Goal: Task Accomplishment & Management: Manage account settings

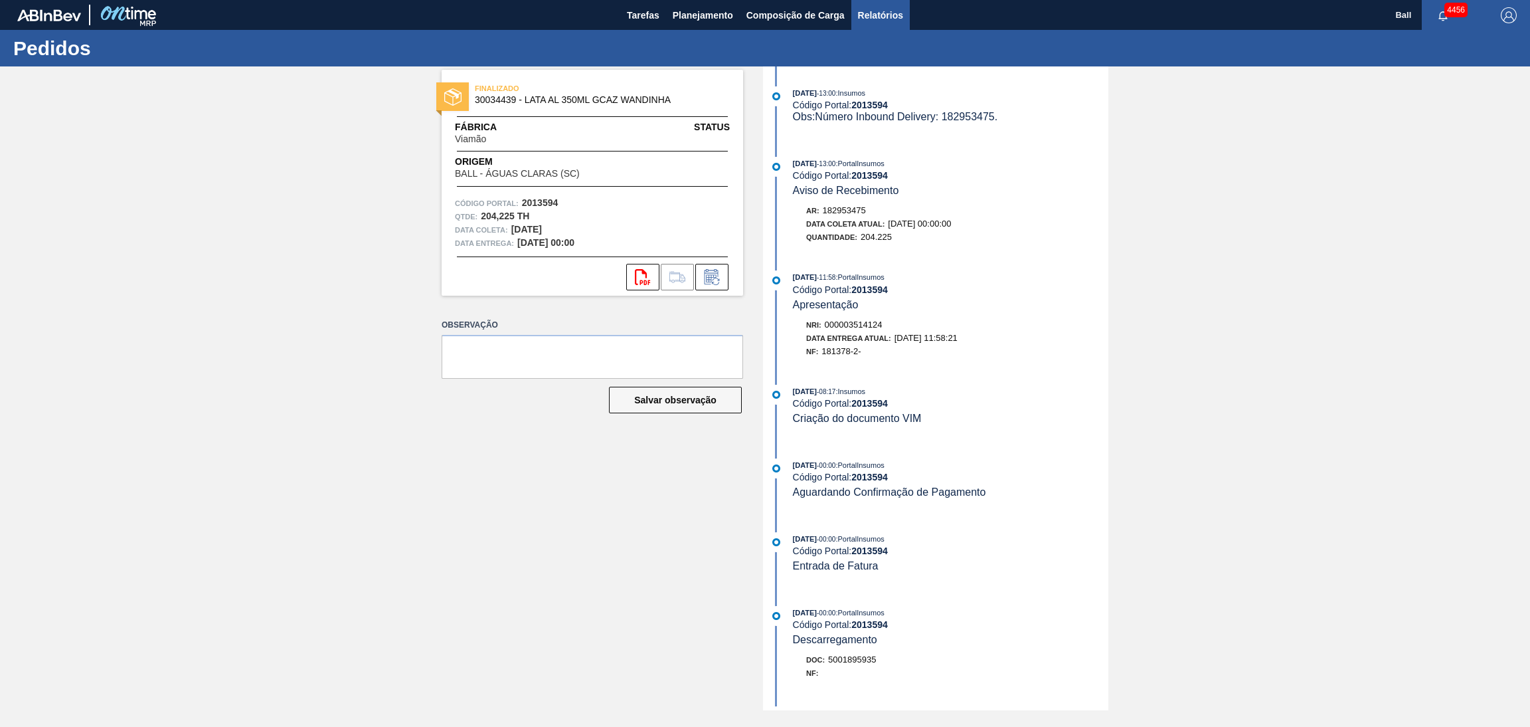
click at [876, 7] on span "Relatórios" at bounding box center [880, 15] width 45 height 16
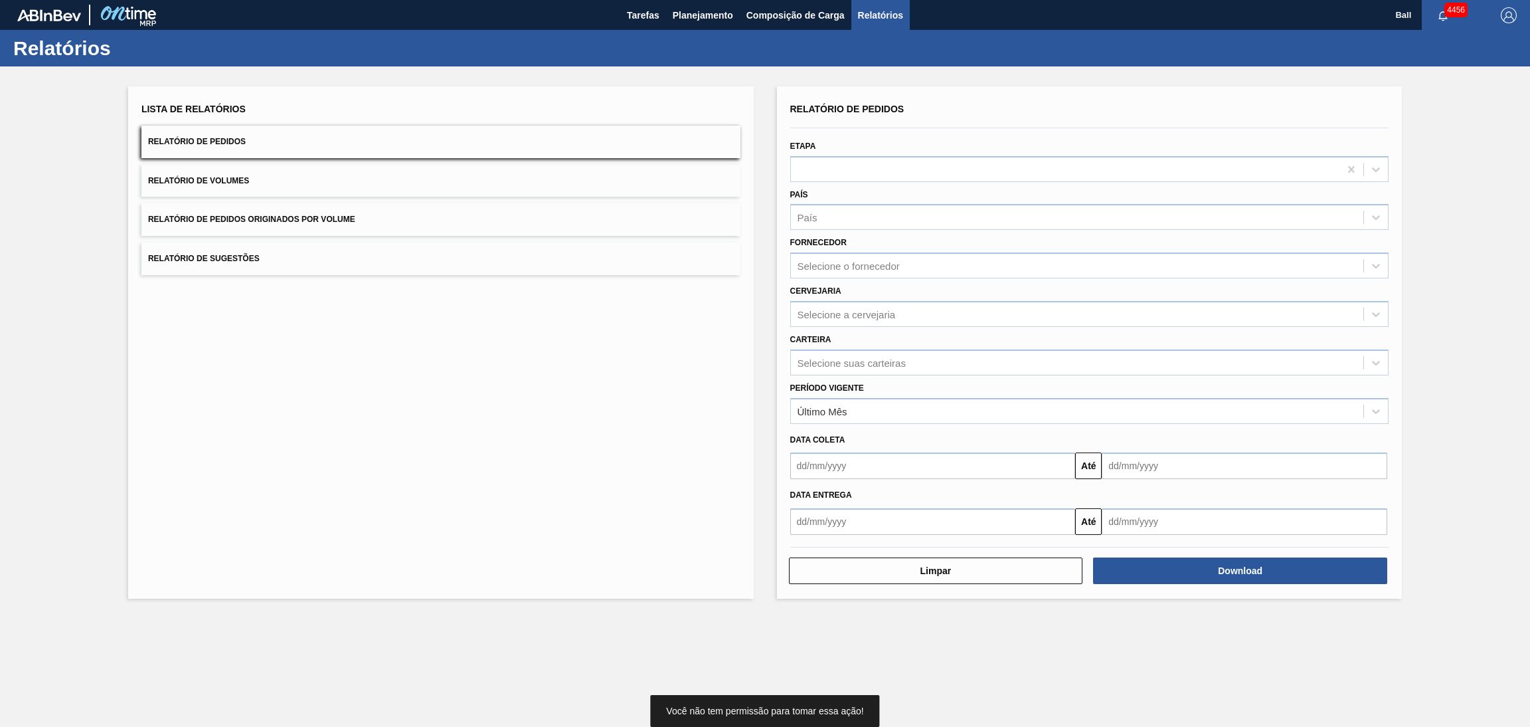
click at [472, 161] on div "Lista de Relatórios Relatório de Pedidos Relatório de Volumes Relatório de Pedi…" at bounding box center [440, 187] width 599 height 175
click at [481, 137] on button "Relatório de Pedidos" at bounding box center [440, 142] width 599 height 33
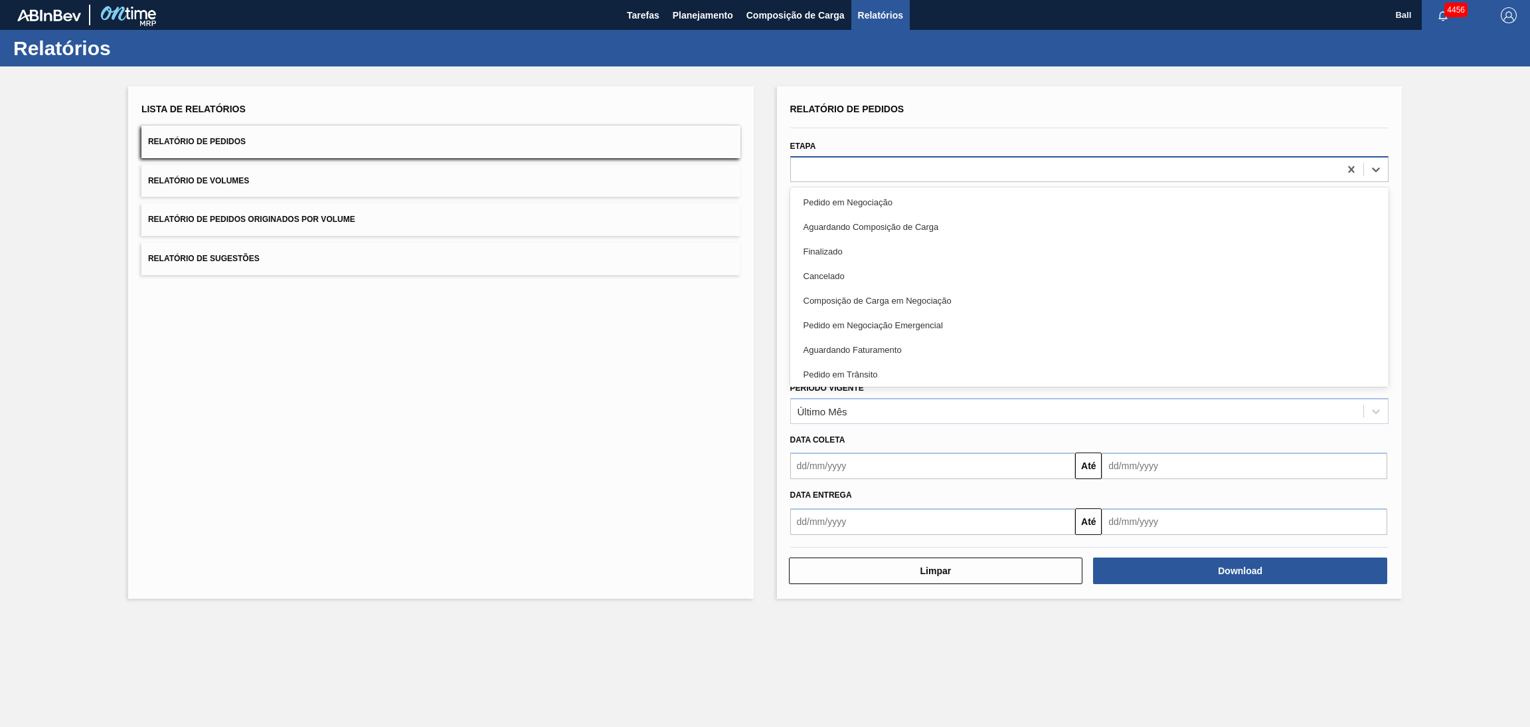
click at [854, 163] on div at bounding box center [1065, 168] width 549 height 19
click at [680, 384] on div "Lista de Relatórios Relatório de Pedidos Relatório de Volumes Relatório de Pedi…" at bounding box center [441, 342] width 626 height 512
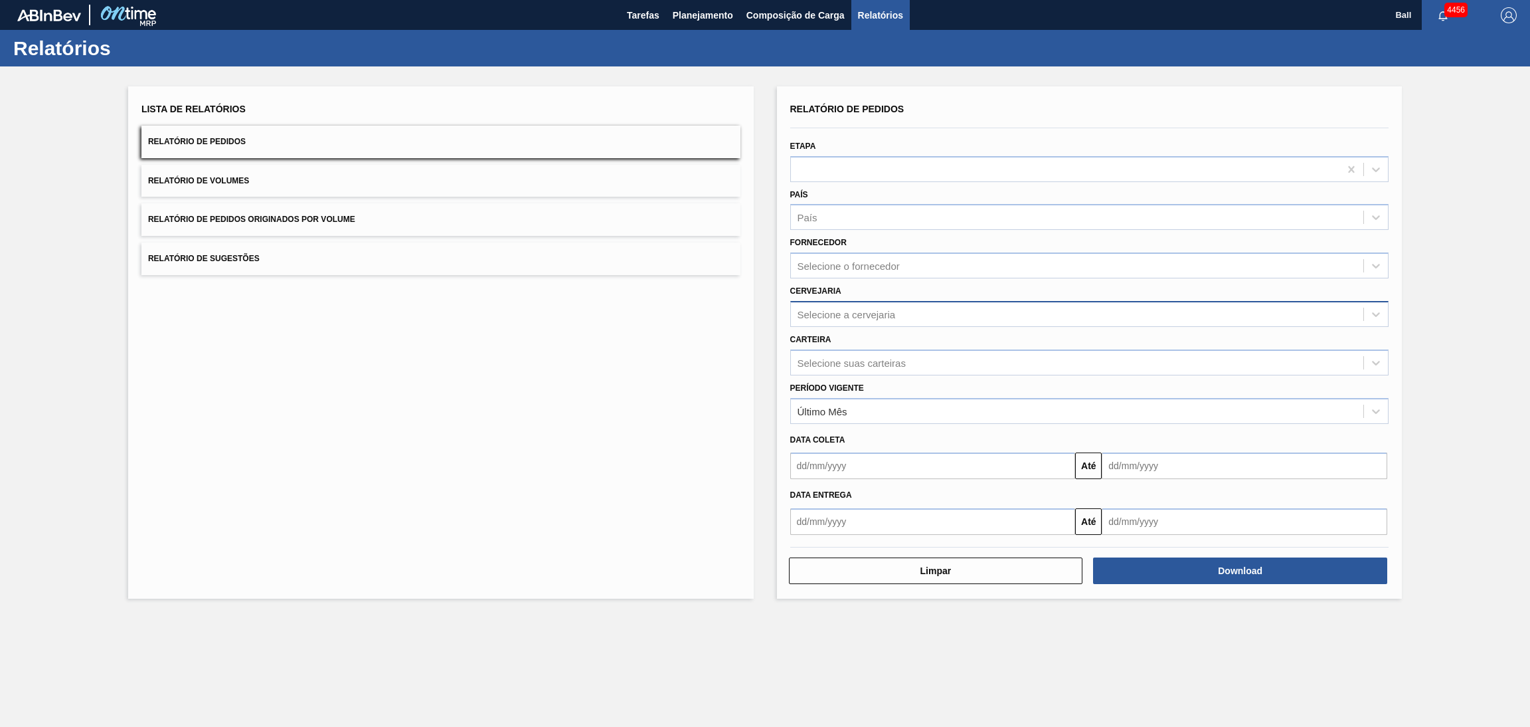
click at [905, 304] on div "Selecione a cervejaria" at bounding box center [1077, 313] width 573 height 19
type input "ag"
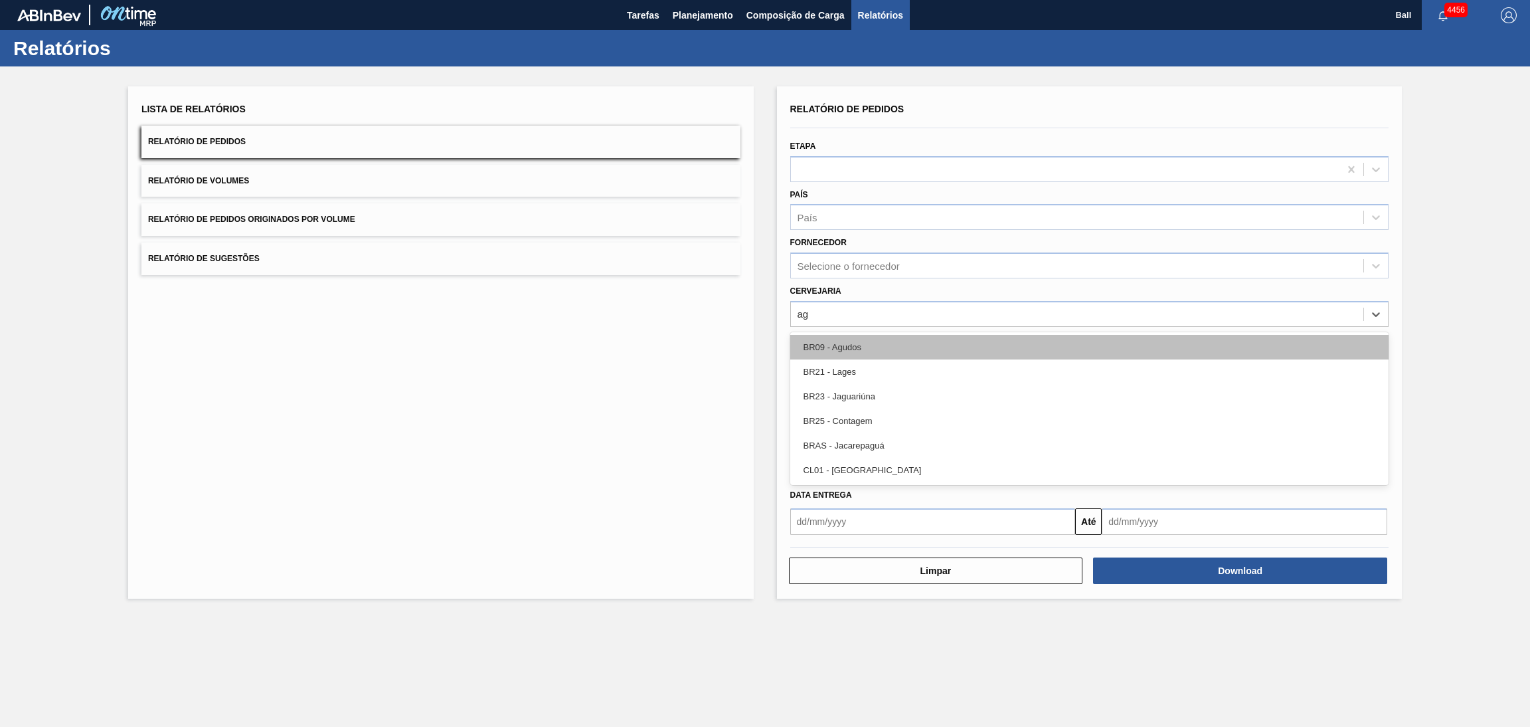
click at [896, 342] on div "BR09 - Agudos" at bounding box center [1089, 347] width 599 height 25
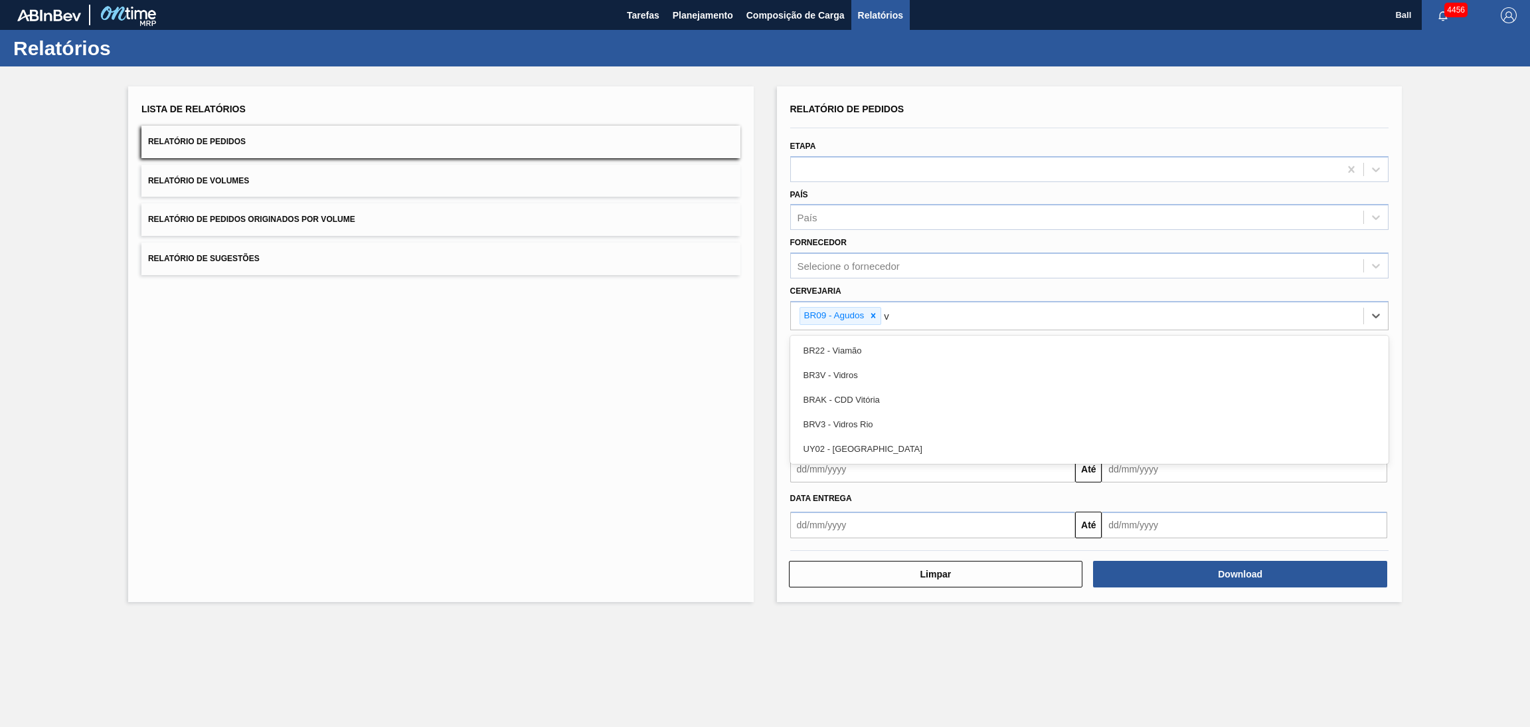
type input "vi"
click at [896, 342] on div "BR22 - Viamão" at bounding box center [1089, 350] width 599 height 25
type input "lag"
click at [896, 342] on div "BR21 - Lages" at bounding box center [1089, 350] width 599 height 25
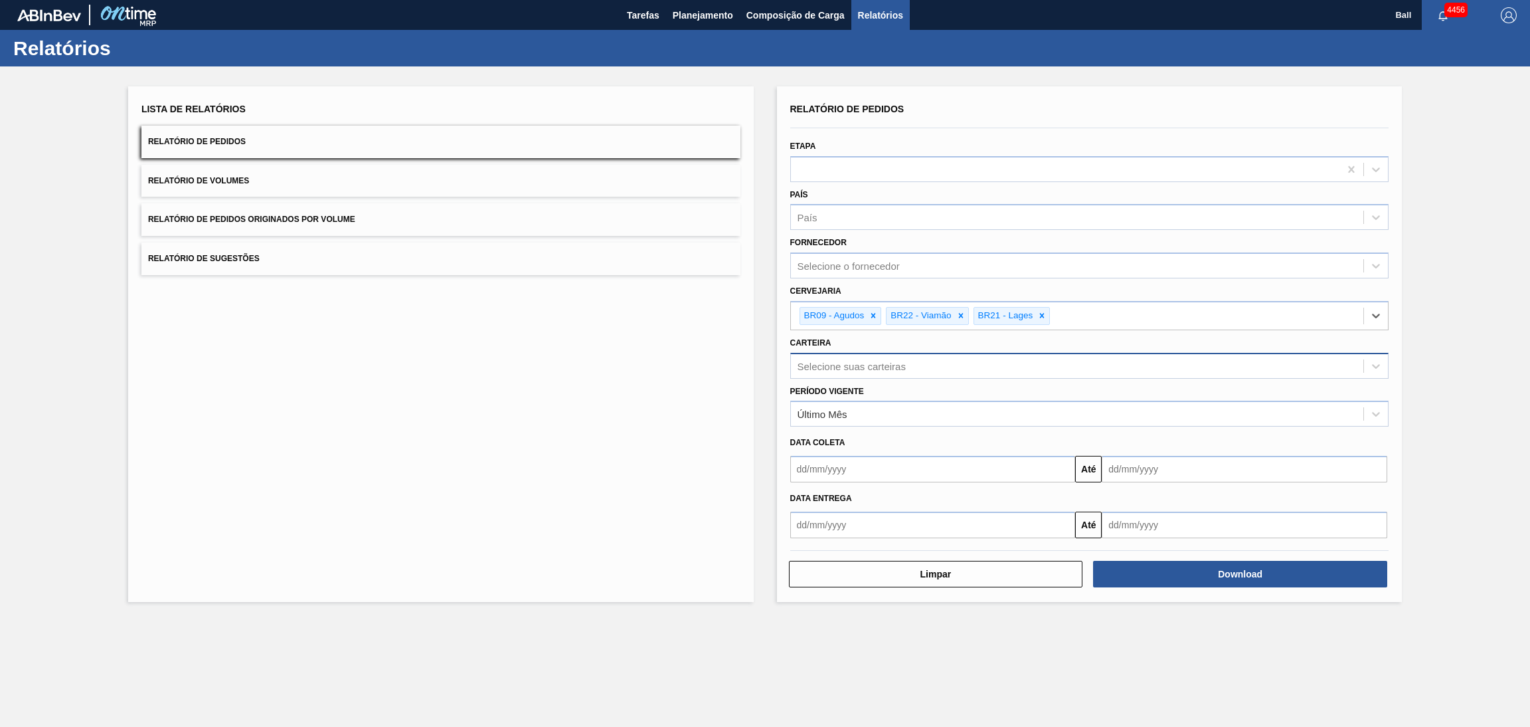
click at [919, 360] on div "Selecione suas carteiras" at bounding box center [1077, 365] width 573 height 19
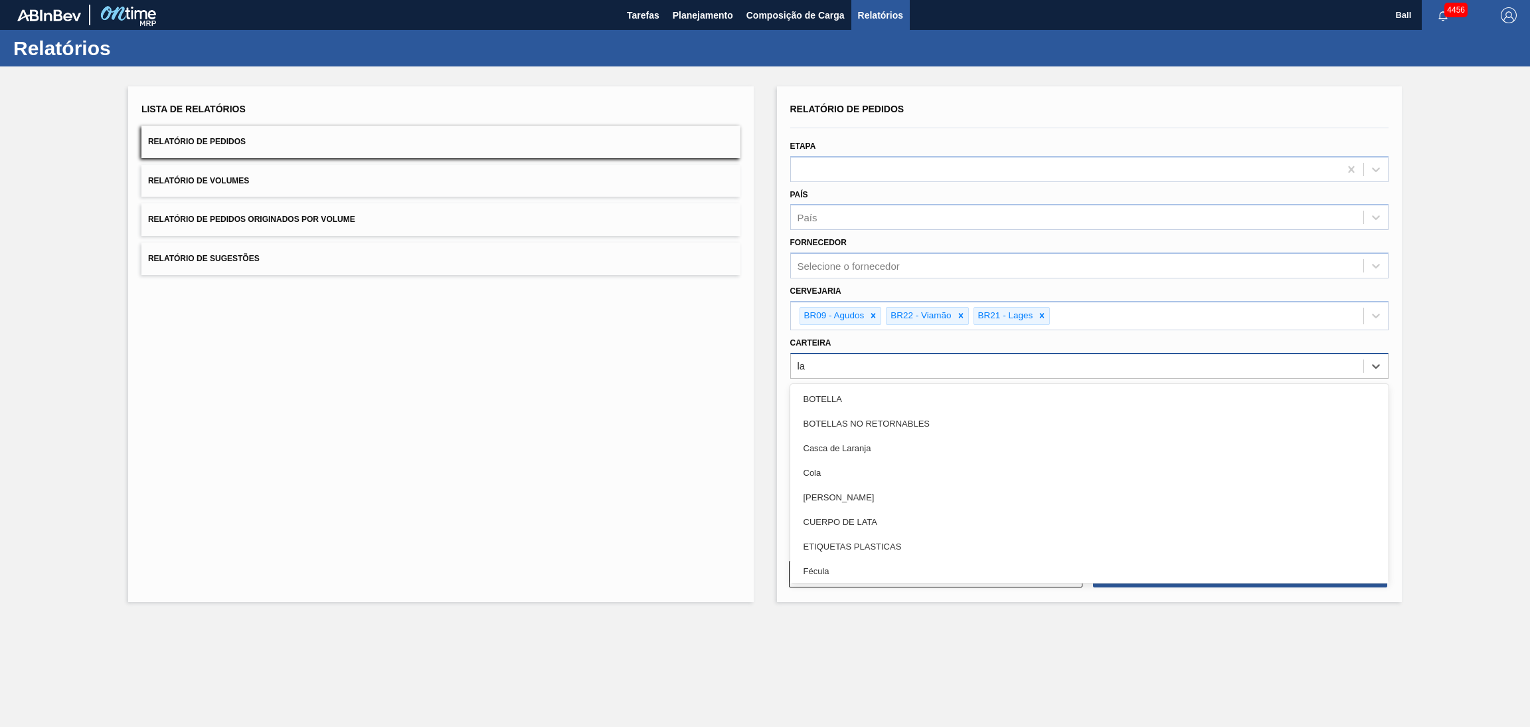
type input "lat"
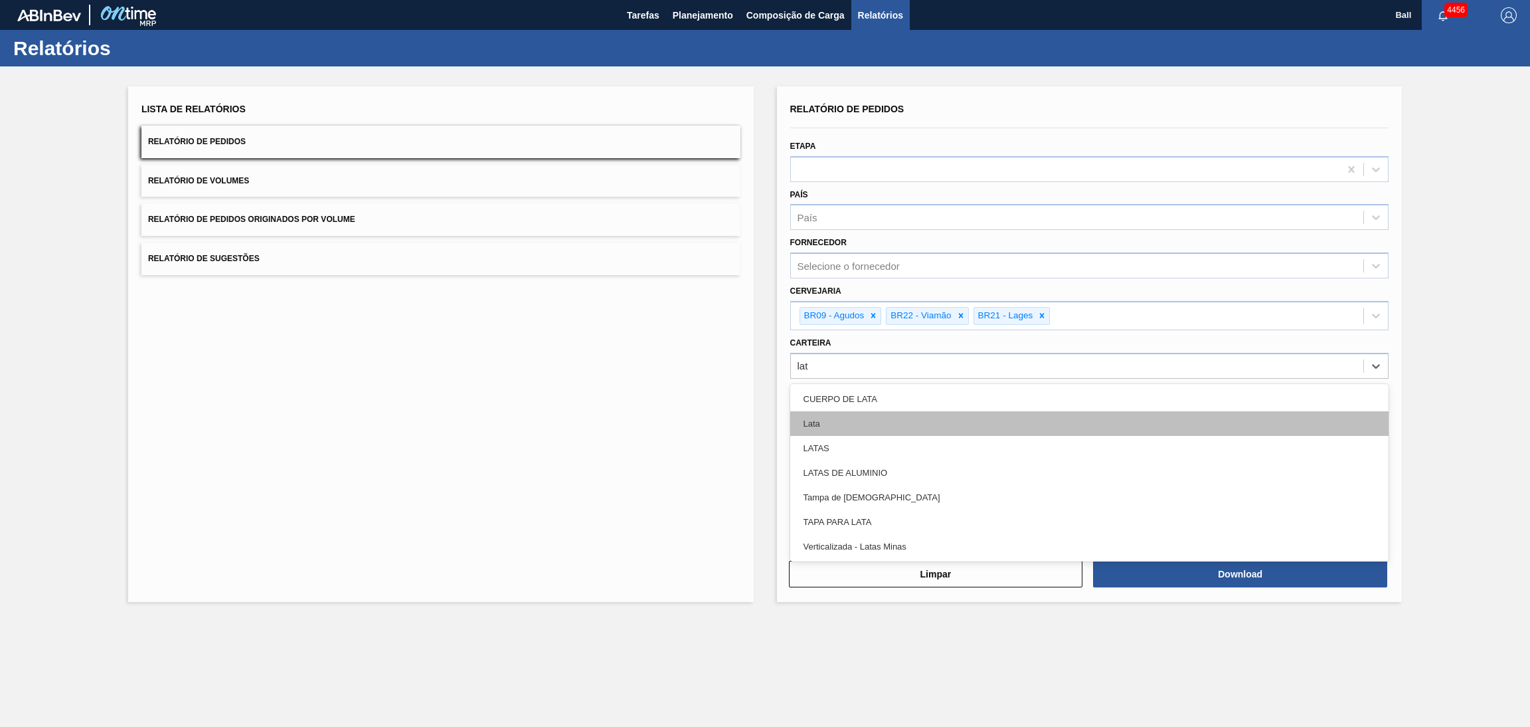
click at [867, 430] on div "Lata" at bounding box center [1089, 423] width 599 height 25
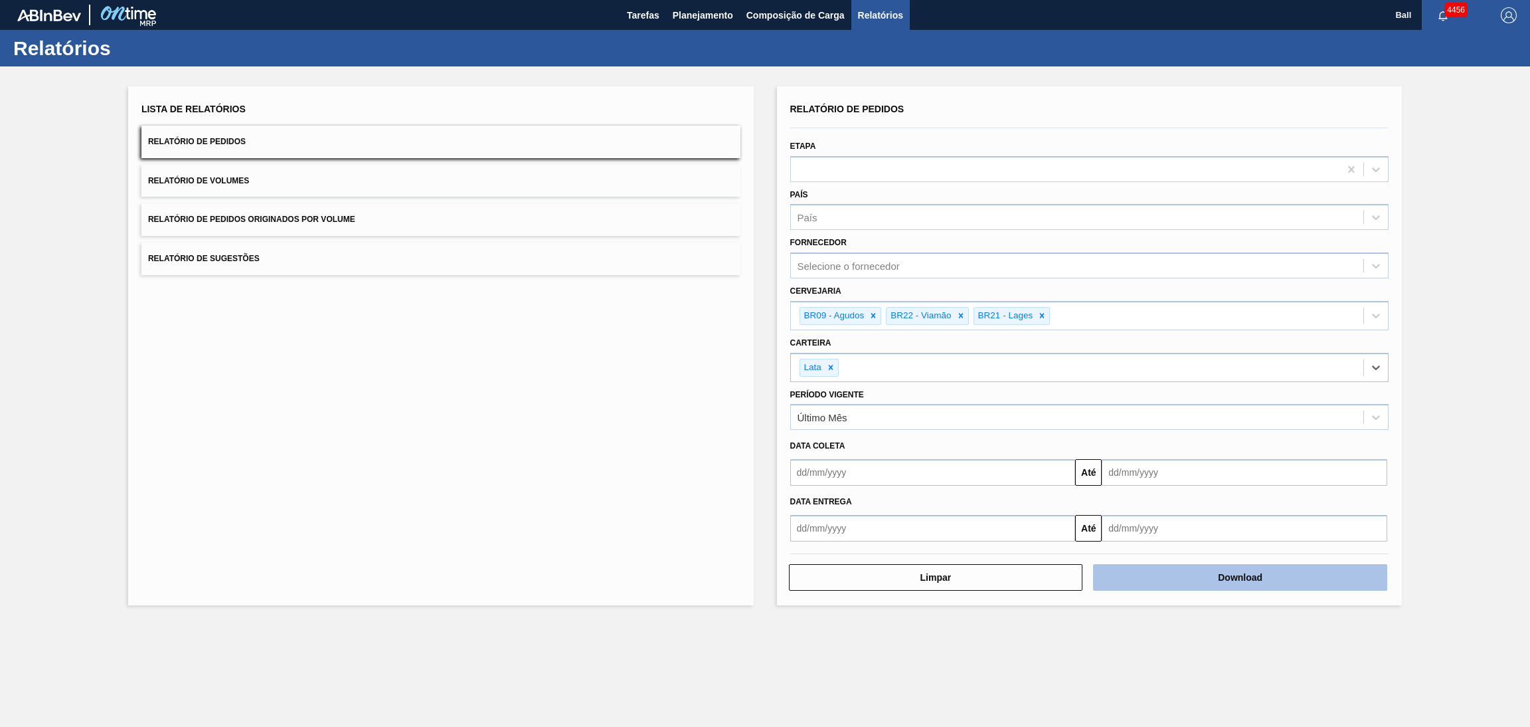
click at [1210, 564] on button "Download" at bounding box center [1240, 577] width 294 height 27
click at [401, 179] on button "Relatório de Volumes" at bounding box center [440, 181] width 599 height 33
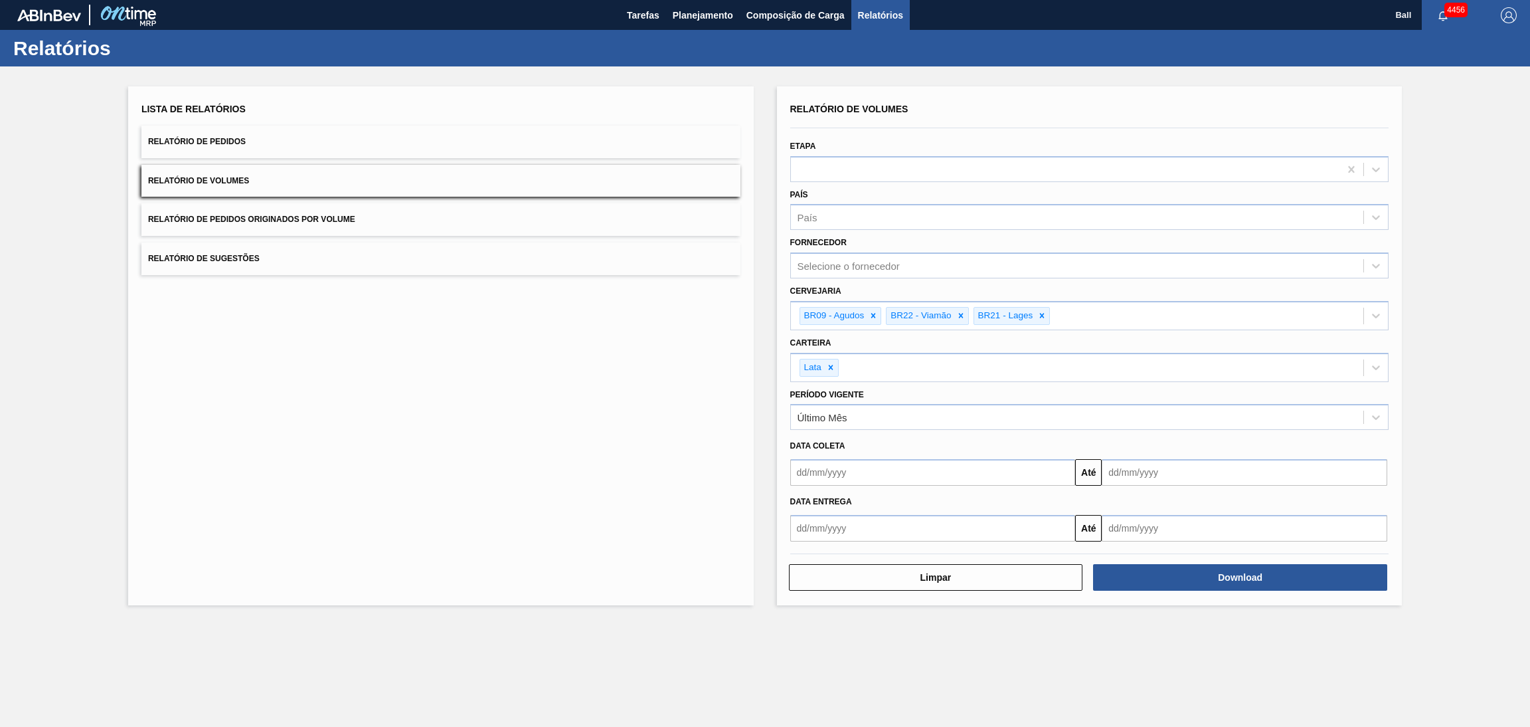
click at [453, 463] on div "Lista de Relatórios Relatório de Pedidos Relatório de Volumes Relatório de Pedi…" at bounding box center [441, 345] width 626 height 519
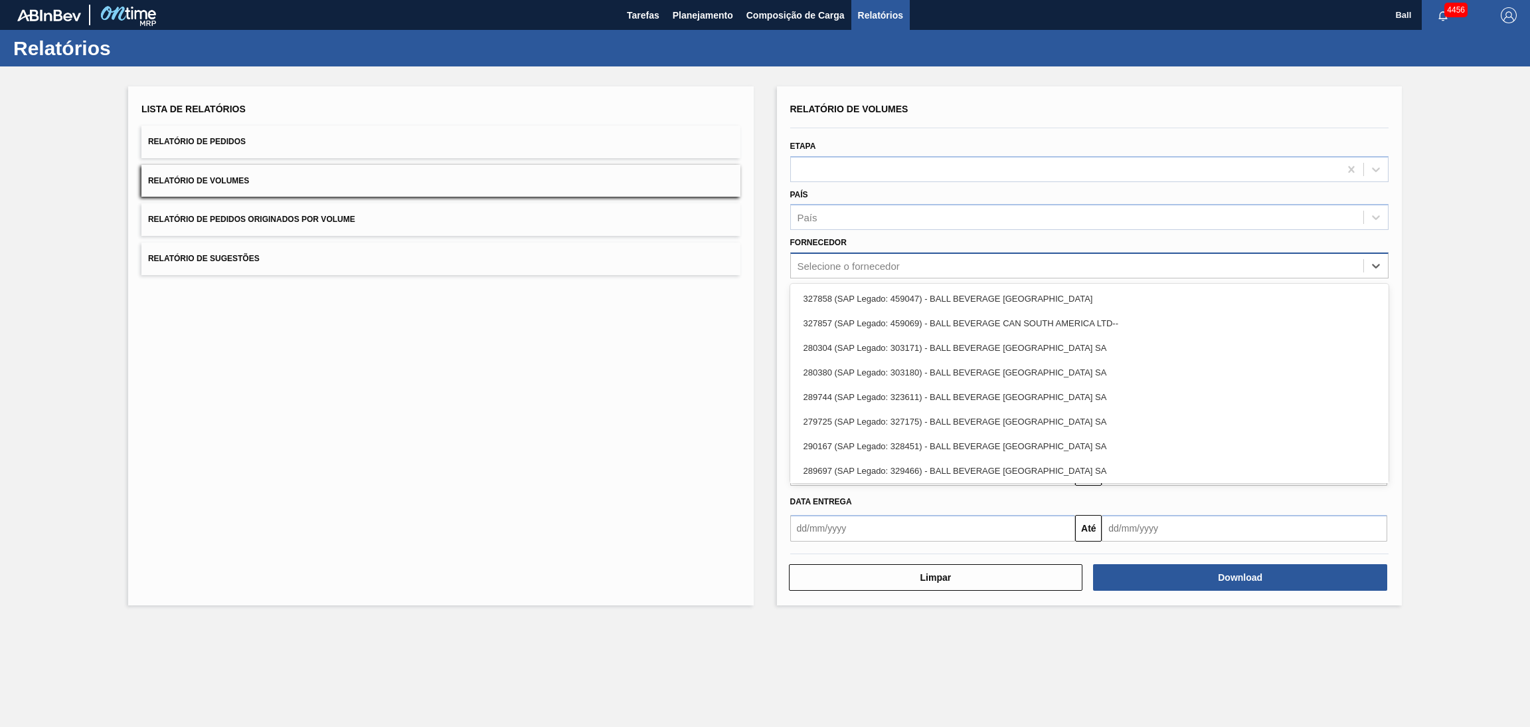
click at [885, 268] on div "Selecione o fornecedor" at bounding box center [849, 265] width 102 height 11
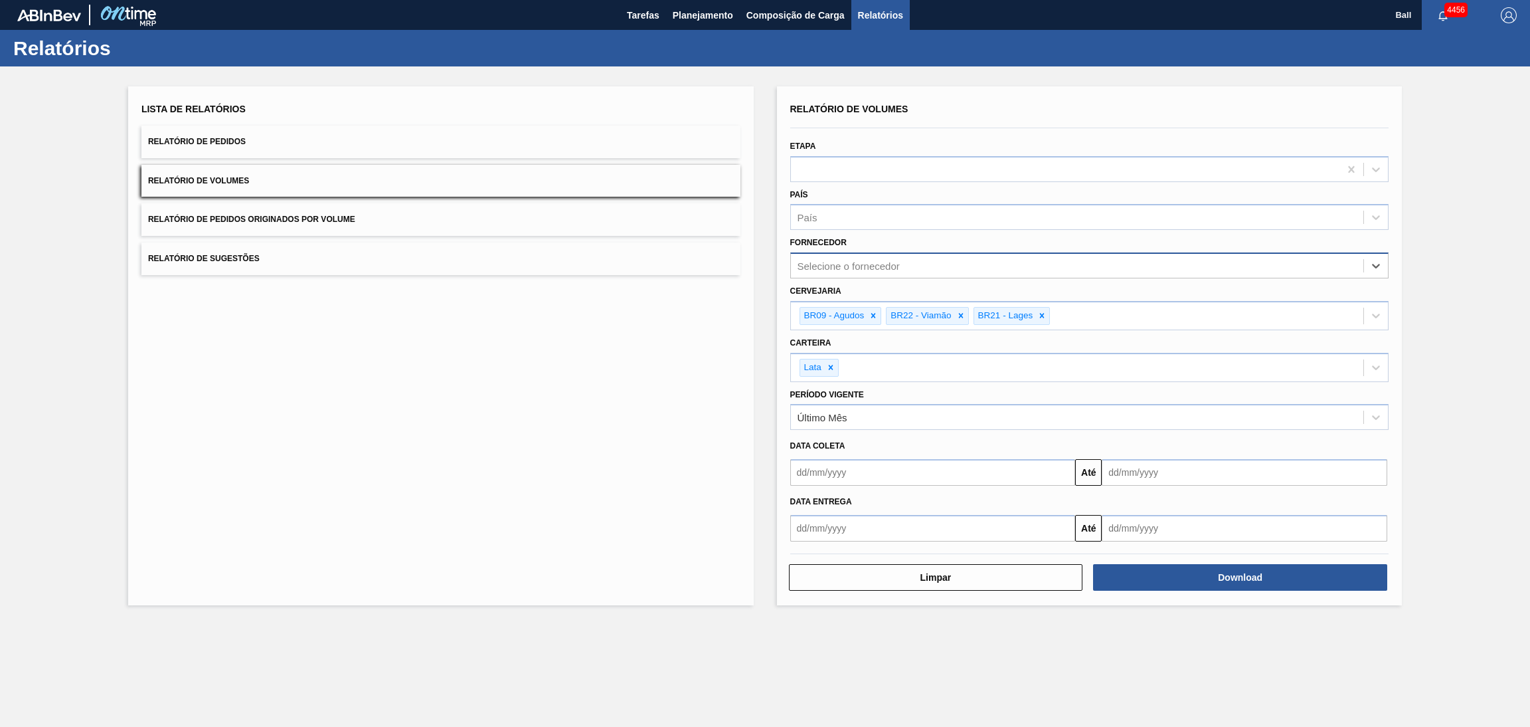
click at [885, 268] on div "Selecione o fornecedor" at bounding box center [849, 265] width 102 height 11
click at [685, 369] on div "Lista de Relatórios Relatório de Pedidos Relatório de Volumes Relatório de Pedi…" at bounding box center [441, 345] width 626 height 519
click at [1208, 578] on button "Download" at bounding box center [1240, 577] width 294 height 27
click at [1392, 91] on div "Relatório de Volumes Etapa País País Fornecedor Selecione o fornecedor Cervejar…" at bounding box center [1090, 345] width 626 height 519
click at [699, 17] on span "Planejamento" at bounding box center [703, 15] width 60 height 16
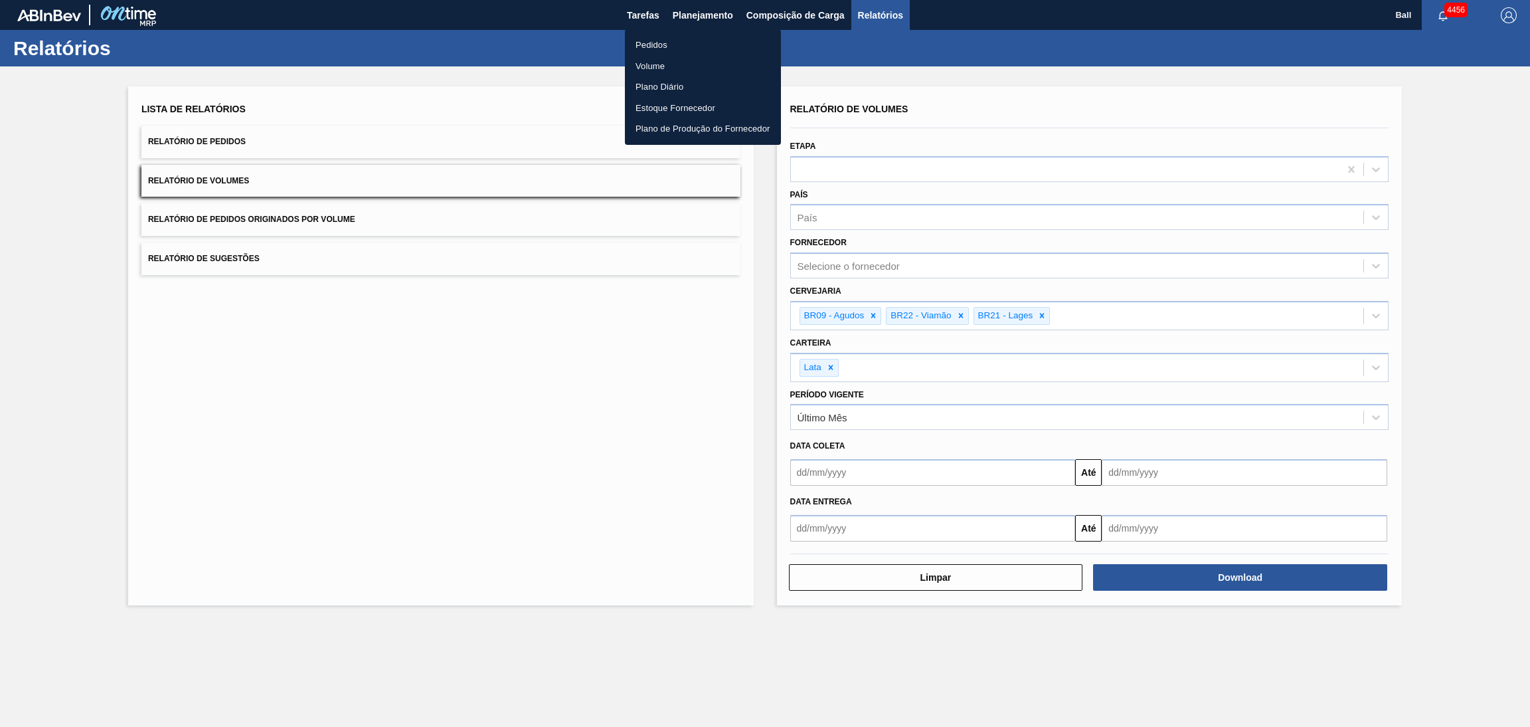
click at [680, 33] on ul "Pedidos Volume Plano Diário Estoque Fornecedor Plano de Produção do Fornecedor" at bounding box center [703, 87] width 156 height 116
click at [679, 37] on li "Pedidos" at bounding box center [703, 45] width 156 height 21
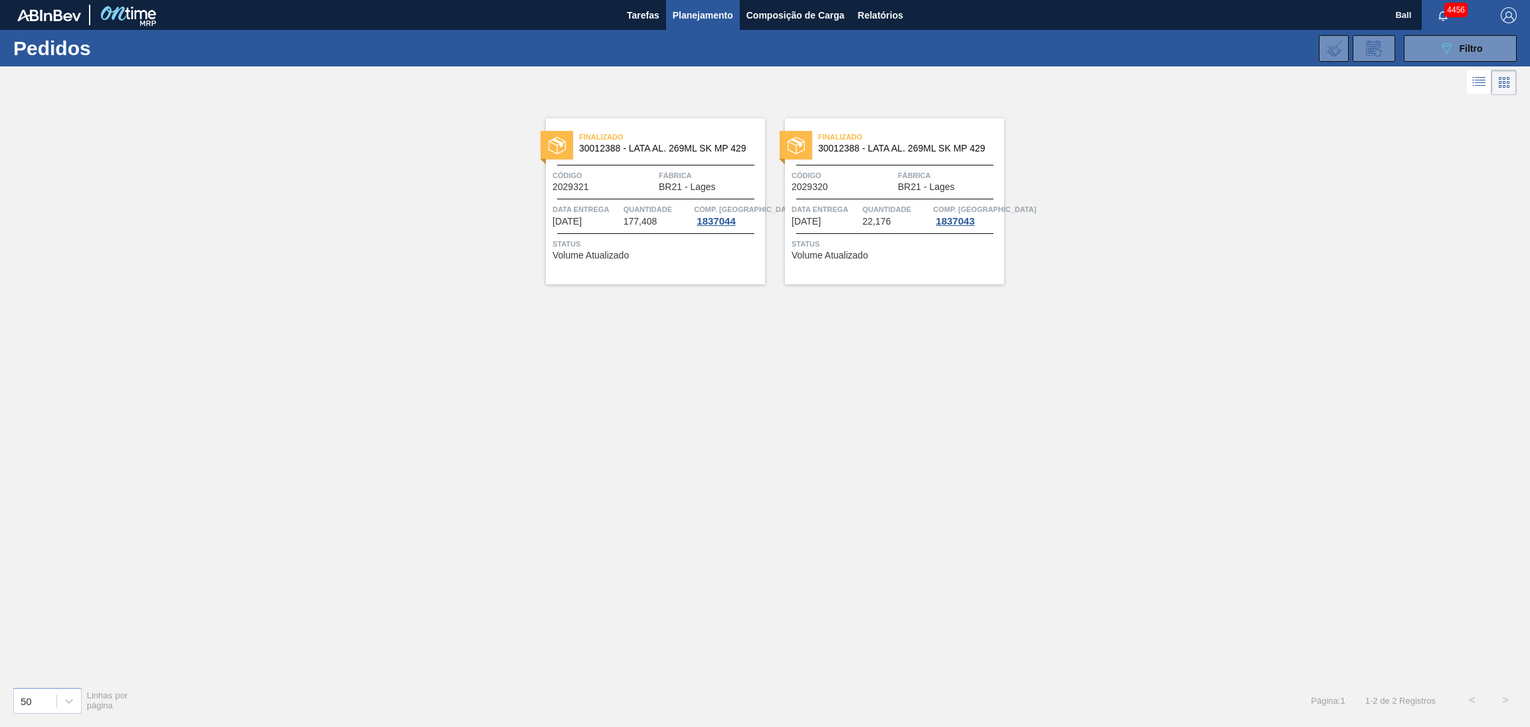
drag, startPoint x: 1437, startPoint y: 53, endPoint x: 1398, endPoint y: 108, distance: 66.7
click at [1437, 53] on button "089F7B8B-B2A5-4AFE-B5C0-19BA573D28AC Filtro" at bounding box center [1460, 48] width 113 height 27
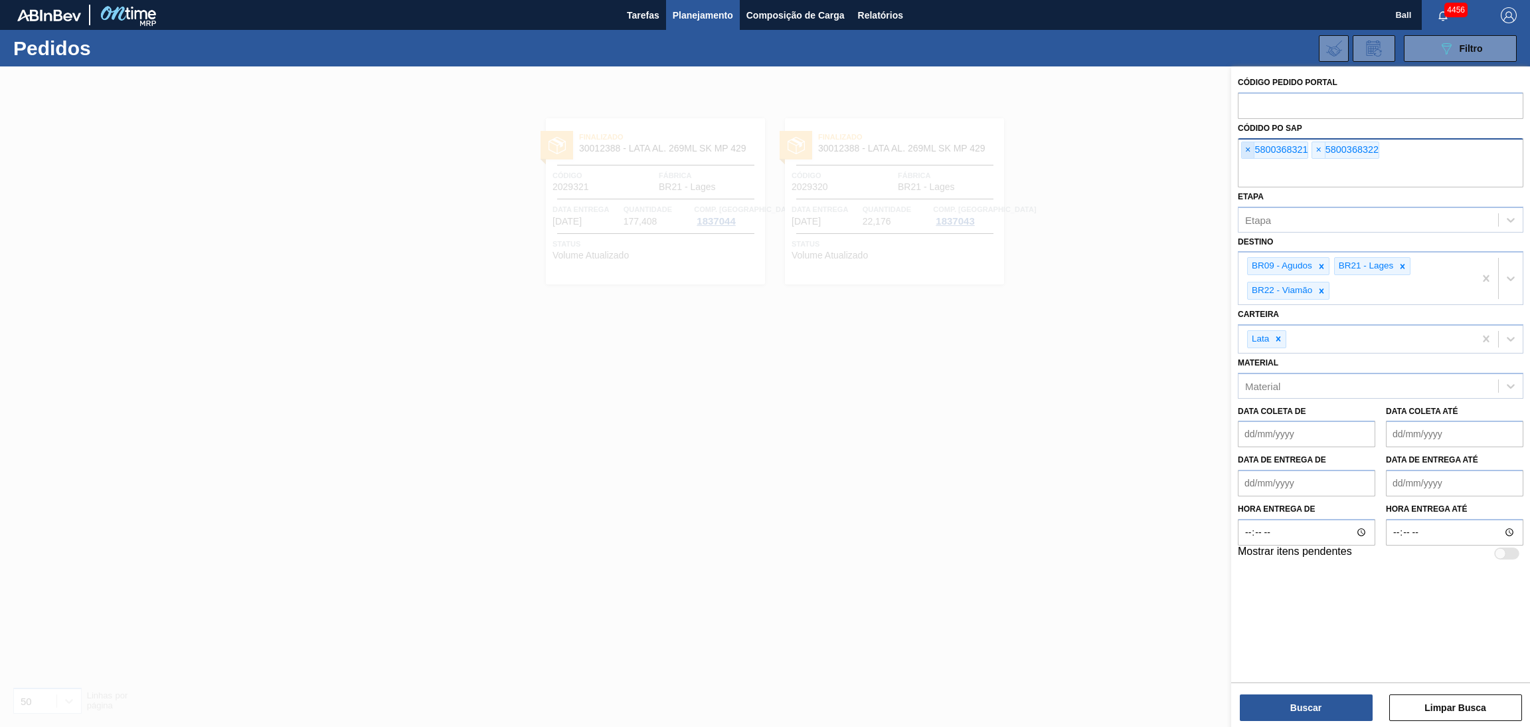
click at [1245, 151] on span "×" at bounding box center [1248, 150] width 13 height 16
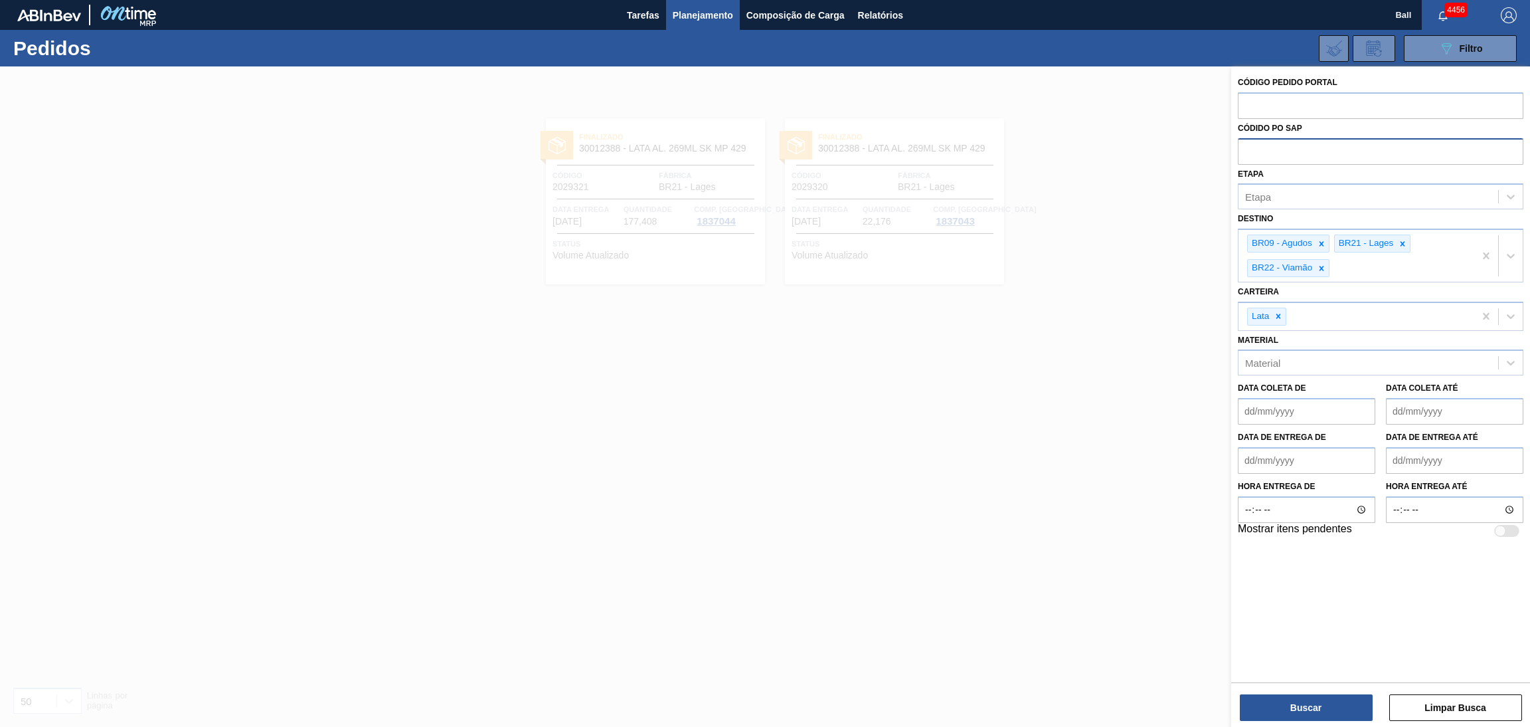
paste input "text"
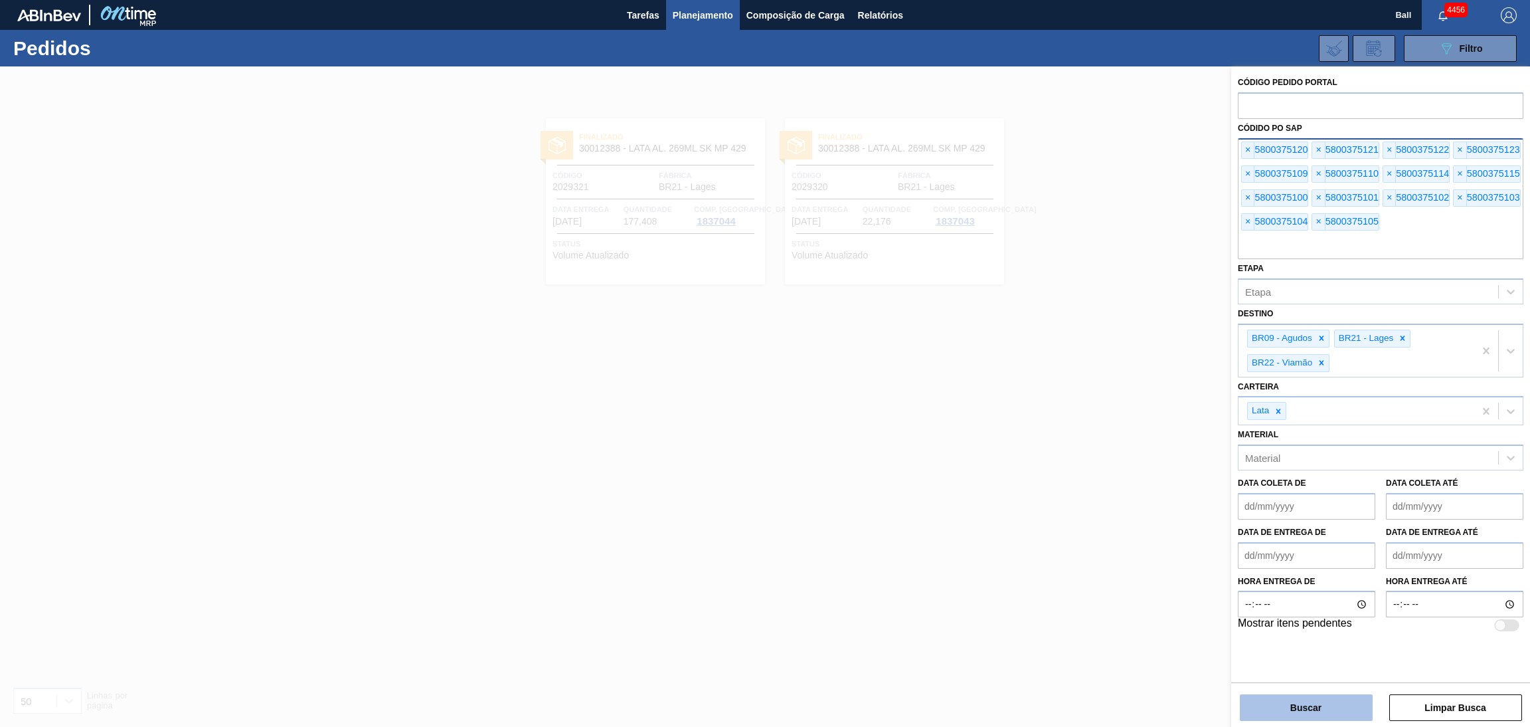
click at [1297, 713] on button "Buscar" at bounding box center [1306, 707] width 133 height 27
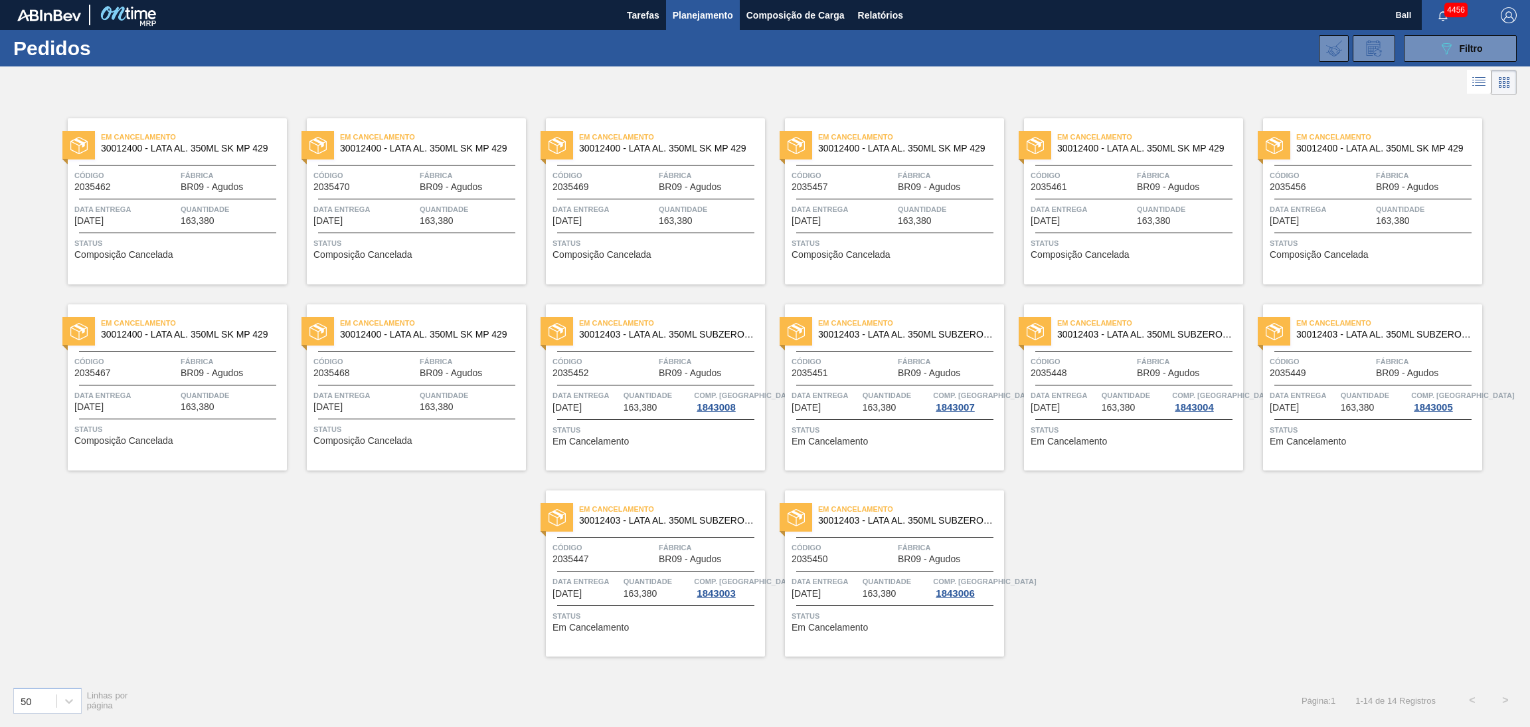
click at [176, 197] on div "Em Cancelamento 30012400 - LATA AL. 350ML SK MP 429 Código 2035462 Fábrica BR09…" at bounding box center [177, 201] width 219 height 166
click at [589, 390] on span "Data entrega" at bounding box center [587, 395] width 68 height 13
click at [914, 414] on div "Em Cancelamento 30012403 - LATA AL. 350ML SUBZERO 429 Código 2035451 Fábrica BR…" at bounding box center [894, 387] width 219 height 166
click at [1141, 426] on span "Status" at bounding box center [1135, 429] width 209 height 13
click at [1370, 411] on span "163,380" at bounding box center [1358, 408] width 34 height 10
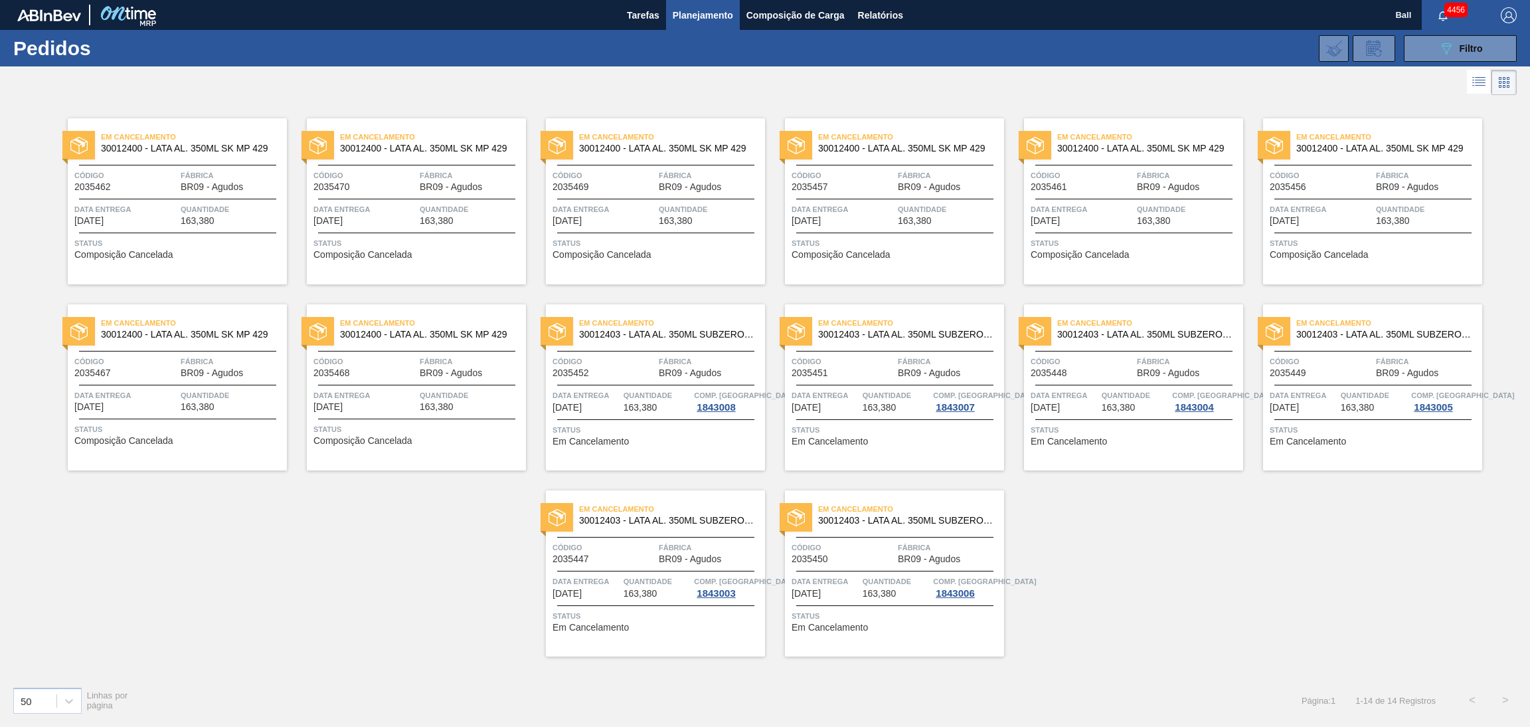
click at [613, 585] on span "Data entrega" at bounding box center [587, 581] width 68 height 13
click at [936, 590] on div "1843006" at bounding box center [955, 593] width 44 height 11
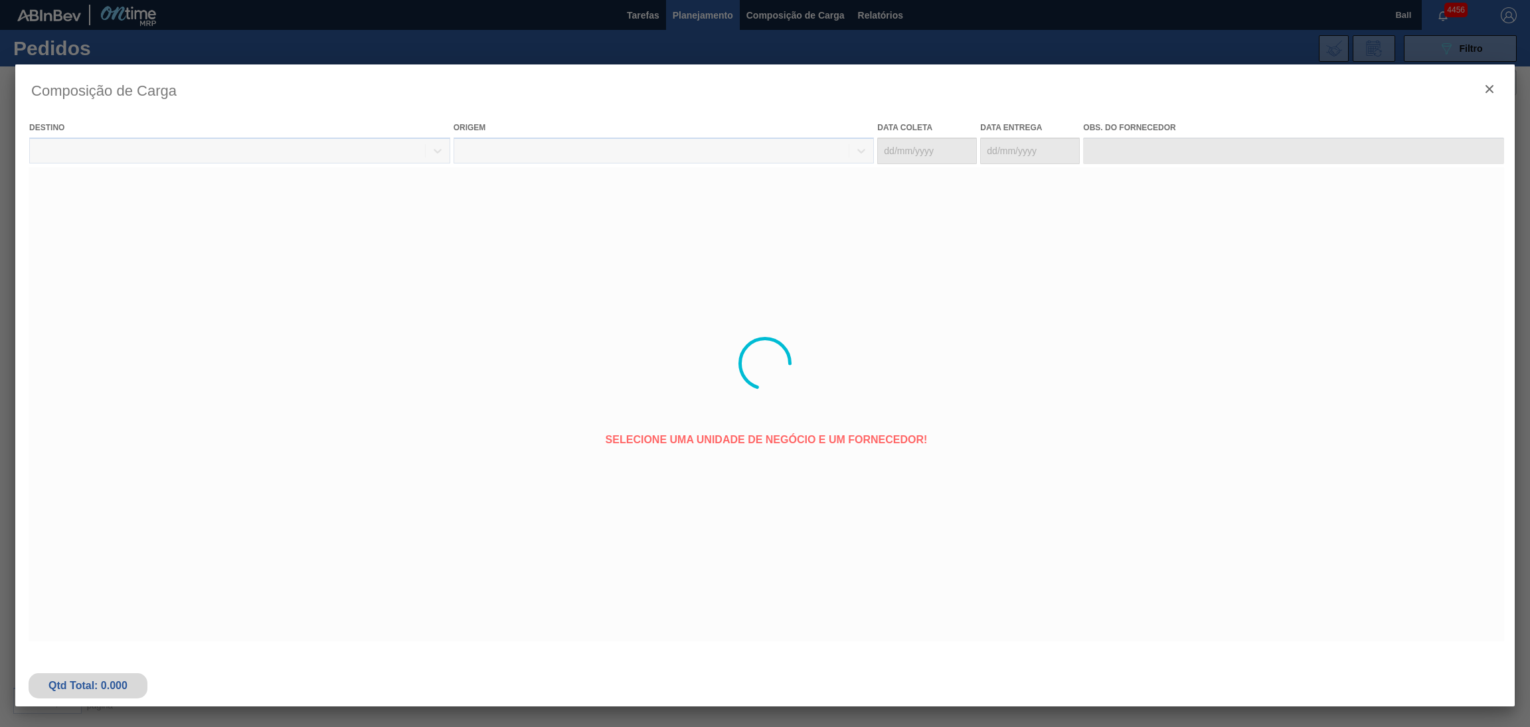
type coleta "30/09/2025"
type entrega "01/10/2025"
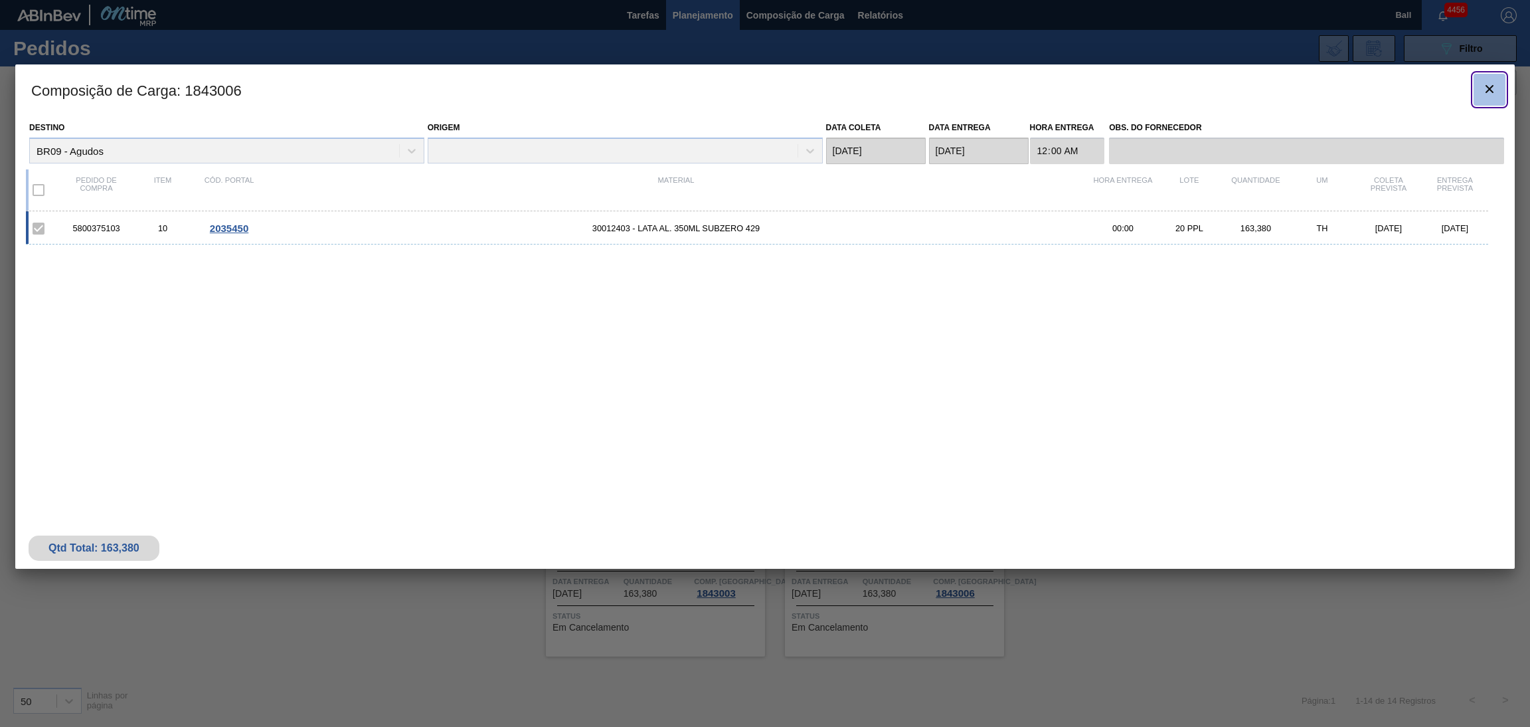
click at [1479, 96] on button "botão de ícone" at bounding box center [1490, 90] width 32 height 32
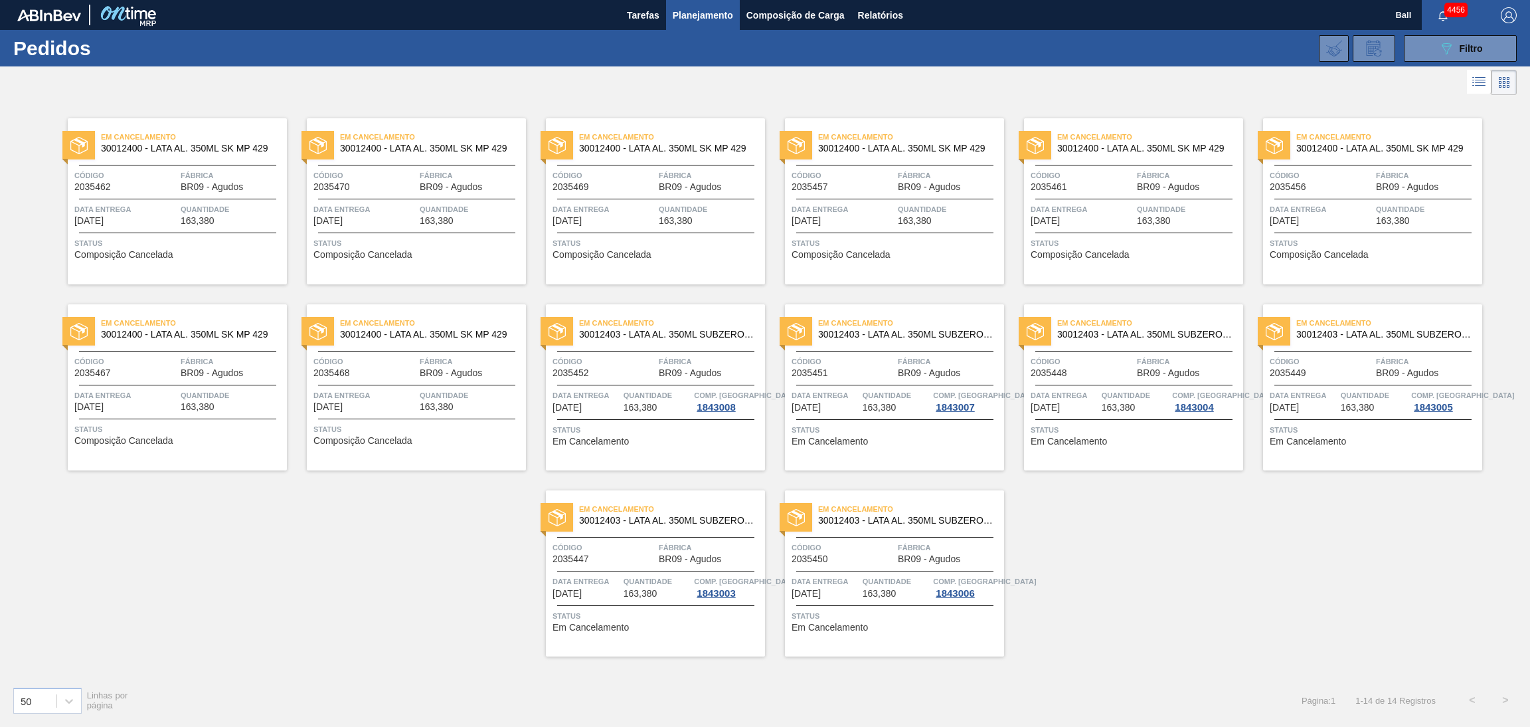
drag, startPoint x: 408, startPoint y: 584, endPoint x: 389, endPoint y: 564, distance: 27.3
click at [408, 584] on div "Em Cancelamento 30012400 - LATA AL. 350ML SK MP 429 Código 2035462 Fábrica BR09…" at bounding box center [765, 386] width 1530 height 577
click at [149, 199] on div at bounding box center [177, 199] width 197 height 1
click at [407, 188] on div "Código 2035470" at bounding box center [365, 180] width 103 height 23
click at [650, 7] on span "Tarefas" at bounding box center [643, 15] width 33 height 16
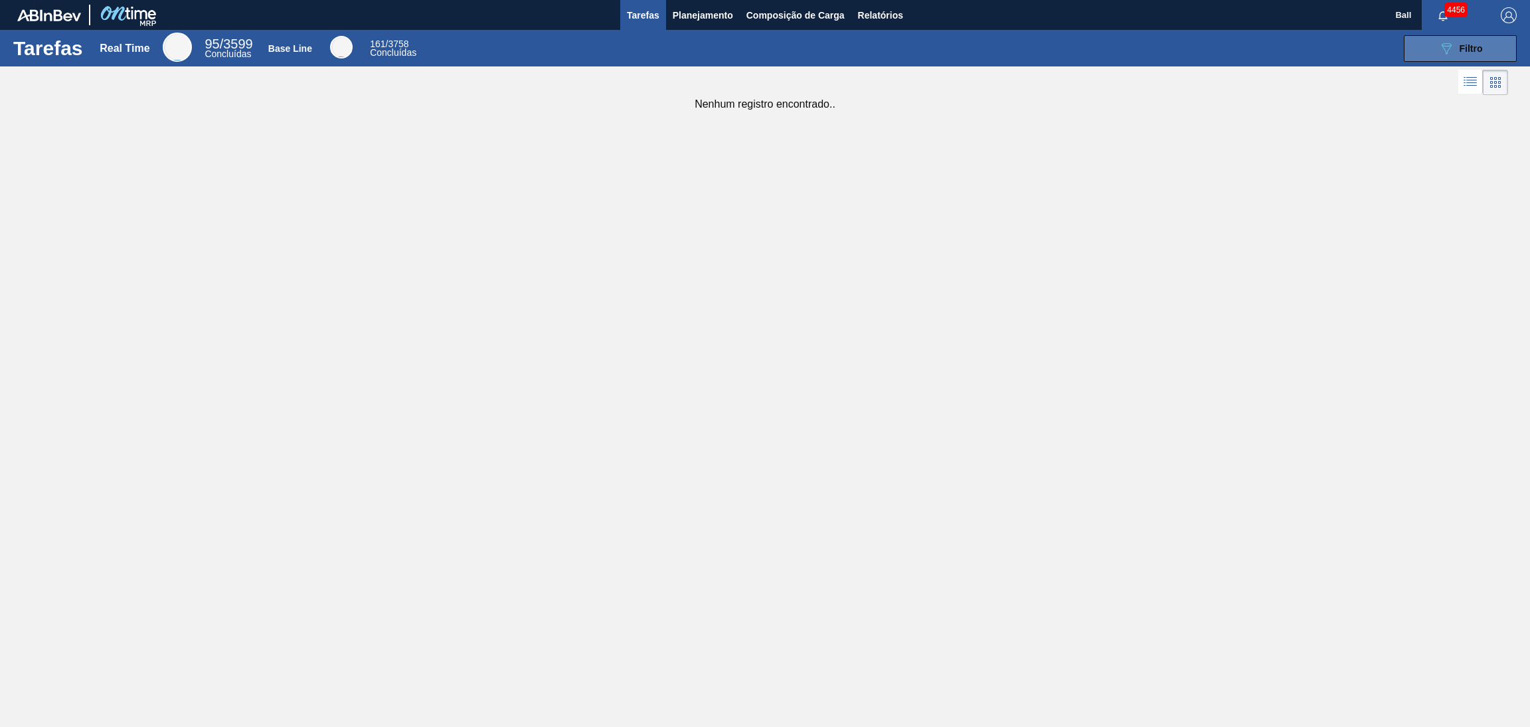
click at [1439, 47] on icon "089F7B8B-B2A5-4AFE-B5C0-19BA573D28AC" at bounding box center [1447, 49] width 16 height 16
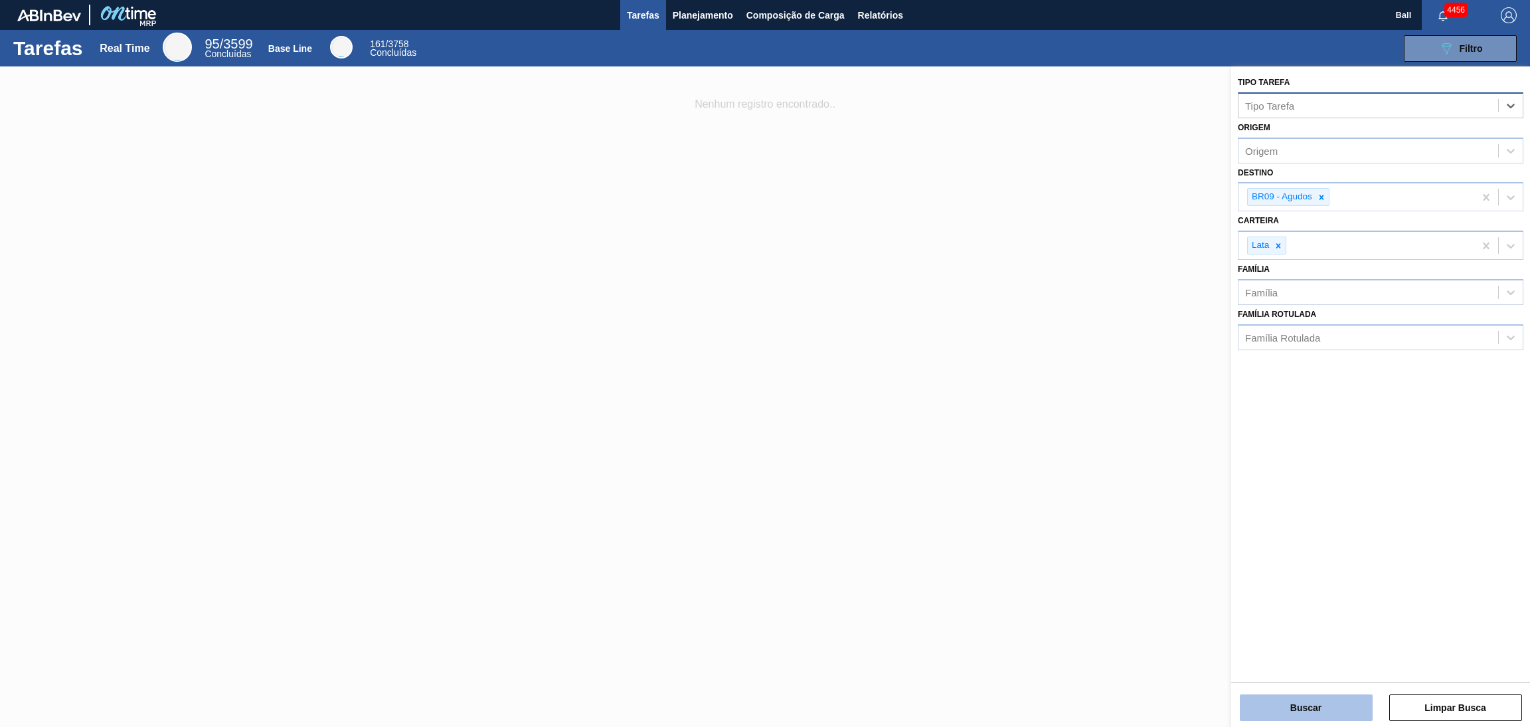
click at [1316, 709] on button "Buscar" at bounding box center [1306, 707] width 133 height 27
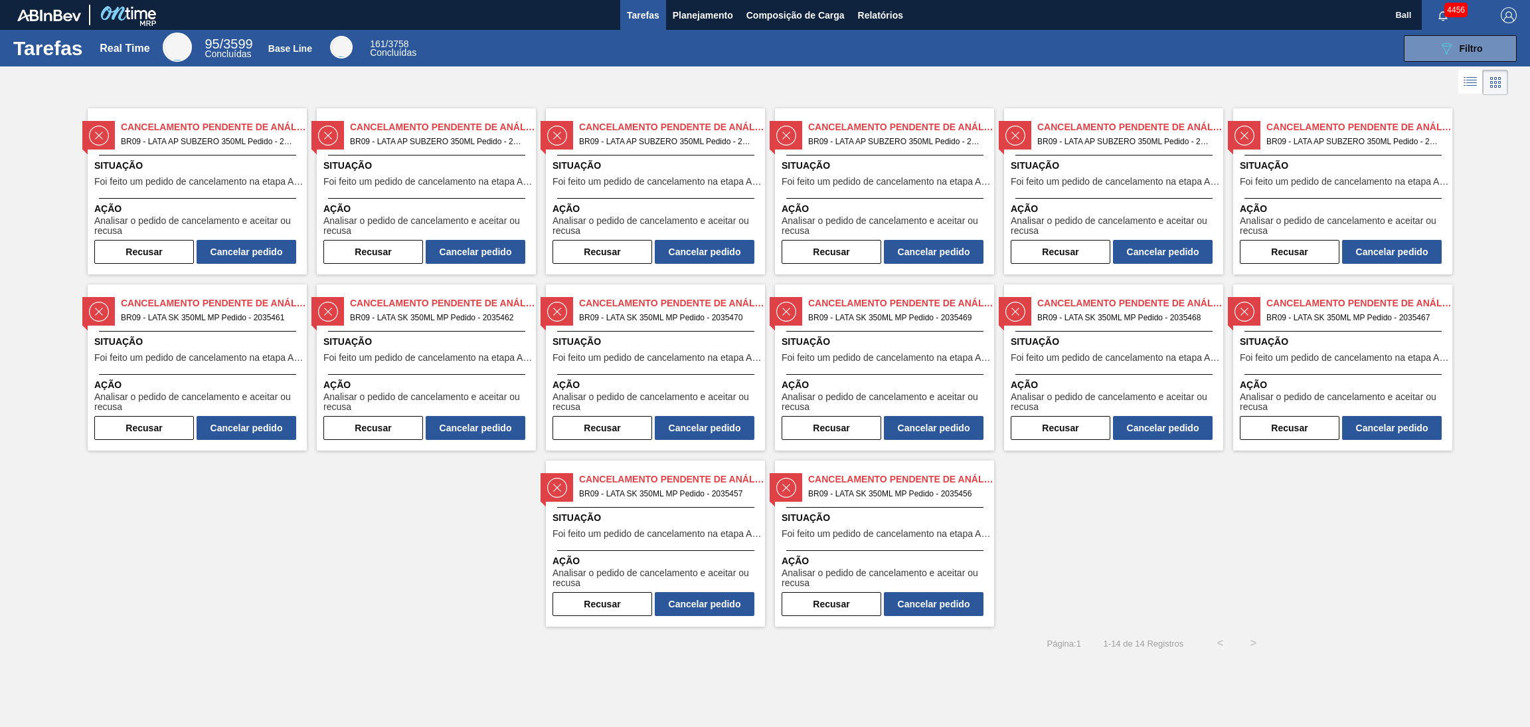
click at [252, 172] on span "Situação" at bounding box center [198, 166] width 209 height 14
click at [1346, 610] on div "Cancelamento Pendente de Análise BR09 - LATA AP SUBZERO 350ML Pedido - 2035449 …" at bounding box center [765, 362] width 1530 height 528
click at [185, 157] on div "Cancelamento Pendente de Análise BR09 - LATA AP SUBZERO 350ML Pedido - 2035449 …" at bounding box center [197, 191] width 219 height 166
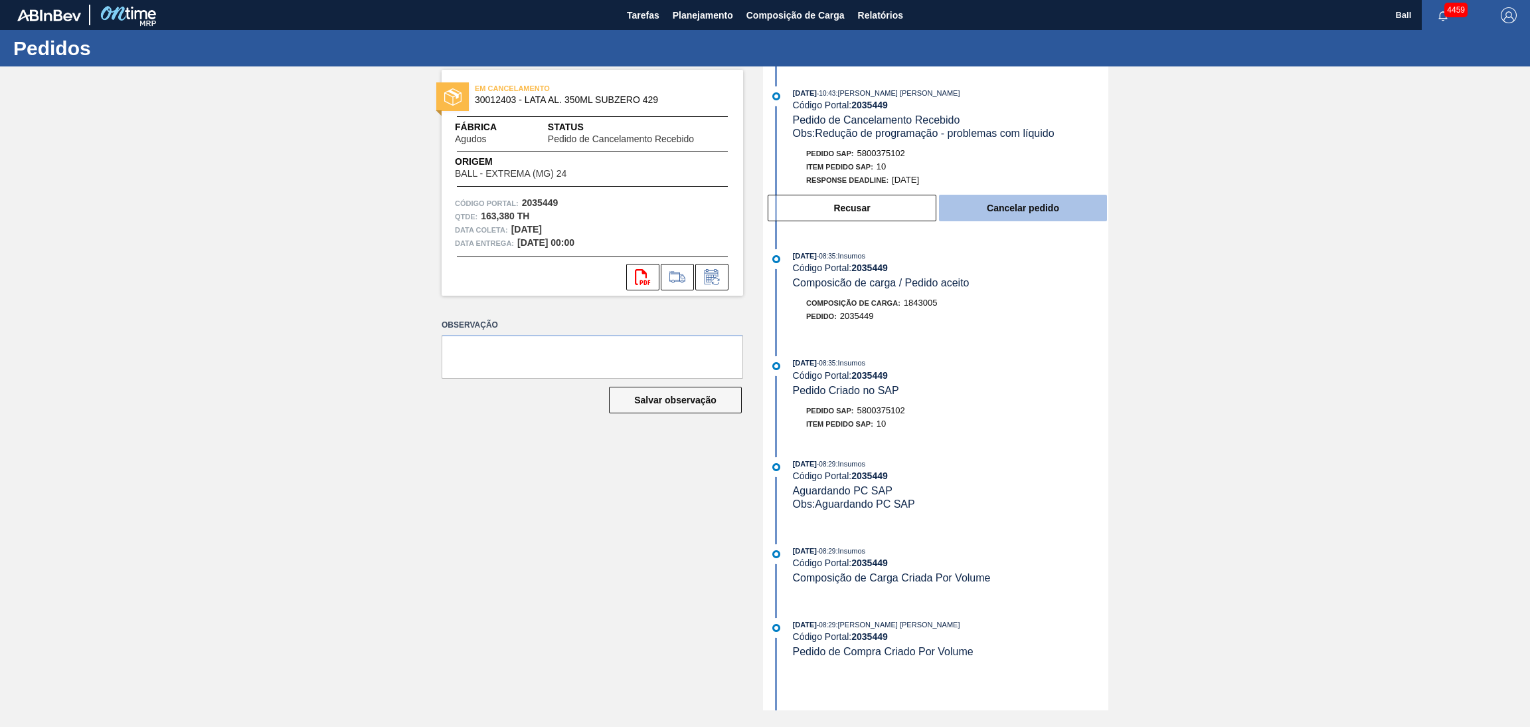
click at [1057, 209] on button "Cancelar pedido" at bounding box center [1023, 208] width 168 height 27
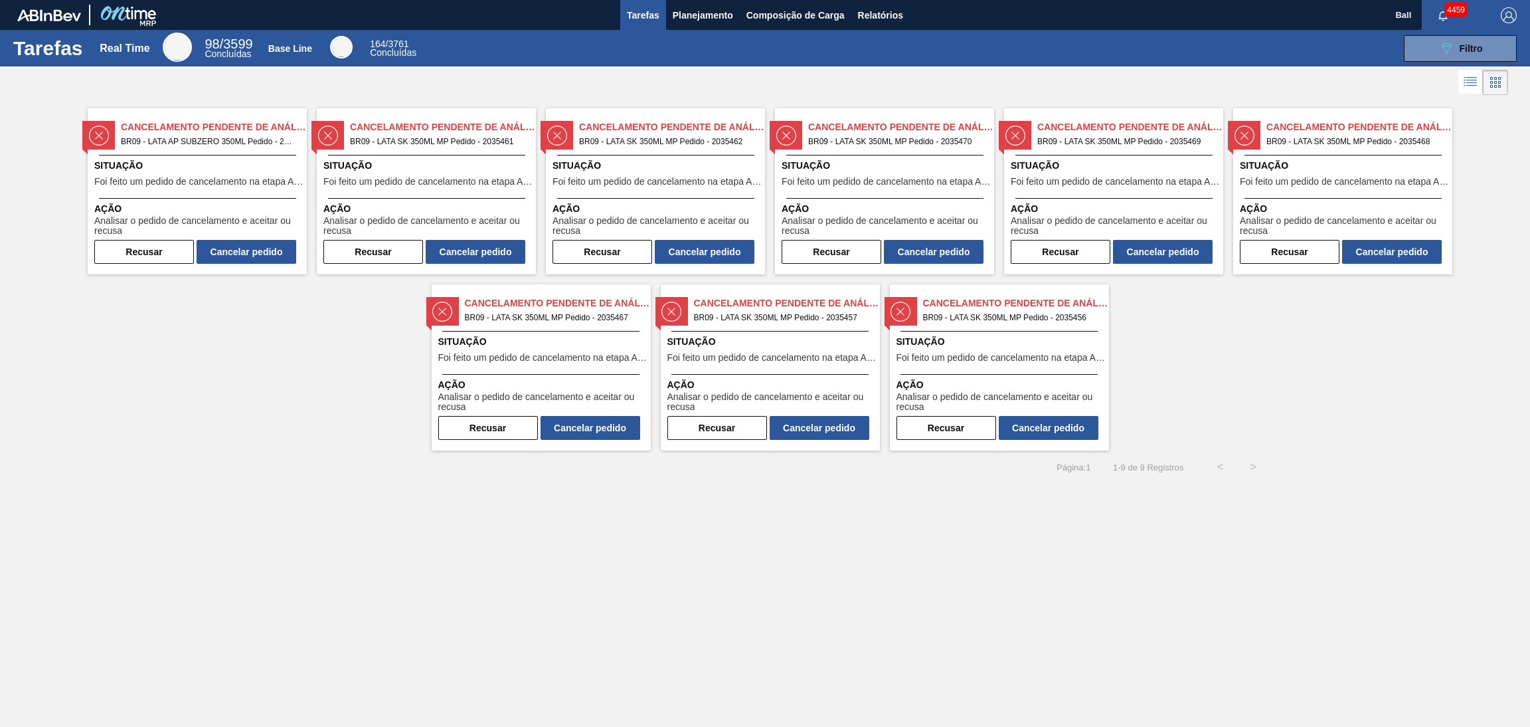
click at [482, 185] on span "Foi feito um pedido de cancelamento na etapa Aguardando Faturamento" at bounding box center [427, 182] width 209 height 10
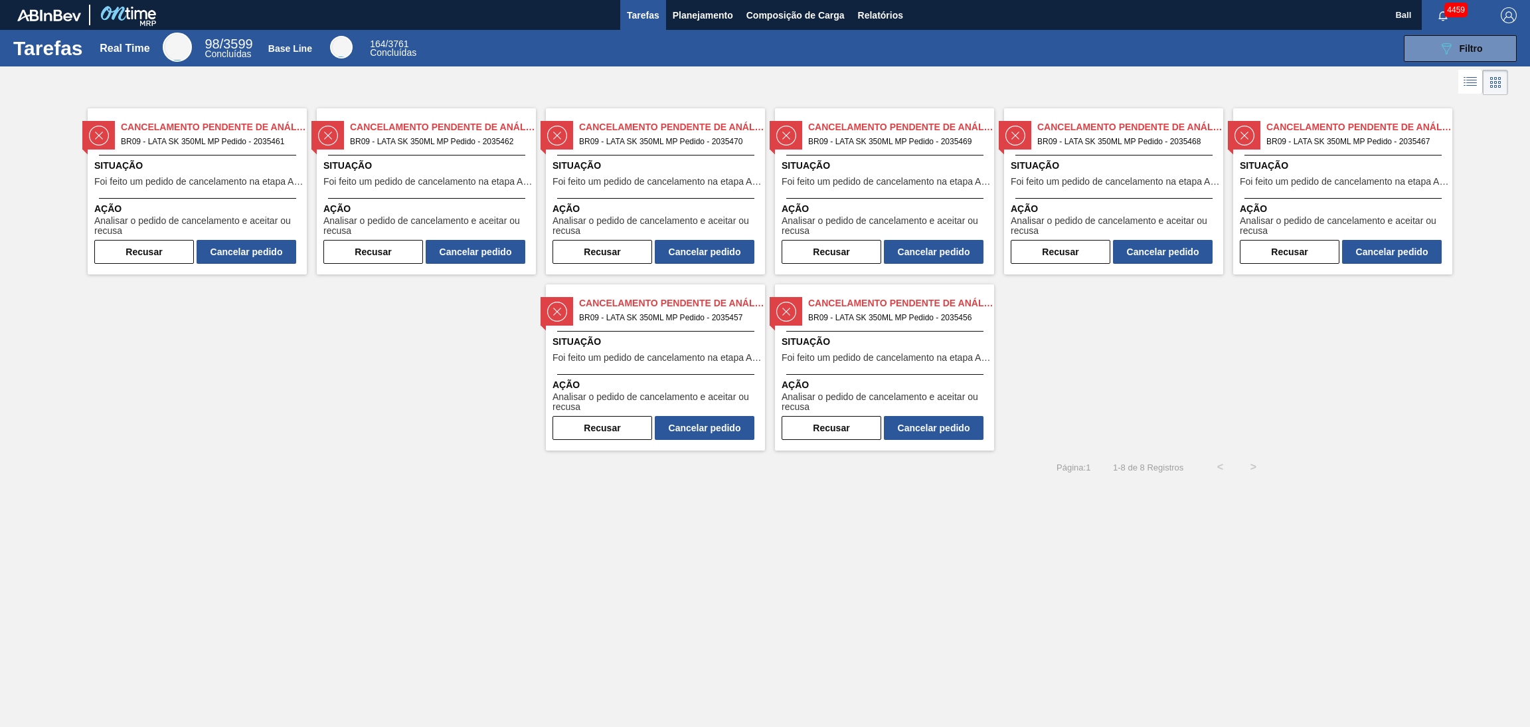
click at [695, 171] on span "Situação" at bounding box center [657, 166] width 209 height 14
click at [1125, 221] on span "Analisar o pedido de cancelamento e aceitar ou recusa" at bounding box center [1115, 226] width 209 height 21
click at [1348, 177] on span "Foi feito um pedido de cancelamento na etapa Aguardando Faturamento" at bounding box center [1344, 182] width 209 height 10
click at [681, 360] on span "Foi feito um pedido de cancelamento na etapa Aguardando Faturamento" at bounding box center [657, 358] width 209 height 10
click at [859, 327] on div "Cancelamento Pendente de Análise BR09 - LATA SK 350ML MP Pedido - 2035456 Situa…" at bounding box center [884, 367] width 219 height 166
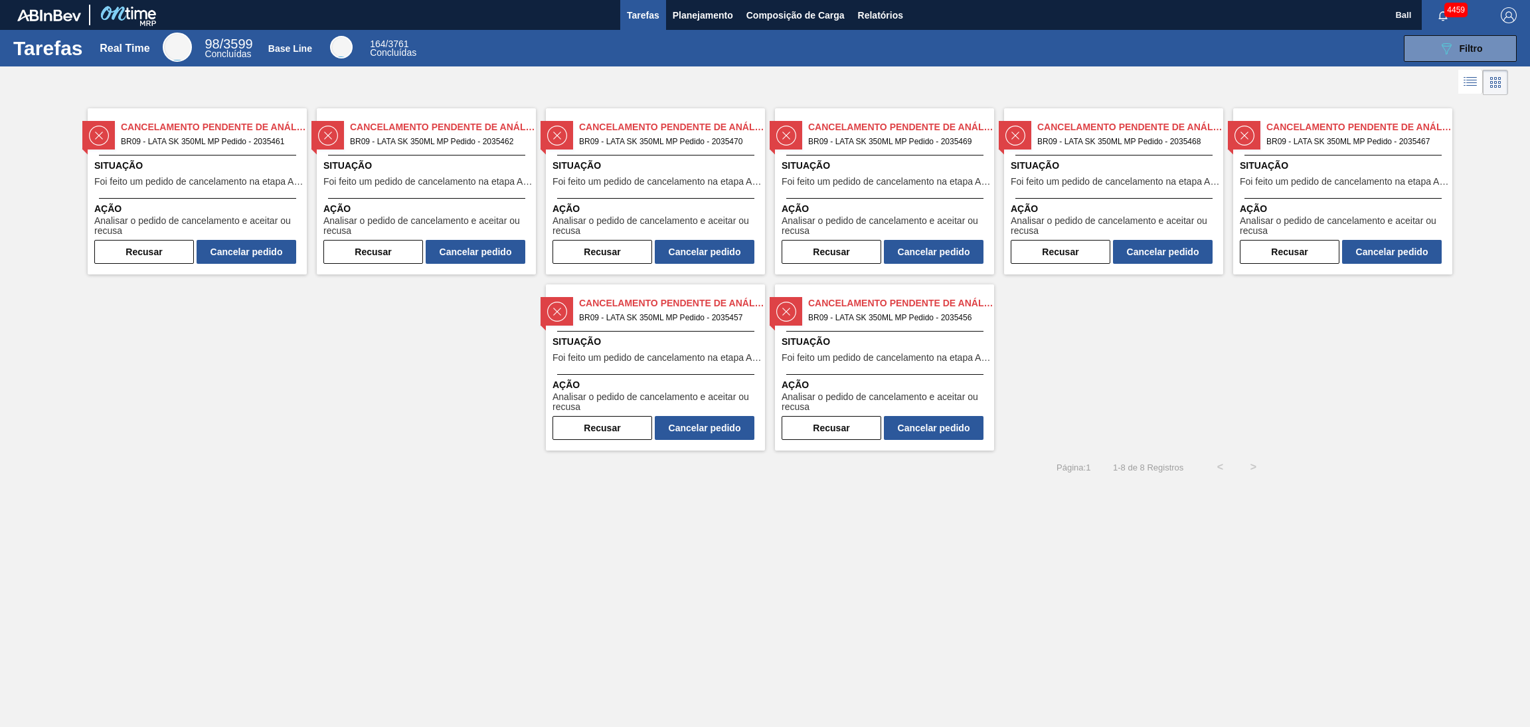
click at [456, 204] on span "Ação" at bounding box center [427, 209] width 209 height 14
click at [875, 331] on div at bounding box center [884, 331] width 197 height 1
click at [701, 9] on span "Planejamento" at bounding box center [703, 15] width 60 height 16
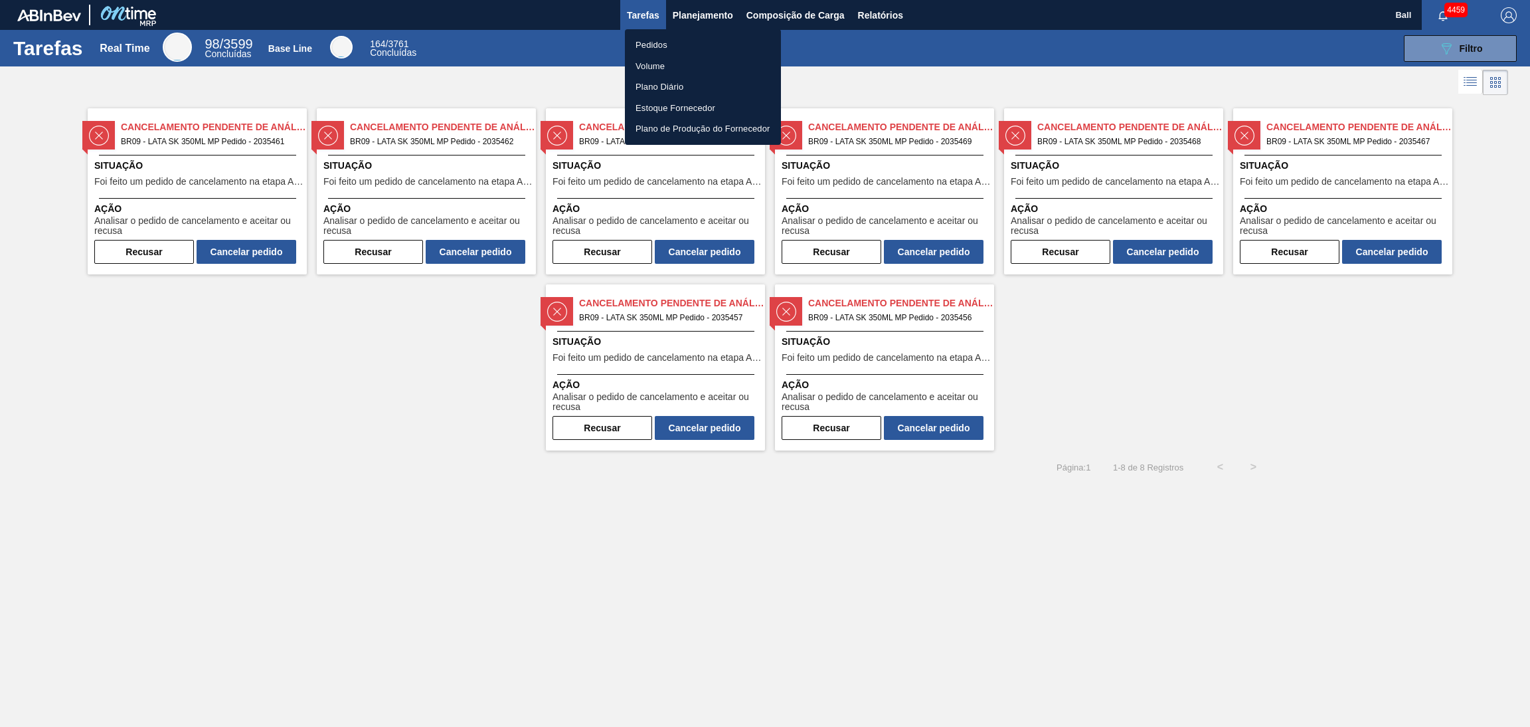
click at [687, 43] on li "Pedidos" at bounding box center [703, 45] width 156 height 21
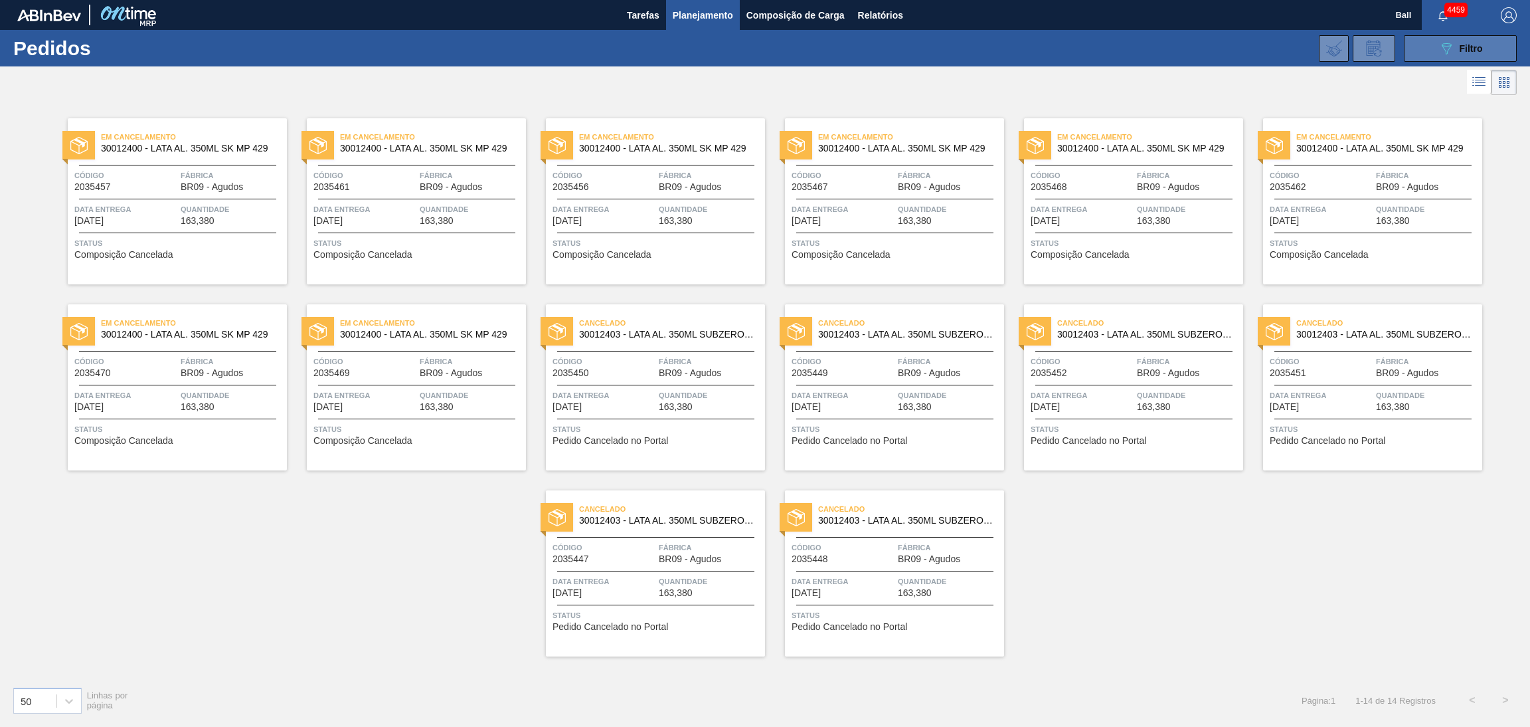
click at [1465, 56] on div "089F7B8B-B2A5-4AFE-B5C0-19BA573D28AC Filtro" at bounding box center [1461, 49] width 45 height 16
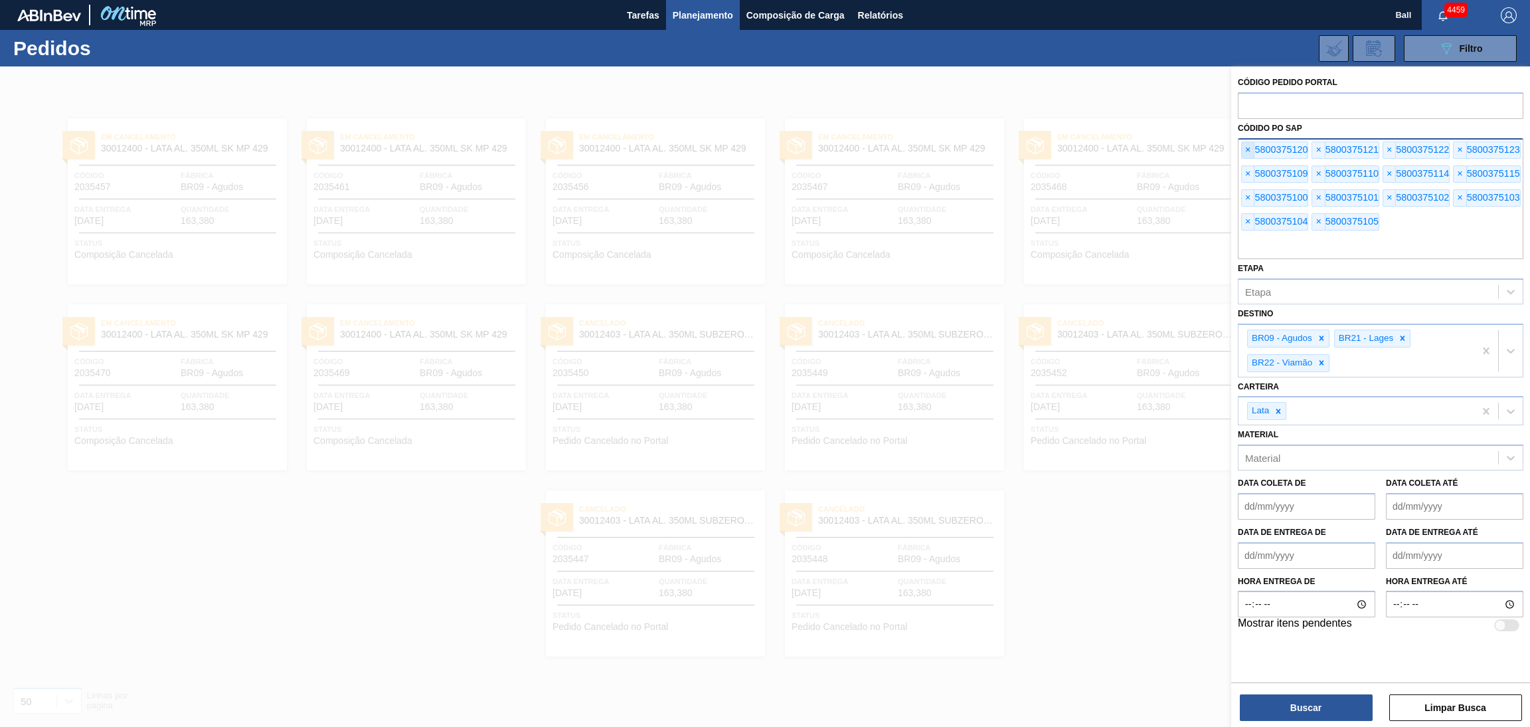
click at [1253, 149] on span "×" at bounding box center [1248, 150] width 13 height 16
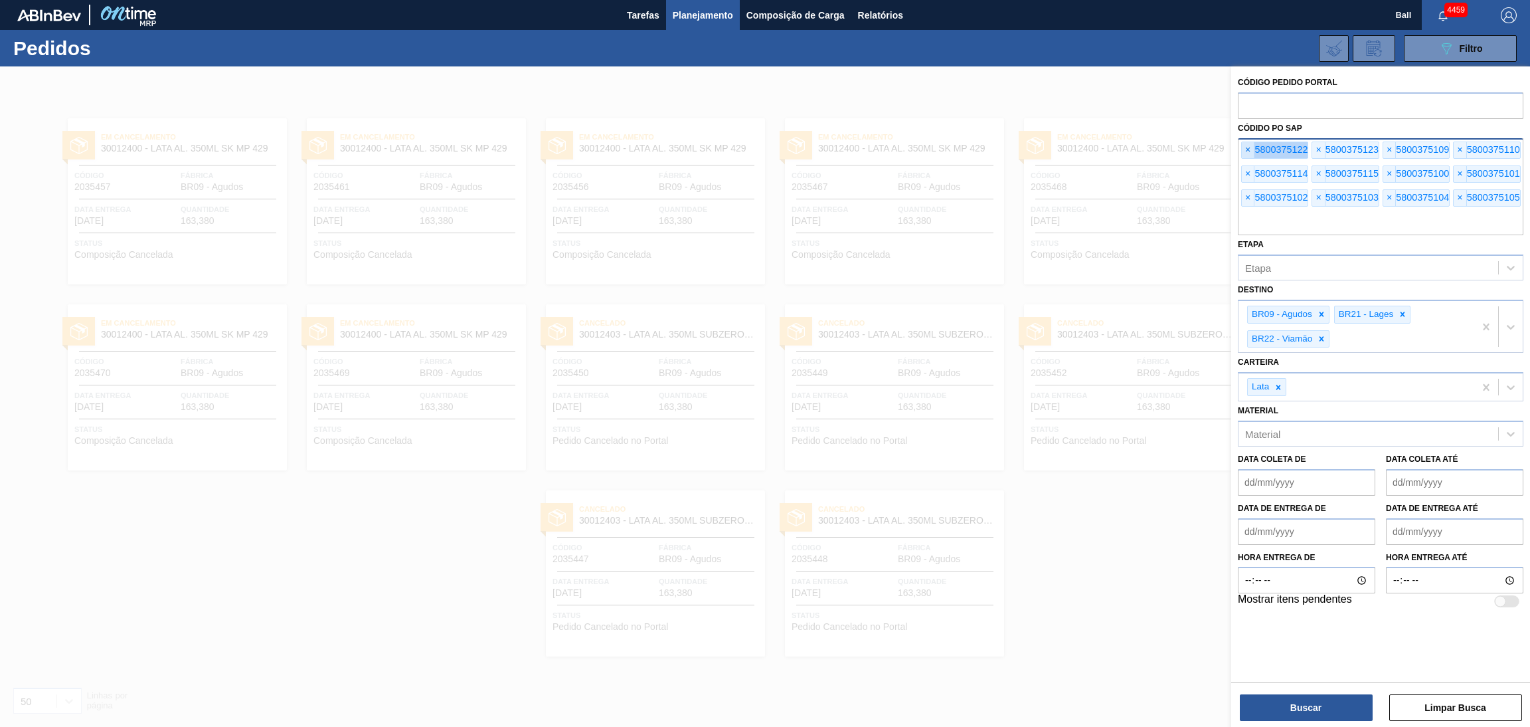
click at [1253, 149] on span "×" at bounding box center [1248, 150] width 13 height 16
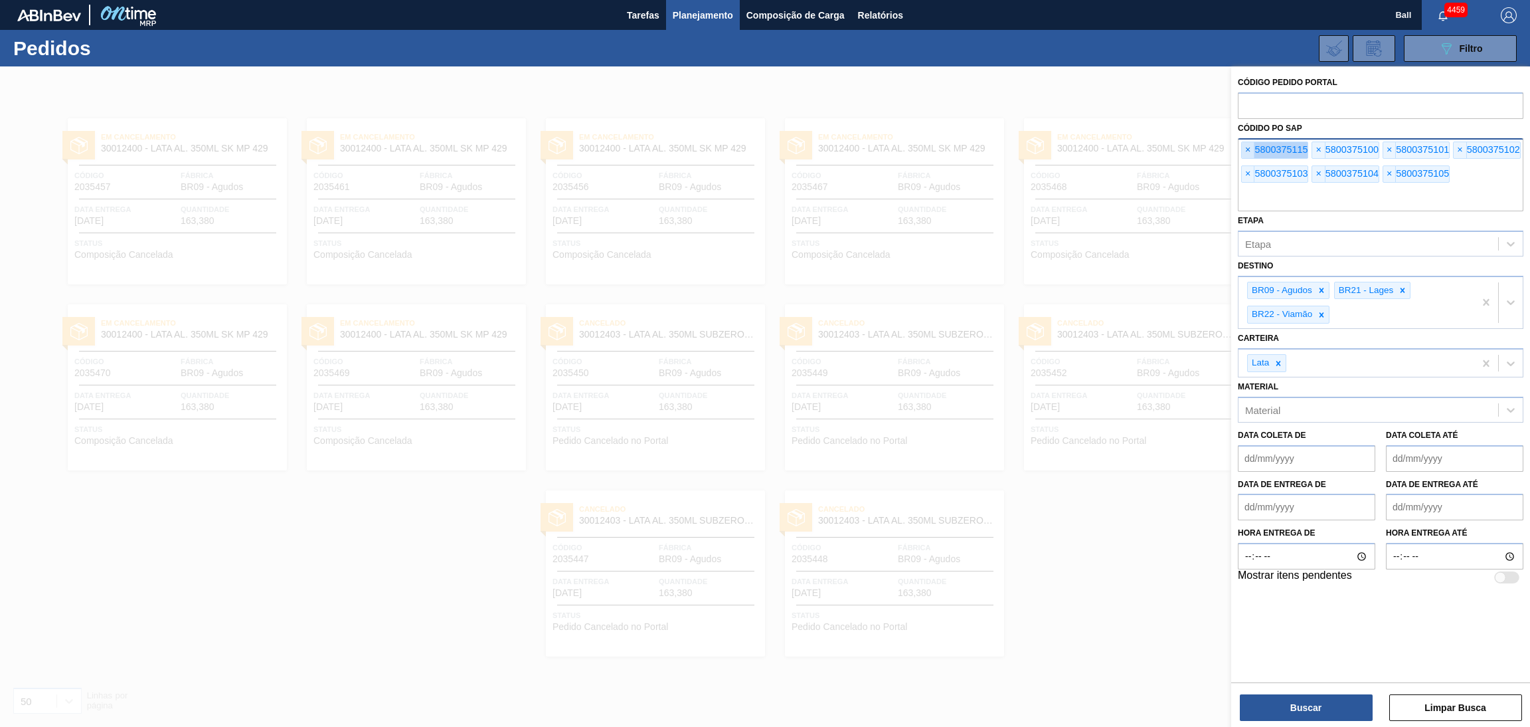
click at [1253, 149] on span "×" at bounding box center [1248, 150] width 13 height 16
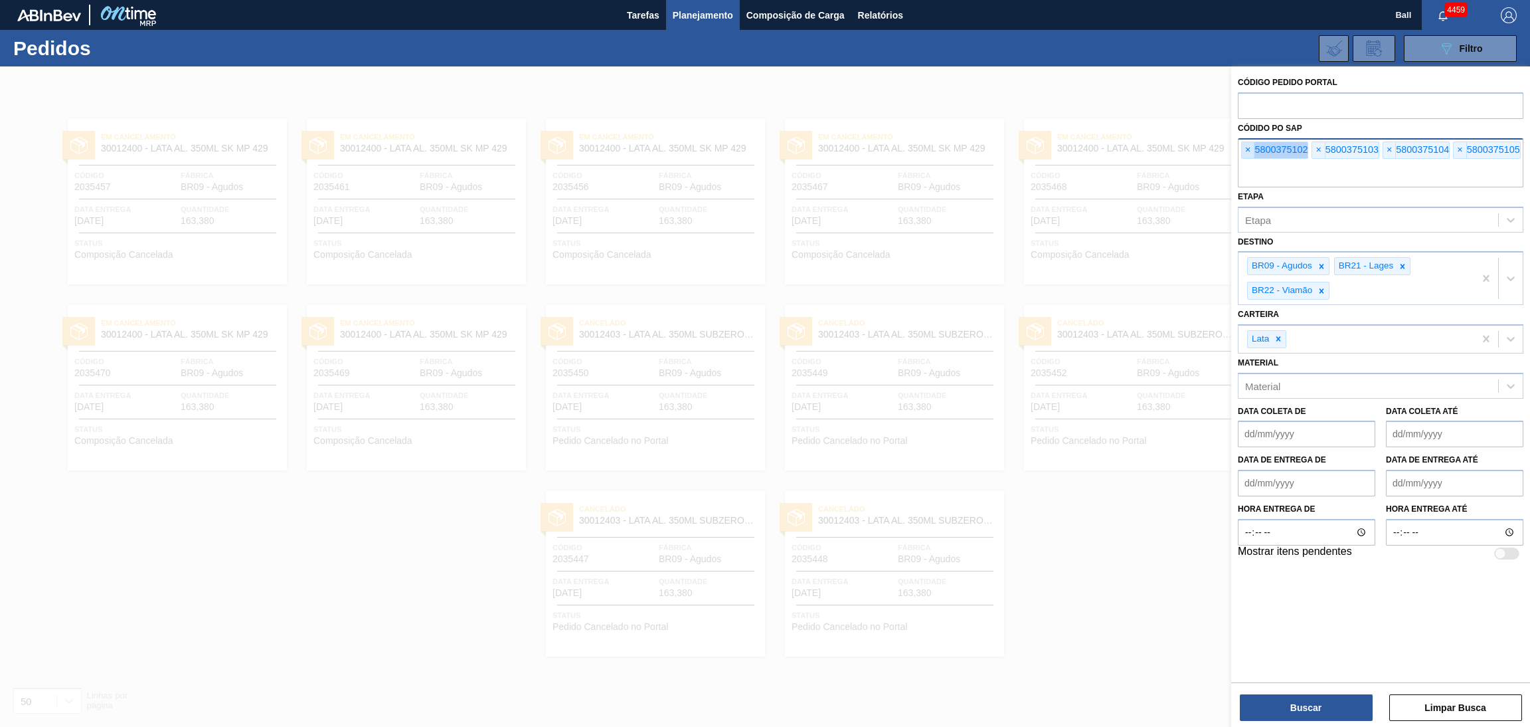
click at [1253, 149] on span "×" at bounding box center [1248, 150] width 13 height 16
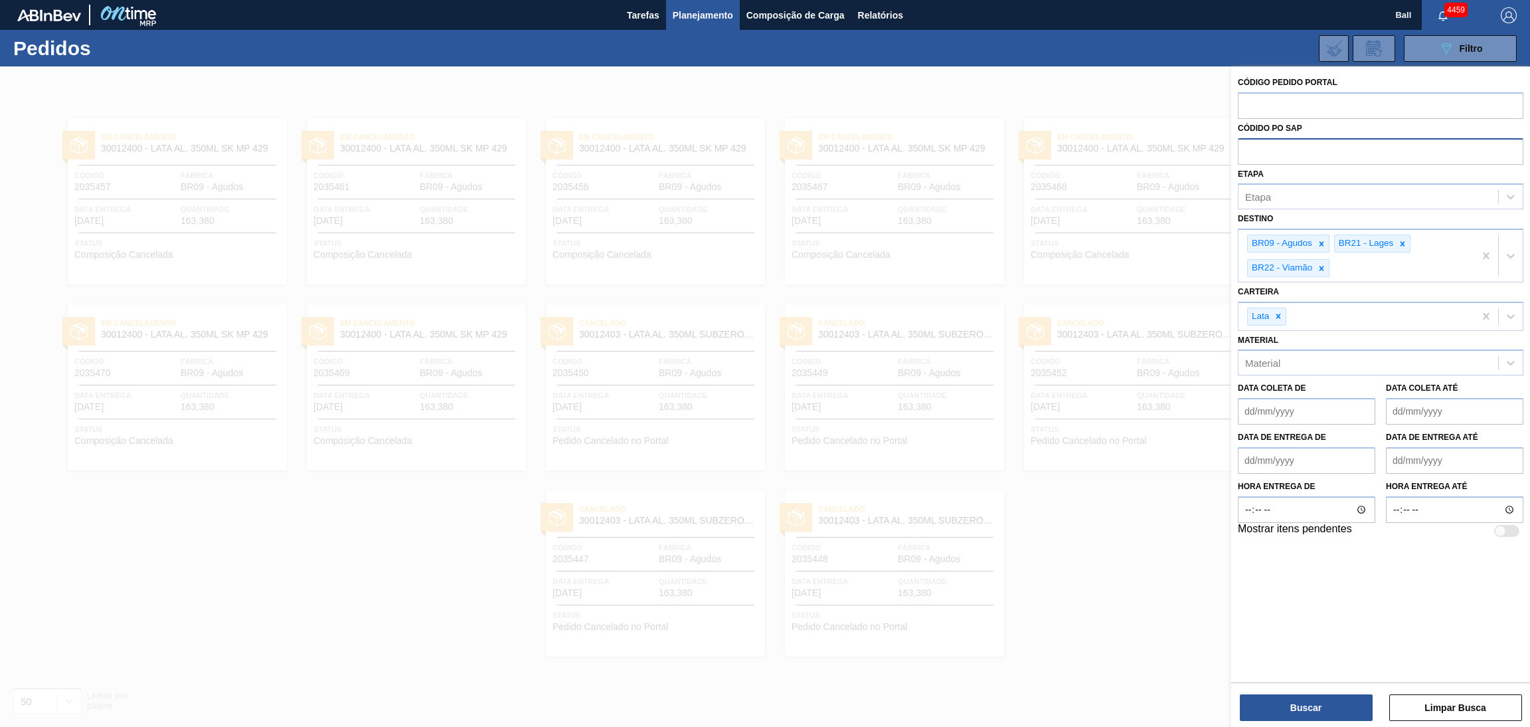
paste input "5800375122"
type input "5800375122"
click at [1306, 699] on button "Buscar" at bounding box center [1306, 707] width 133 height 27
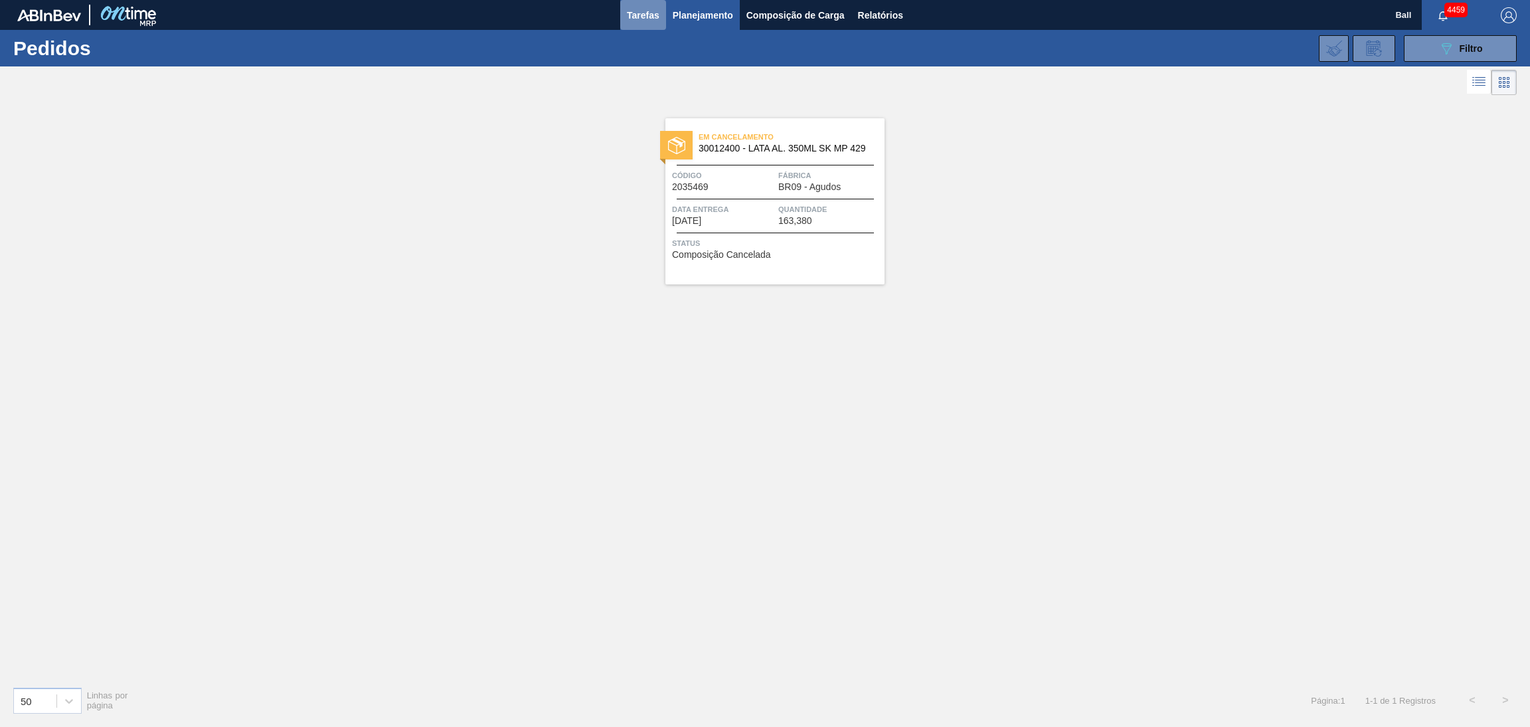
click at [628, 10] on span "Tarefas" at bounding box center [643, 15] width 33 height 16
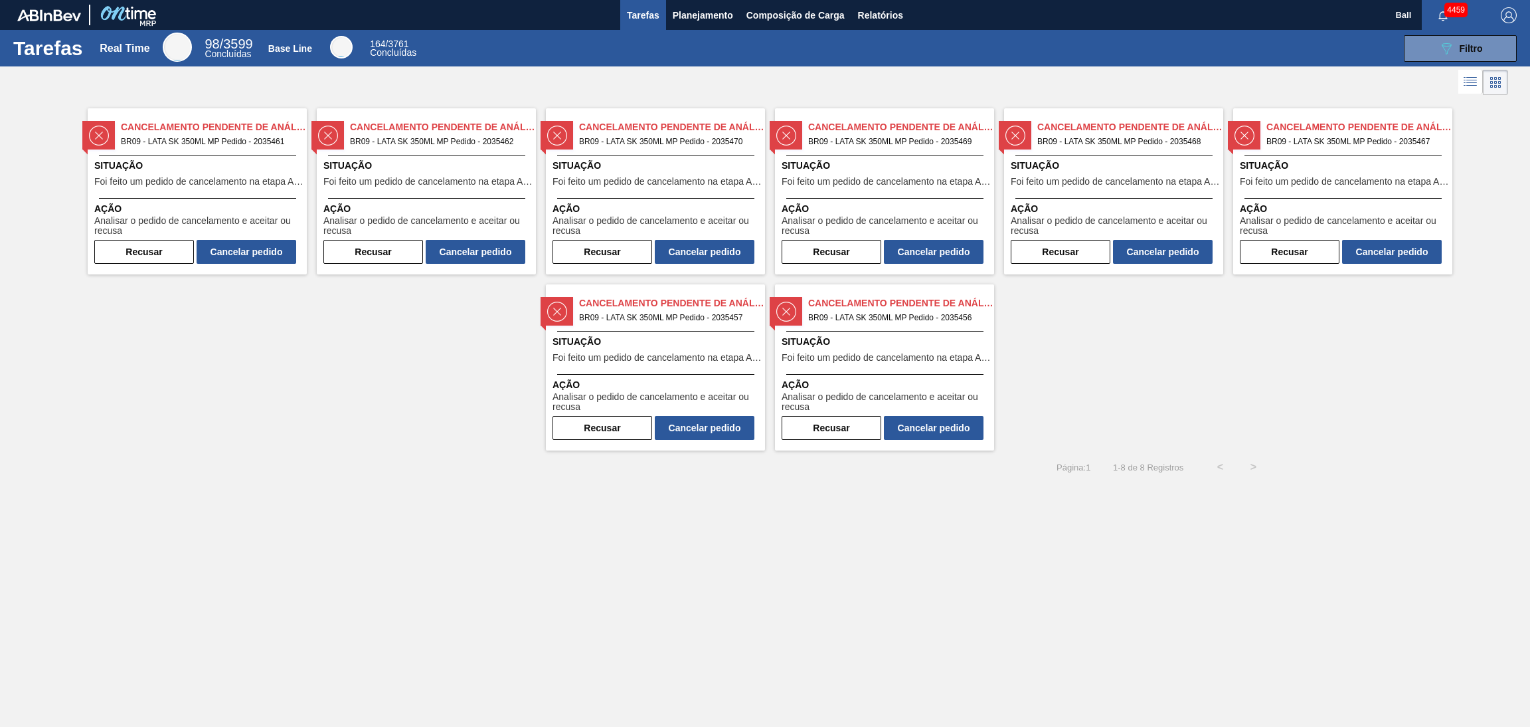
click at [212, 161] on span "Situação" at bounding box center [198, 166] width 209 height 14
click at [233, 248] on button "Cancelar pedido" at bounding box center [247, 252] width 100 height 24
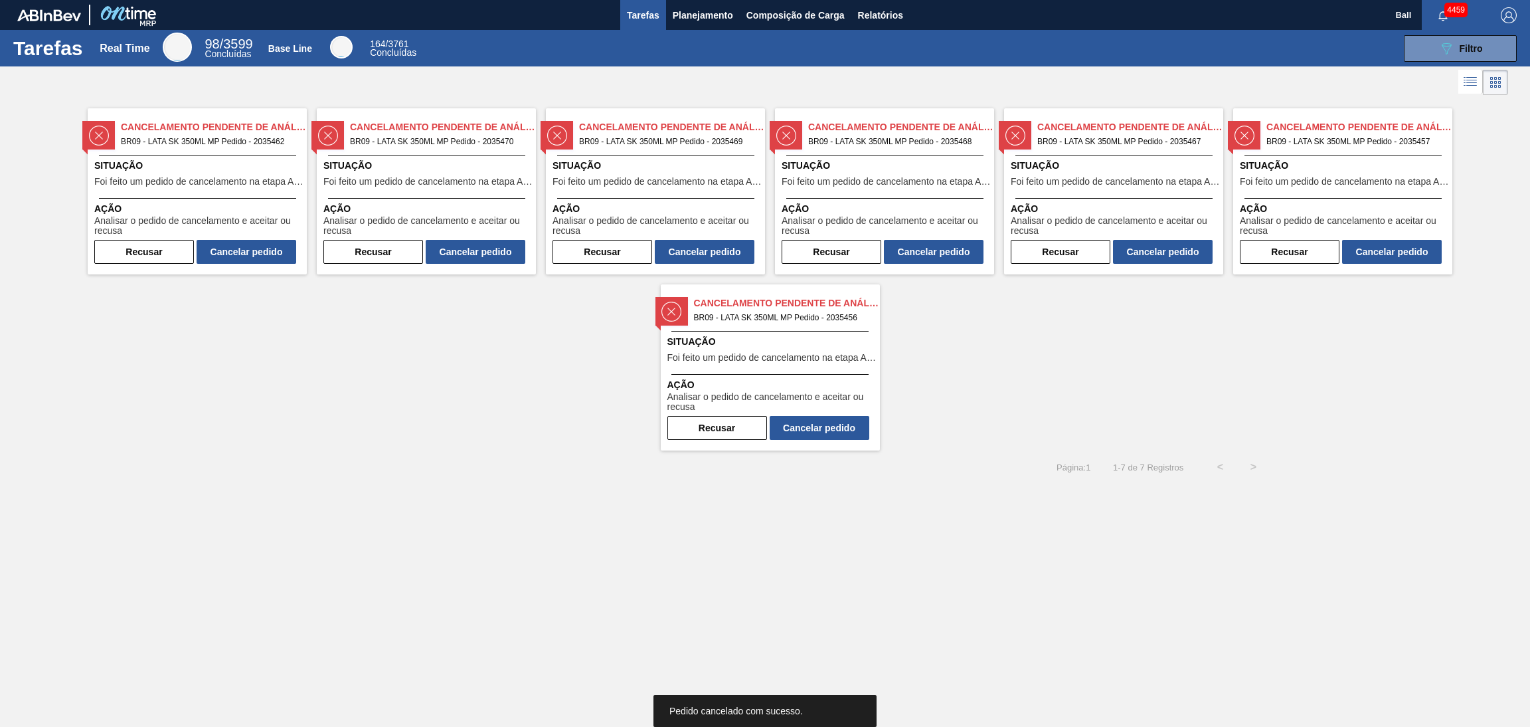
click at [440, 200] on div "Ação Analisar o pedido de cancelamento e aceitar ou recusa" at bounding box center [426, 217] width 219 height 39
click at [474, 247] on button "Cancelar pedido" at bounding box center [476, 252] width 100 height 24
click at [620, 169] on span "Situação" at bounding box center [657, 166] width 209 height 14
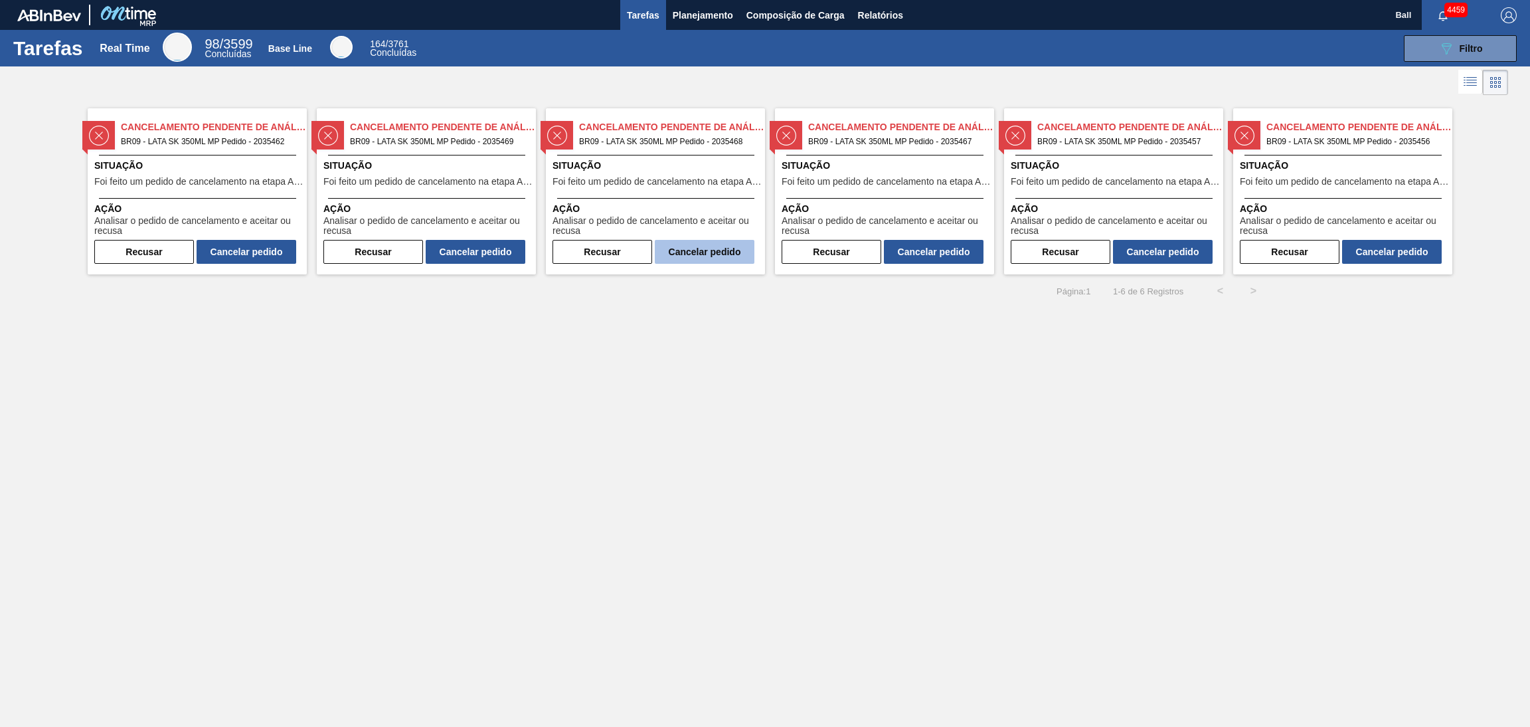
click at [736, 254] on button "Cancelar pedido" at bounding box center [705, 252] width 100 height 24
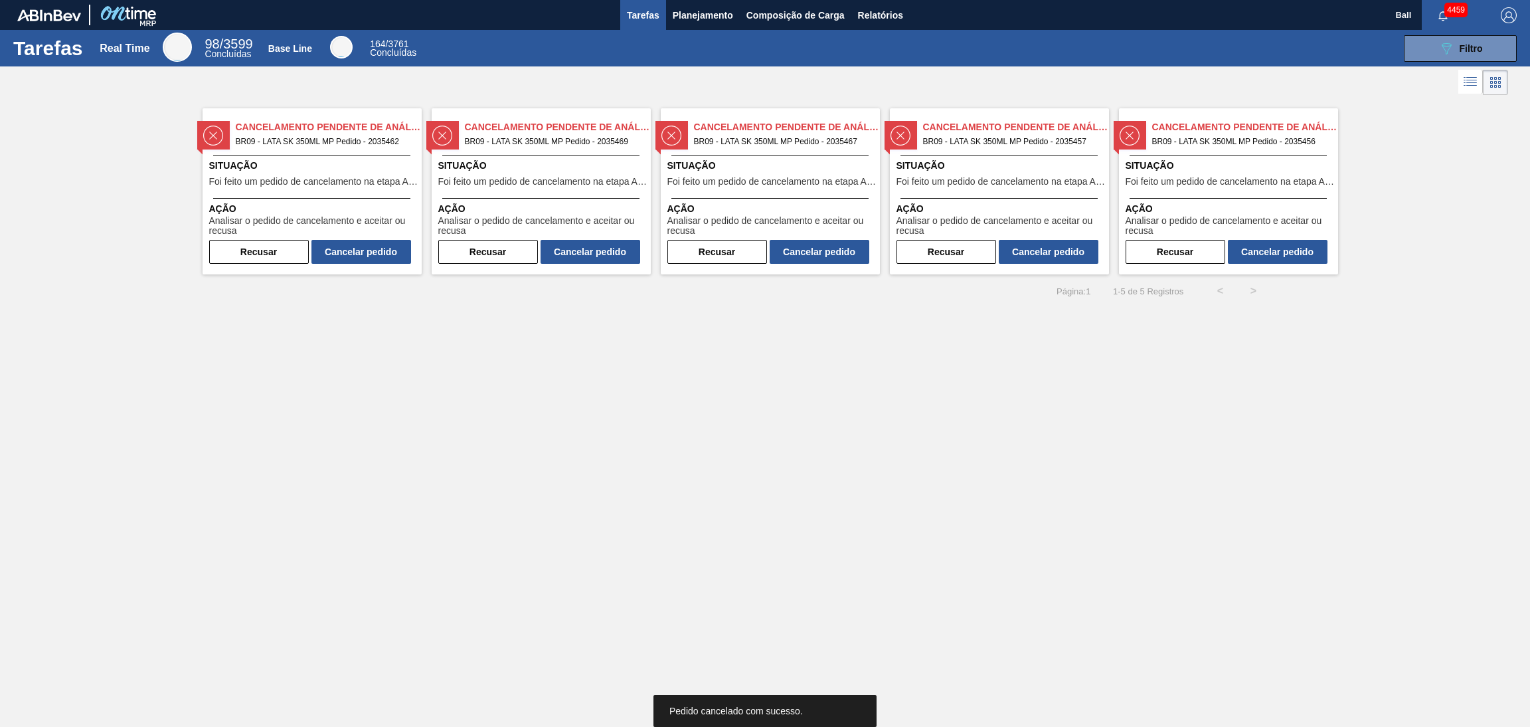
click at [1265, 173] on div "Situação Foi feito um pedido de cancelamento na etapa Aguardando Faturamento" at bounding box center [1230, 175] width 209 height 33
click at [1266, 258] on button "Cancelar pedido" at bounding box center [1278, 252] width 100 height 24
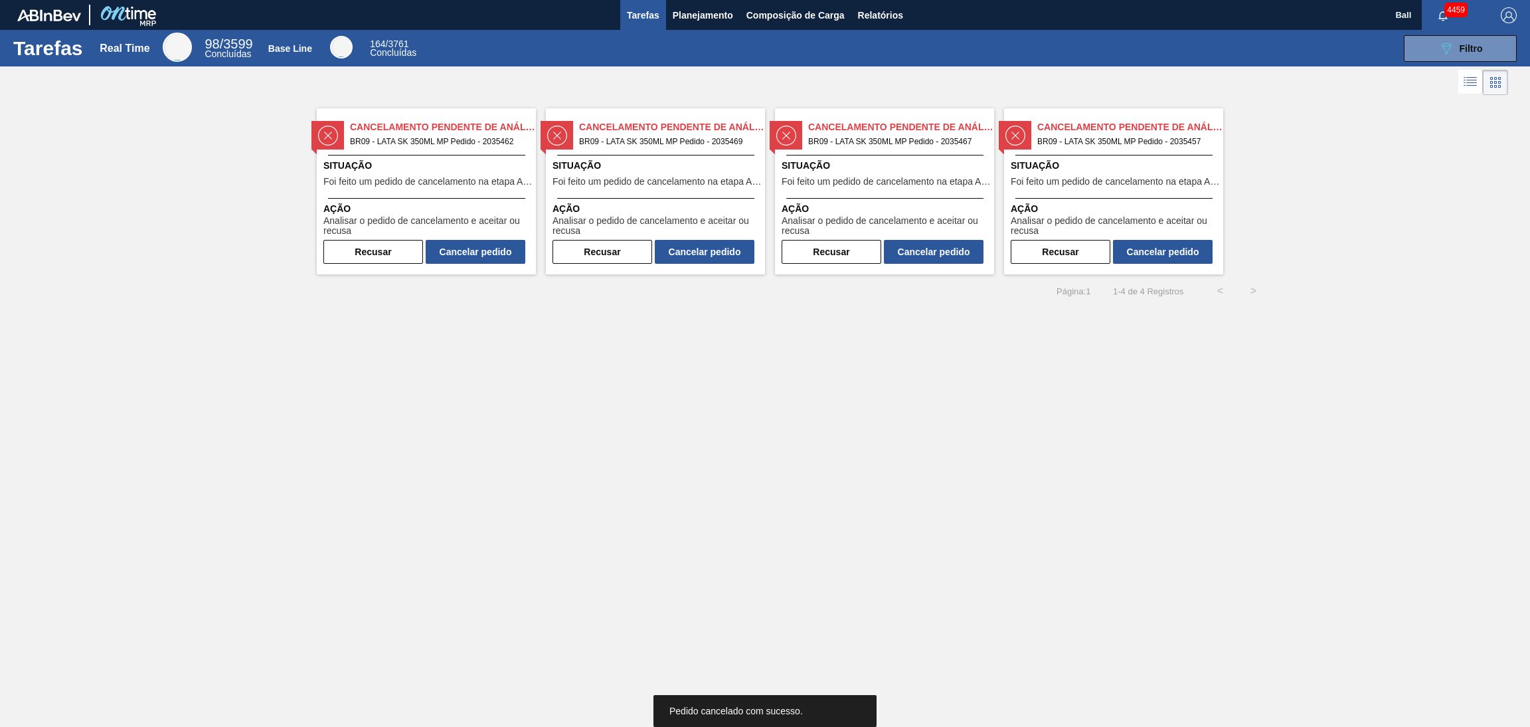
click at [1139, 203] on span "Ação" at bounding box center [1115, 209] width 209 height 14
click at [1178, 247] on button "Cancelar pedido" at bounding box center [1163, 252] width 100 height 24
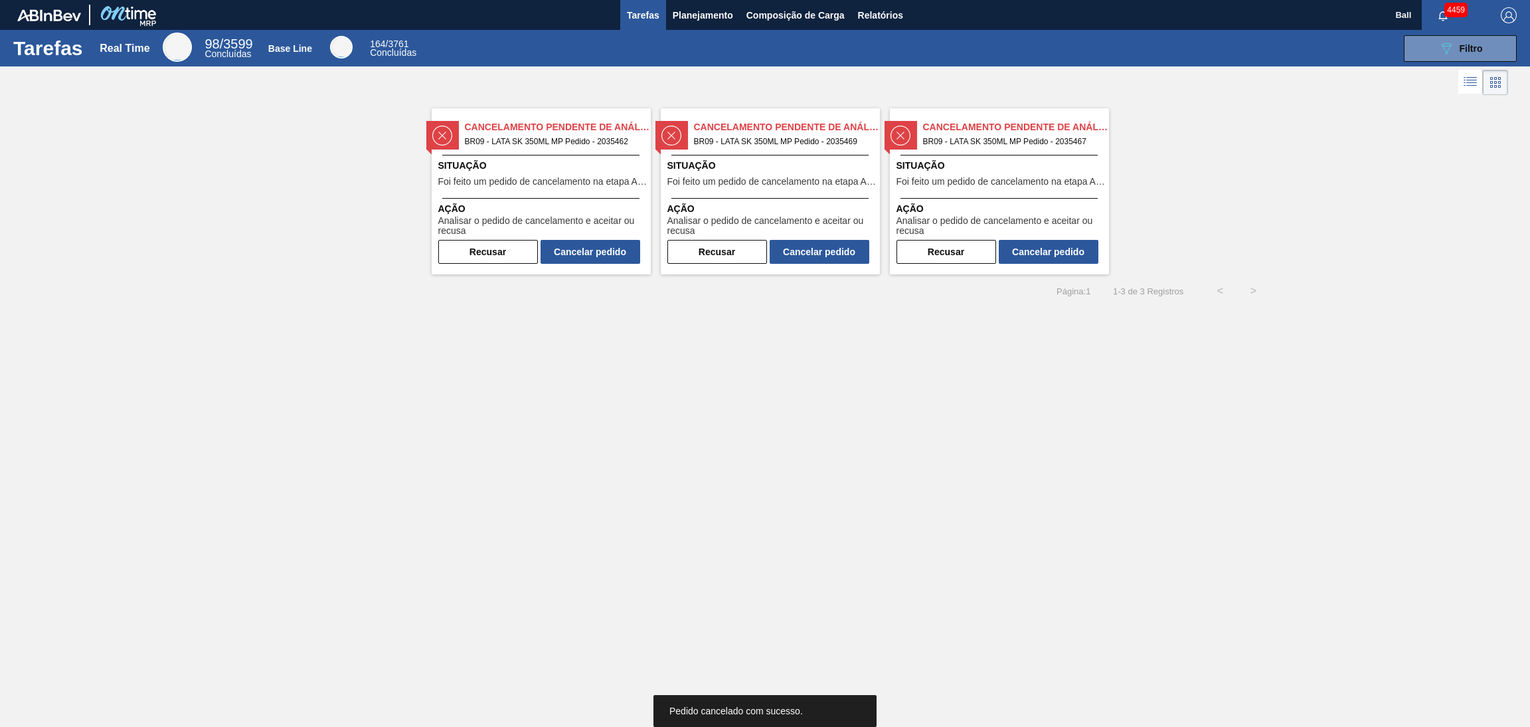
click at [1018, 155] on div at bounding box center [999, 155] width 197 height 1
click at [1038, 245] on button "Cancelar pedido" at bounding box center [1049, 252] width 100 height 24
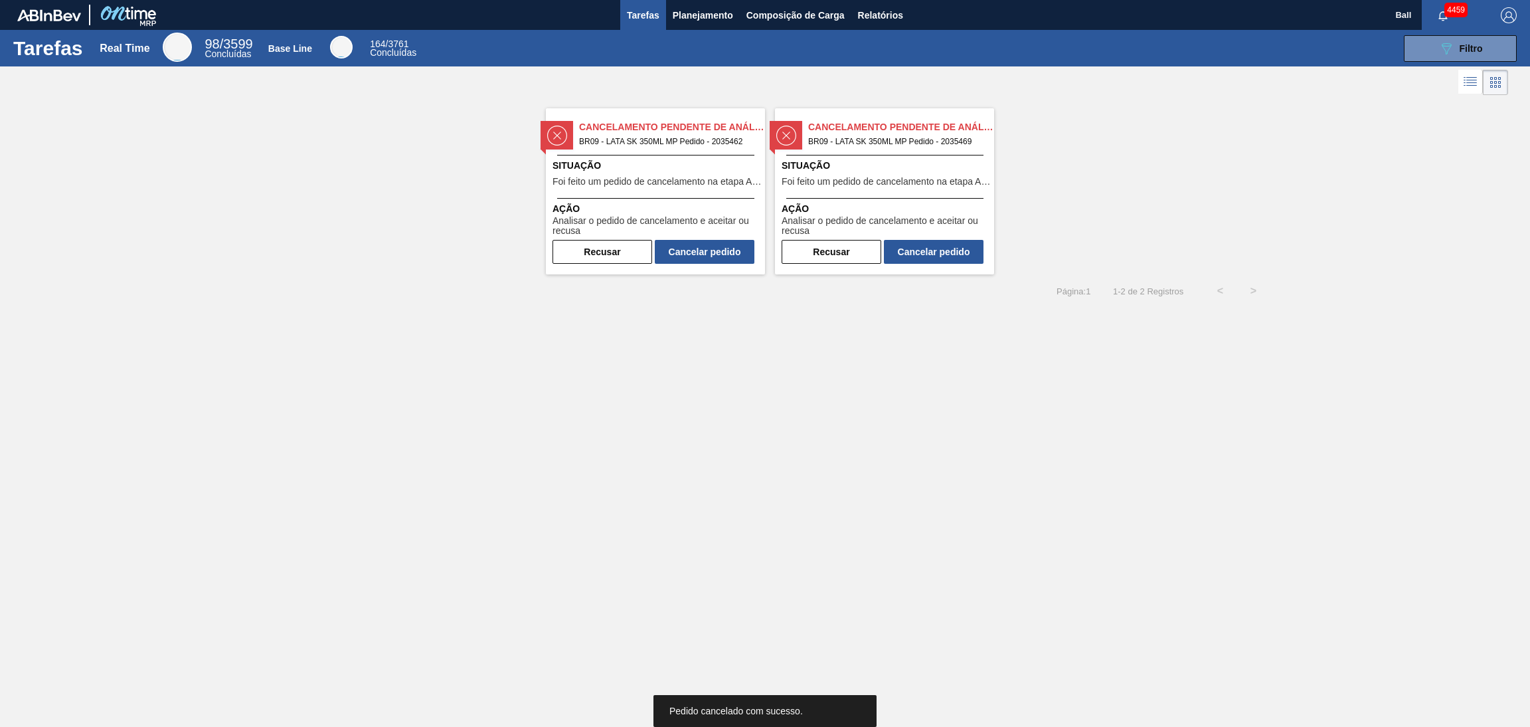
click at [951, 195] on div "Cancelamento Pendente de Análise BR09 - LATA SK 350ML MP Pedido - 2035469 Situa…" at bounding box center [884, 191] width 219 height 166
click at [966, 253] on button "Cancelar pedido" at bounding box center [934, 252] width 100 height 24
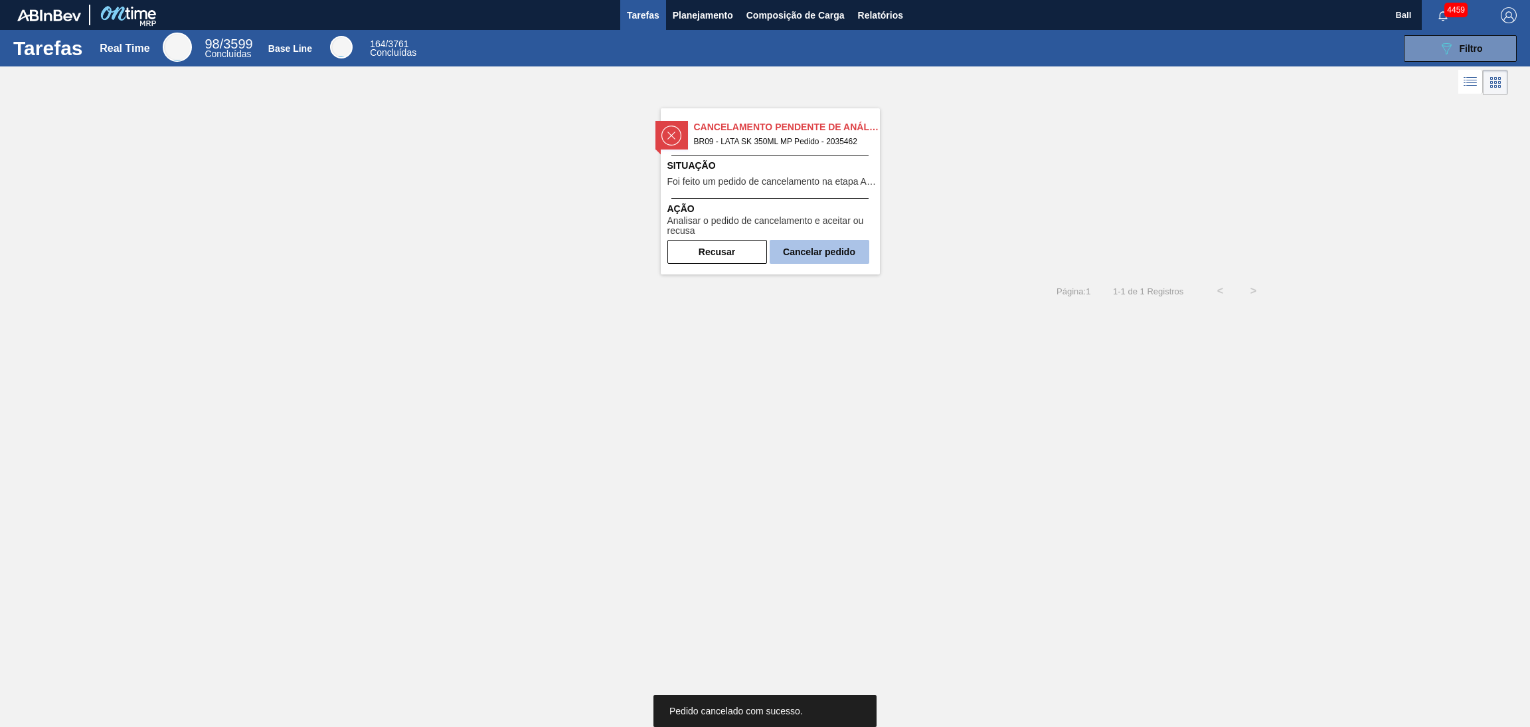
click at [819, 259] on button "Cancelar pedido" at bounding box center [820, 252] width 100 height 24
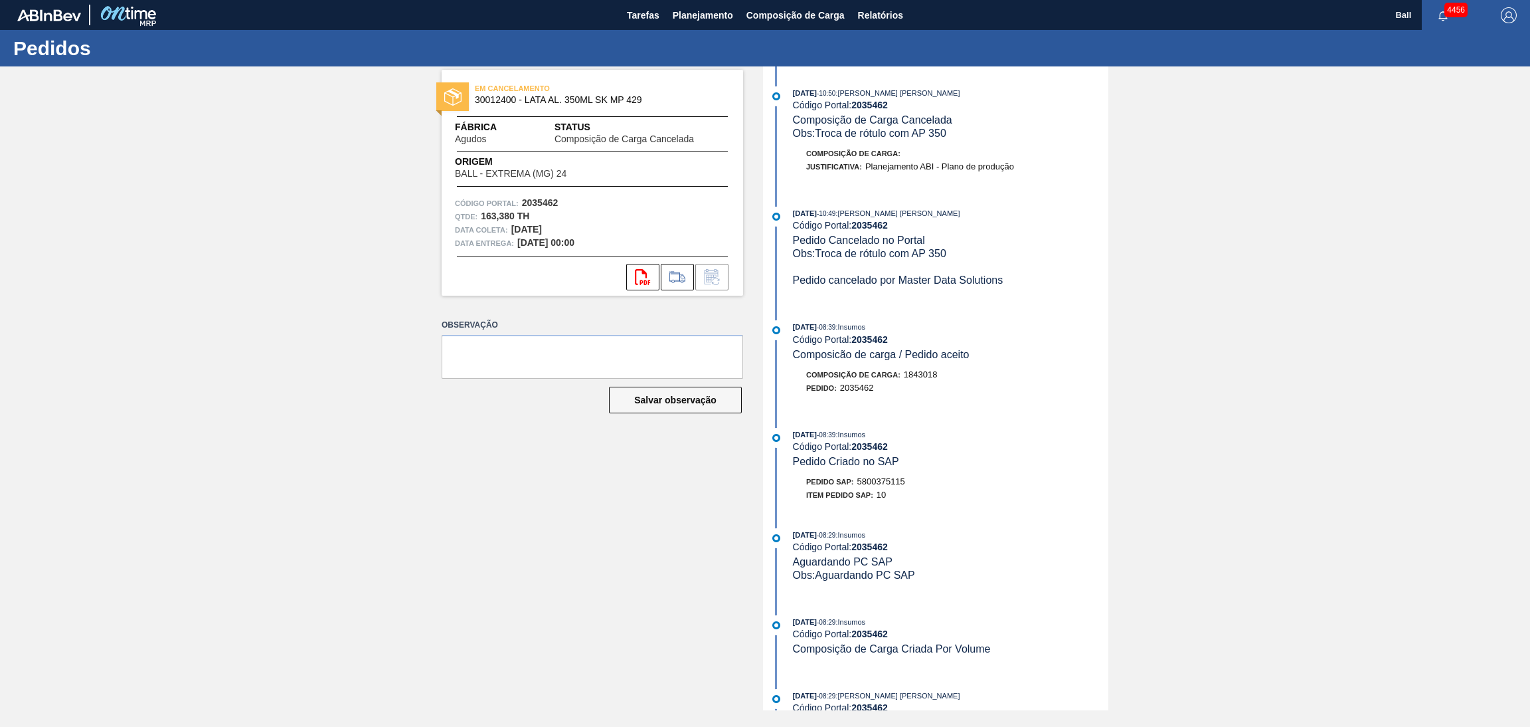
scroll to position [39, 0]
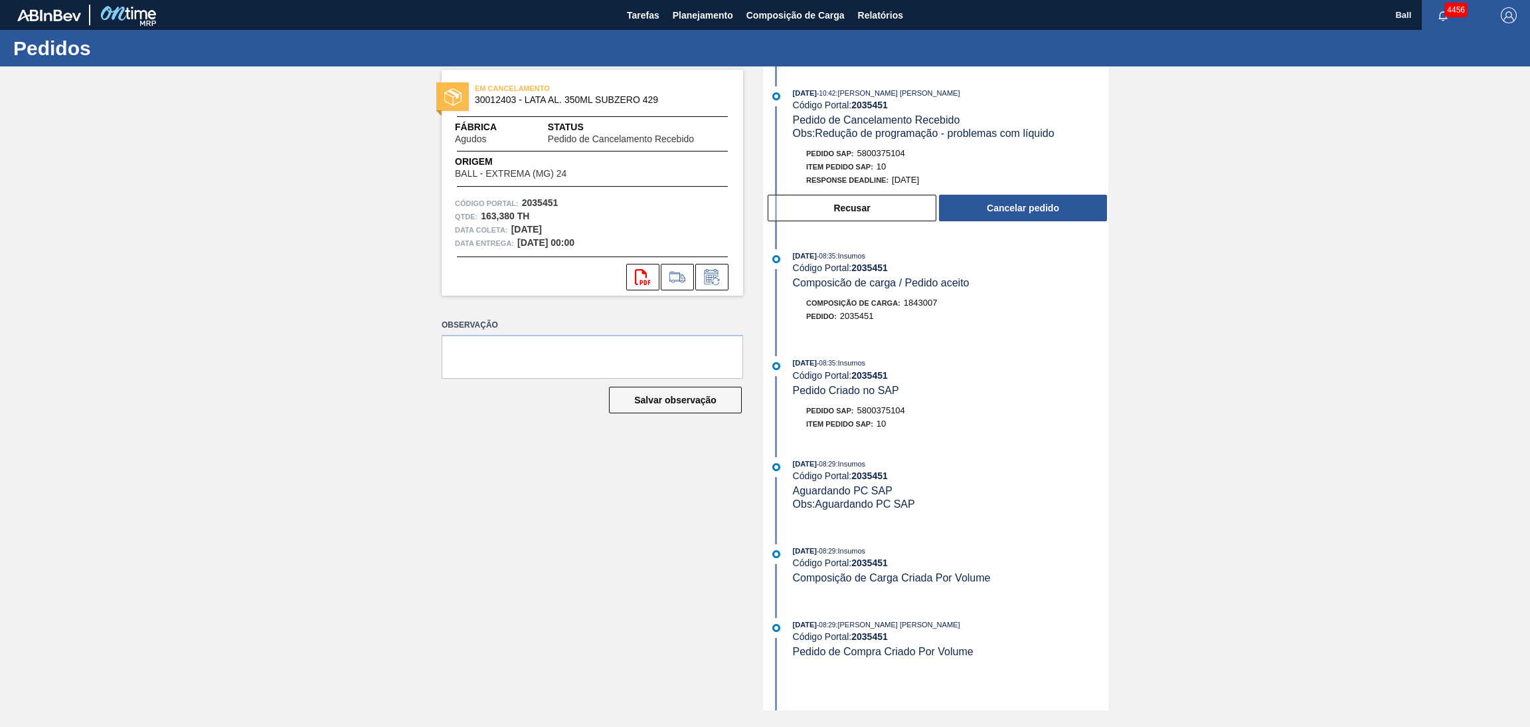
click at [1018, 223] on div "Recusar Cancelar pedido" at bounding box center [938, 207] width 342 height 29
click at [1020, 217] on button "Cancelar pedido" at bounding box center [1023, 208] width 168 height 27
click at [1050, 207] on button "Cancelar pedido" at bounding box center [1023, 208] width 168 height 27
click at [1022, 219] on button "Cancelar pedido" at bounding box center [1023, 208] width 168 height 27
click at [1054, 205] on button "Cancelar pedido" at bounding box center [1023, 208] width 168 height 27
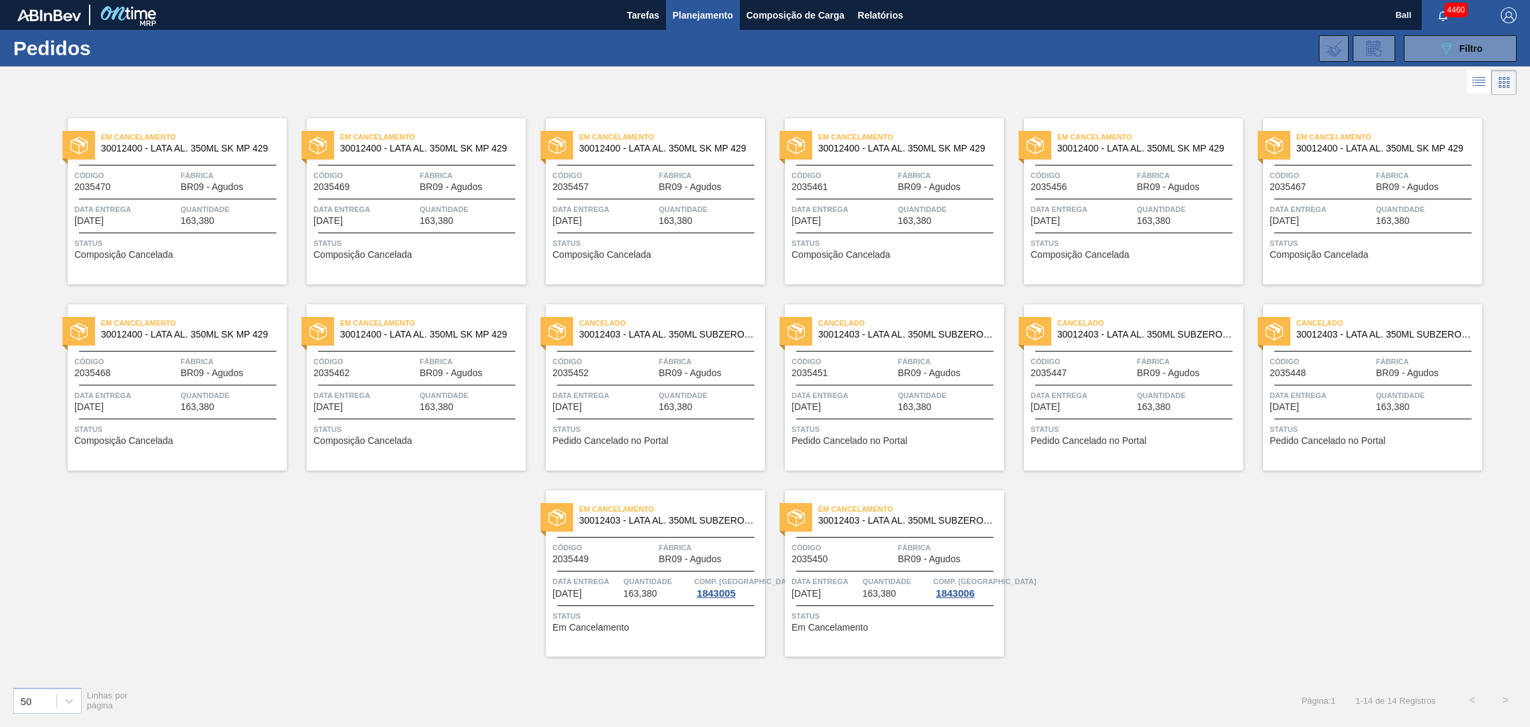
click at [617, 21] on div "Tarefas Planejamento Composição de Carga Relatórios" at bounding box center [765, 15] width 1530 height 30
click at [634, 16] on span "Tarefas" at bounding box center [643, 15] width 33 height 16
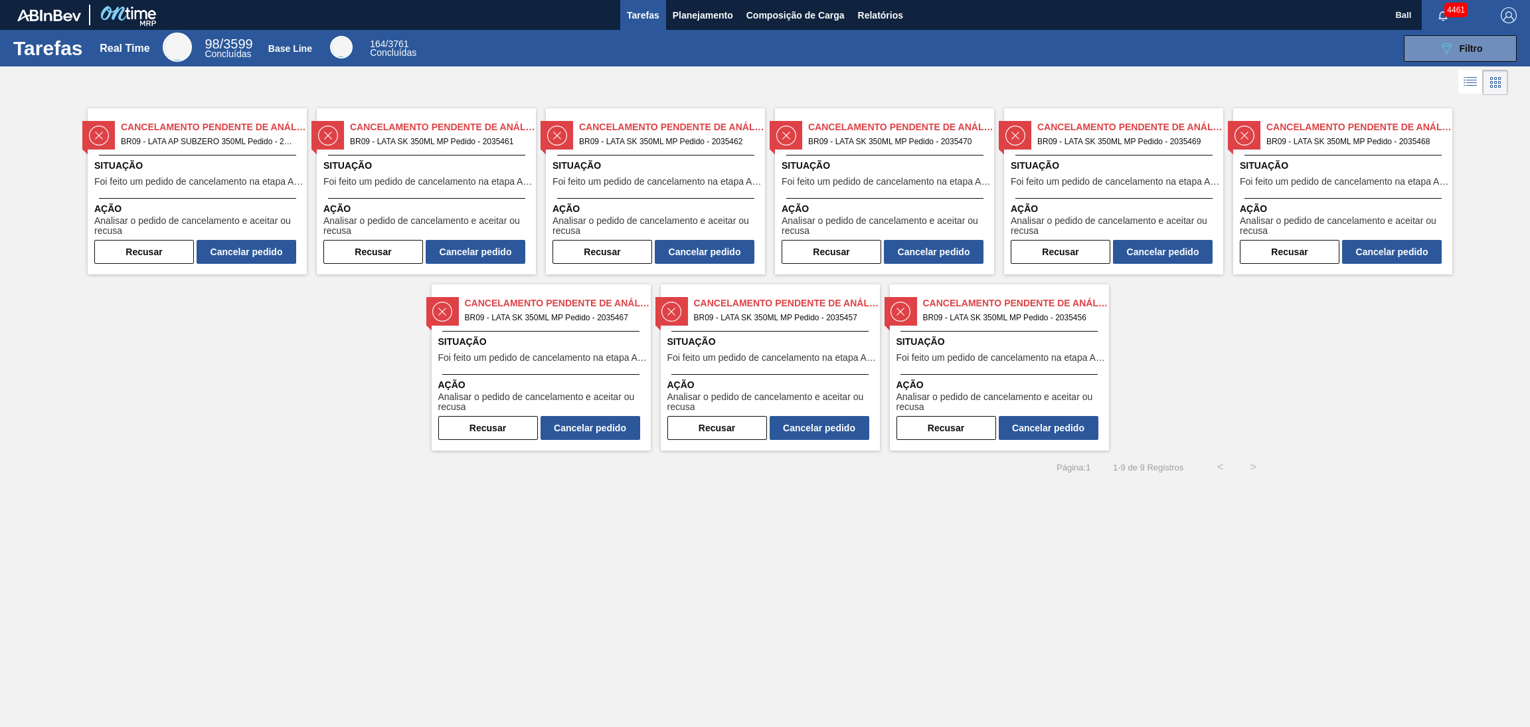
click at [218, 175] on div "Situação Foi feito um pedido de cancelamento na etapa Aguardando Faturamento" at bounding box center [198, 175] width 209 height 33
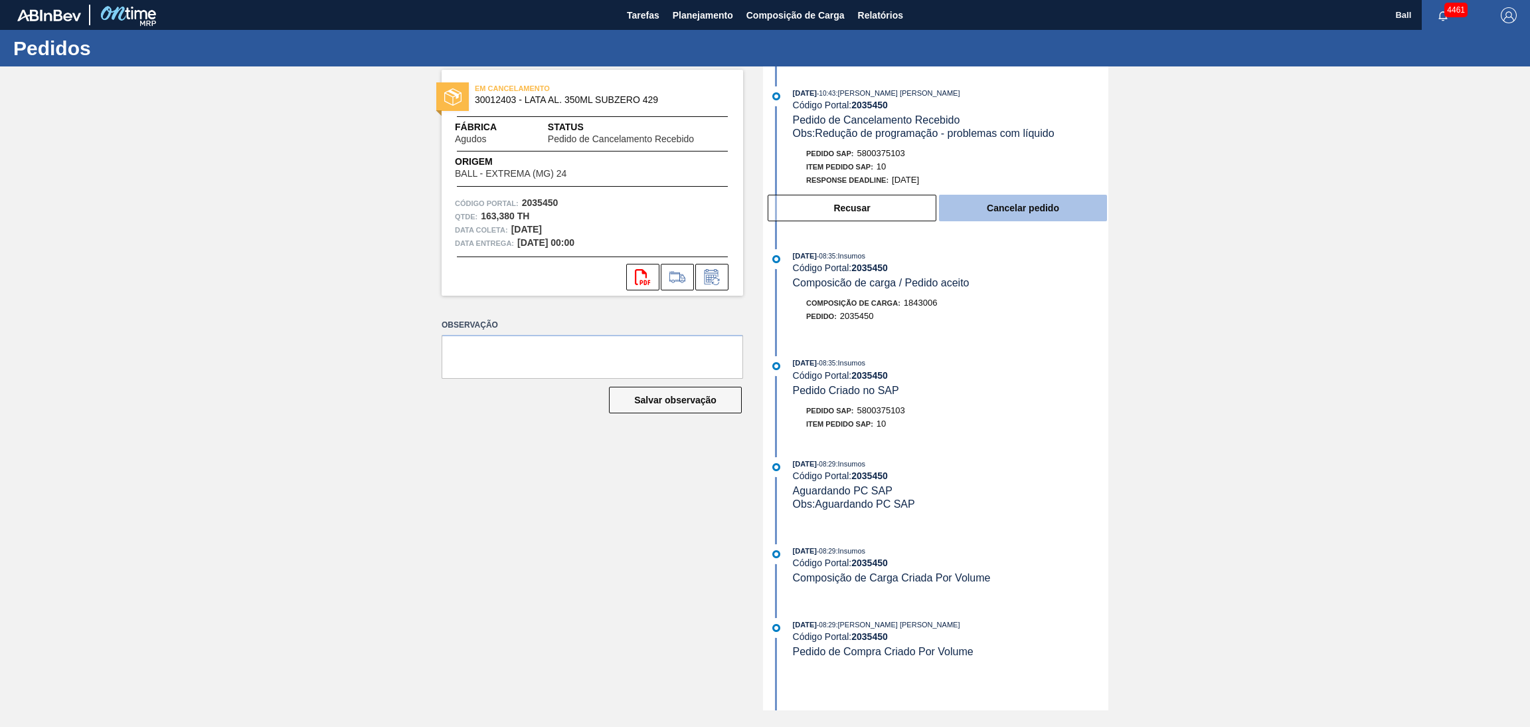
click at [1049, 213] on button "Cancelar pedido" at bounding box center [1023, 208] width 168 height 27
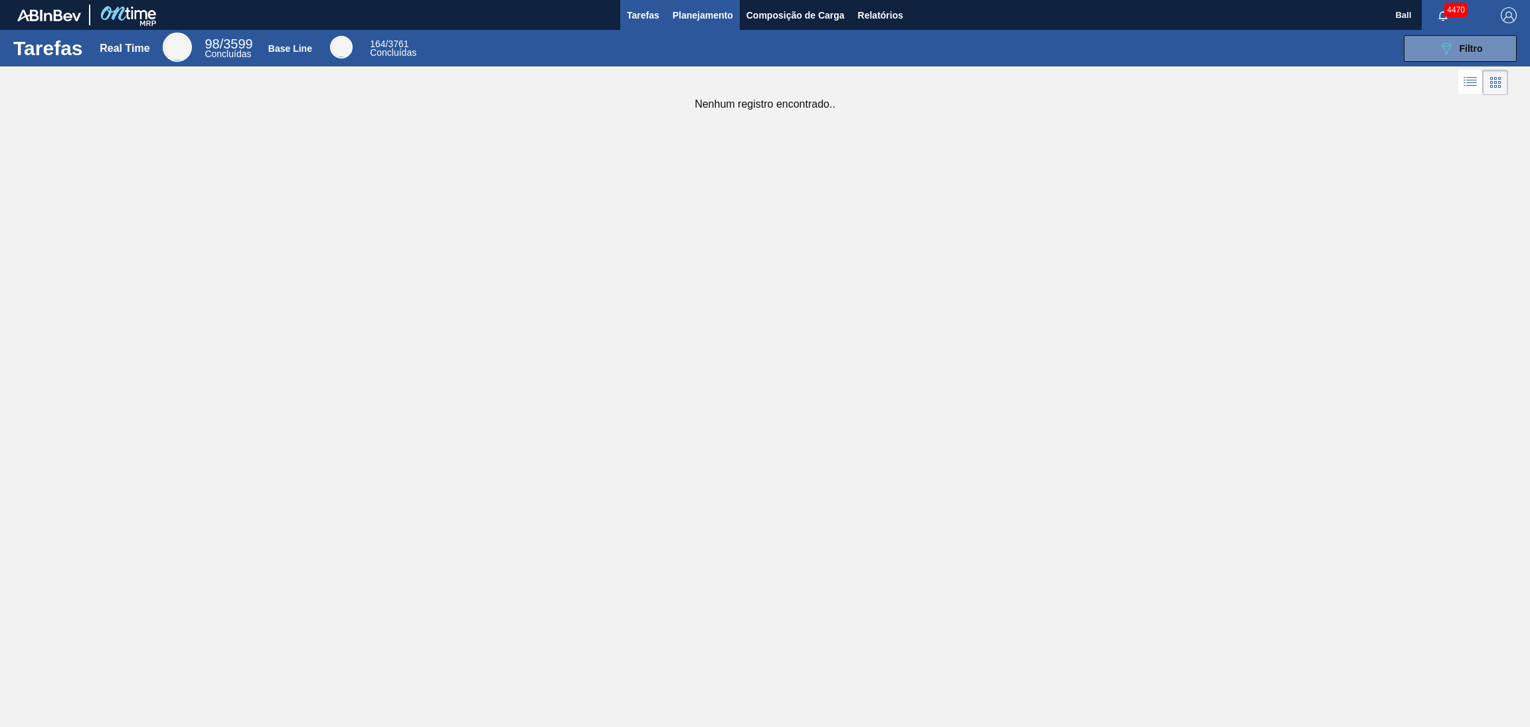
click at [723, 5] on button "Planejamento" at bounding box center [703, 15] width 74 height 30
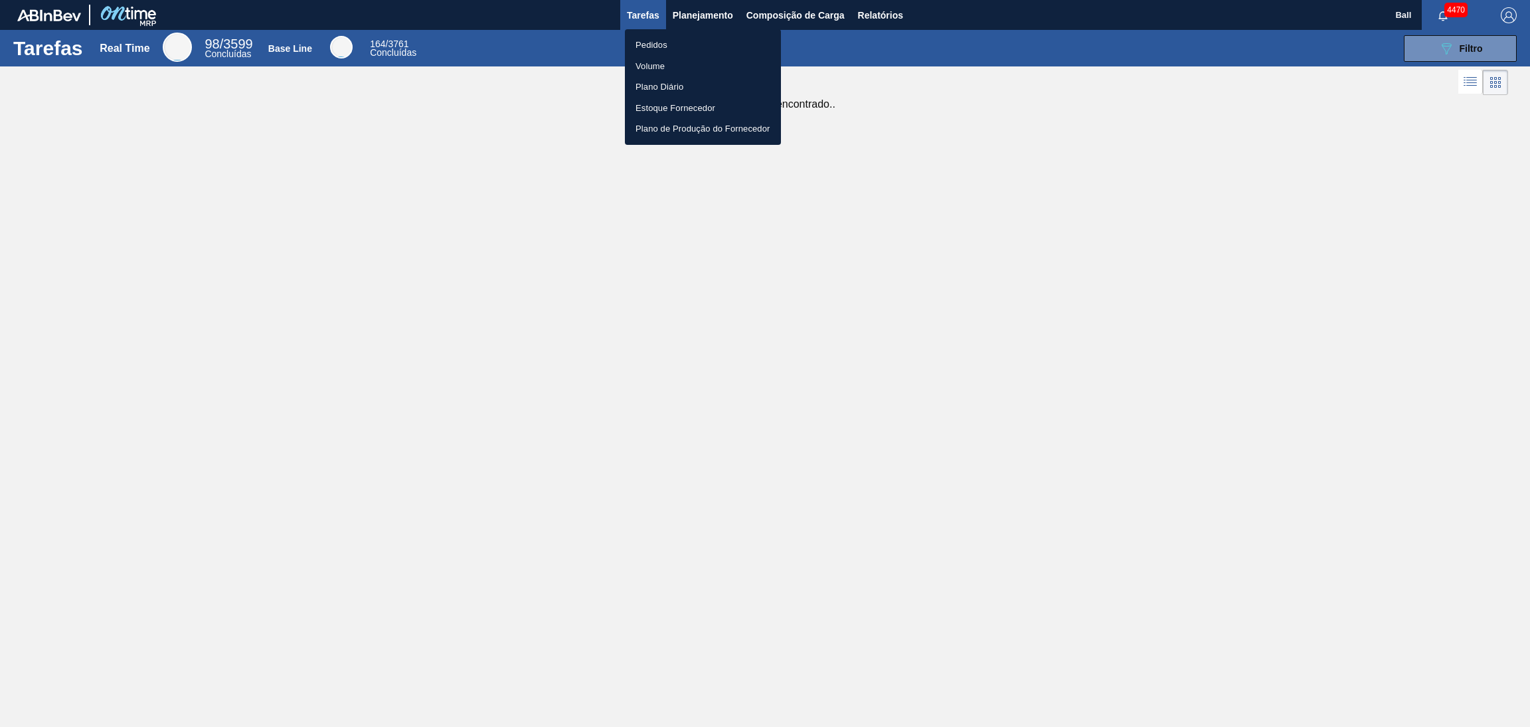
click at [673, 37] on li "Pedidos" at bounding box center [703, 45] width 156 height 21
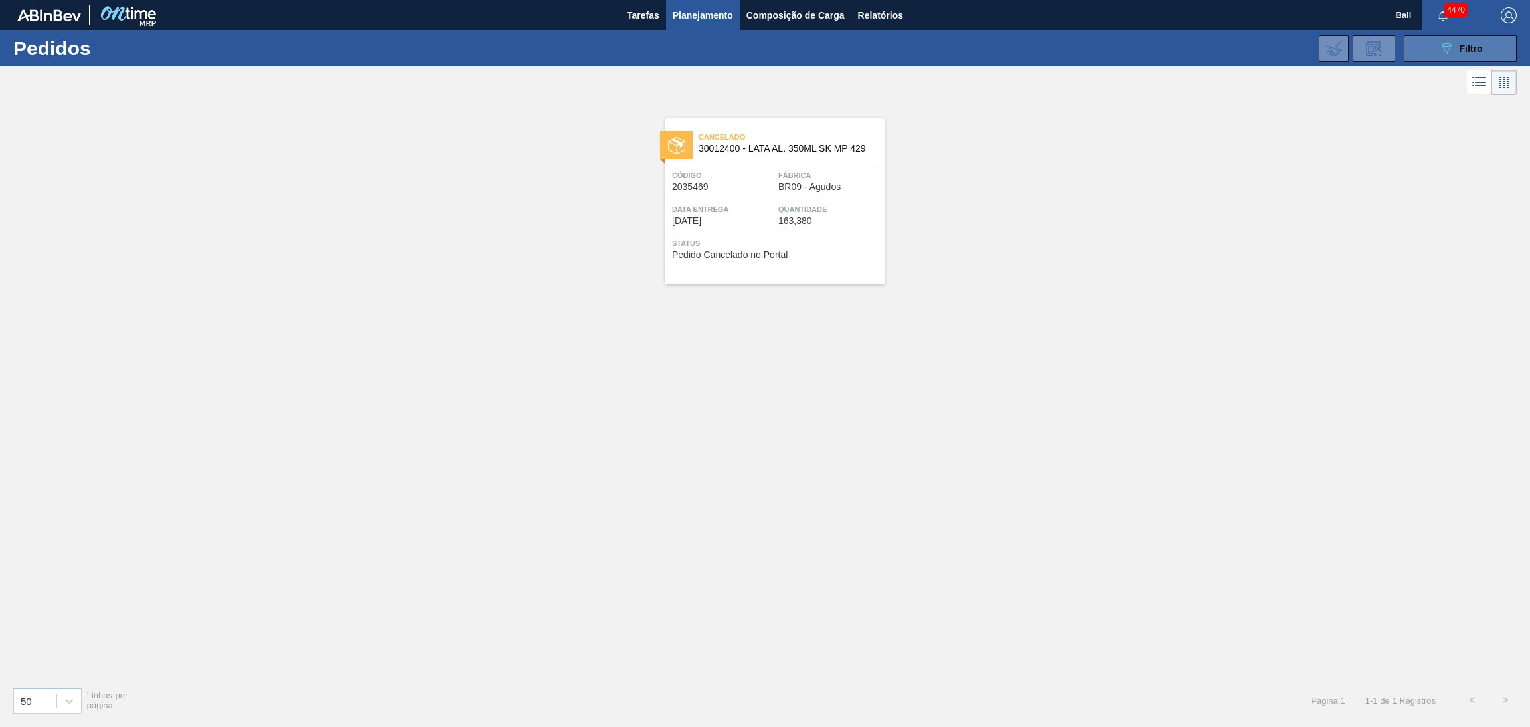
click at [1420, 41] on button "089F7B8B-B2A5-4AFE-B5C0-19BA573D28AC Filtro" at bounding box center [1460, 48] width 113 height 27
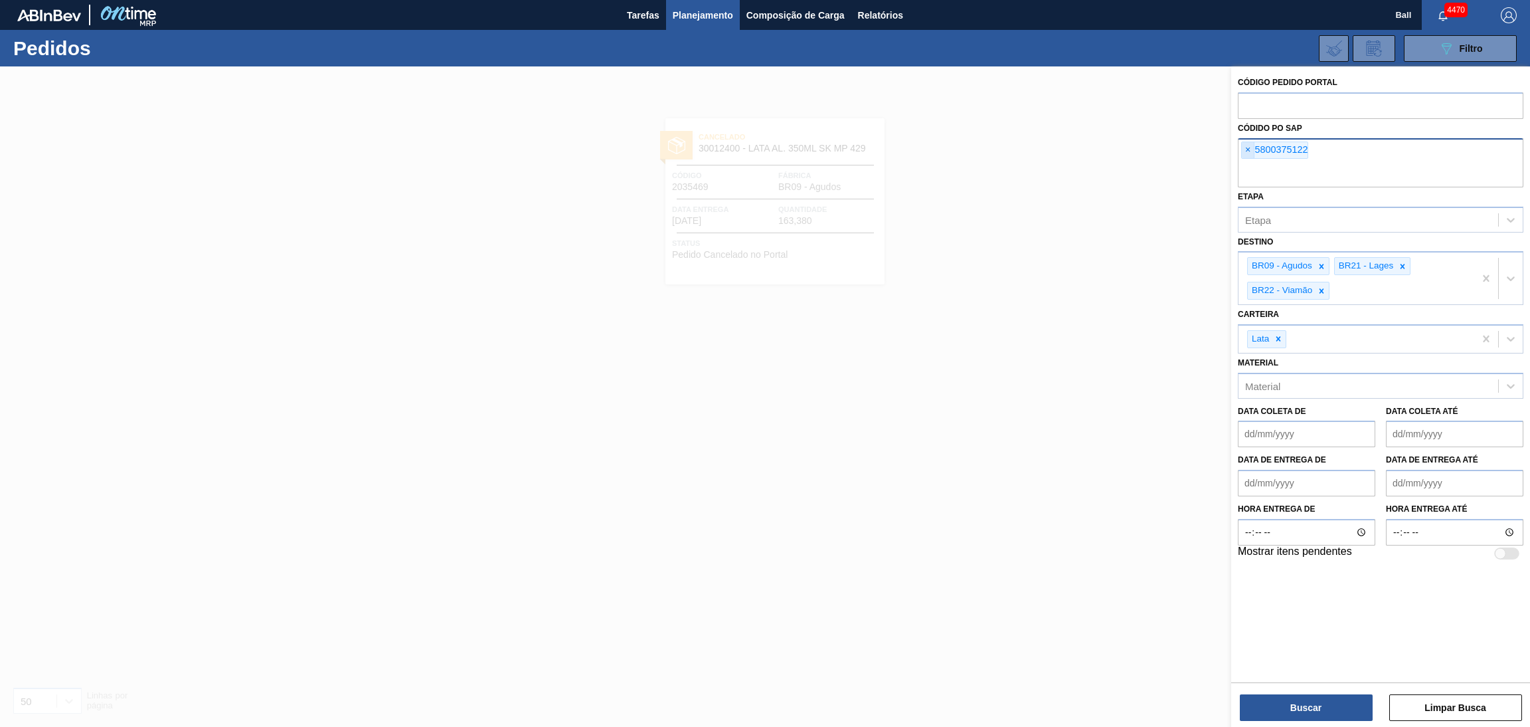
click at [1246, 155] on span "×" at bounding box center [1248, 150] width 13 height 16
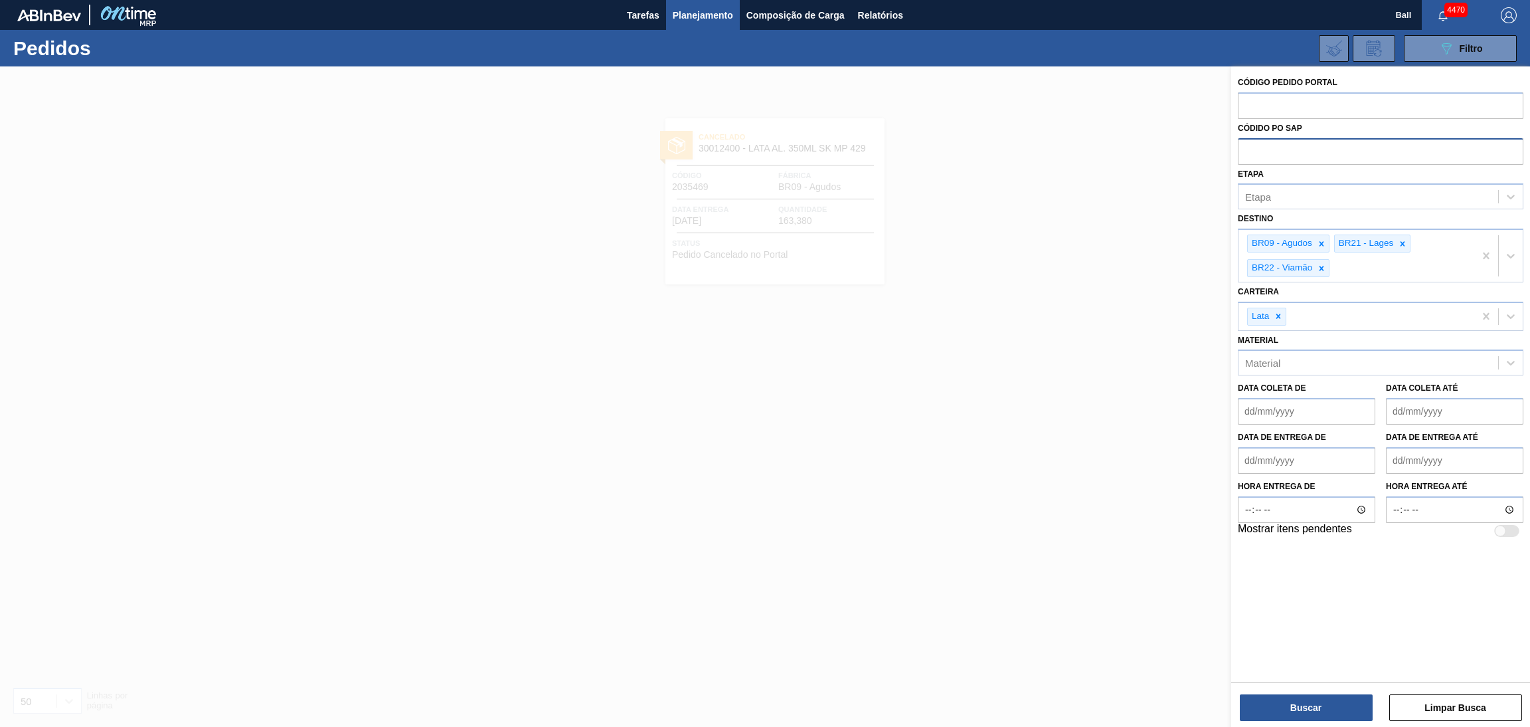
paste input "text"
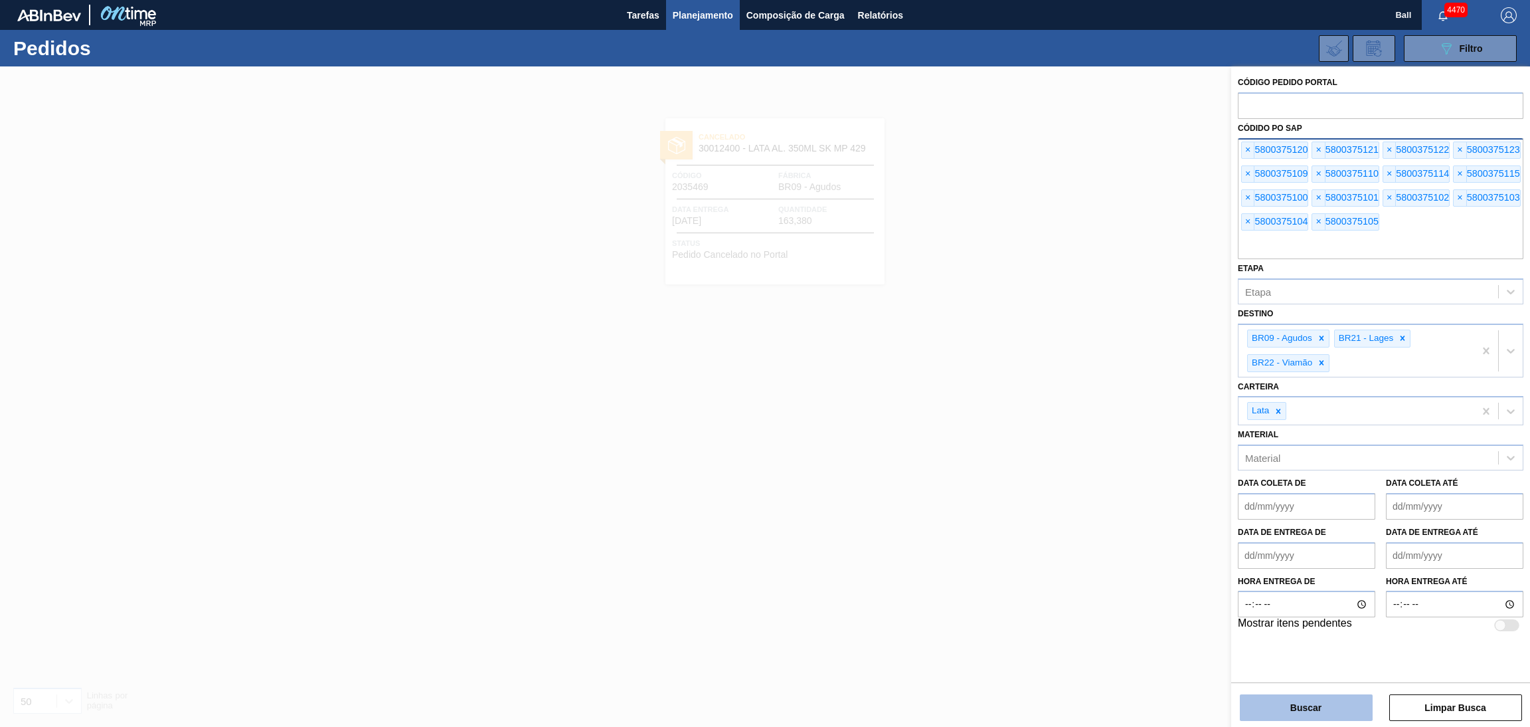
click at [1281, 702] on button "Buscar" at bounding box center [1306, 707] width 133 height 27
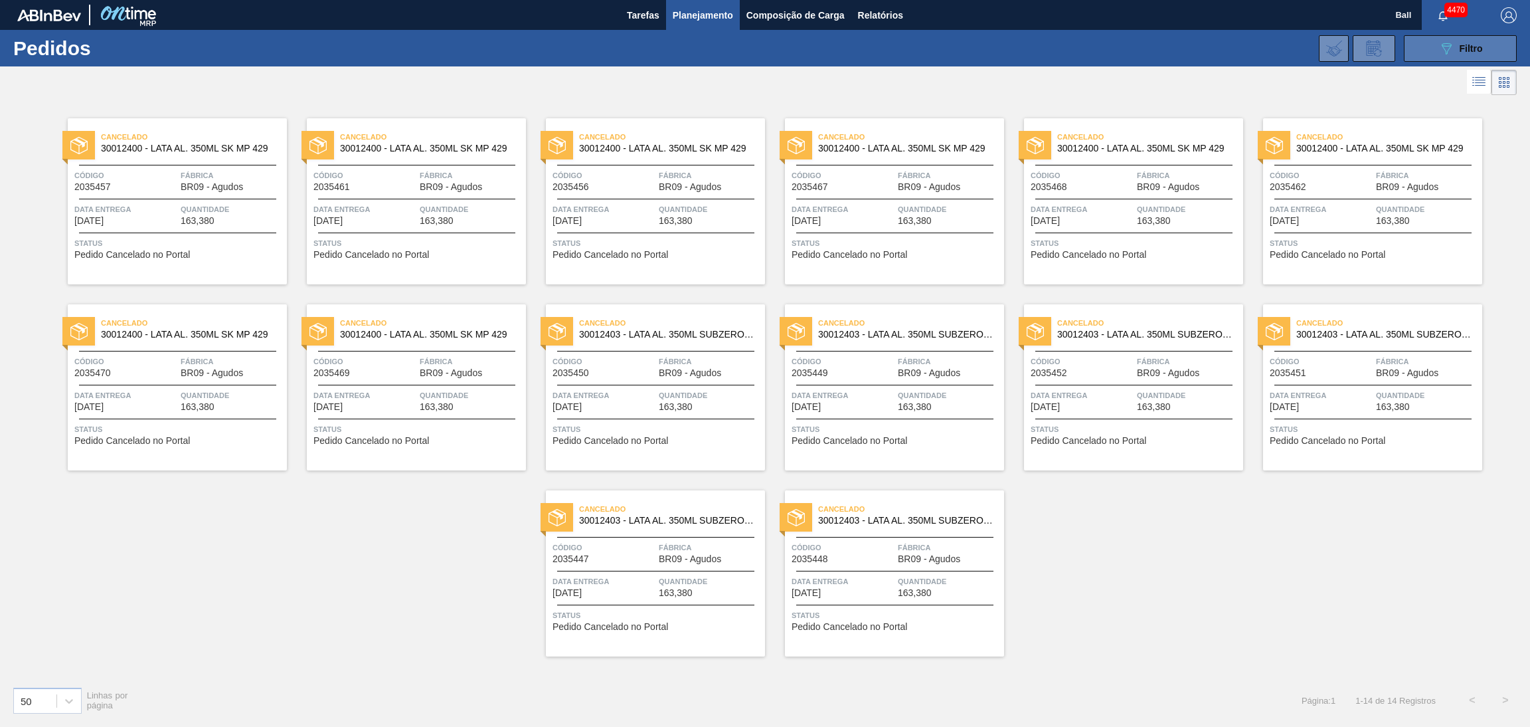
click at [1420, 44] on button "089F7B8B-B2A5-4AFE-B5C0-19BA573D28AC Filtro" at bounding box center [1460, 48] width 113 height 27
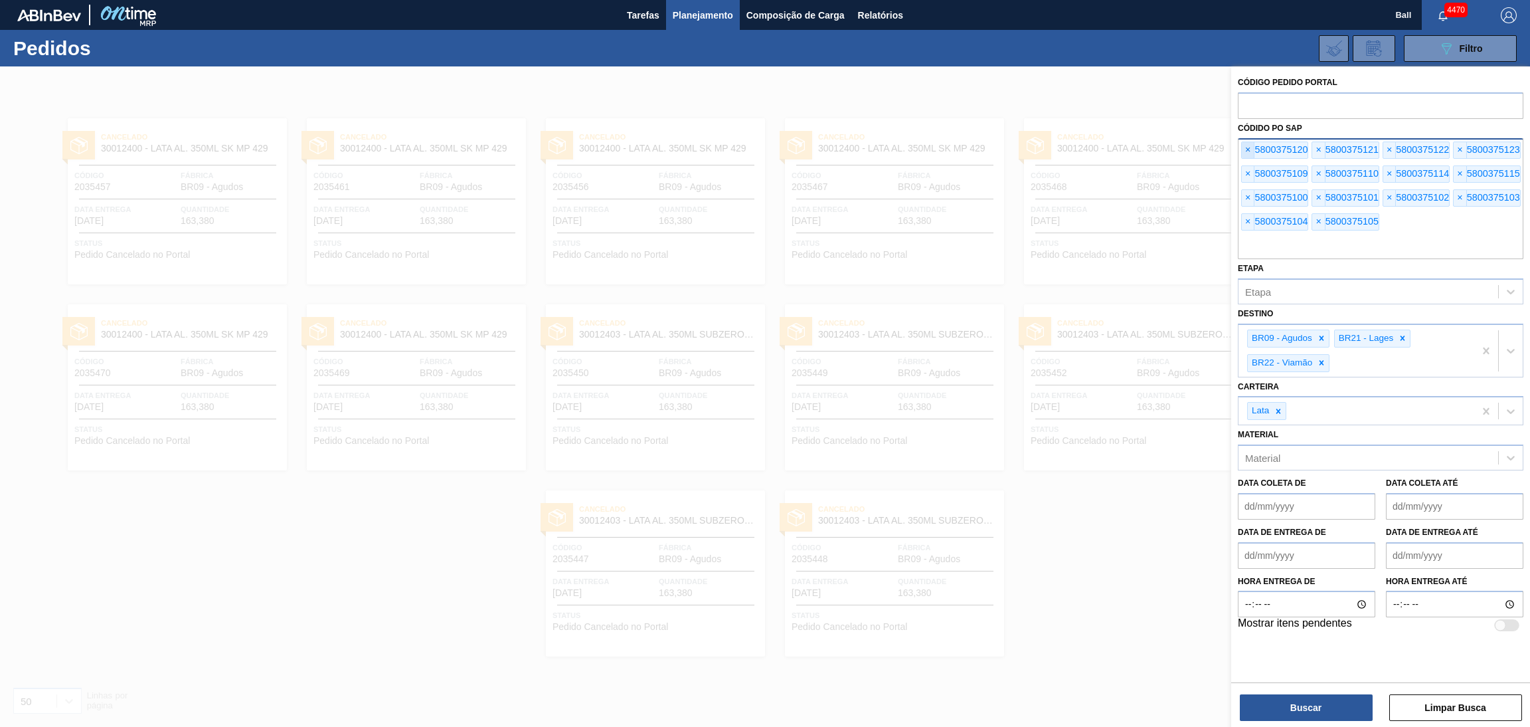
click at [1243, 151] on span "×" at bounding box center [1248, 150] width 13 height 16
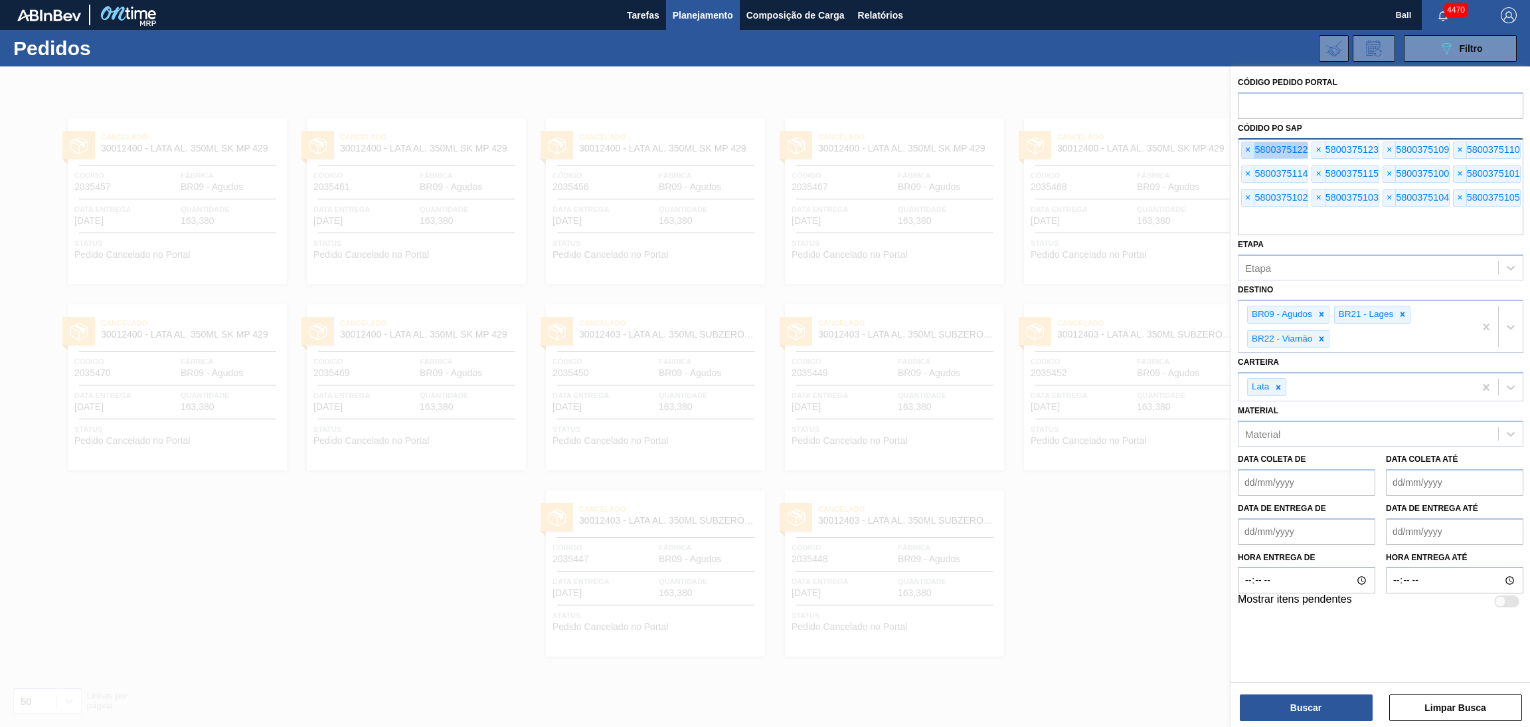
click at [1243, 151] on span "×" at bounding box center [1248, 150] width 13 height 16
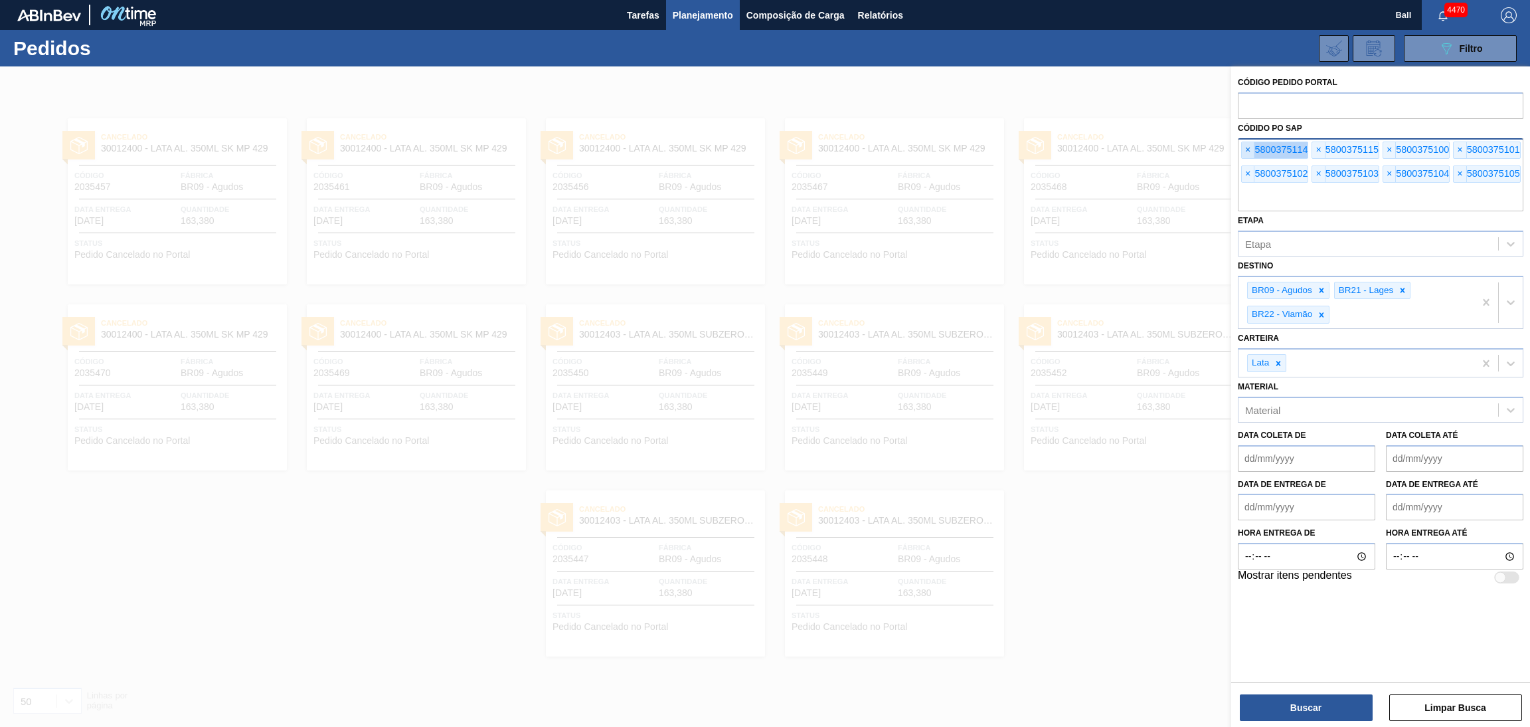
click at [1243, 151] on span "×" at bounding box center [1248, 150] width 13 height 16
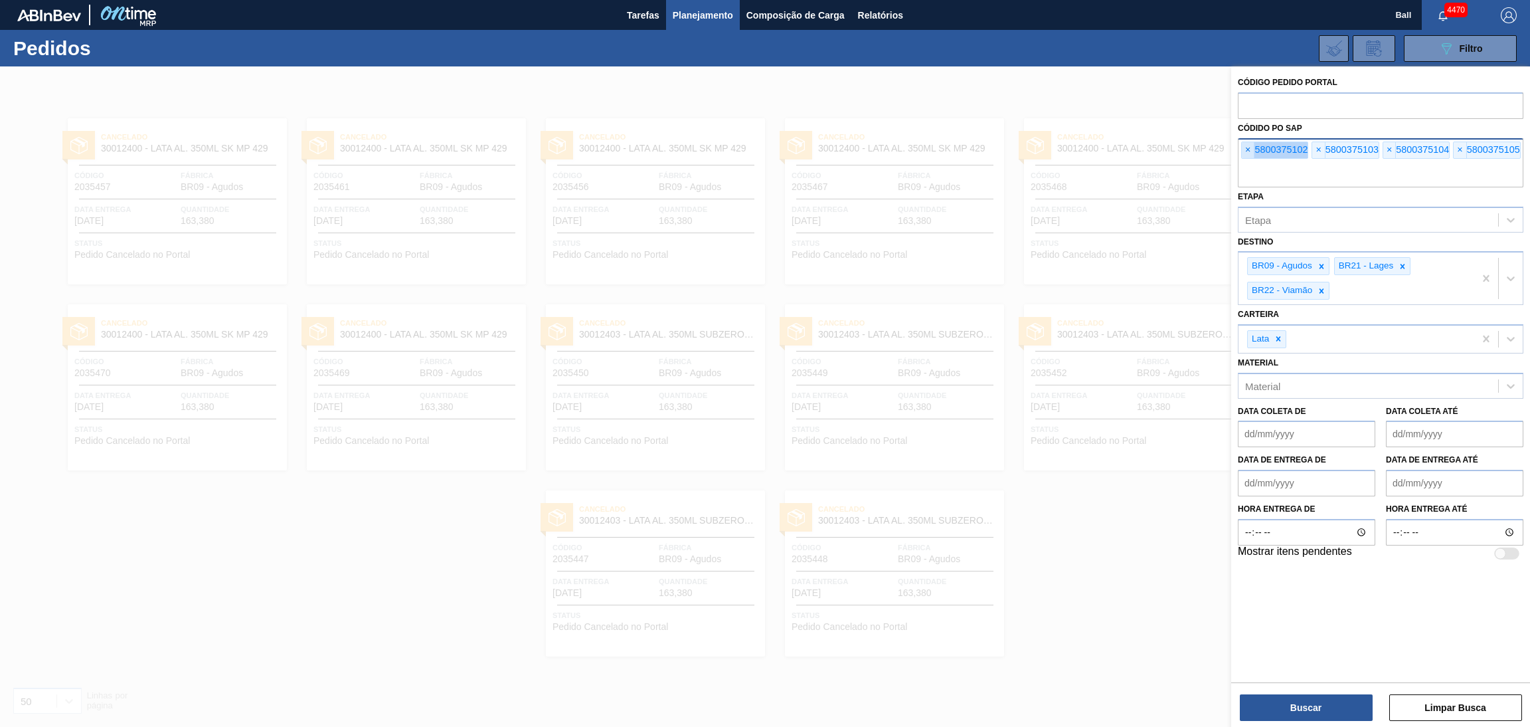
click at [1243, 151] on span "×" at bounding box center [1248, 150] width 13 height 16
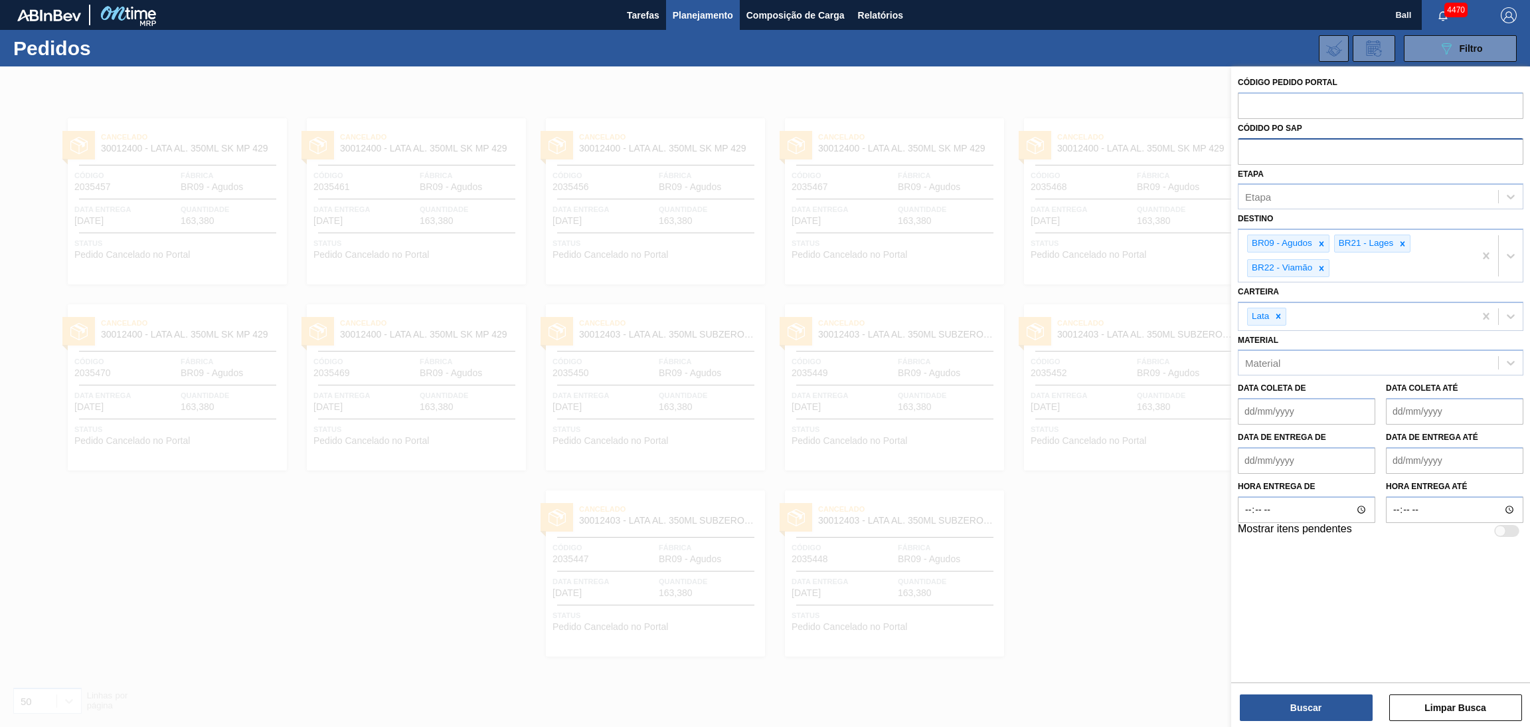
paste input "text"
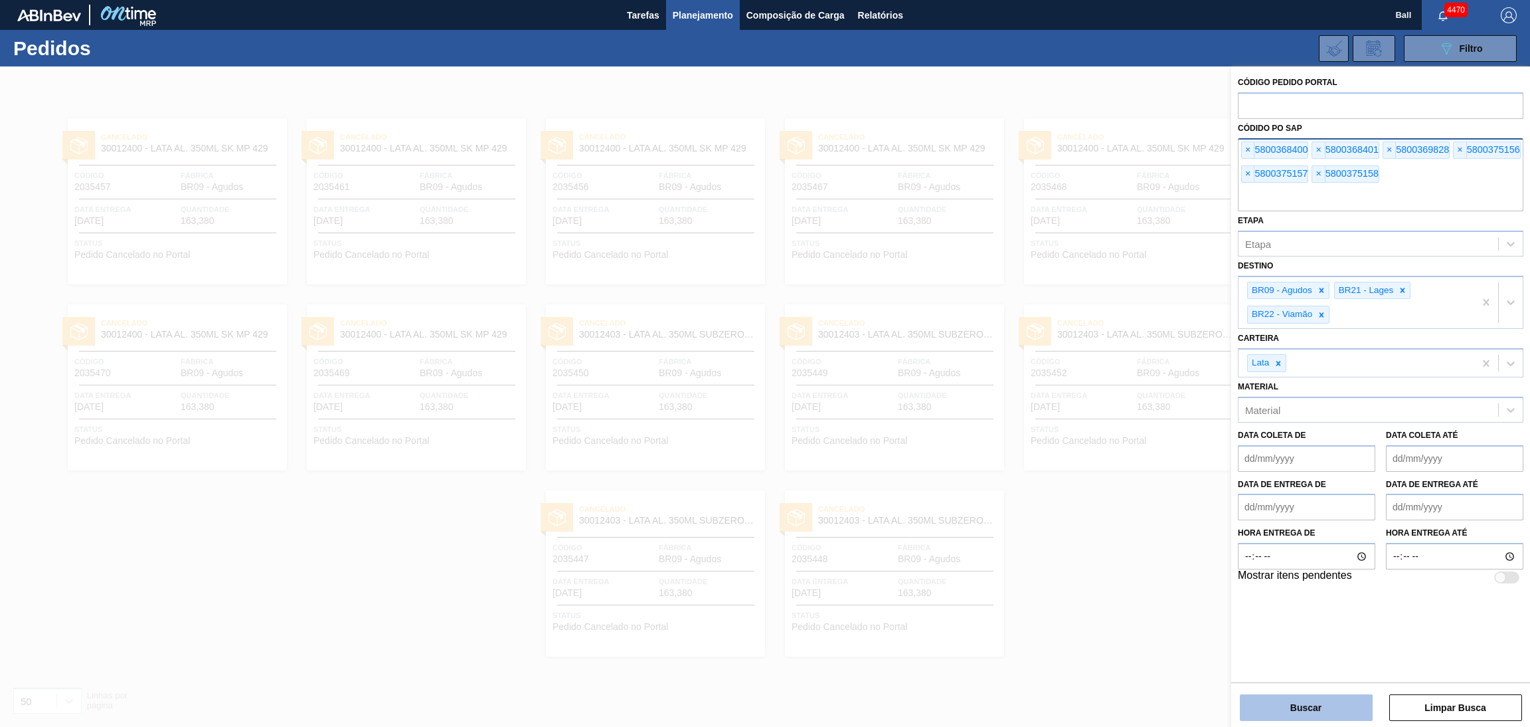
click at [1309, 703] on button "Buscar" at bounding box center [1306, 707] width 133 height 27
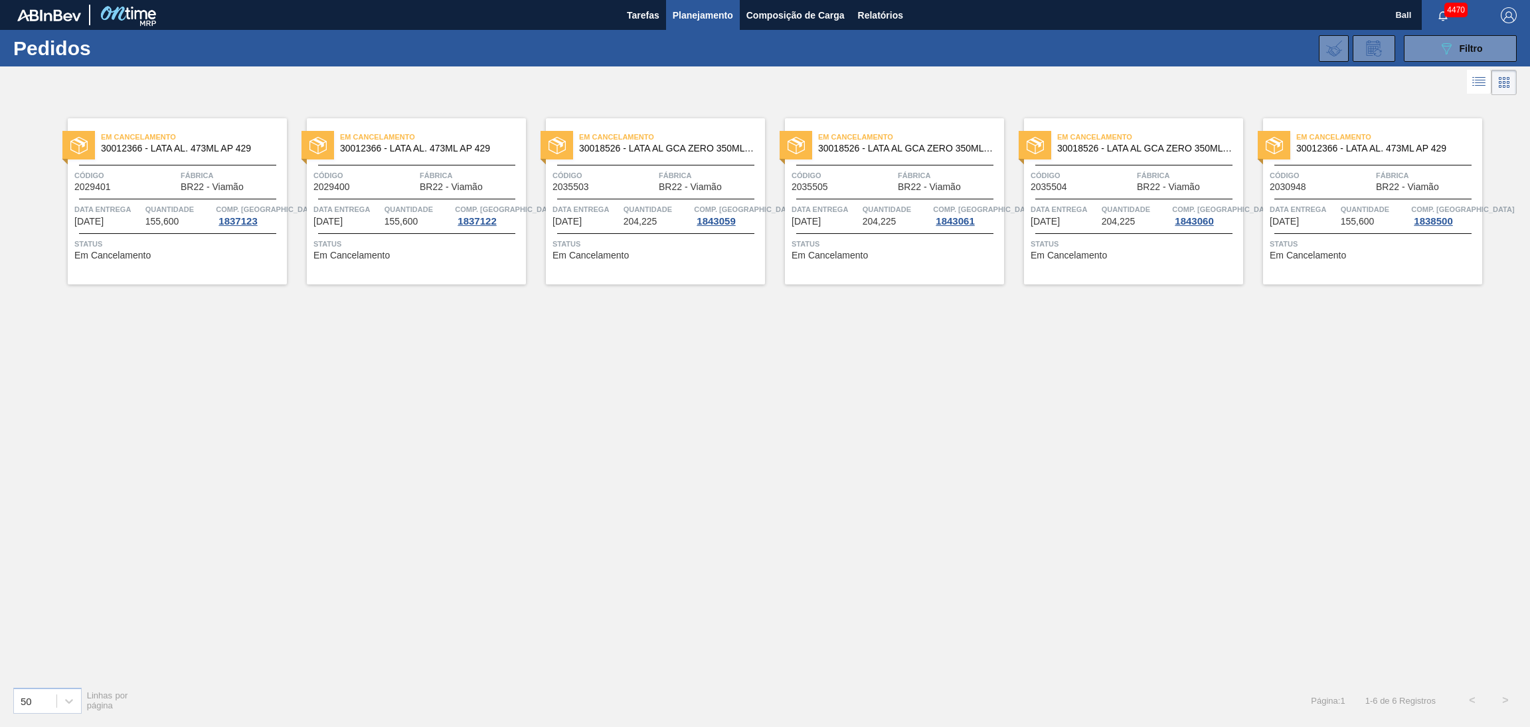
click at [166, 219] on span "155,600" at bounding box center [162, 222] width 34 height 10
click at [393, 197] on div "Em Cancelamento 30012366 - LATA AL. 473ML AP 429 Código 2029400 Fábrica BR22 - …" at bounding box center [416, 201] width 219 height 166
click at [613, 199] on div at bounding box center [655, 199] width 197 height 1
click at [908, 201] on div "Em Cancelamento 30018526 - LATA AL GCA ZERO 350ML NIV23 Código 2035505 Fábrica …" at bounding box center [894, 201] width 219 height 166
click at [1137, 203] on span "Quantidade" at bounding box center [1136, 209] width 68 height 13
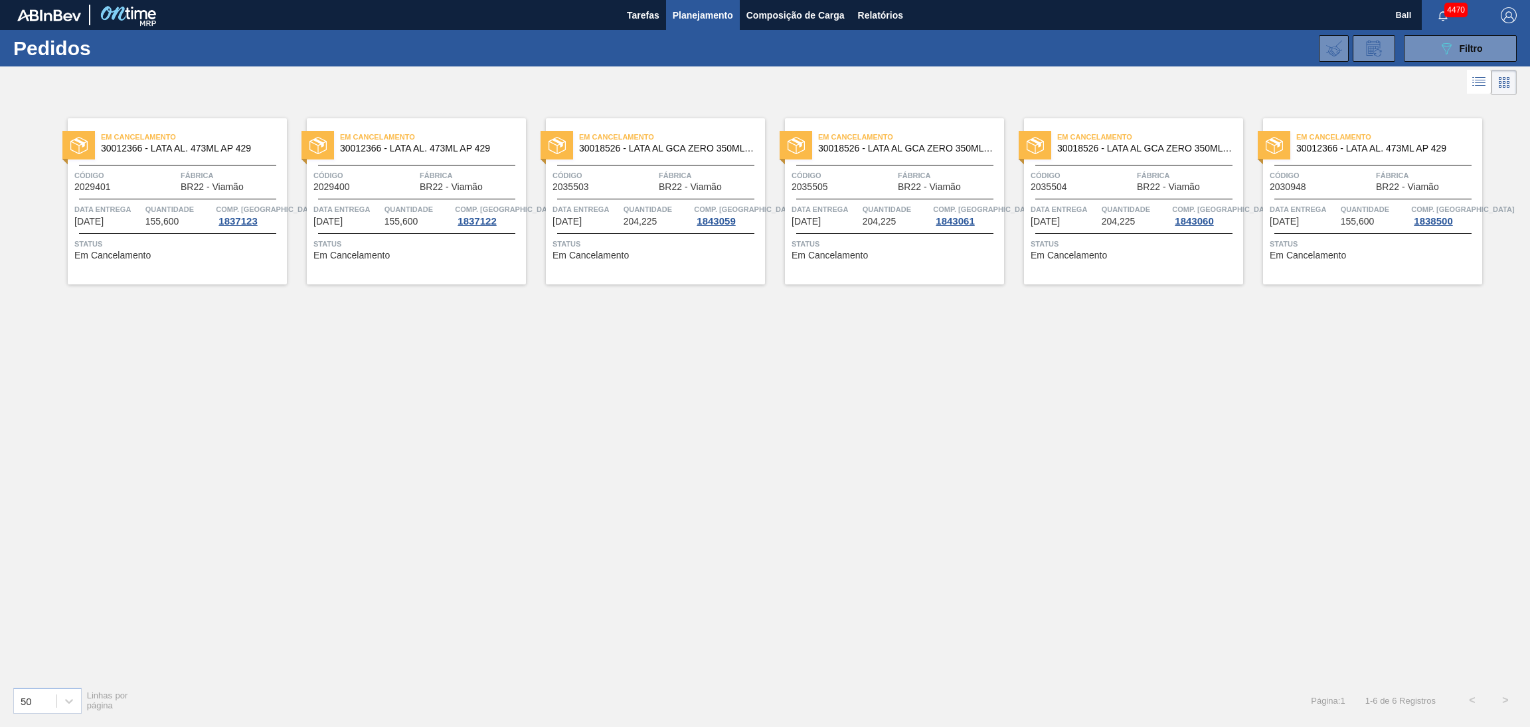
click at [1346, 157] on div "Em Cancelamento 30012366 - LATA AL. 473ML AP 429 Código 2030948 Fábrica BR22 - …" at bounding box center [1372, 201] width 219 height 166
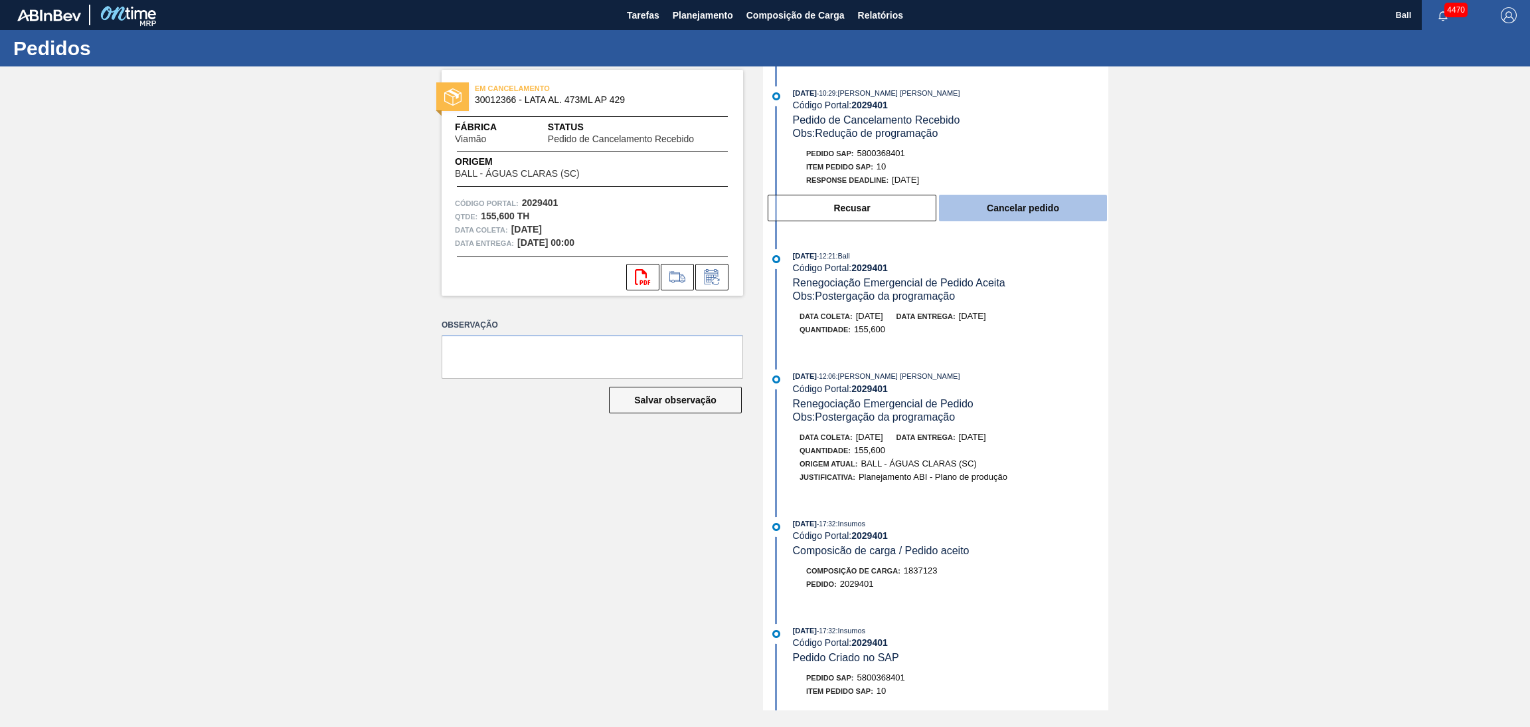
click at [1043, 212] on button "Cancelar pedido" at bounding box center [1023, 208] width 168 height 27
click at [982, 208] on button "Cancelar pedido" at bounding box center [1023, 208] width 168 height 27
click at [1070, 212] on button "Cancelar pedido" at bounding box center [1023, 208] width 168 height 27
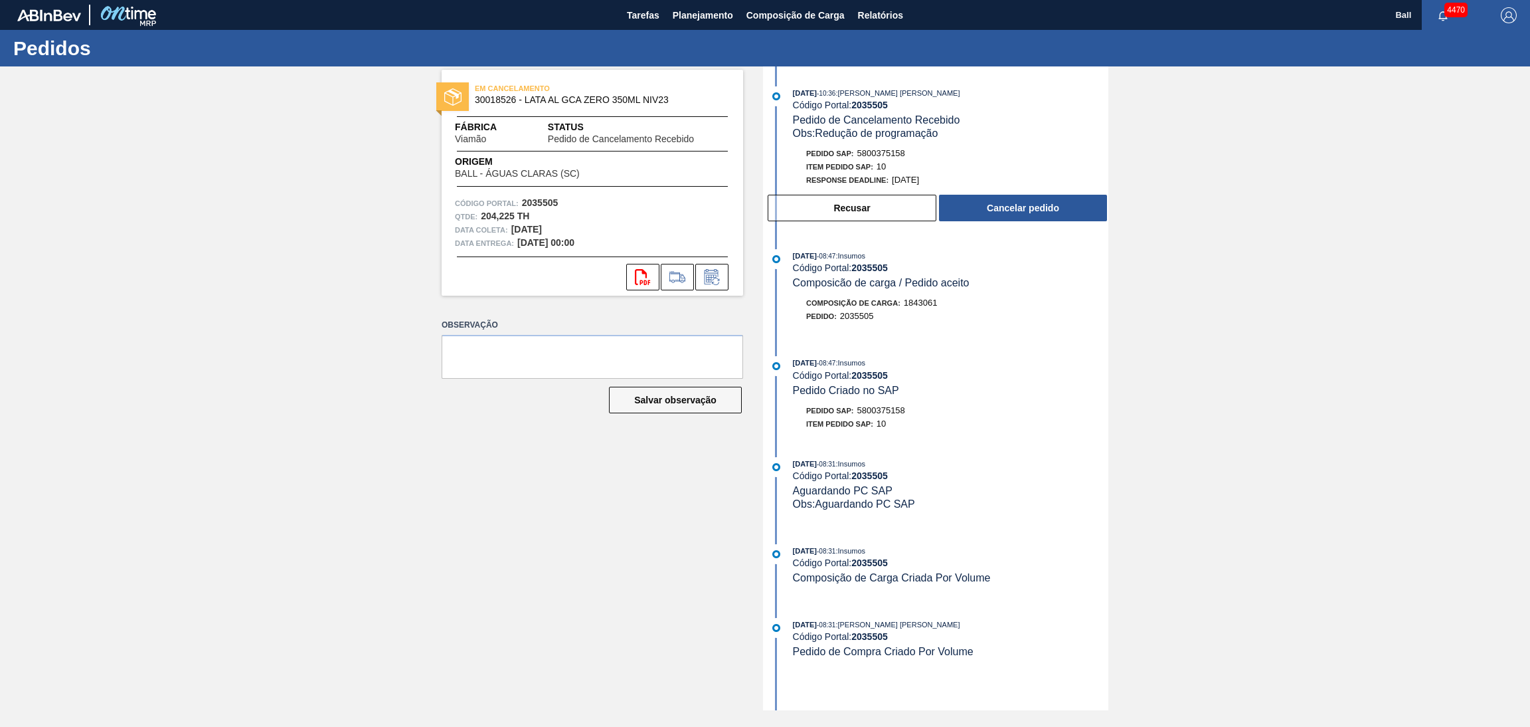
click at [1008, 132] on div "Obs: Redução de programação" at bounding box center [951, 133] width 316 height 13
click at [995, 215] on button "Cancelar pedido" at bounding box center [1023, 208] width 168 height 27
click at [962, 207] on button "Cancelar pedido" at bounding box center [1023, 208] width 168 height 27
click at [1071, 110] on div "Código Portal: 2035504" at bounding box center [951, 105] width 316 height 11
click at [1050, 203] on button "Cancelar pedido" at bounding box center [1023, 208] width 168 height 27
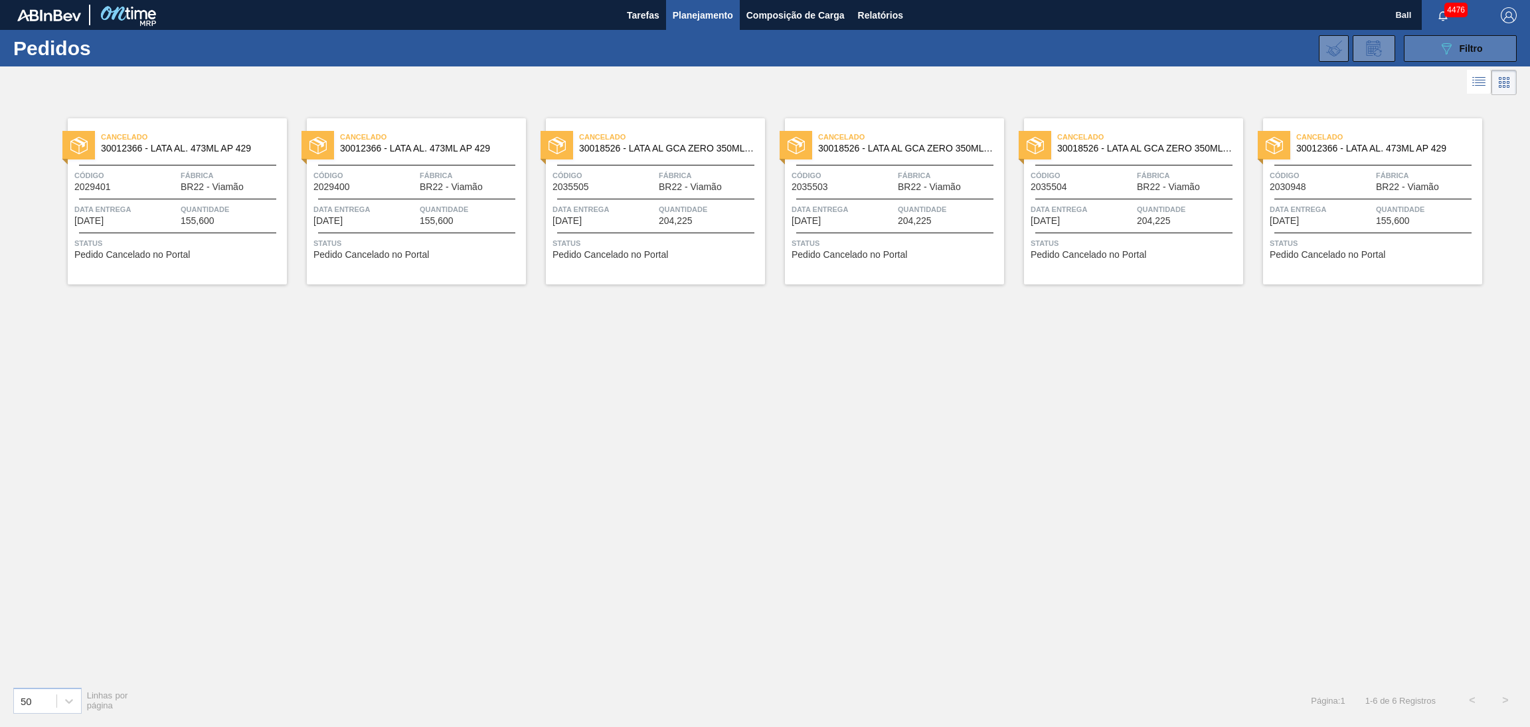
click at [1479, 45] on span "Filtro" at bounding box center [1471, 48] width 23 height 11
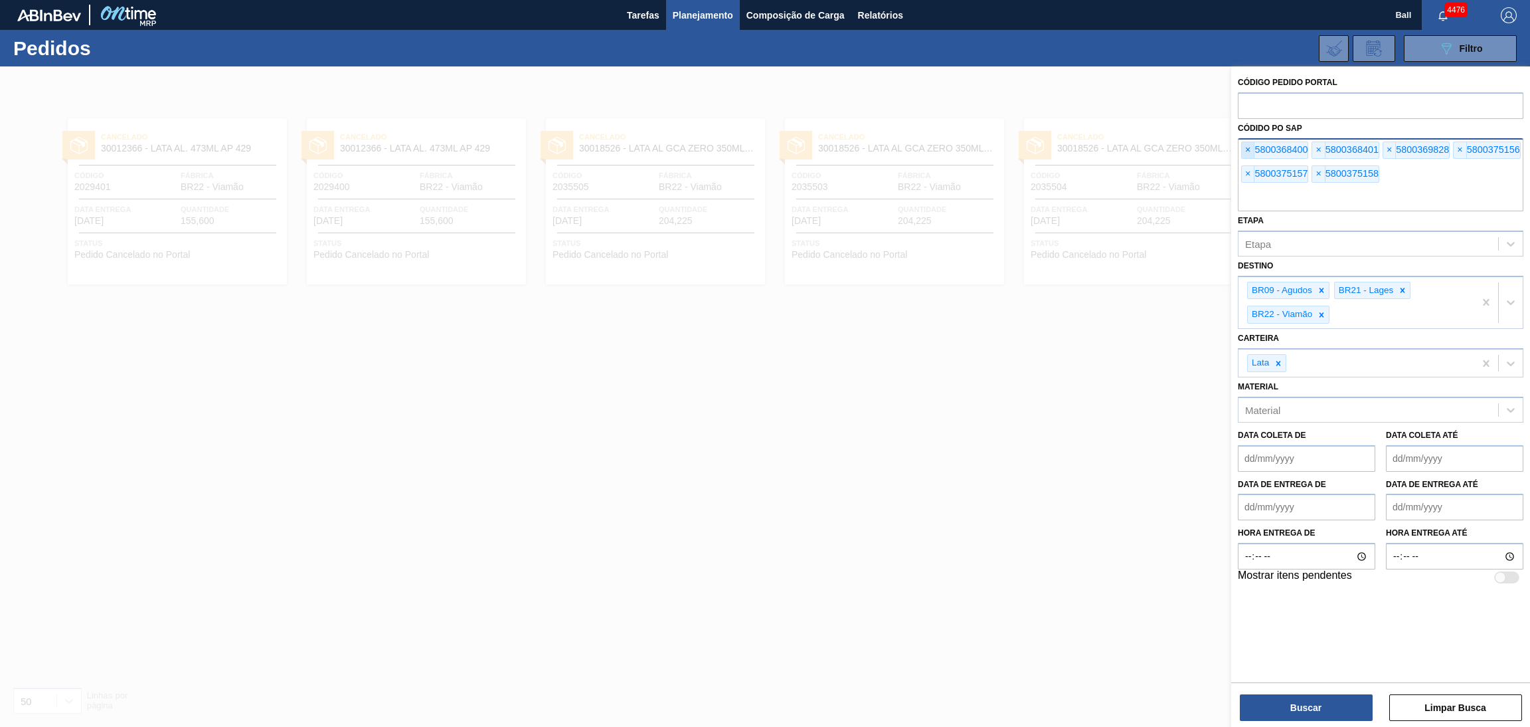
click at [1248, 147] on span "×" at bounding box center [1248, 150] width 13 height 16
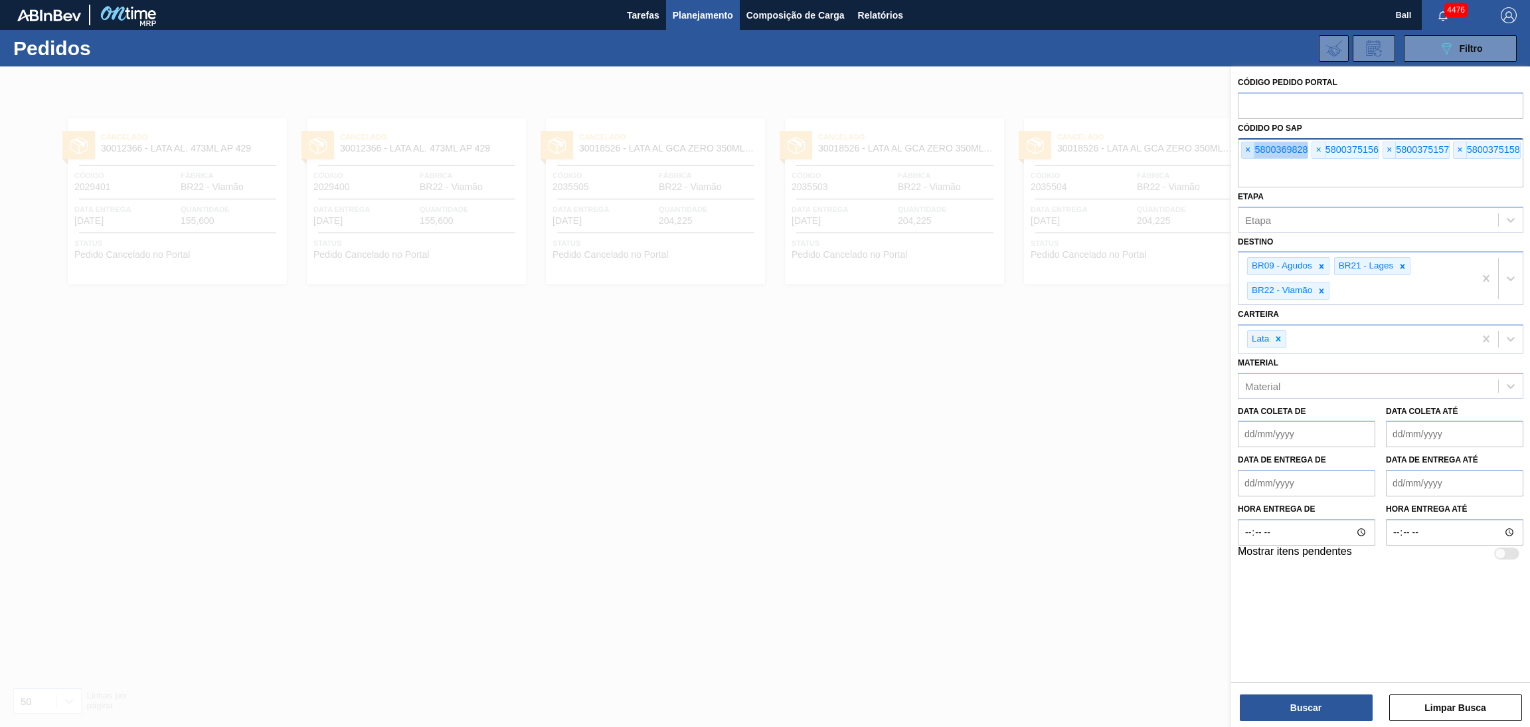
click at [1248, 147] on span "×" at bounding box center [1248, 150] width 13 height 16
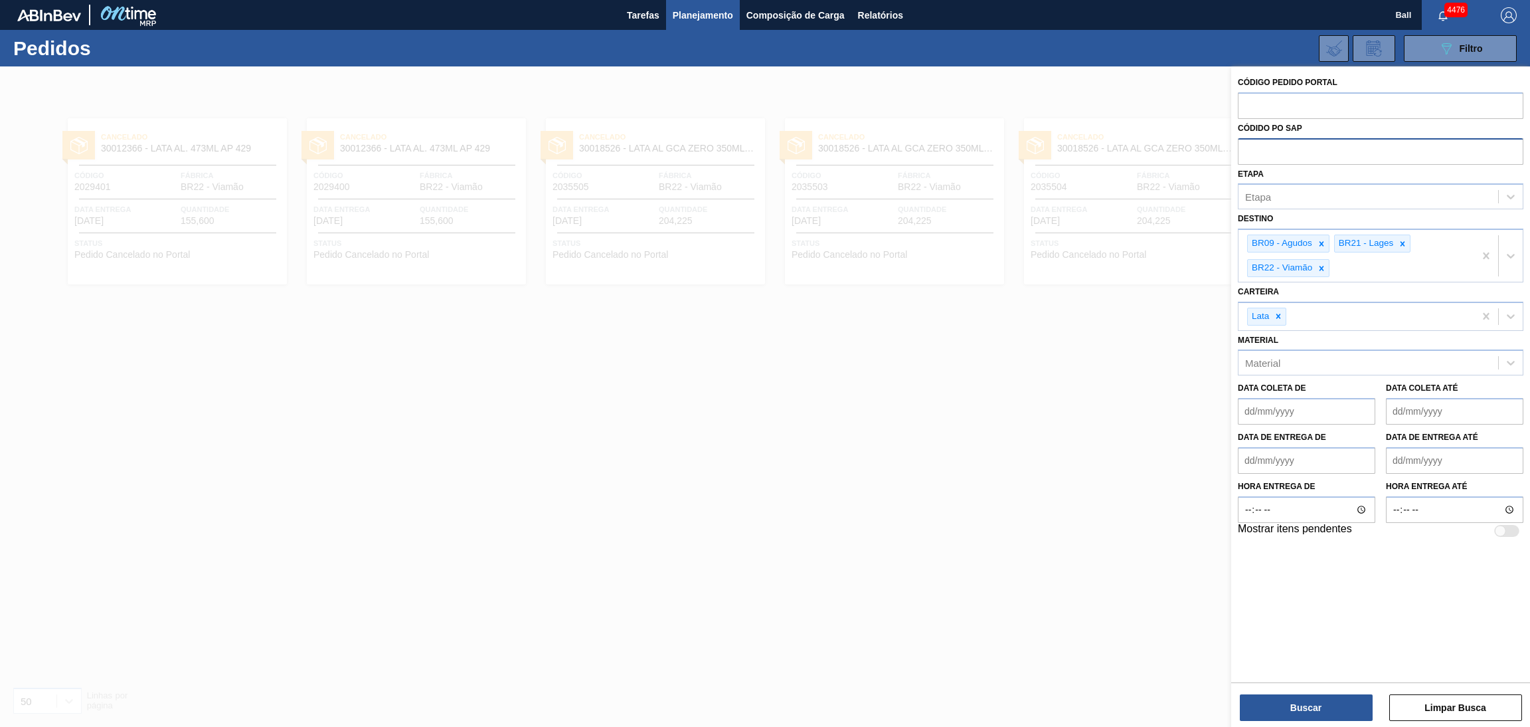
paste input "text"
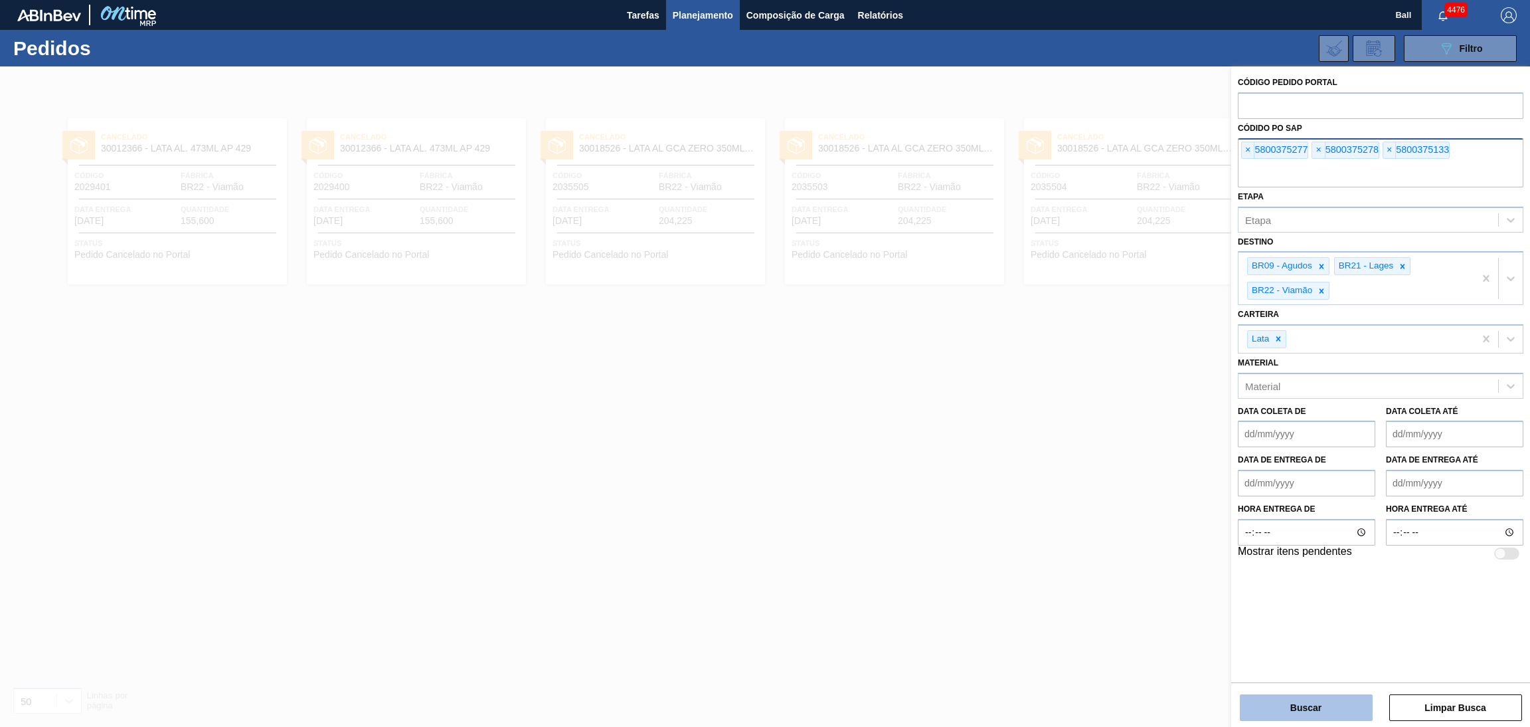
click at [1265, 697] on button "Buscar" at bounding box center [1306, 707] width 133 height 27
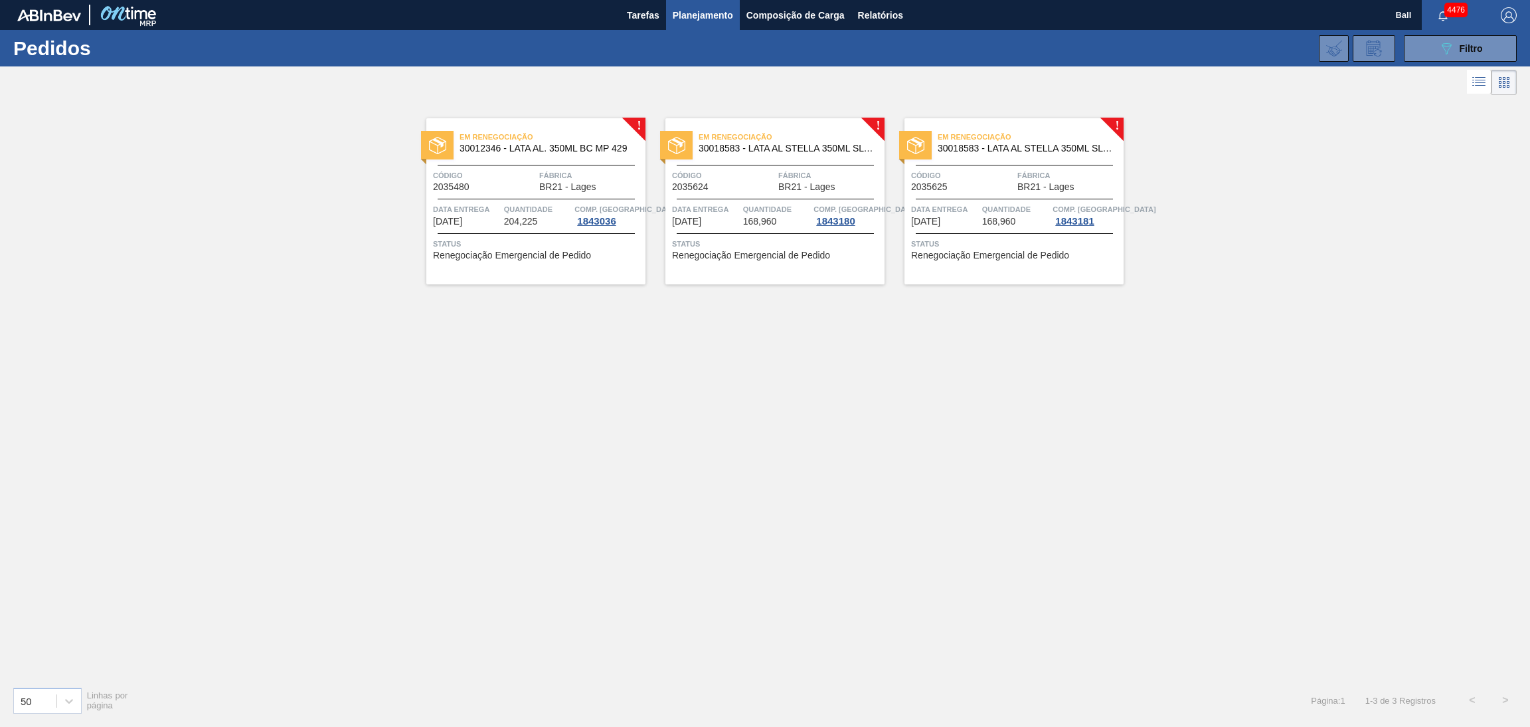
click at [464, 157] on div "Em renegociação 30012346 - LATA AL. 350ML BC MP 429" at bounding box center [535, 143] width 219 height 30
click at [741, 160] on div "Em renegociação 30018583 - LATA AL STELLA 350ML SL PARAGUAI Código 2035624 Fábr…" at bounding box center [775, 201] width 219 height 166
click at [1004, 203] on span "Quantidade" at bounding box center [1016, 209] width 68 height 13
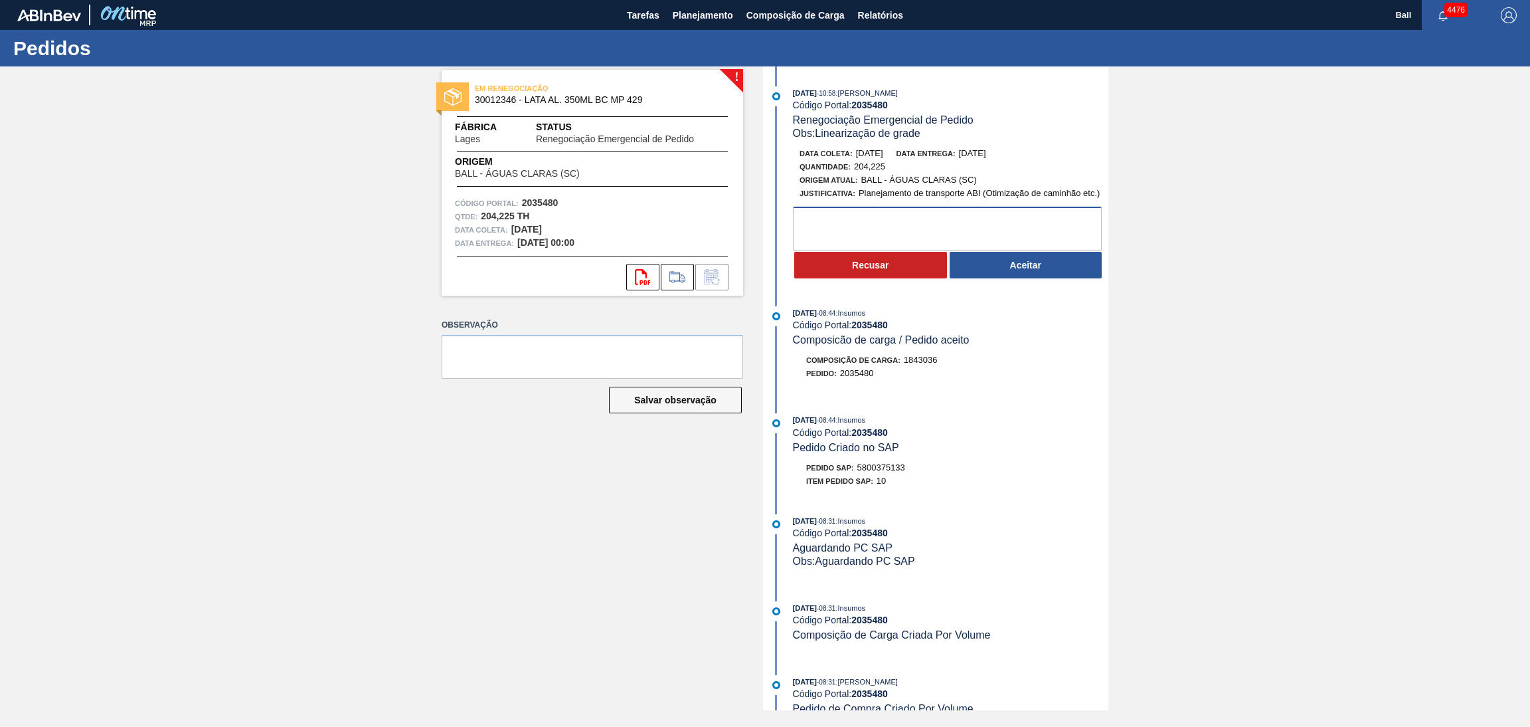
click at [850, 217] on textarea at bounding box center [947, 229] width 309 height 44
click at [846, 228] on textarea at bounding box center [947, 229] width 309 height 44
type textarea "OK PARA ANTECIPAÇÃO"
click at [1061, 273] on button "Aceitar" at bounding box center [1026, 265] width 153 height 27
click at [947, 236] on textarea at bounding box center [947, 229] width 309 height 44
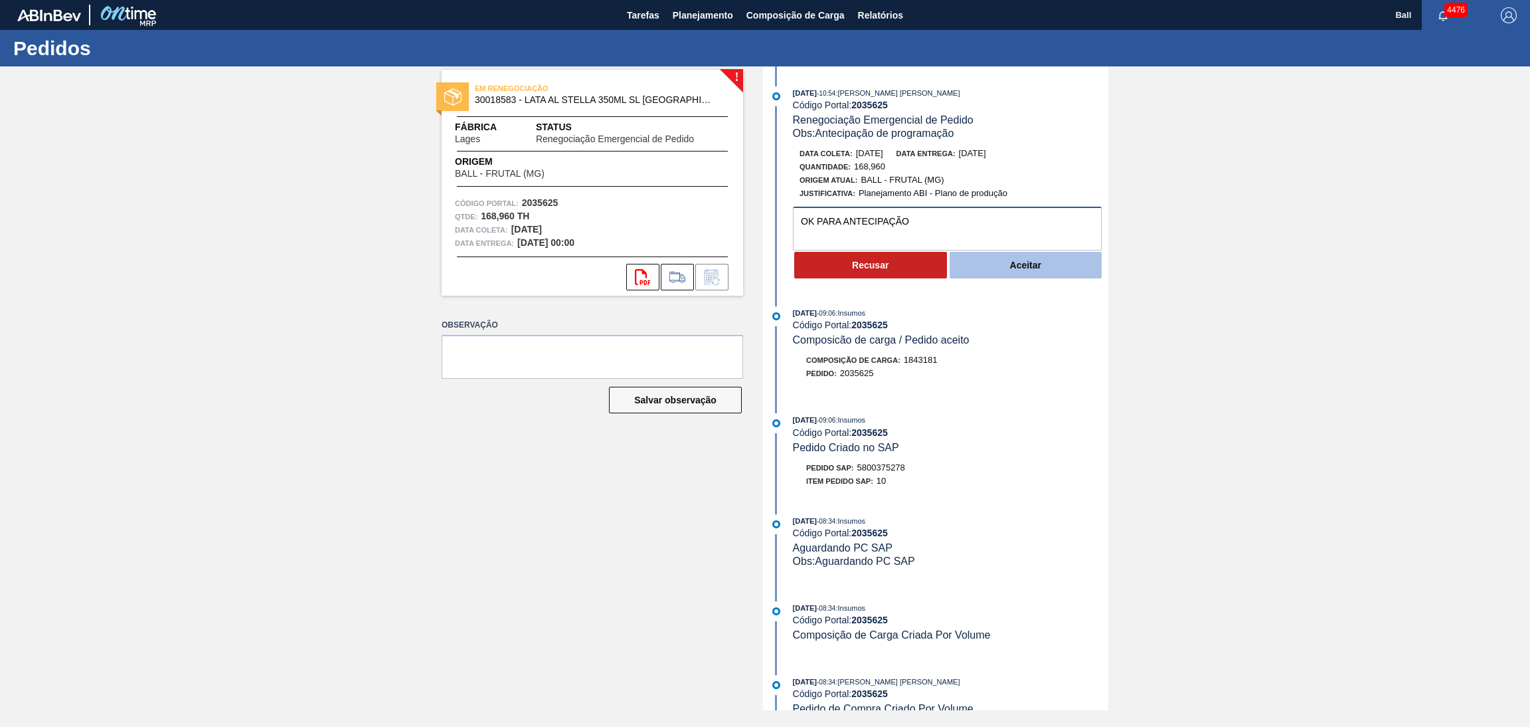
type textarea "OK PARA ANTECIPAÇÃO"
click at [990, 264] on button "Aceitar" at bounding box center [1026, 265] width 153 height 27
click at [896, 223] on textarea at bounding box center [947, 229] width 309 height 44
click at [921, 235] on textarea at bounding box center [947, 229] width 309 height 44
type textarea "OK PARA ANTECIPAÇÃO"
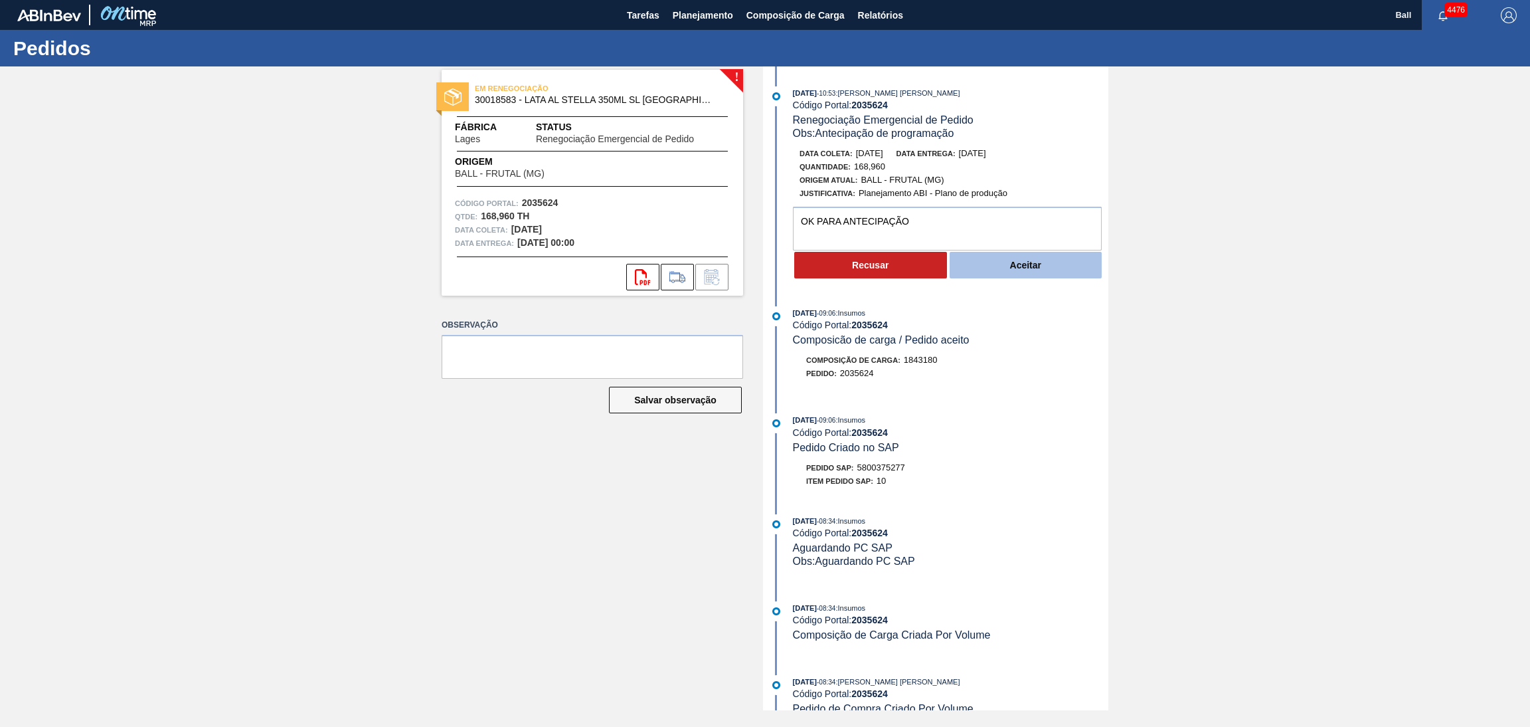
click at [1021, 258] on button "Aceitar" at bounding box center [1026, 265] width 153 height 27
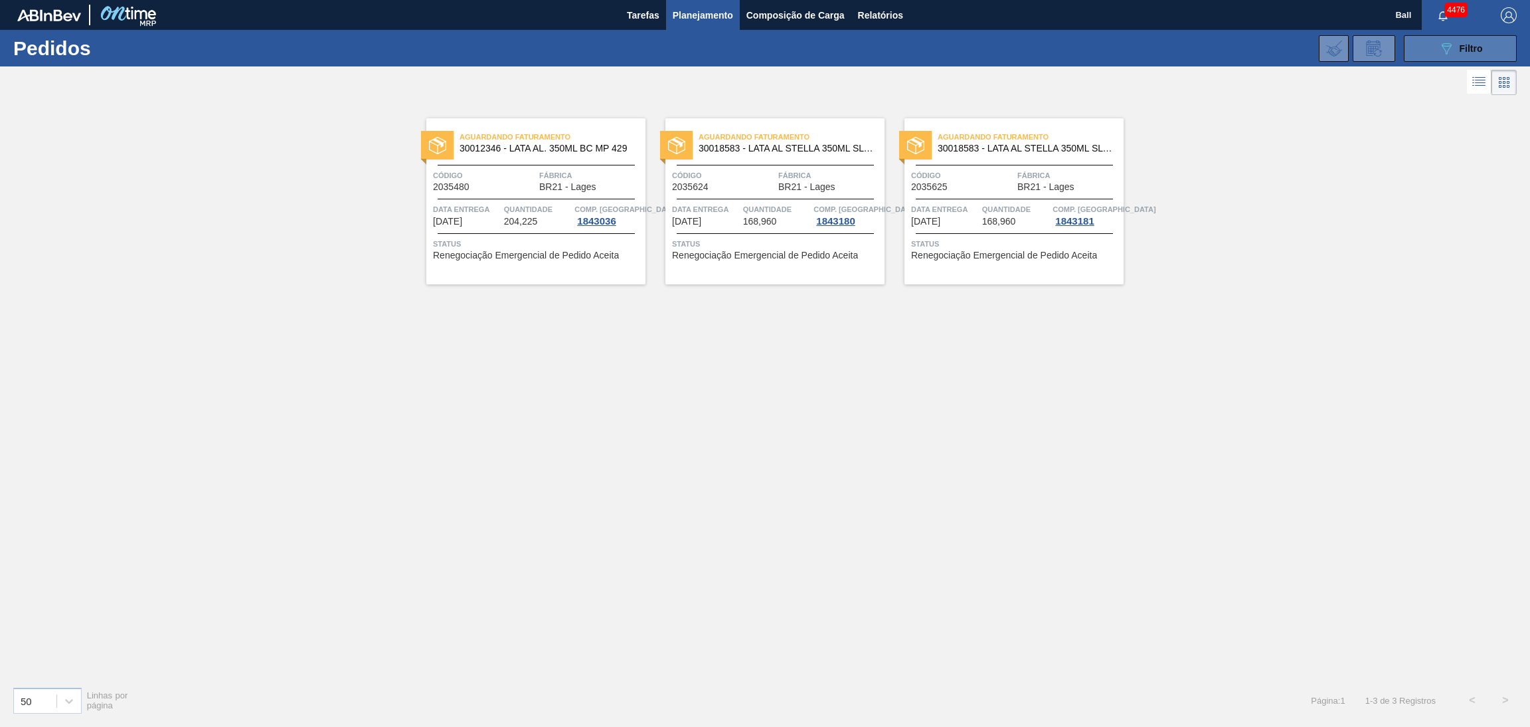
click at [1431, 56] on button "089F7B8B-B2A5-4AFE-B5C0-19BA573D28AC Filtro" at bounding box center [1460, 48] width 113 height 27
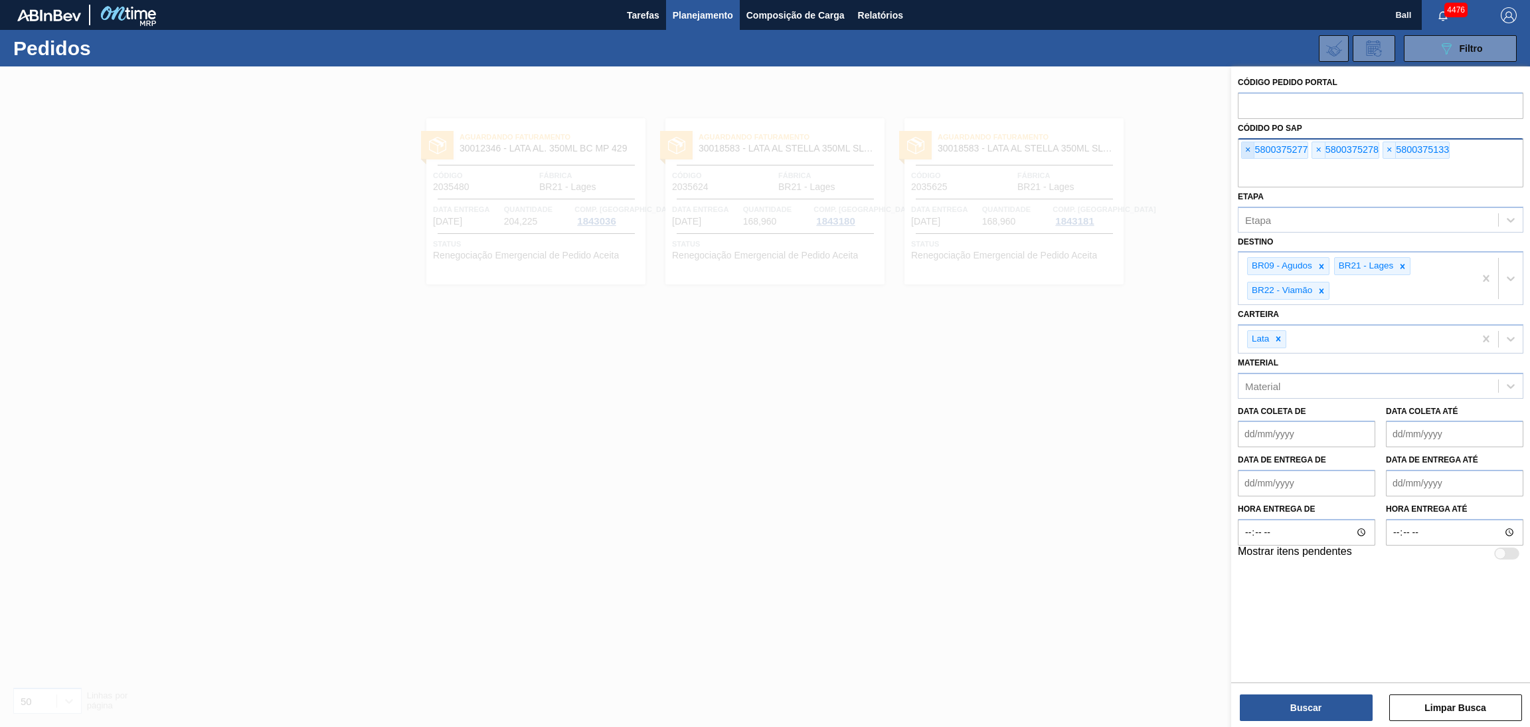
click at [1249, 155] on span "×" at bounding box center [1248, 150] width 13 height 16
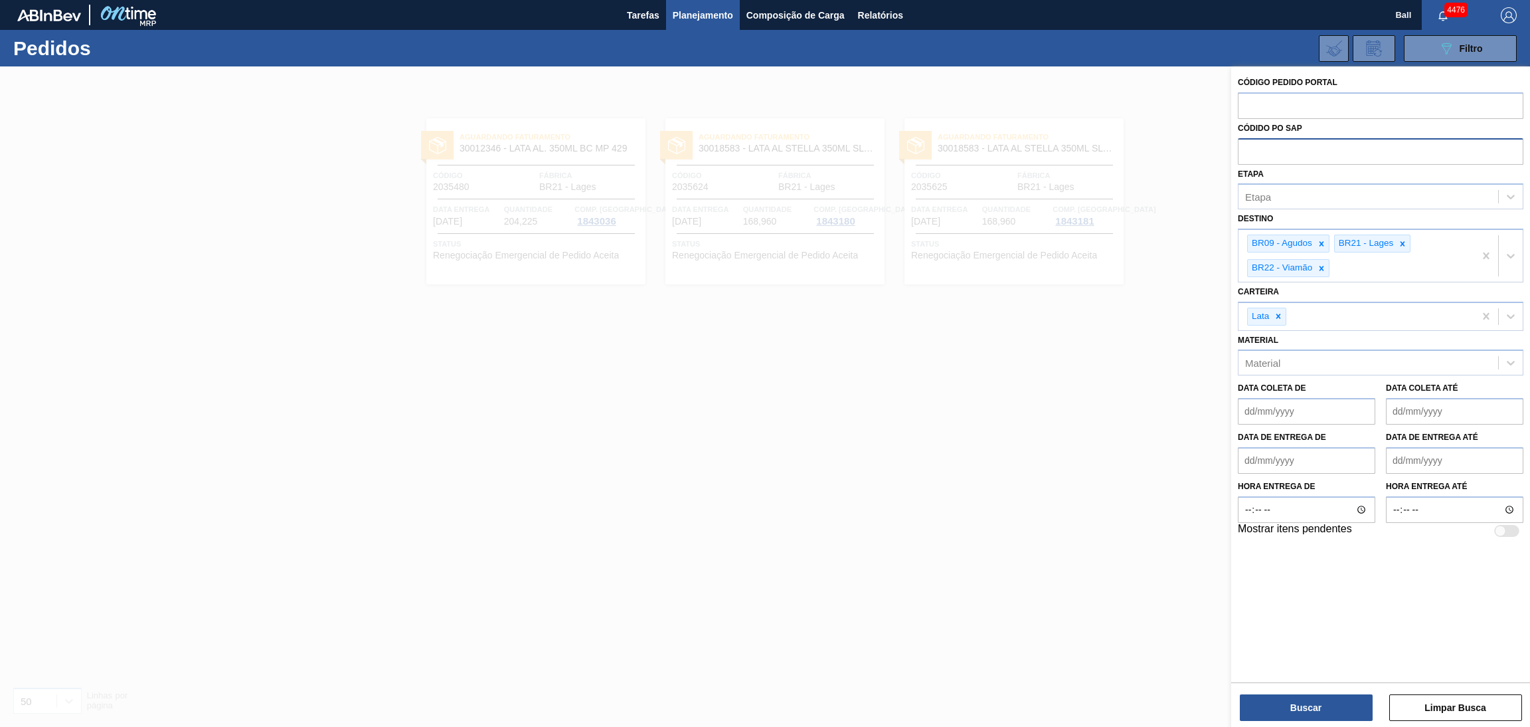
paste input "text"
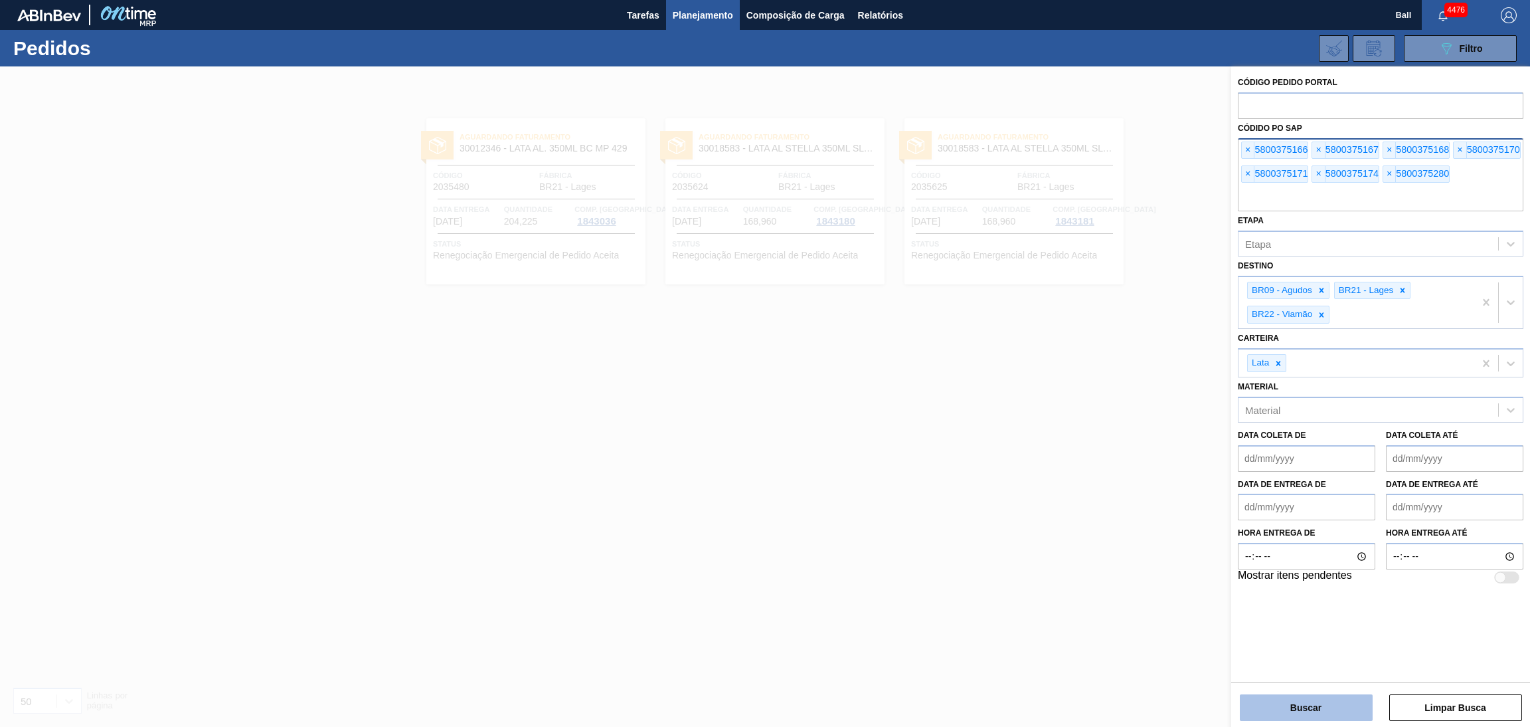
click at [1293, 703] on button "Buscar" at bounding box center [1306, 707] width 133 height 27
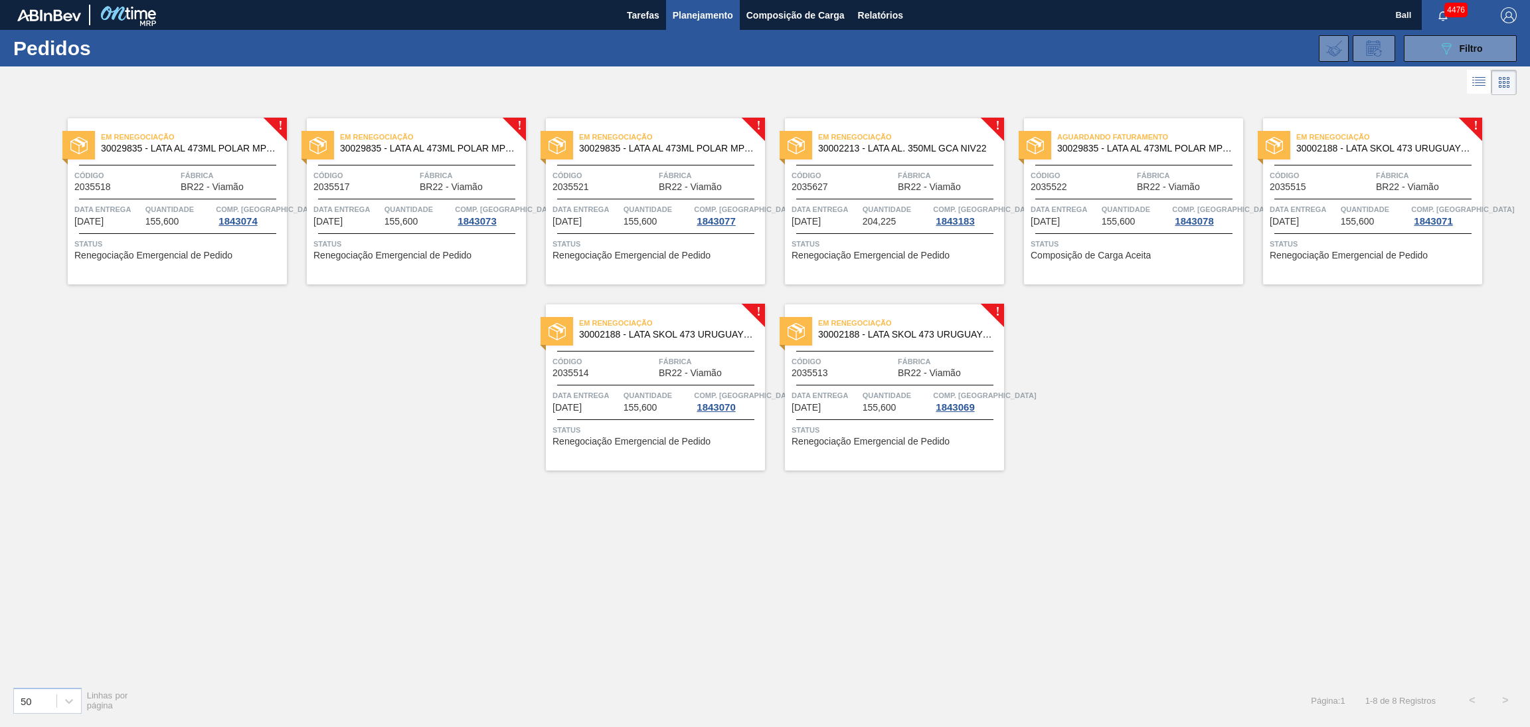
click at [165, 227] on div "Em renegociação 30029835 - LATA AL 473ML POLAR MP 429 Código 2035518 Fábrica BR…" at bounding box center [177, 201] width 219 height 166
click at [391, 207] on span "Quantidade" at bounding box center [419, 209] width 68 height 13
click at [646, 179] on span "Código" at bounding box center [604, 175] width 103 height 13
click at [931, 200] on div "Em renegociação 30002213 - LATA AL. 350ML GCA NIV22 Código 2035627 Fábrica BR22…" at bounding box center [894, 201] width 219 height 166
click at [1125, 171] on span "Código" at bounding box center [1082, 175] width 103 height 13
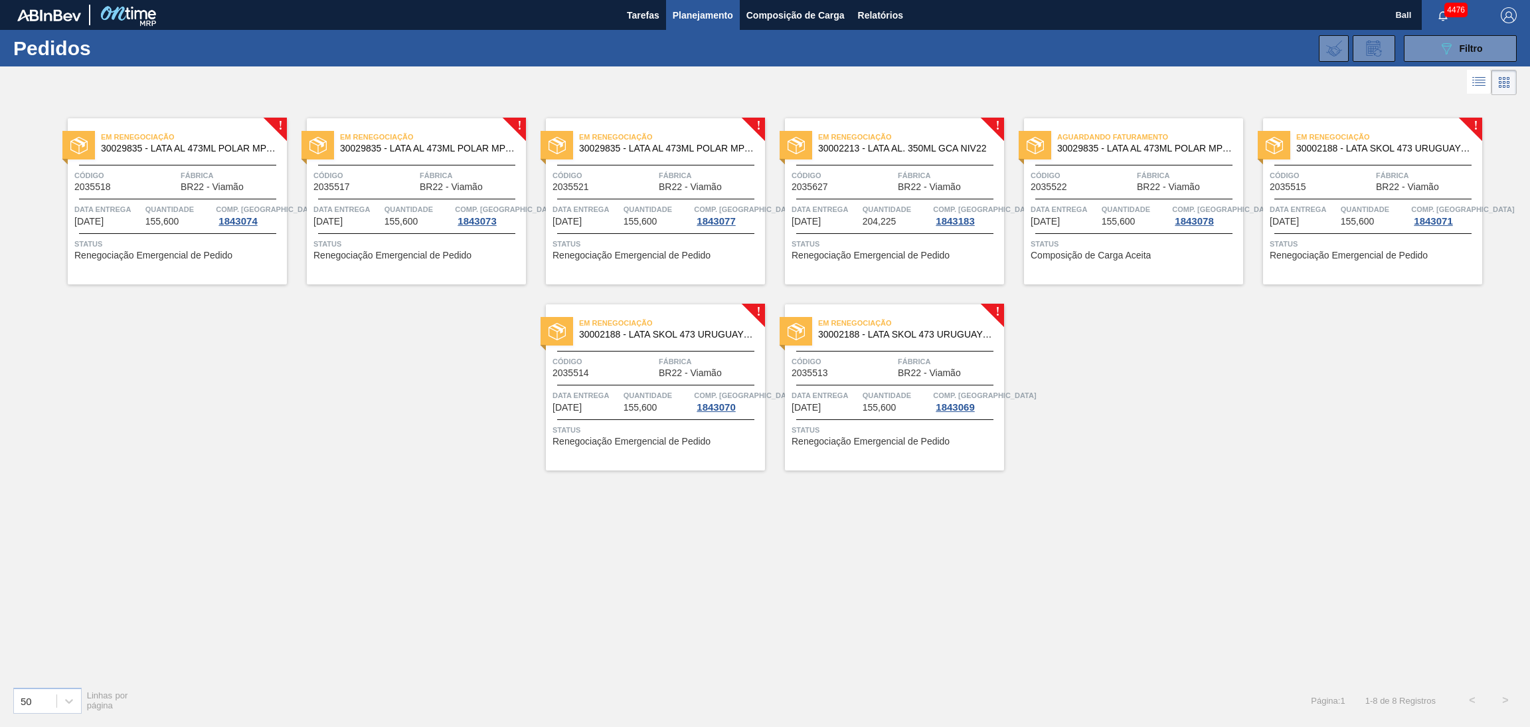
click at [1426, 165] on div at bounding box center [1373, 165] width 197 height 1
click at [708, 402] on div "1843070" at bounding box center [716, 407] width 44 height 11
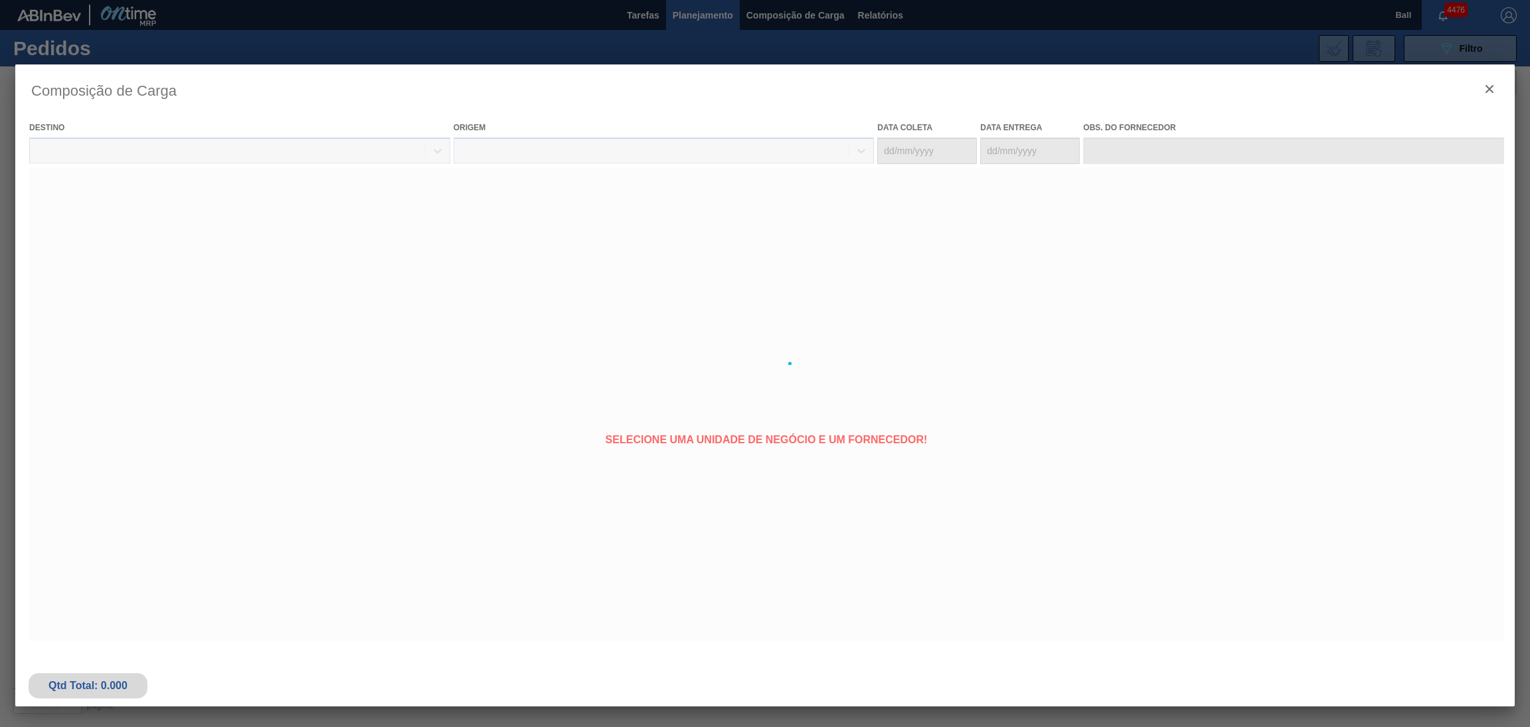
click at [864, 366] on div at bounding box center [765, 363] width 1500 height 598
type coleta "01/10/2025"
type entrega "01/10/2025"
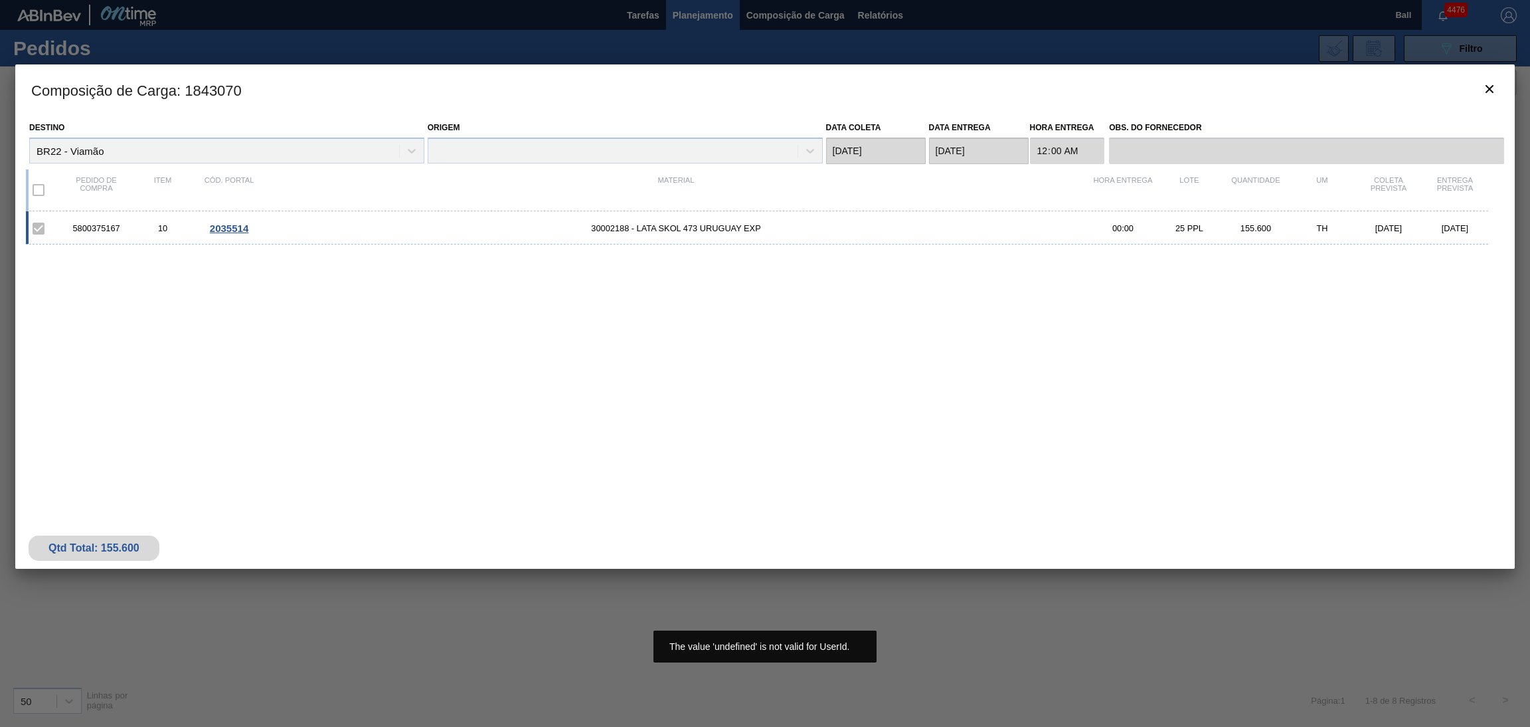
click at [1494, 90] on icon "botão de ícone" at bounding box center [1490, 89] width 16 height 16
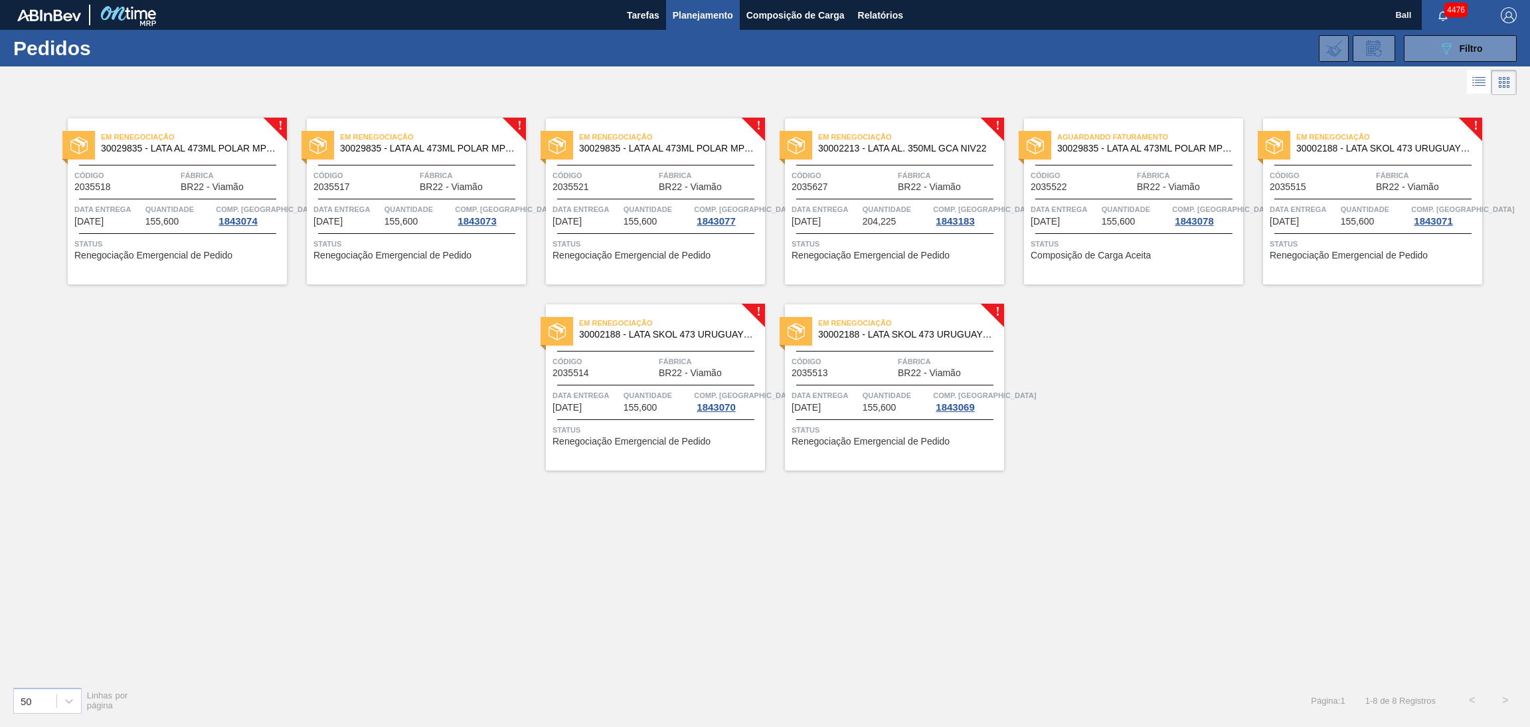
click at [695, 341] on div "Em renegociação 30002188 - LATA SKOL 473 URUGUAY EXP" at bounding box center [655, 329] width 219 height 30
click at [878, 363] on span "Código" at bounding box center [843, 361] width 103 height 13
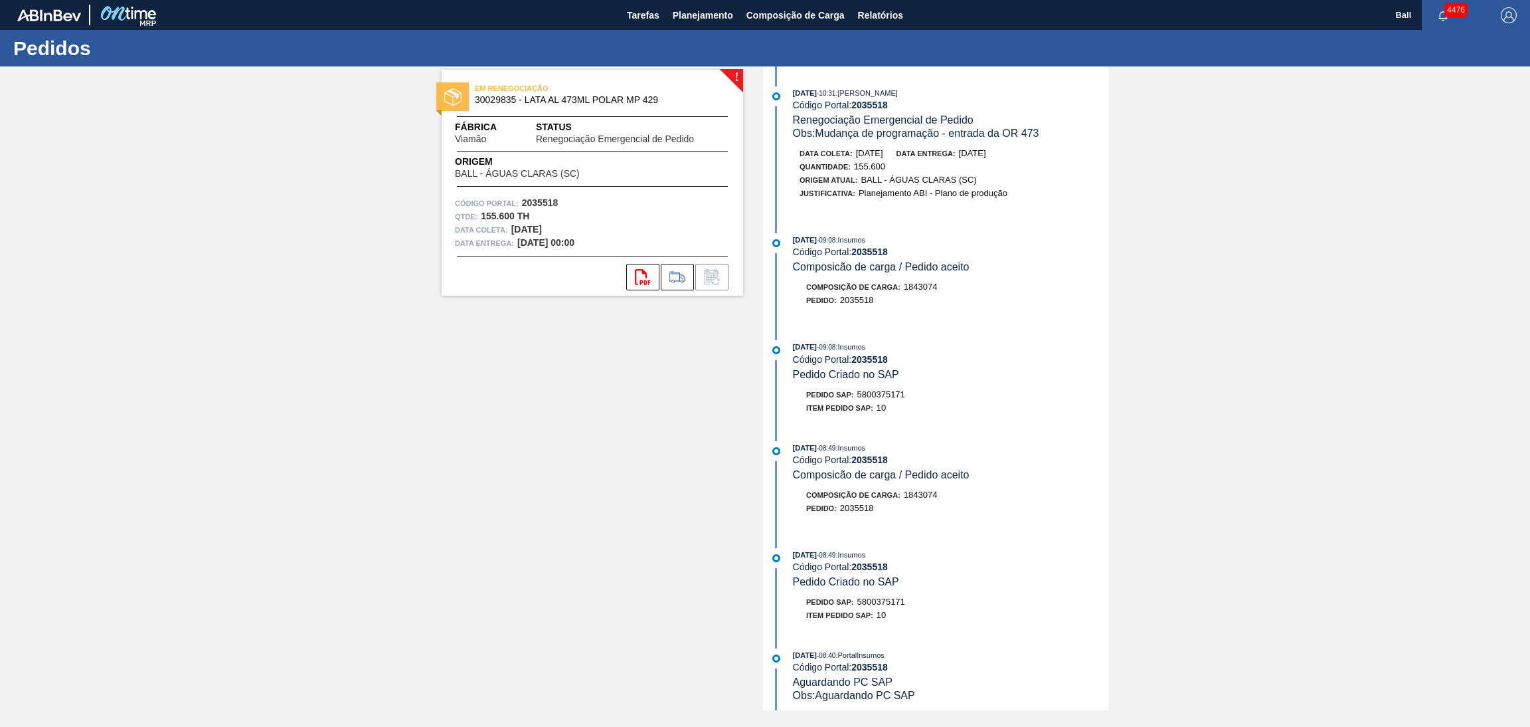
click at [1269, 323] on div "! EM RENEGOCIAÇÃO 30029835 - LATA AL 473ML POLAR MP 429 Fábrica Viamão Status R…" at bounding box center [765, 388] width 1530 height 644
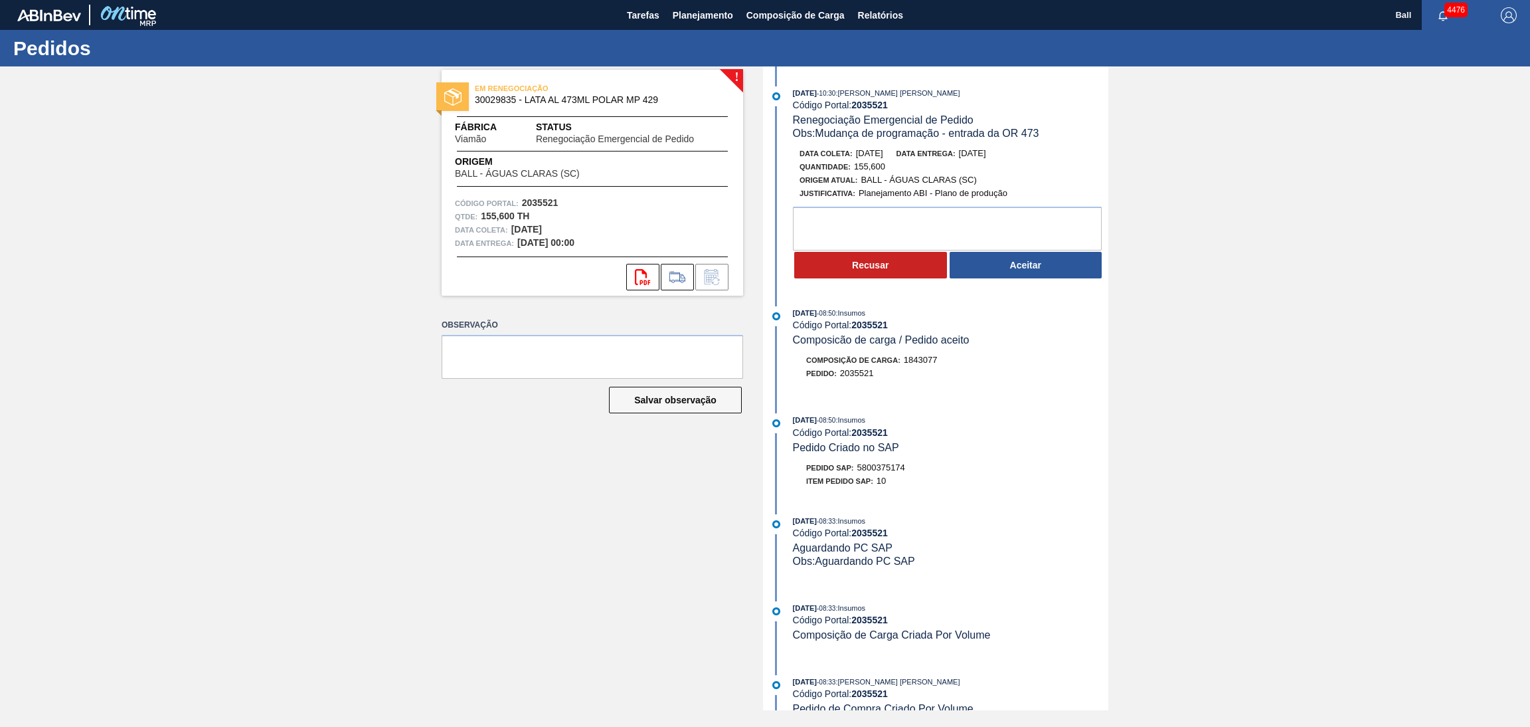
click at [944, 468] on div "Pedido SAP: 5800375174" at bounding box center [951, 467] width 316 height 13
click at [1021, 233] on textarea at bounding box center [947, 229] width 309 height 44
type textarea "OK PARA POSTERGAÇÃO"
click at [1002, 272] on button "Aceitar" at bounding box center [1026, 265] width 153 height 27
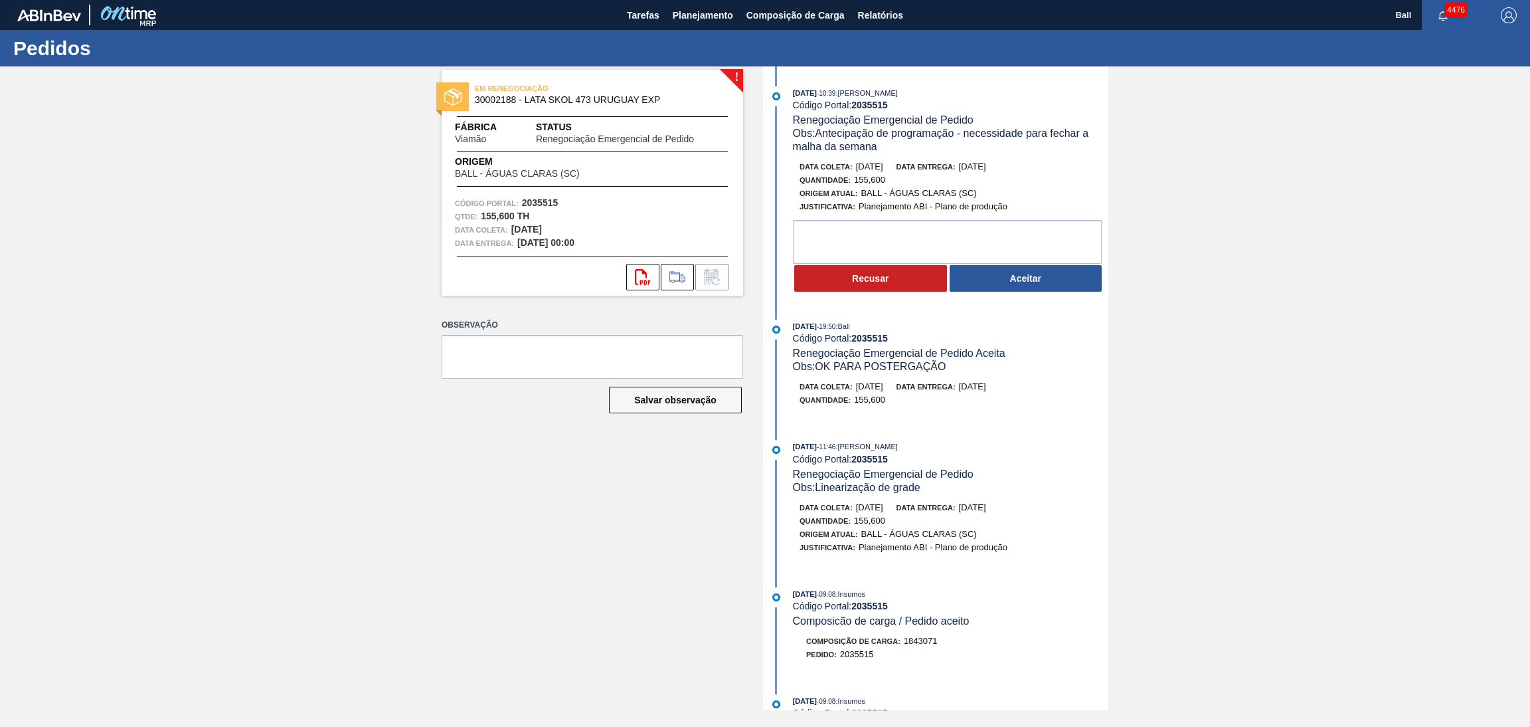
click at [948, 155] on div "24/09/2025 - 10:39 : BRUNO DE MELLO DUARTE Código Portal: 2035515 Renegociação …" at bounding box center [938, 192] width 342 height 213
click at [942, 240] on textarea at bounding box center [947, 242] width 309 height 44
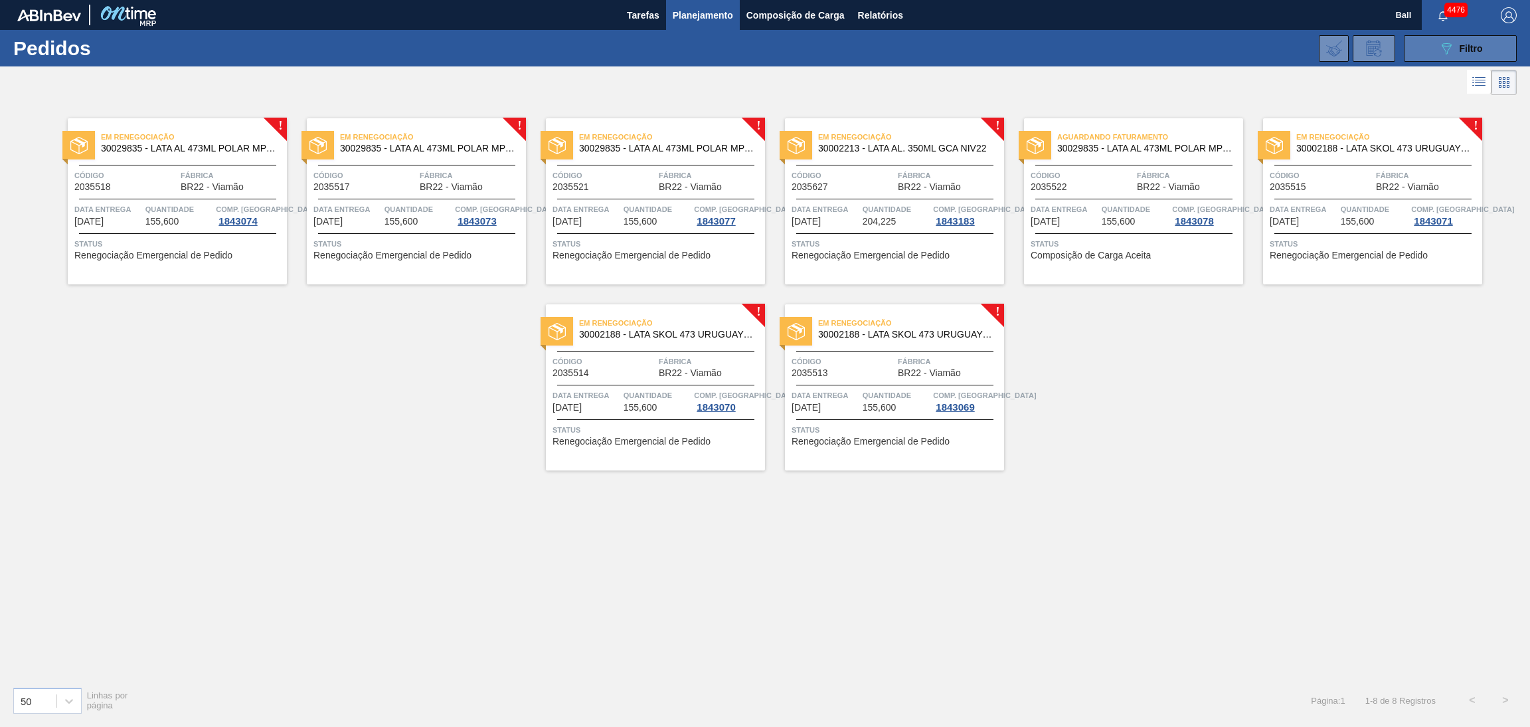
click at [1432, 53] on button "089F7B8B-B2A5-4AFE-B5C0-19BA573D28AC Filtro" at bounding box center [1460, 48] width 113 height 27
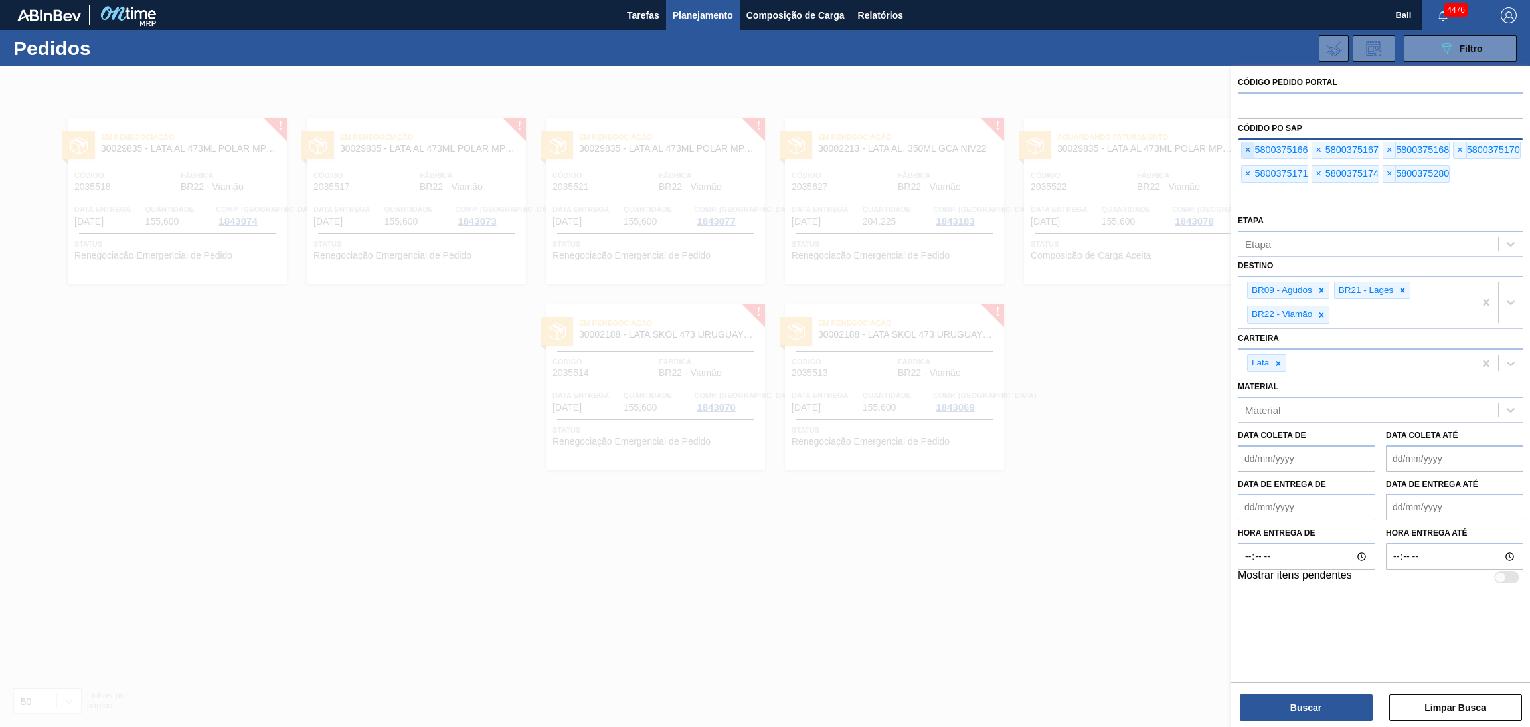
click at [1252, 148] on span "×" at bounding box center [1248, 150] width 13 height 16
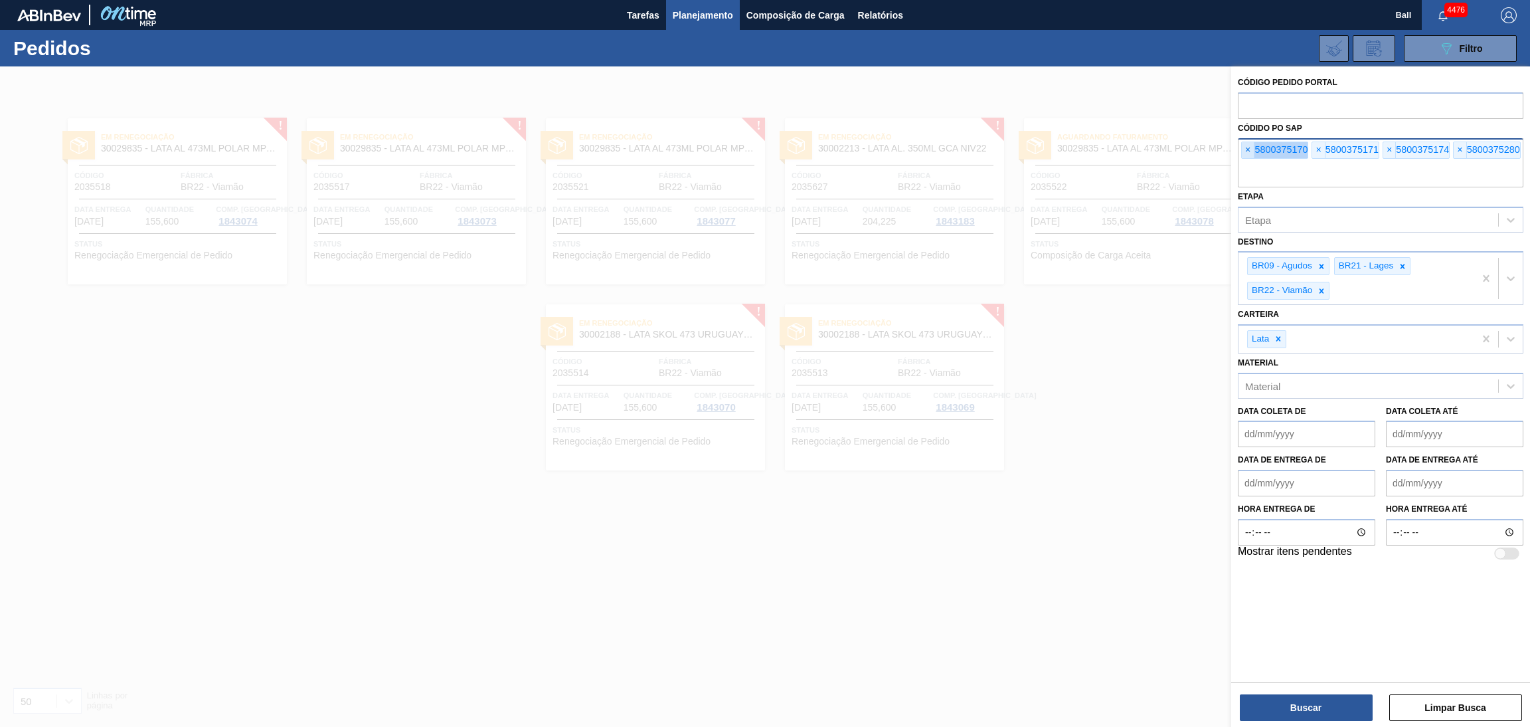
click at [1252, 148] on span "×" at bounding box center [1248, 150] width 13 height 16
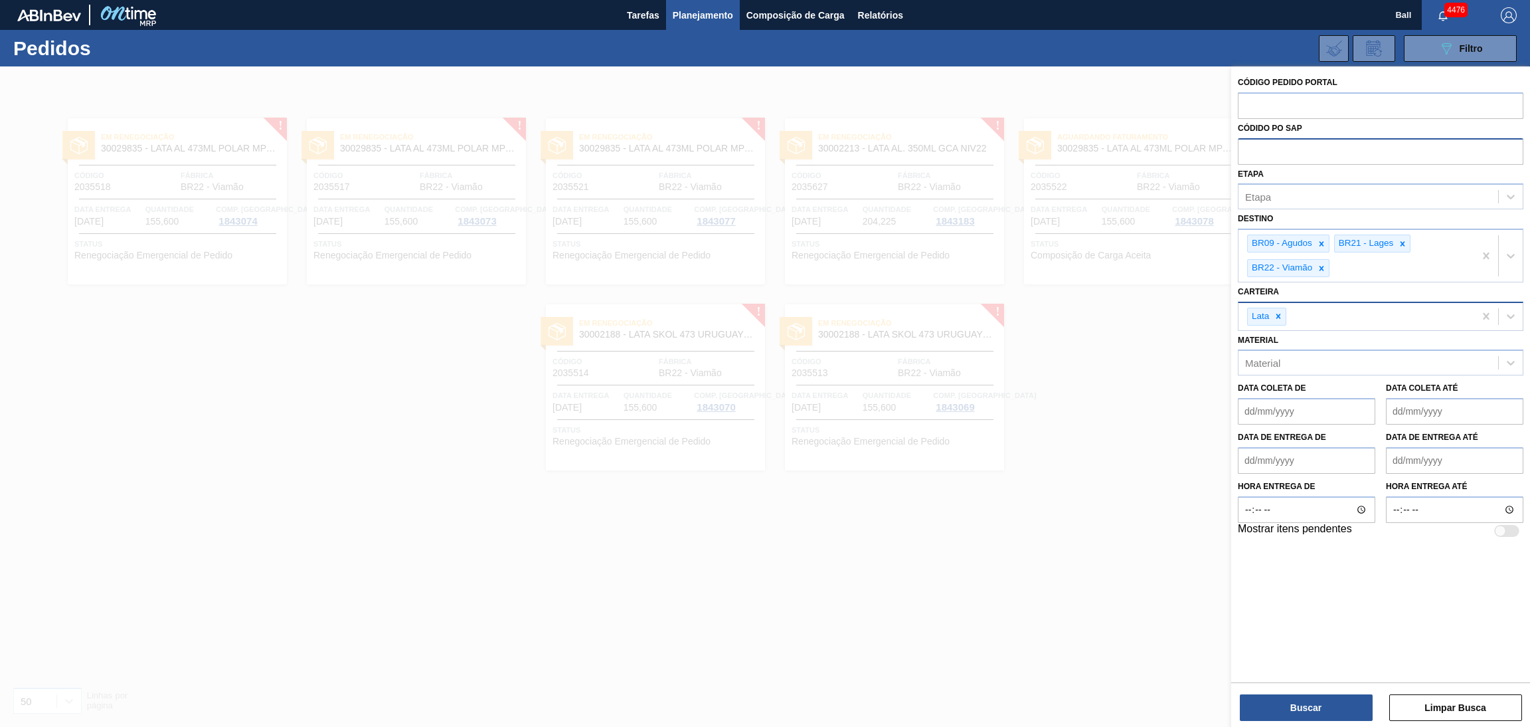
paste input "5800375171"
type input "5800375171"
click at [1298, 701] on button "Buscar" at bounding box center [1306, 707] width 133 height 27
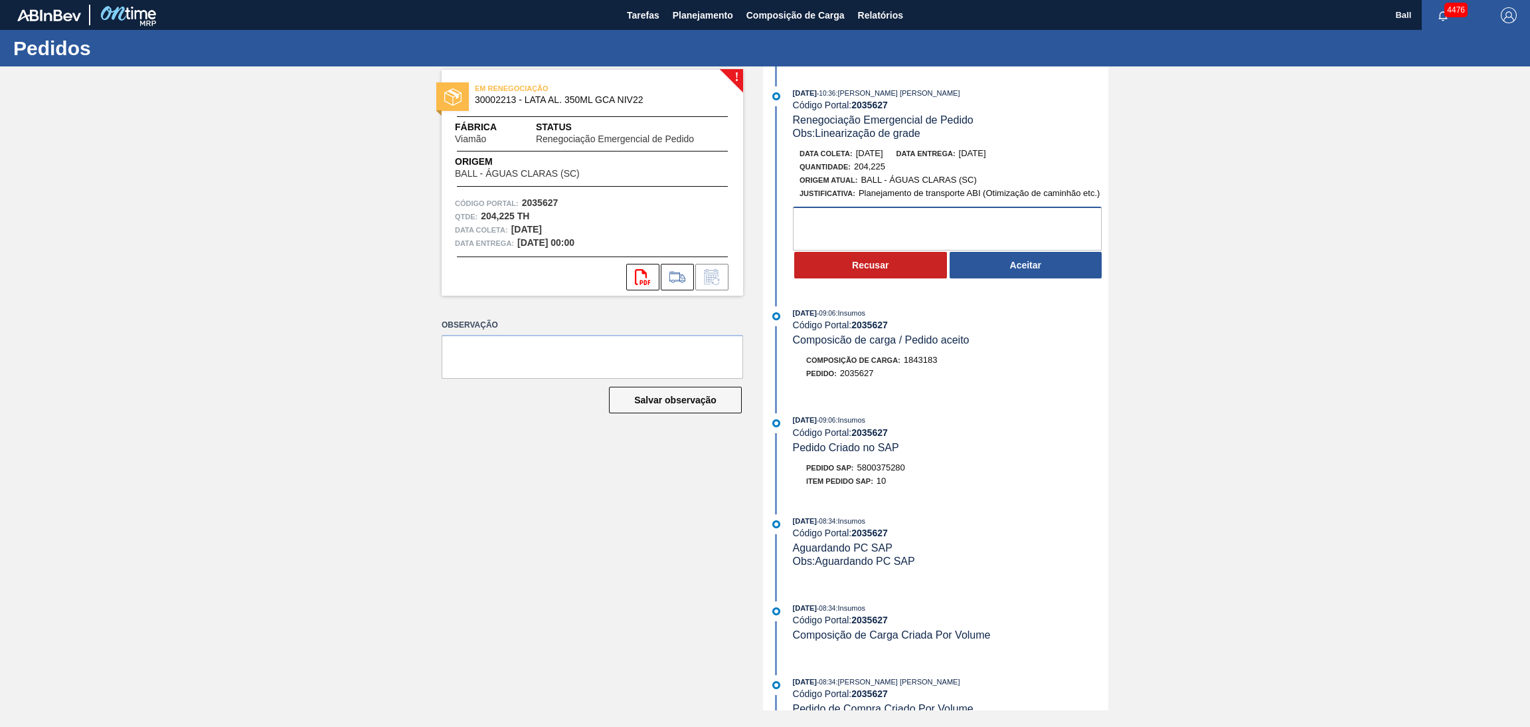
click at [1054, 235] on textarea at bounding box center [947, 229] width 309 height 44
type textarea "OK PARA POSTERGAÇÃO"
click at [1035, 260] on button "Aceitar" at bounding box center [1026, 265] width 153 height 27
click at [984, 446] on div "22/09/2025 - 08:54 : Insumos Código Portal: 2035517 Pedido Criado no SAP" at bounding box center [951, 433] width 316 height 41
click at [1049, 228] on textarea at bounding box center [947, 229] width 309 height 44
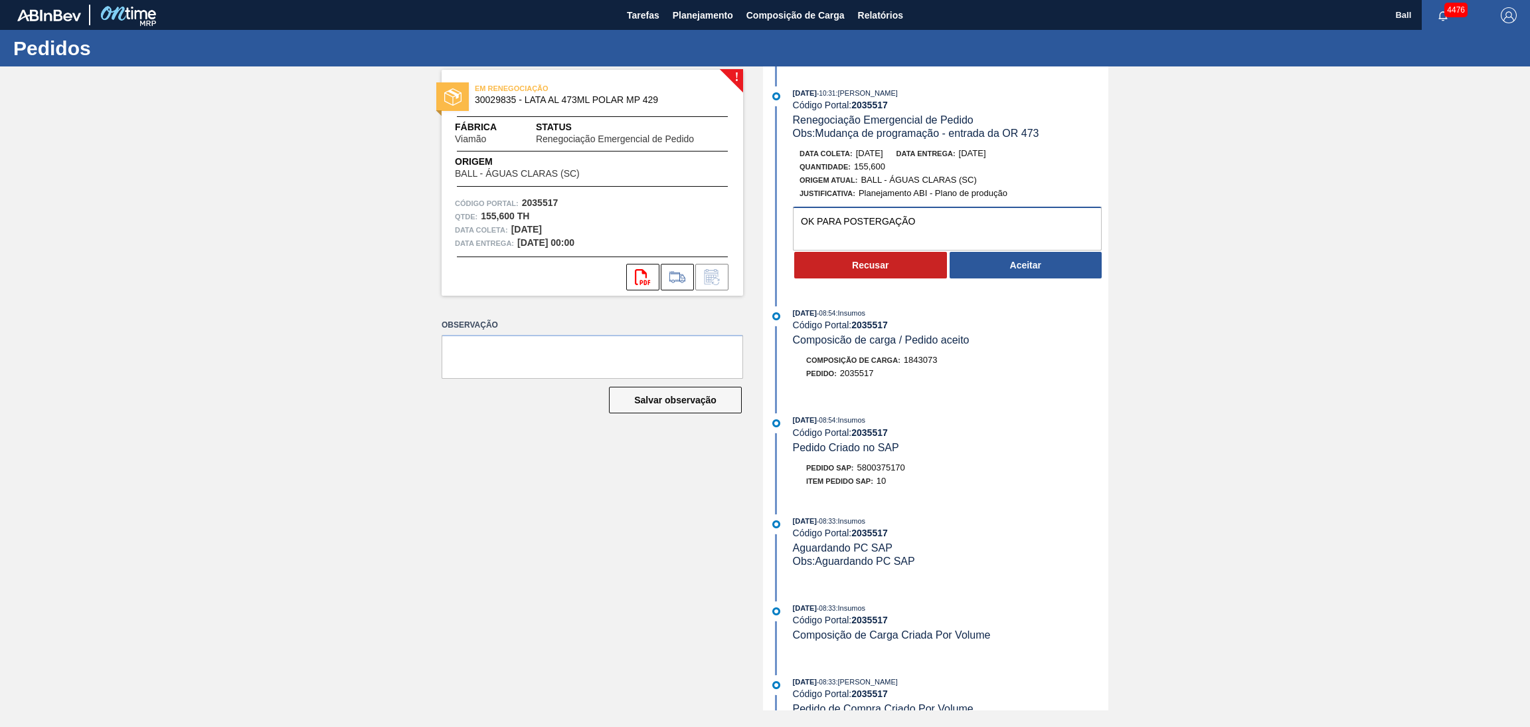
type textarea "OK PARA POSTERGAÇÃO"
click at [999, 269] on button "Aceitar" at bounding box center [1026, 265] width 153 height 27
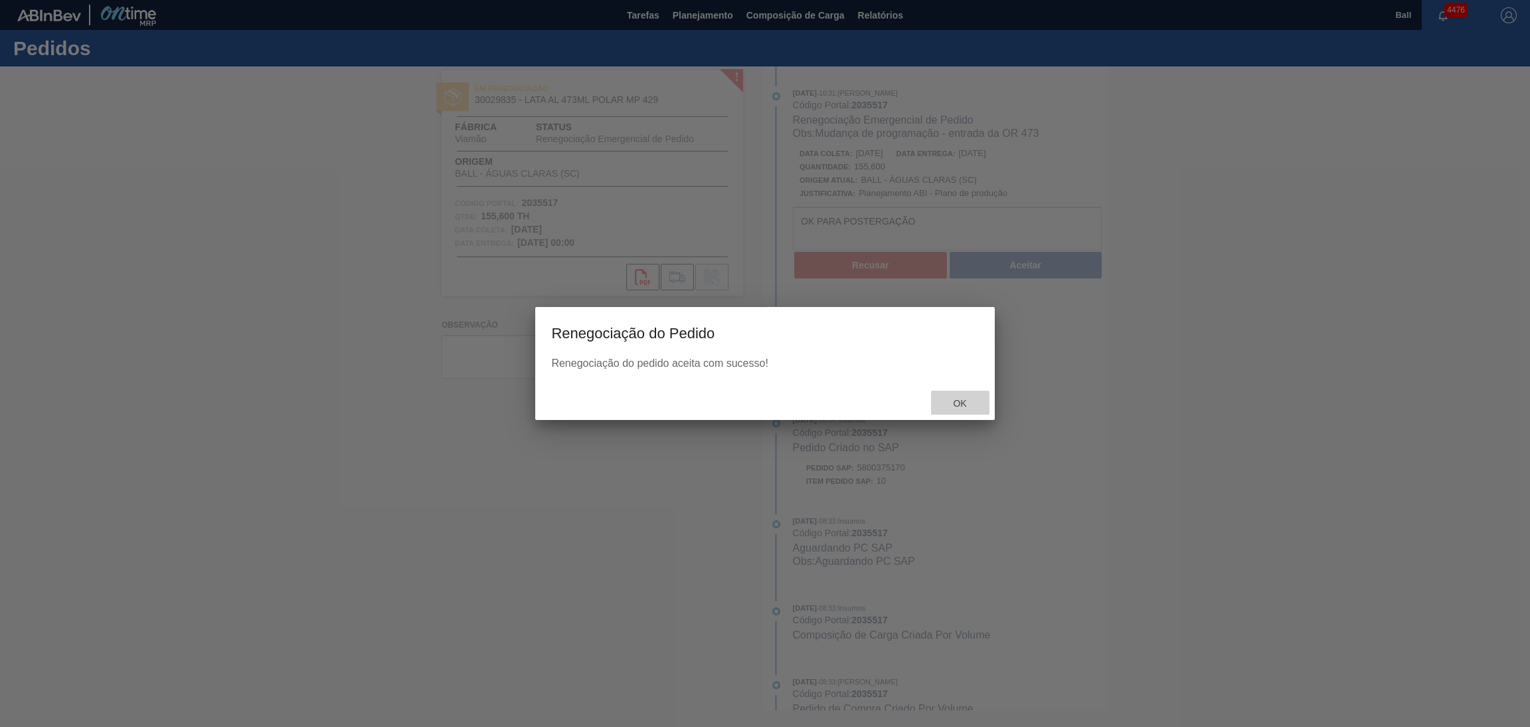
click at [974, 412] on div "Ok" at bounding box center [960, 403] width 58 height 25
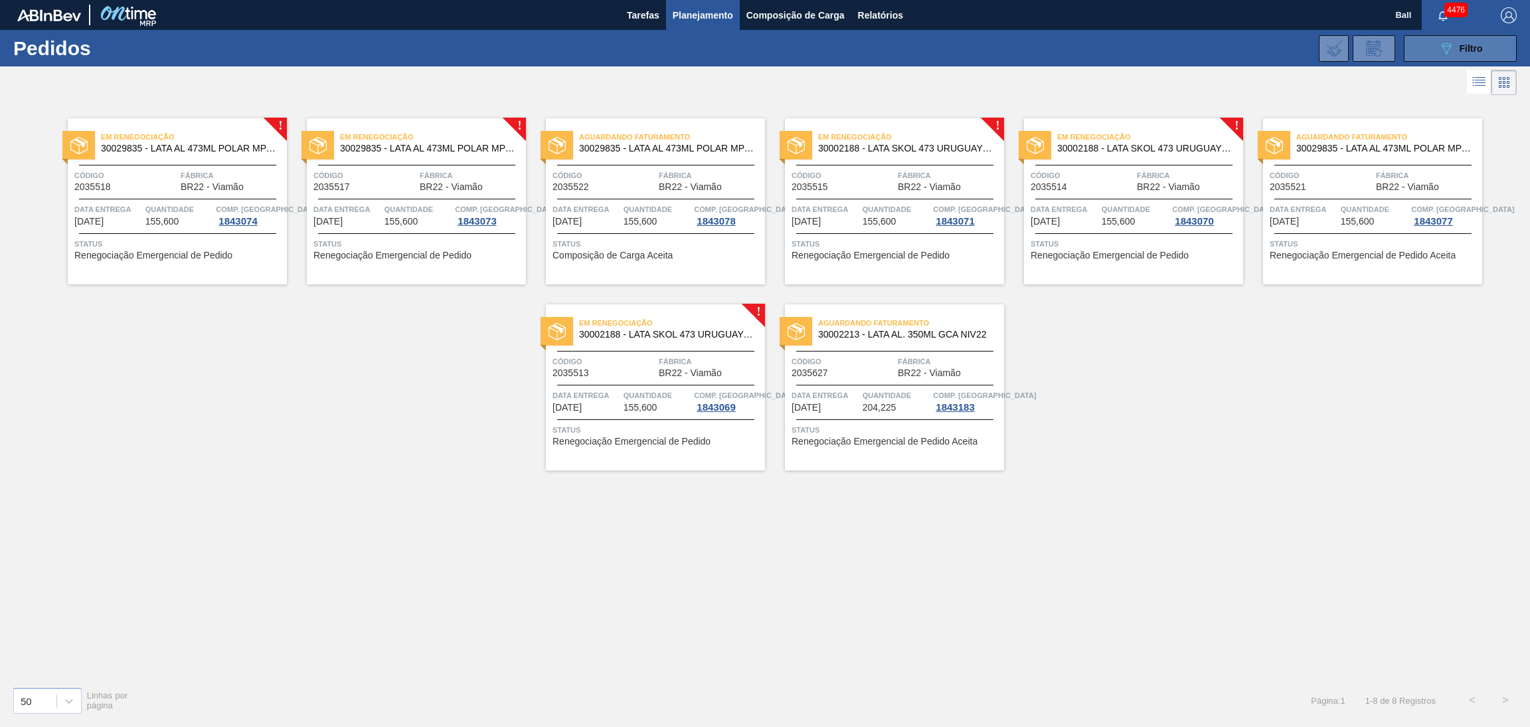
click at [1446, 59] on button "089F7B8B-B2A5-4AFE-B5C0-19BA573D28AC Filtro" at bounding box center [1460, 48] width 113 height 27
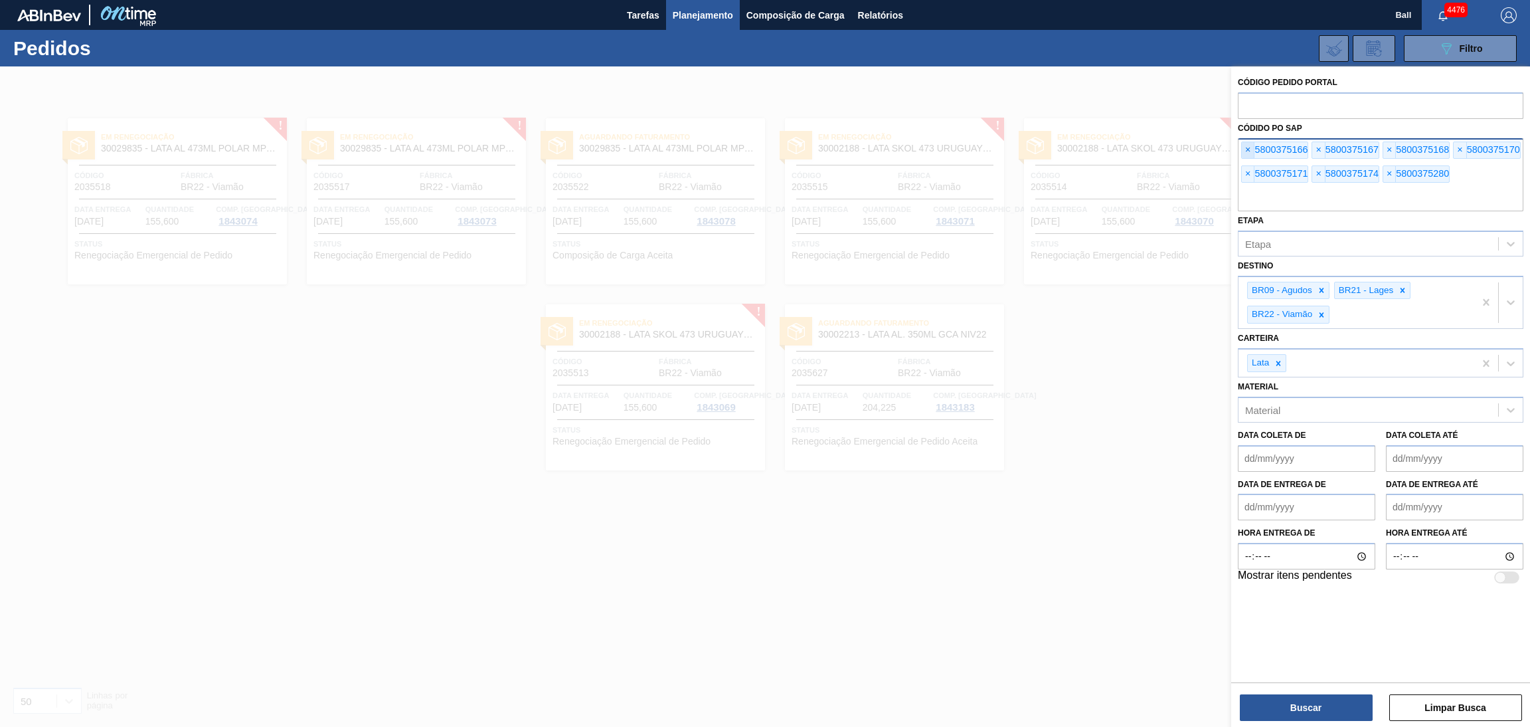
click at [1251, 153] on span "×" at bounding box center [1248, 150] width 13 height 16
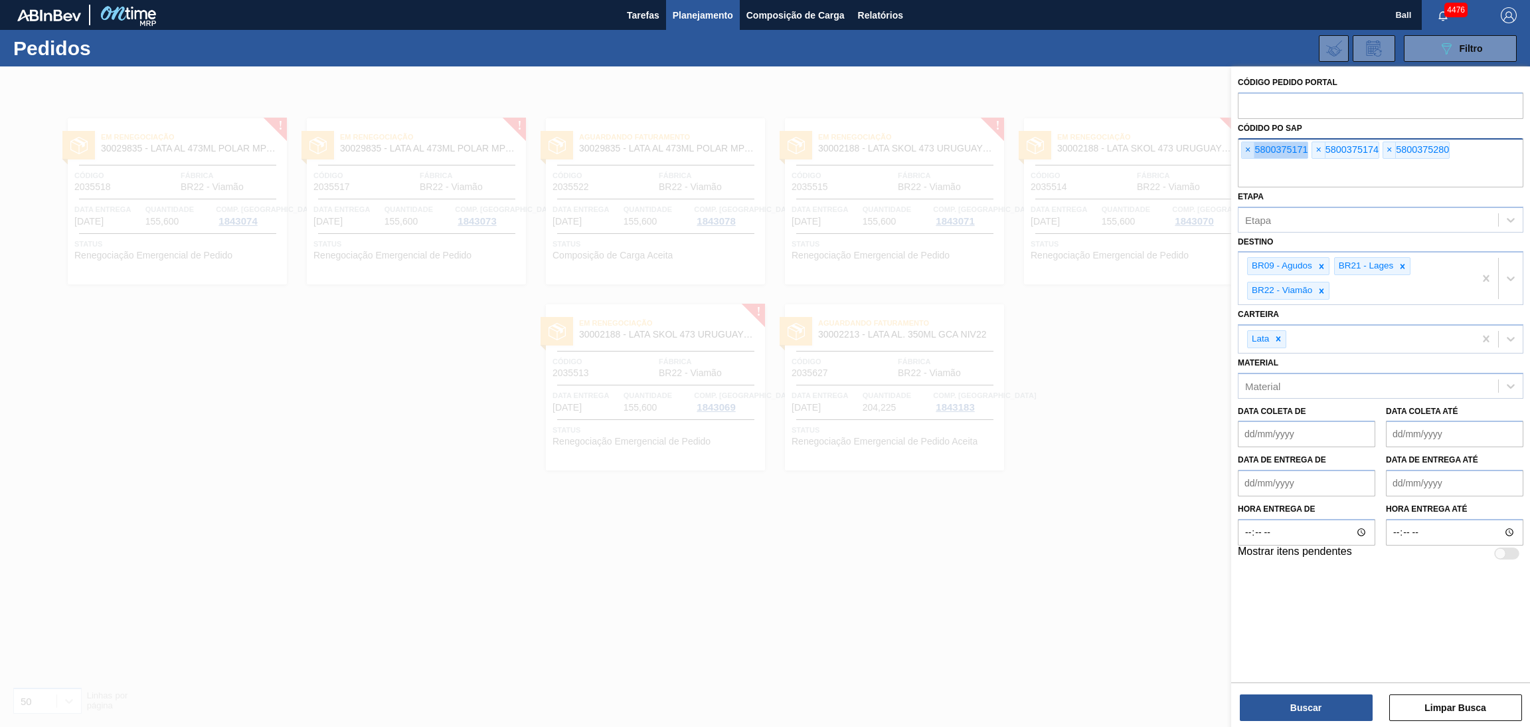
click at [1251, 153] on span "×" at bounding box center [1248, 150] width 13 height 16
click at [1251, 162] on input "text" at bounding box center [1381, 174] width 286 height 25
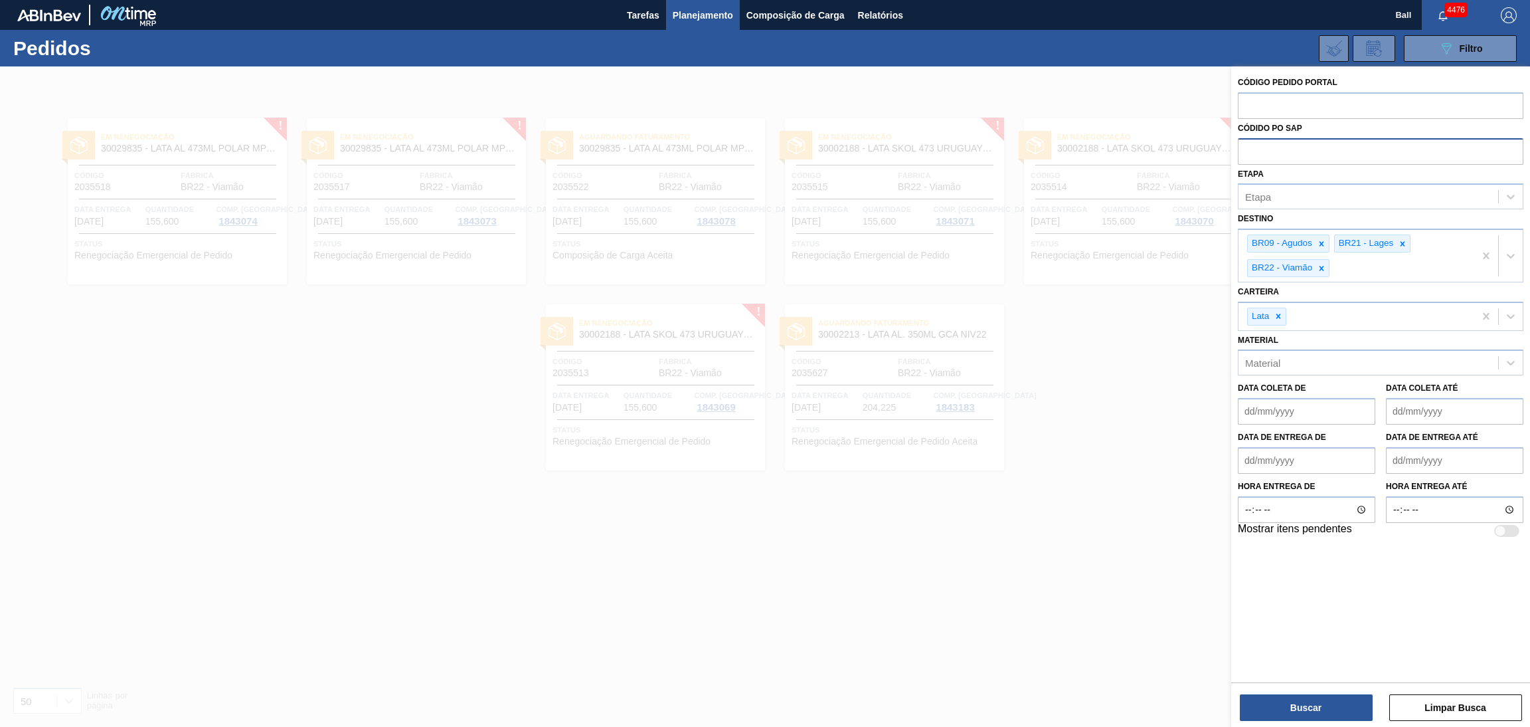
click at [1251, 153] on input "text" at bounding box center [1381, 150] width 286 height 25
paste input "5800375171"
type input "5800375171"
click at [1306, 710] on button "Buscar" at bounding box center [1306, 707] width 133 height 27
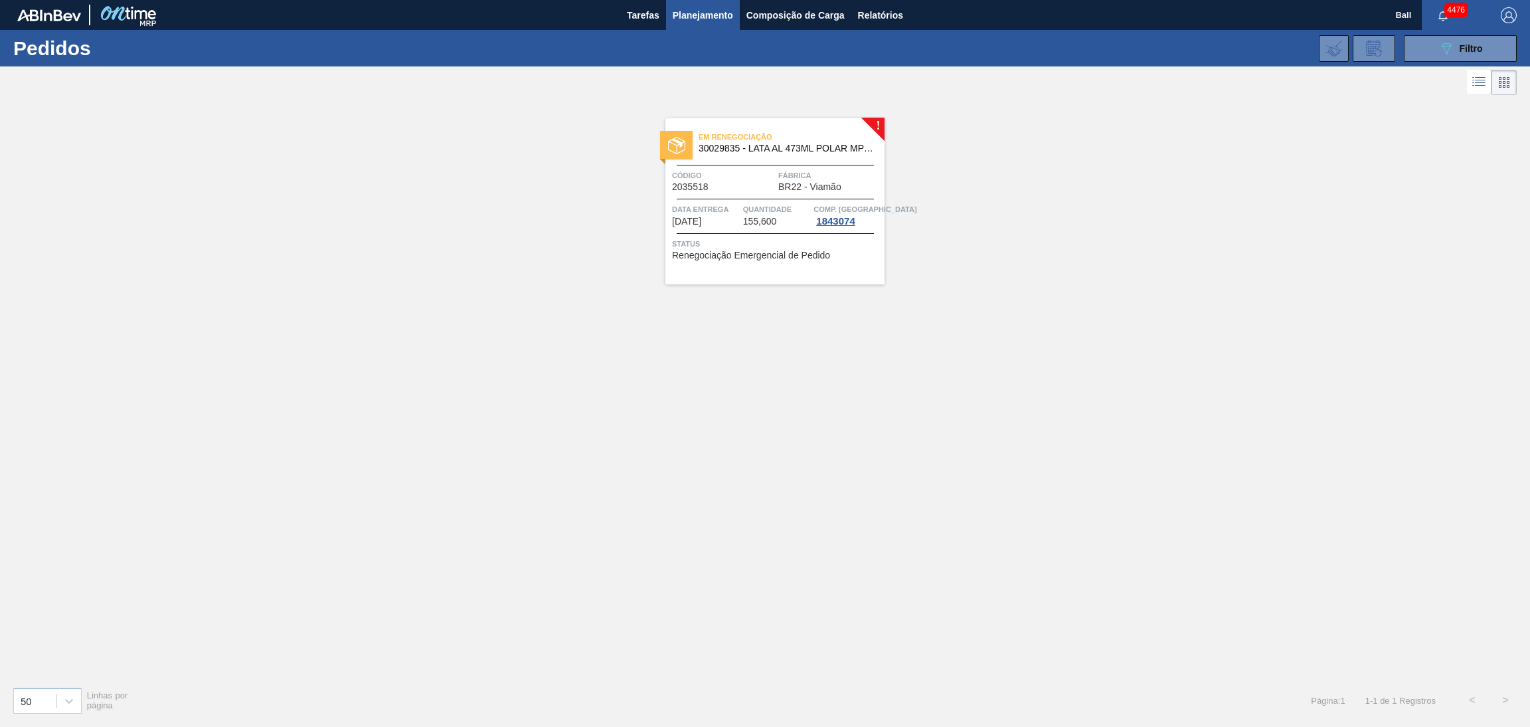
click at [790, 201] on div "Em renegociação 30029835 - LATA AL 473ML POLAR MP 429 Código 2035518 Fábrica BR…" at bounding box center [775, 201] width 219 height 166
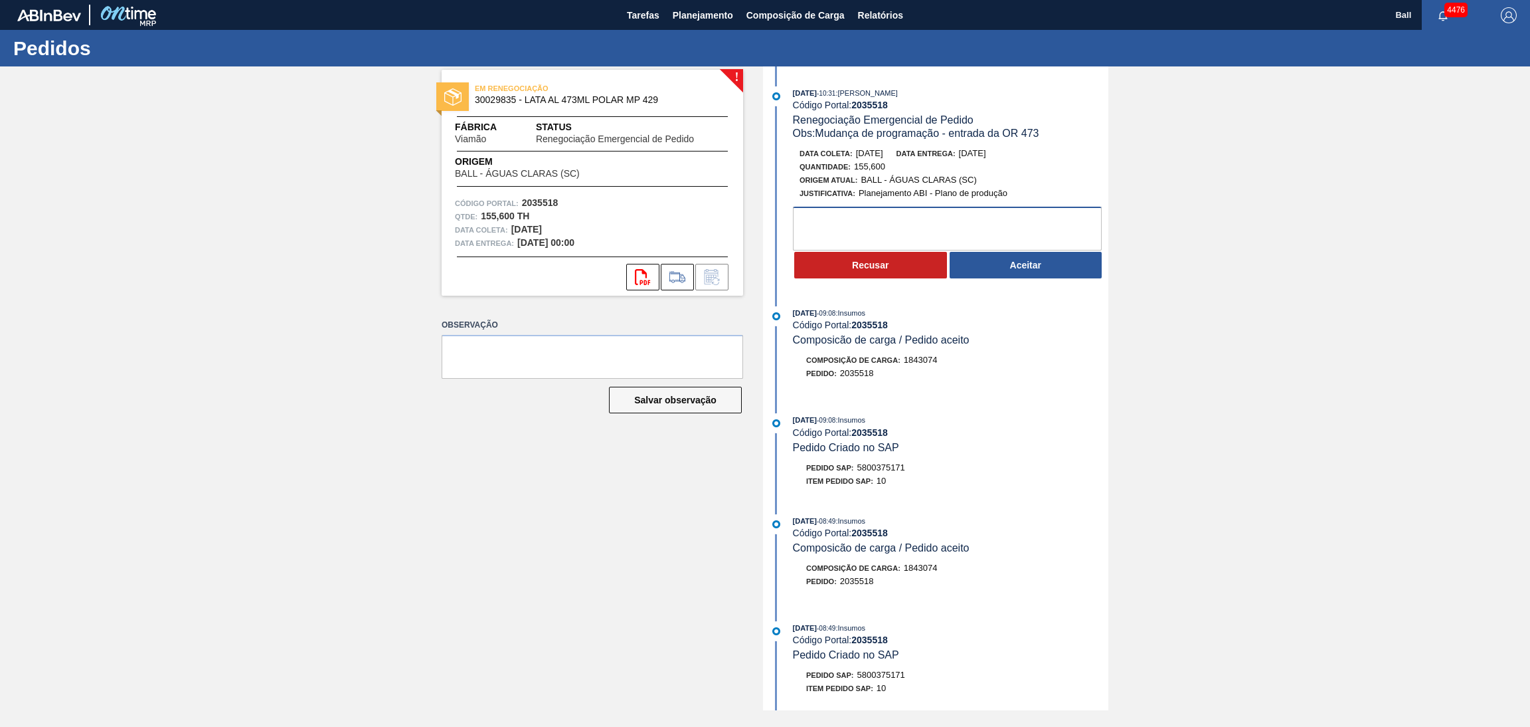
click at [1049, 223] on textarea at bounding box center [947, 229] width 309 height 44
type textarea "OK PARA POSTERGAÇÃO"
click at [1030, 273] on button "Aceitar" at bounding box center [1026, 265] width 153 height 27
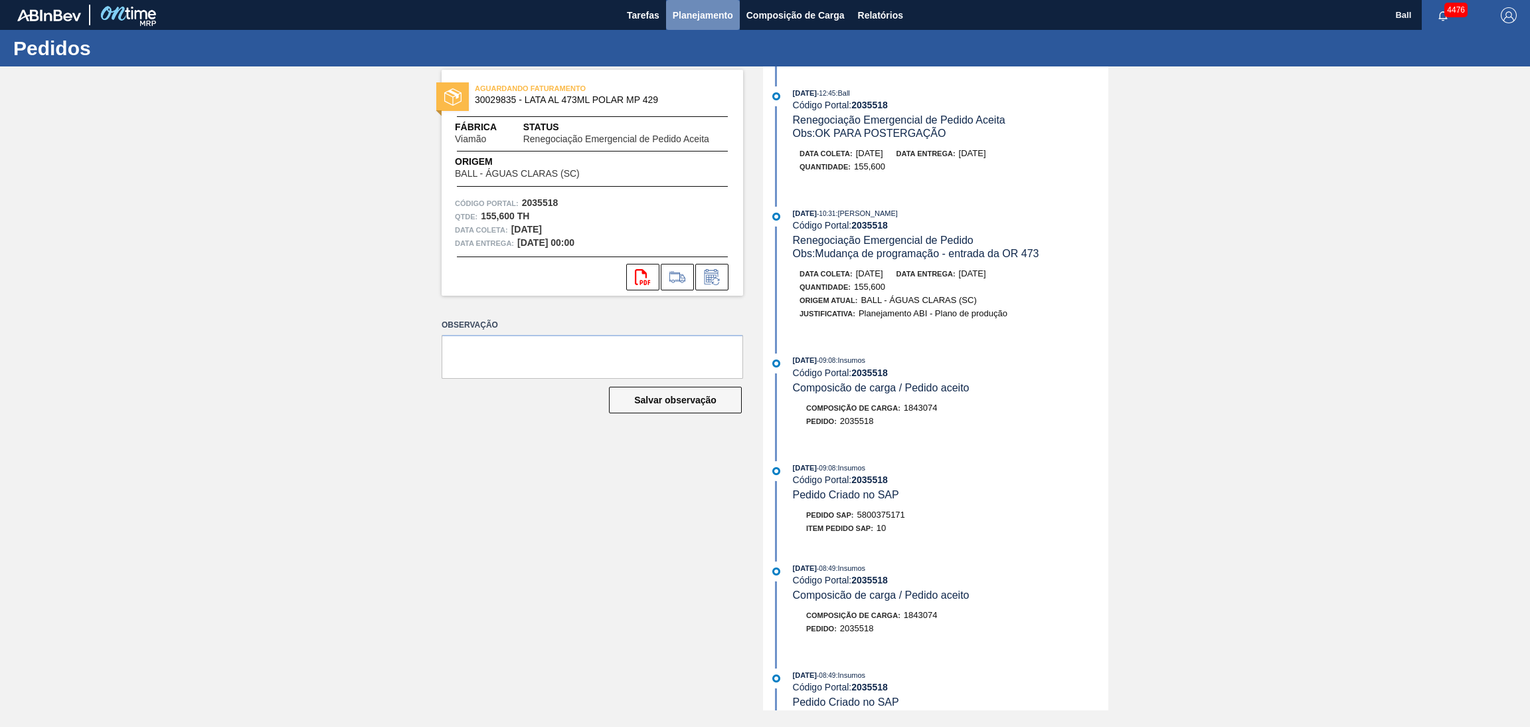
click at [677, 13] on span "Planejamento" at bounding box center [703, 15] width 60 height 16
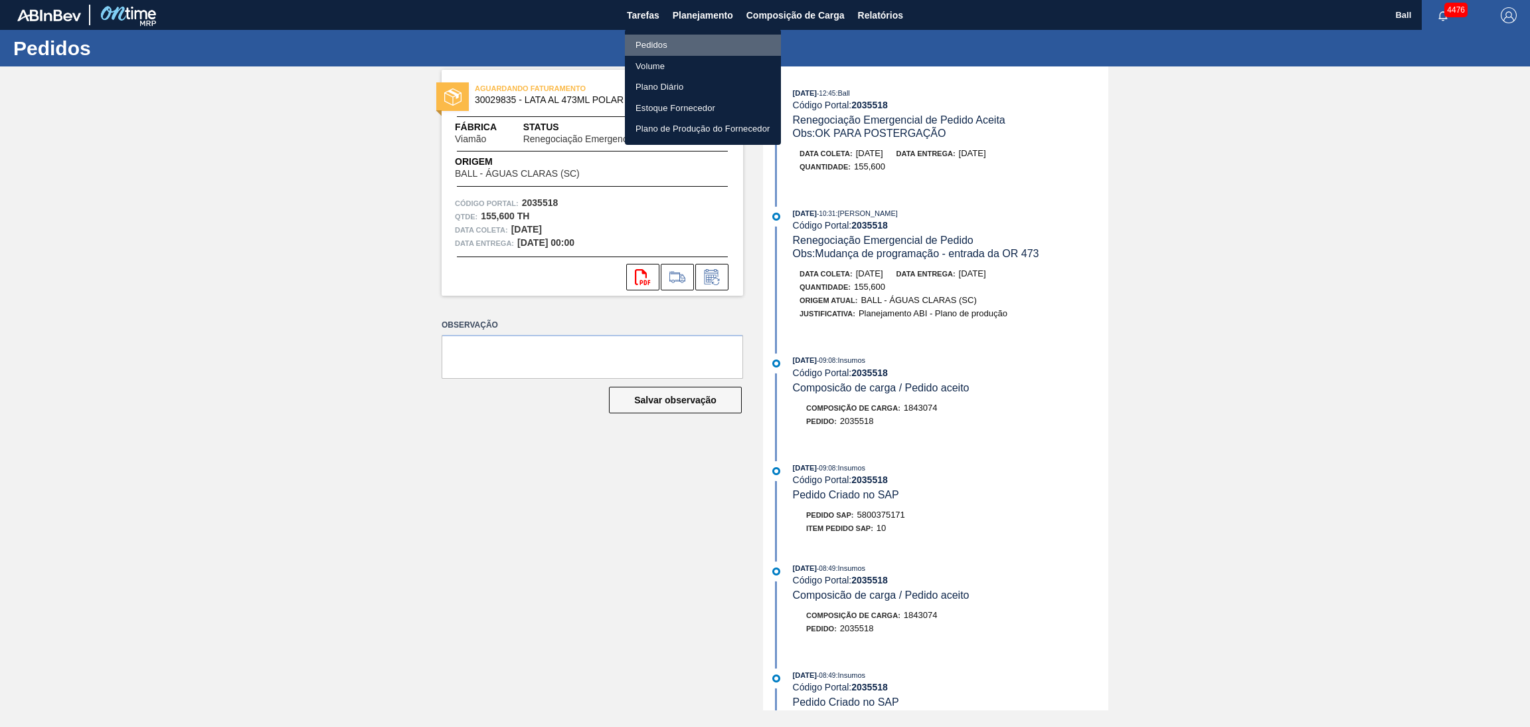
click at [687, 41] on li "Pedidos" at bounding box center [703, 45] width 156 height 21
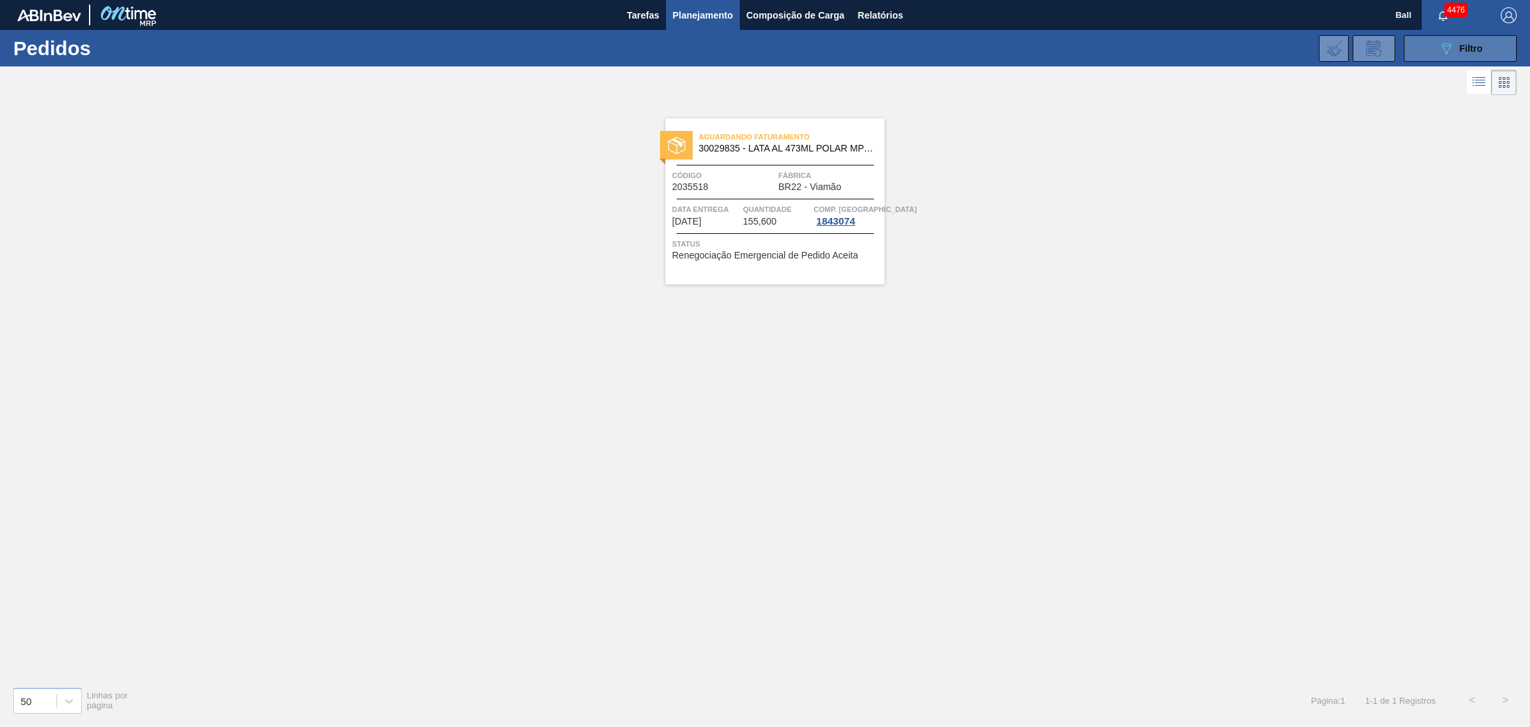
click at [1431, 43] on button "089F7B8B-B2A5-4AFE-B5C0-19BA573D28AC Filtro" at bounding box center [1460, 48] width 113 height 27
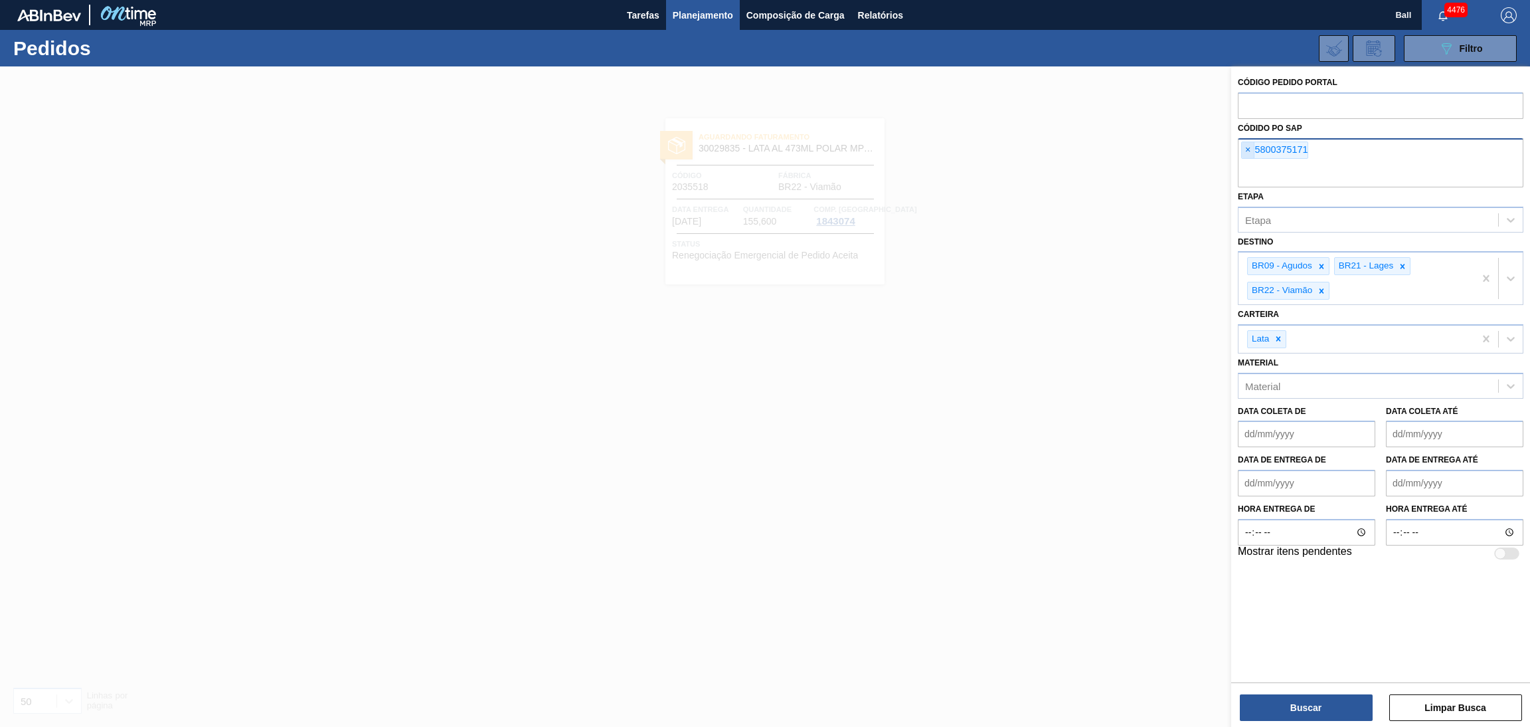
click at [1245, 144] on span "×" at bounding box center [1248, 150] width 13 height 16
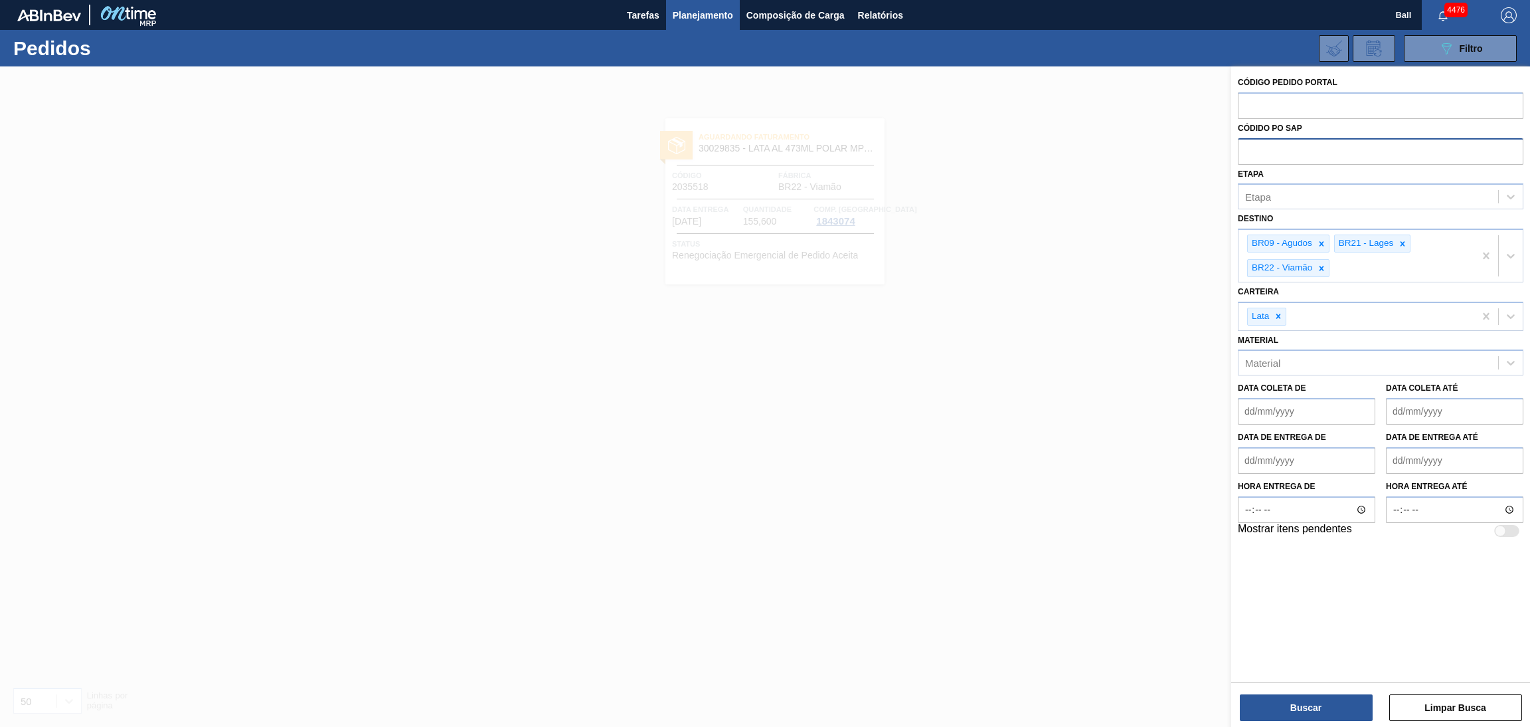
paste input "text"
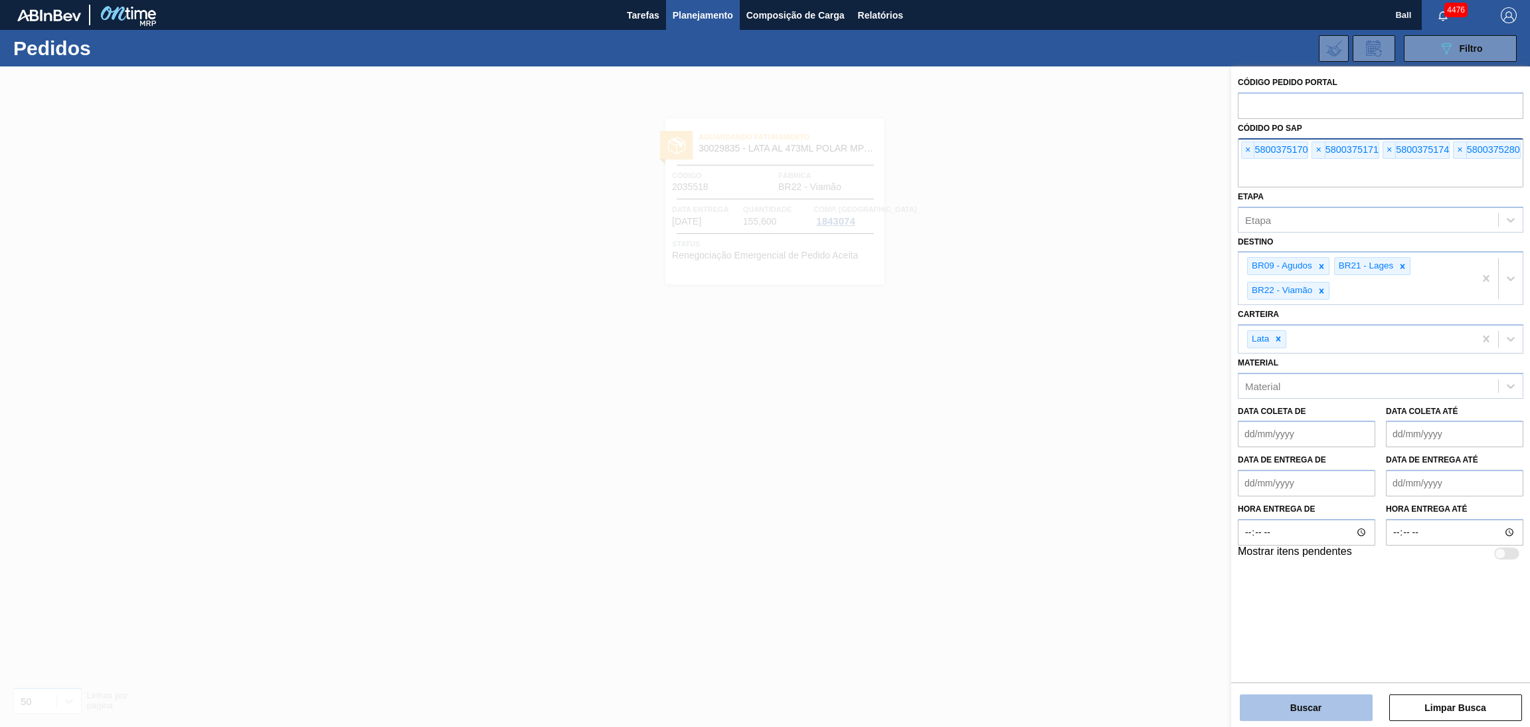
click at [1299, 695] on button "Buscar" at bounding box center [1306, 707] width 133 height 27
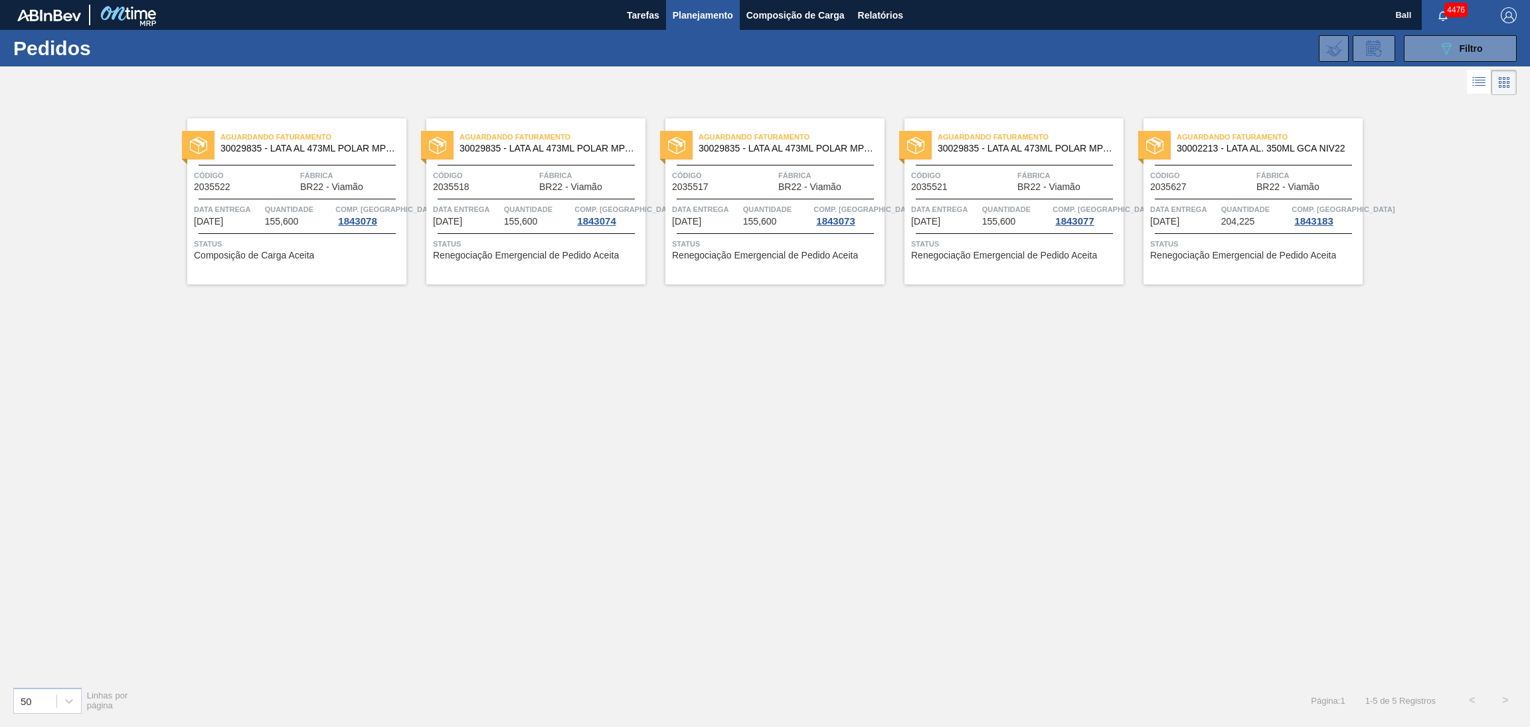
click at [288, 217] on span "155,600" at bounding box center [282, 222] width 34 height 10
click at [511, 189] on div "Código 2035518" at bounding box center [484, 180] width 103 height 23
click at [739, 187] on div "Código 2035517" at bounding box center [723, 180] width 103 height 23
click at [995, 175] on span "Código" at bounding box center [962, 175] width 103 height 13
click at [1275, 188] on span "BR22 - Viamão" at bounding box center [1288, 187] width 63 height 10
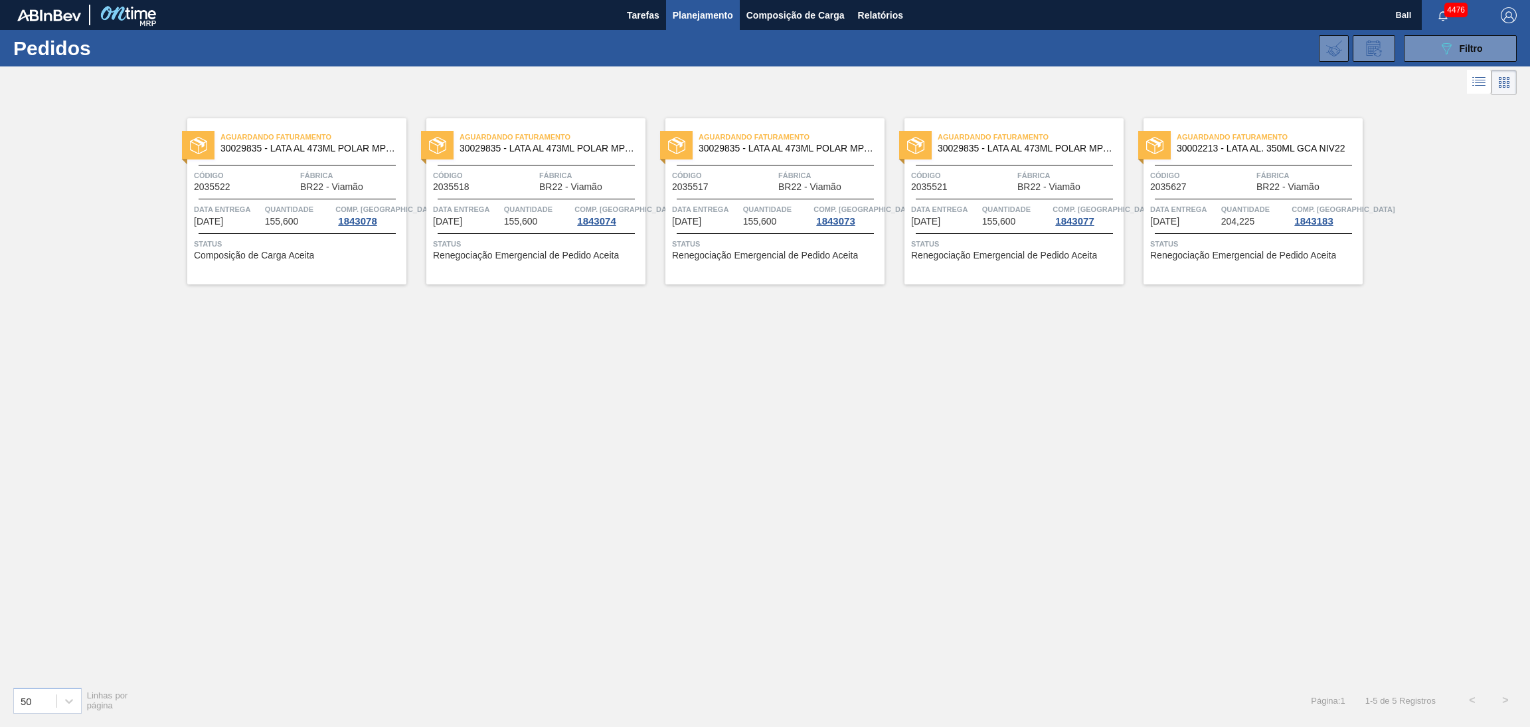
click at [838, 533] on div "Aguardando Faturamento 30029835 - LATA AL 473ML POLAR MP 429 Código 2035522 Fáb…" at bounding box center [765, 386] width 1530 height 577
click at [288, 237] on span "Status" at bounding box center [298, 243] width 209 height 13
click at [1241, 215] on span "Quantidade" at bounding box center [1255, 209] width 68 height 13
click at [766, 193] on div "Aguardando Faturamento 30029835 - LATA AL 473ML POLAR MP 429 Código 2035517 Fáb…" at bounding box center [775, 201] width 219 height 166
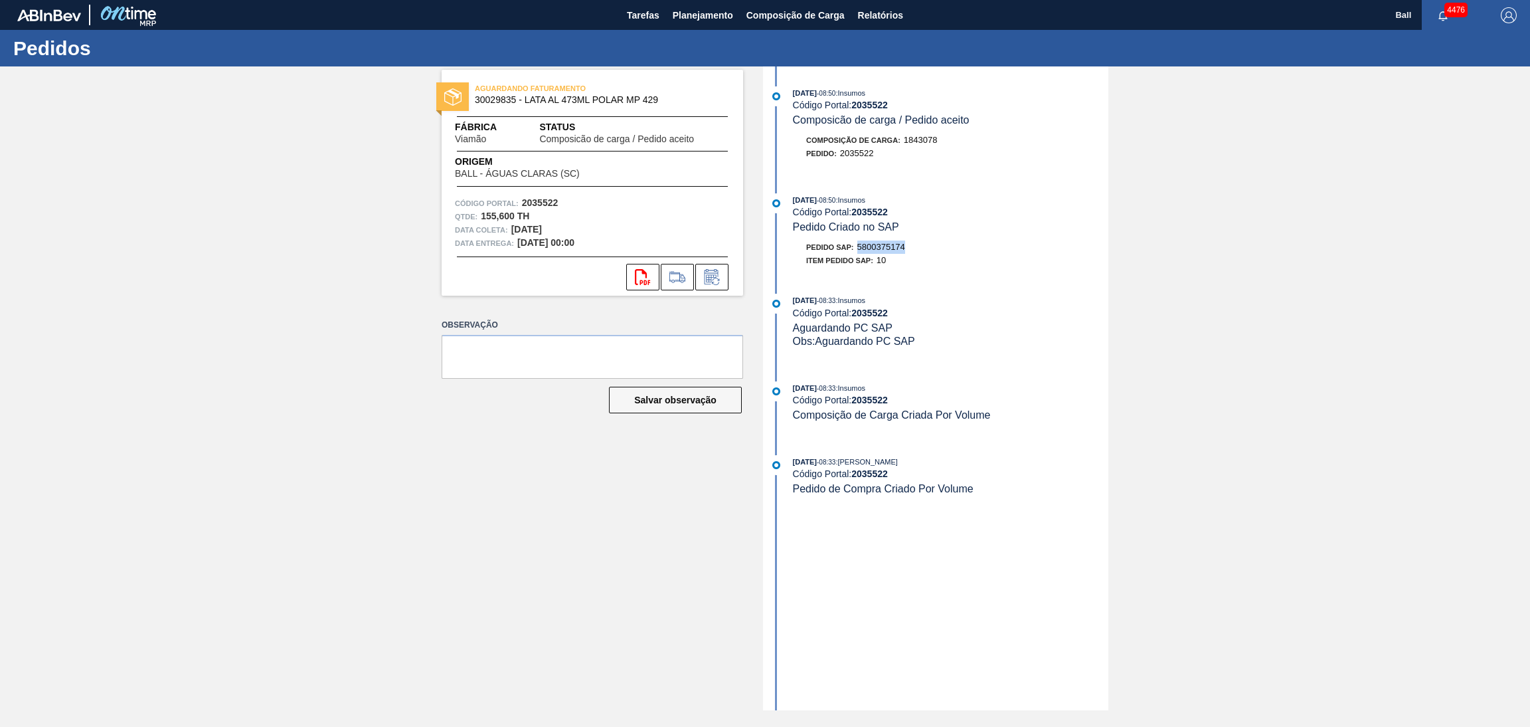
drag, startPoint x: 931, startPoint y: 255, endPoint x: 856, endPoint y: 248, distance: 75.4
click at [856, 248] on div "Pedido SAP: 5800375174" at bounding box center [951, 246] width 316 height 13
copy span "5800375174"
click at [798, 13] on span "Composição de Carga" at bounding box center [796, 15] width 98 height 16
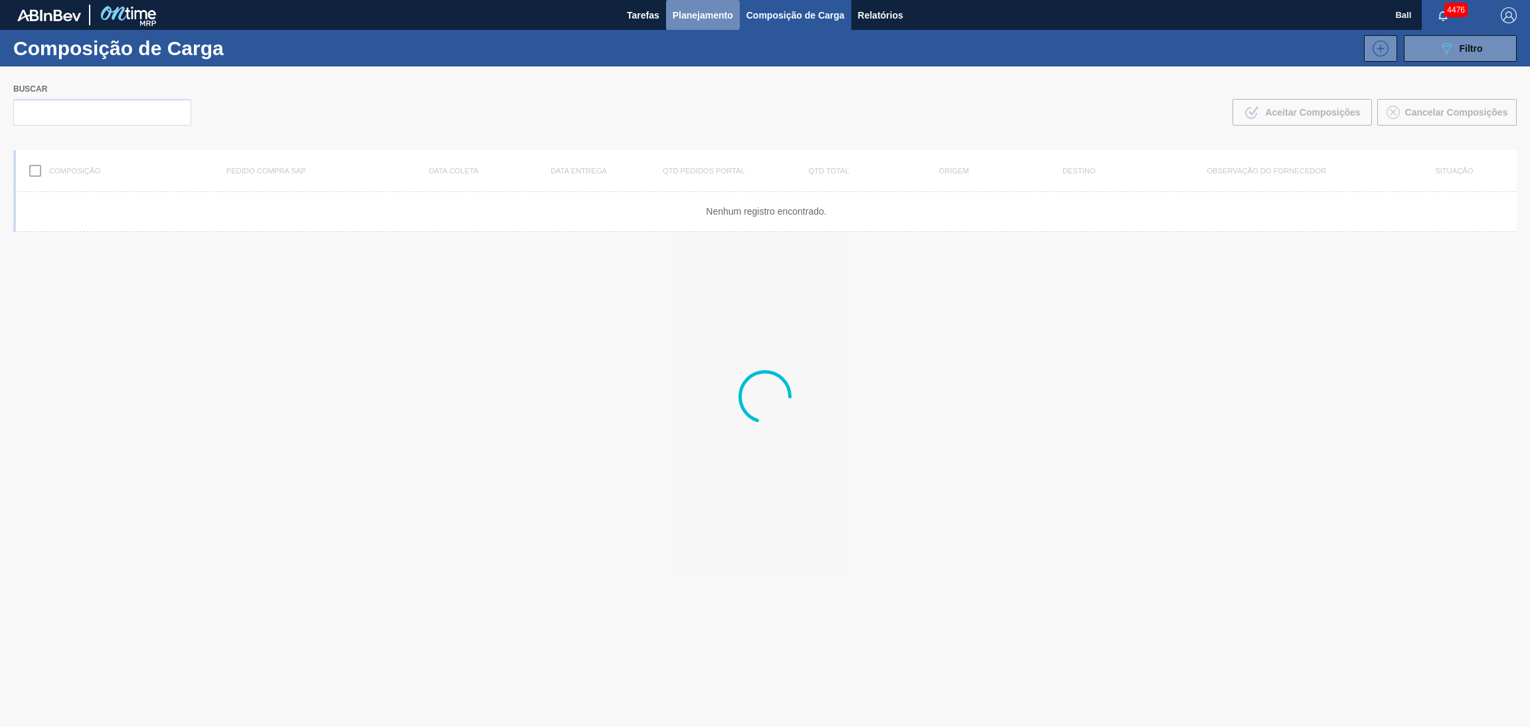
click at [707, 8] on span "Planejamento" at bounding box center [703, 15] width 60 height 16
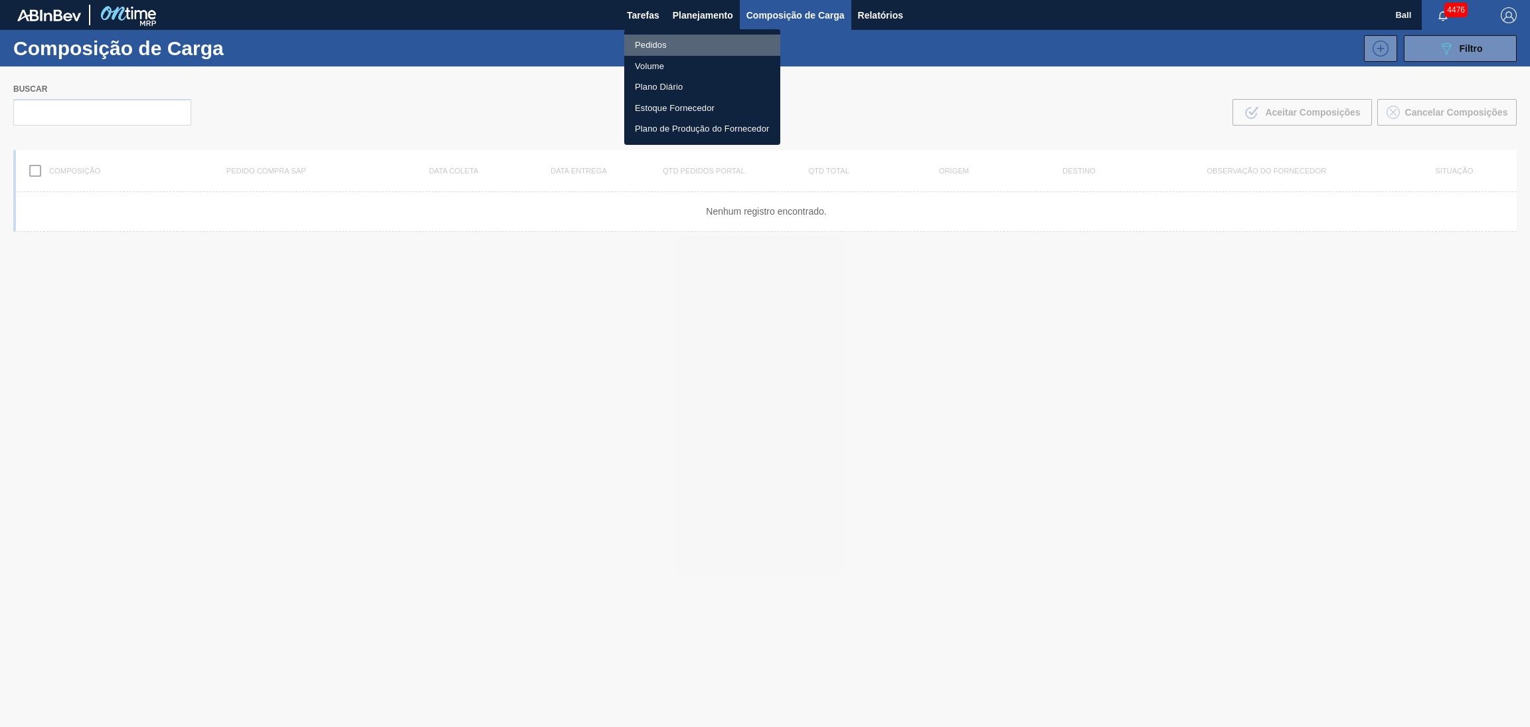
click at [664, 45] on li "Pedidos" at bounding box center [702, 45] width 156 height 21
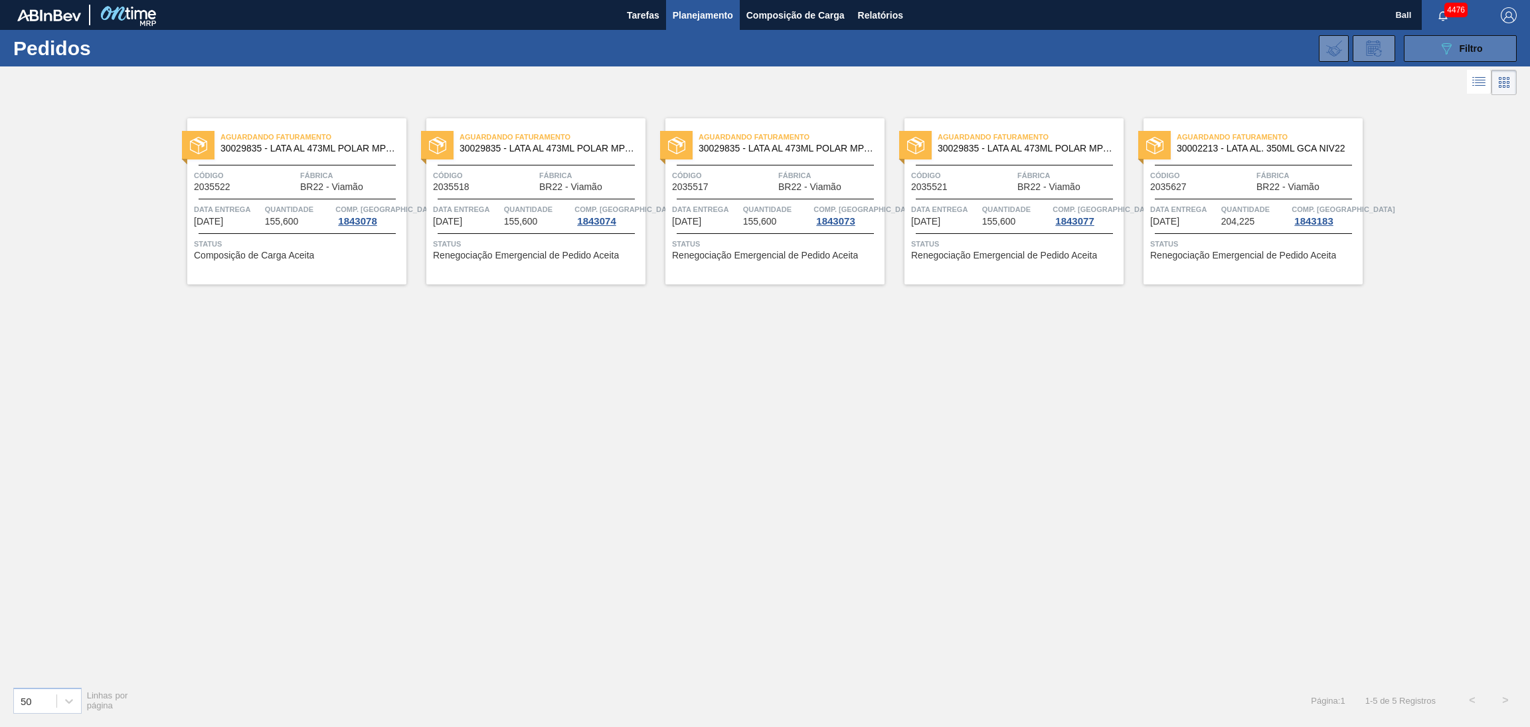
click at [1421, 45] on button "089F7B8B-B2A5-4AFE-B5C0-19BA573D28AC Filtro" at bounding box center [1460, 48] width 113 height 27
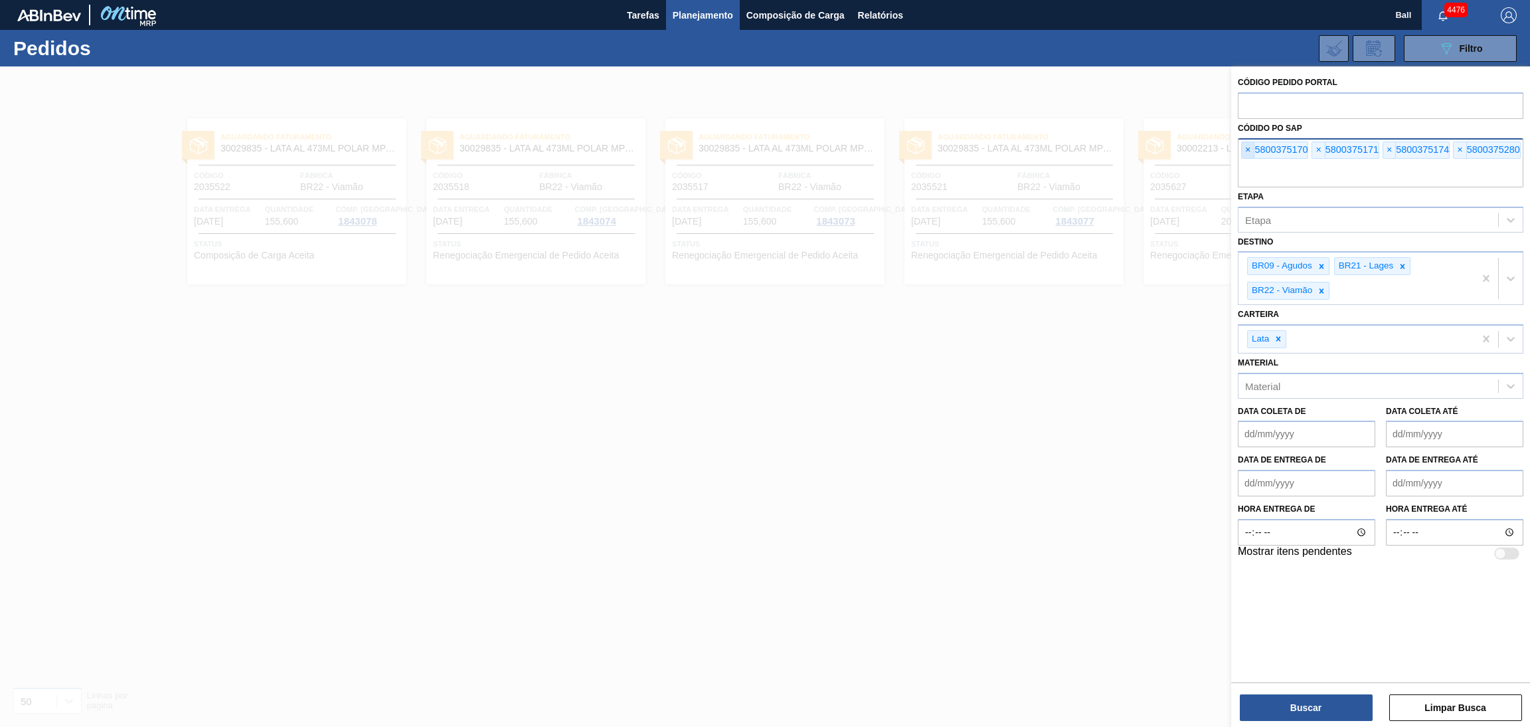
click at [1253, 143] on span "×" at bounding box center [1248, 150] width 13 height 16
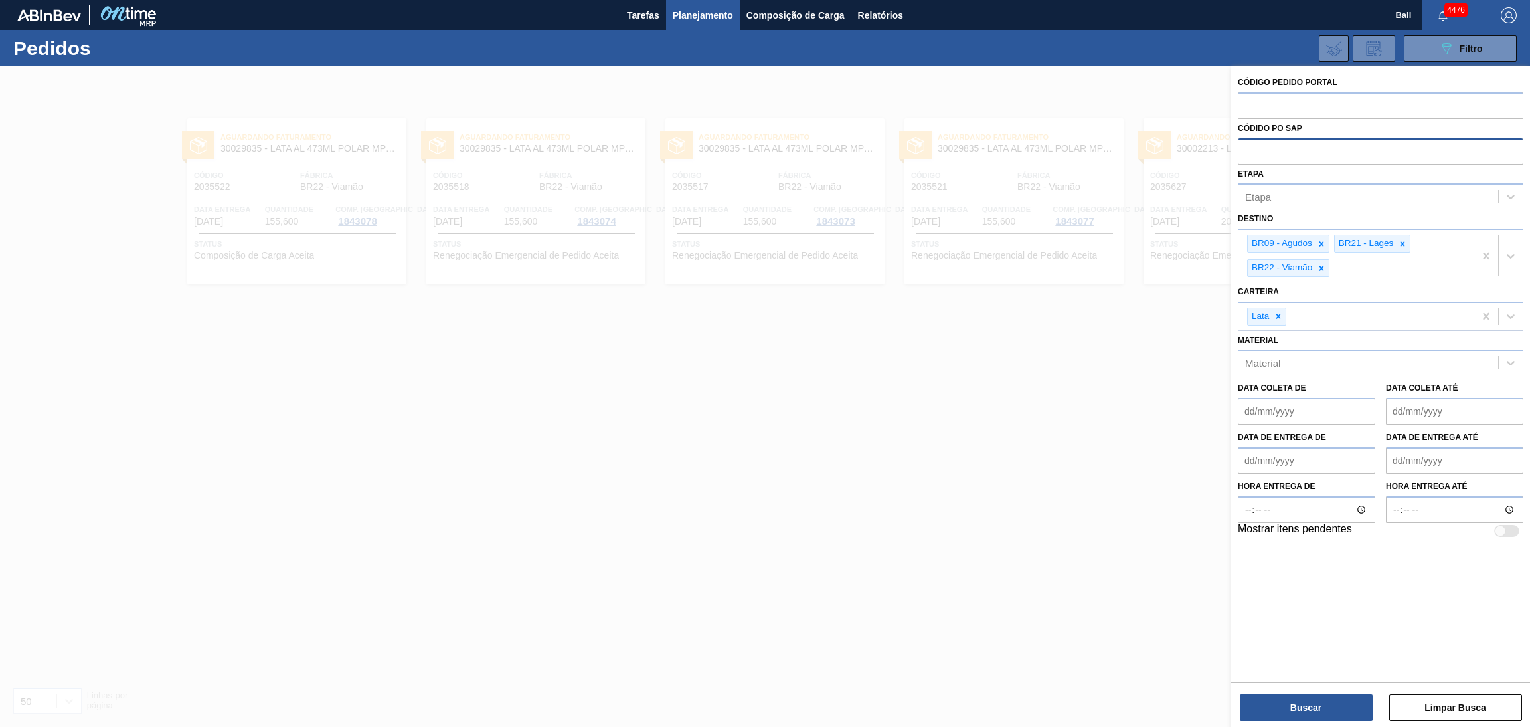
paste input "5800375174"
type input "5800375174"
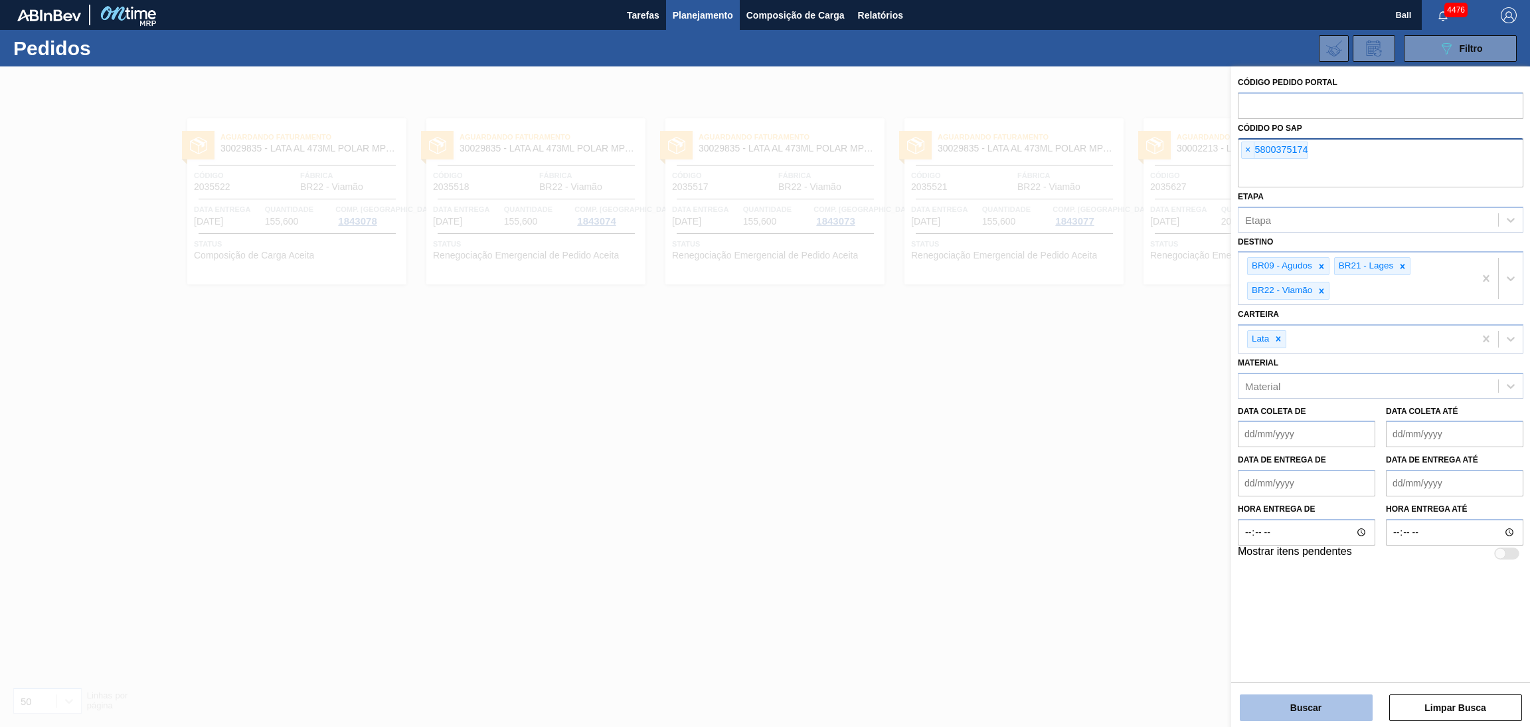
click at [1307, 710] on button "Buscar" at bounding box center [1306, 707] width 133 height 27
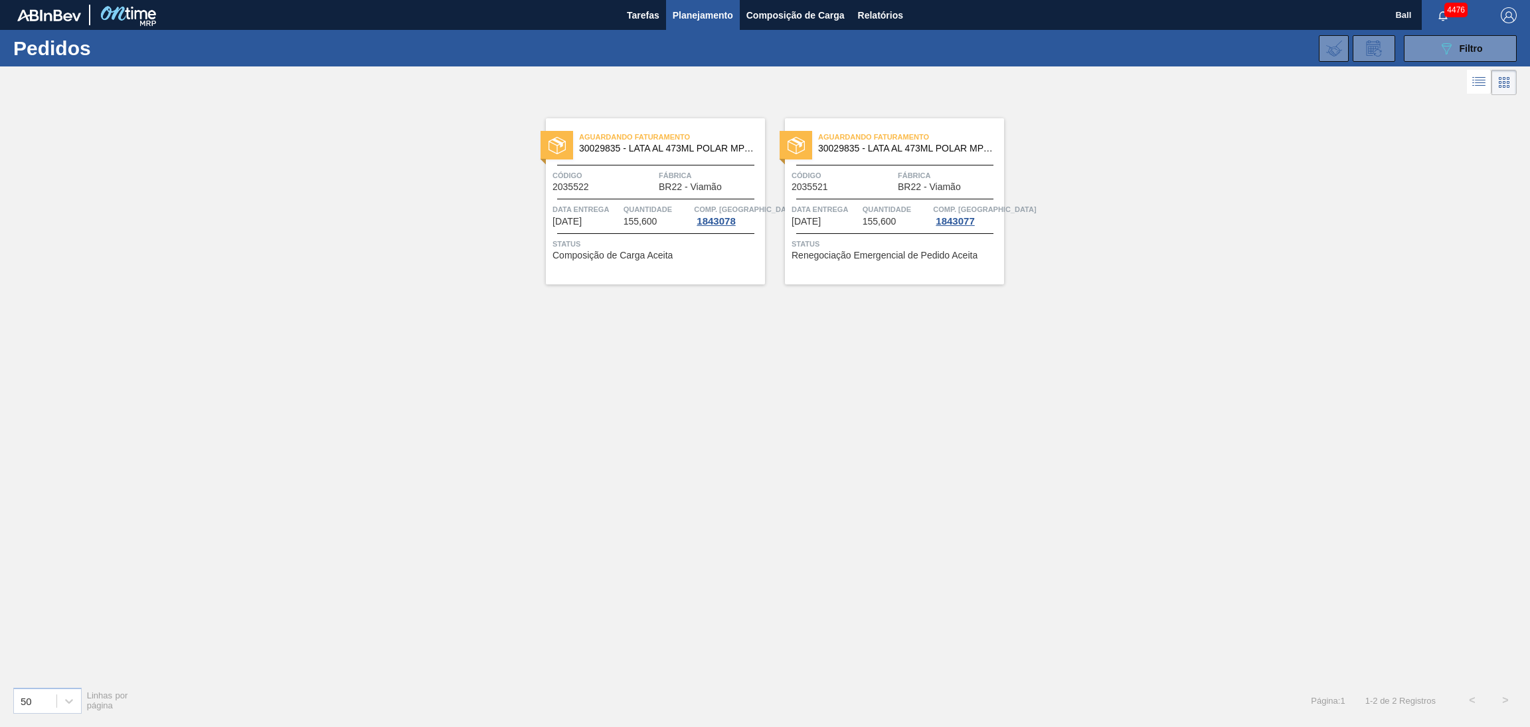
click at [848, 209] on span "Data entrega" at bounding box center [826, 209] width 68 height 13
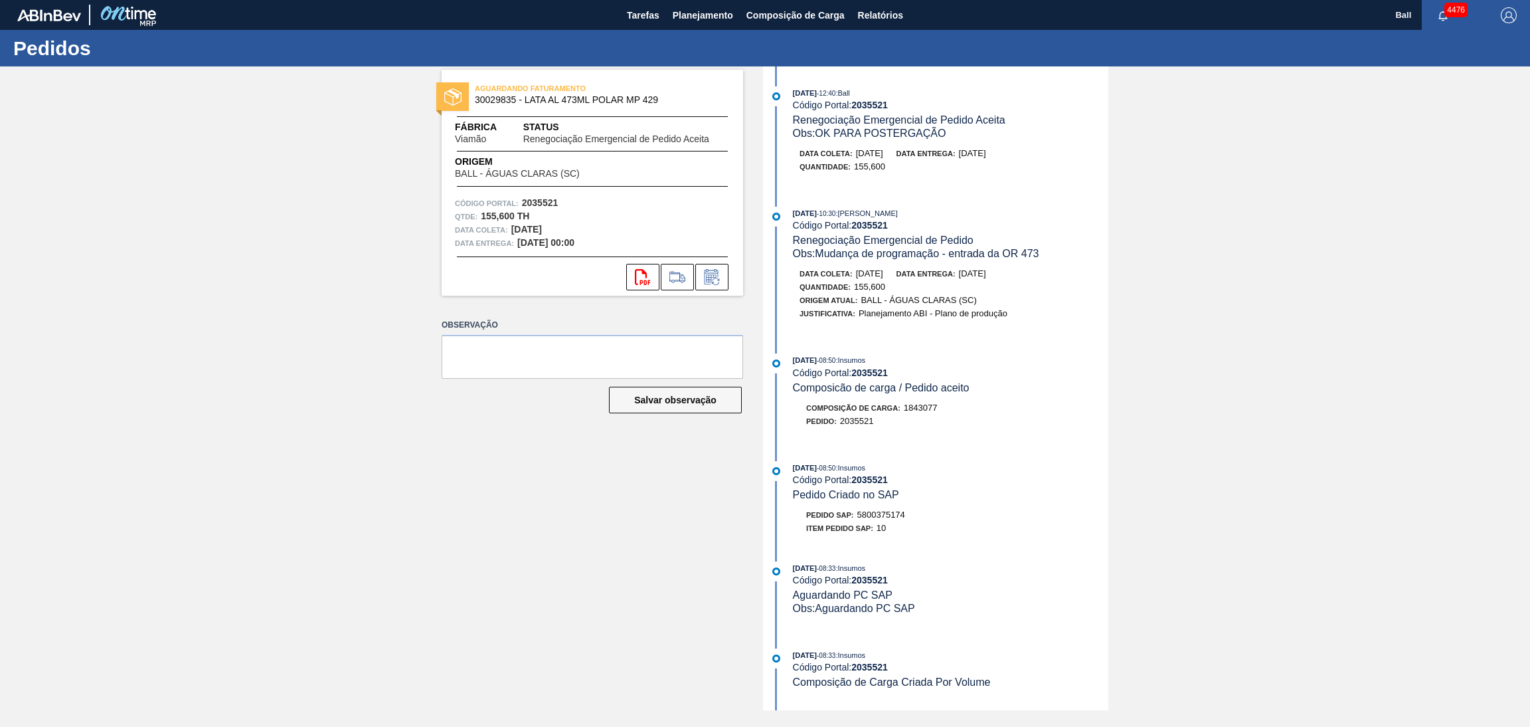
click at [921, 520] on div "Pedido SAP: 5800375174" at bounding box center [951, 514] width 316 height 13
drag, startPoint x: 925, startPoint y: 527, endPoint x: 860, endPoint y: 523, distance: 65.2
click at [860, 521] on div "Pedido SAP: 5800375174" at bounding box center [951, 514] width 316 height 13
copy span "5800375174"
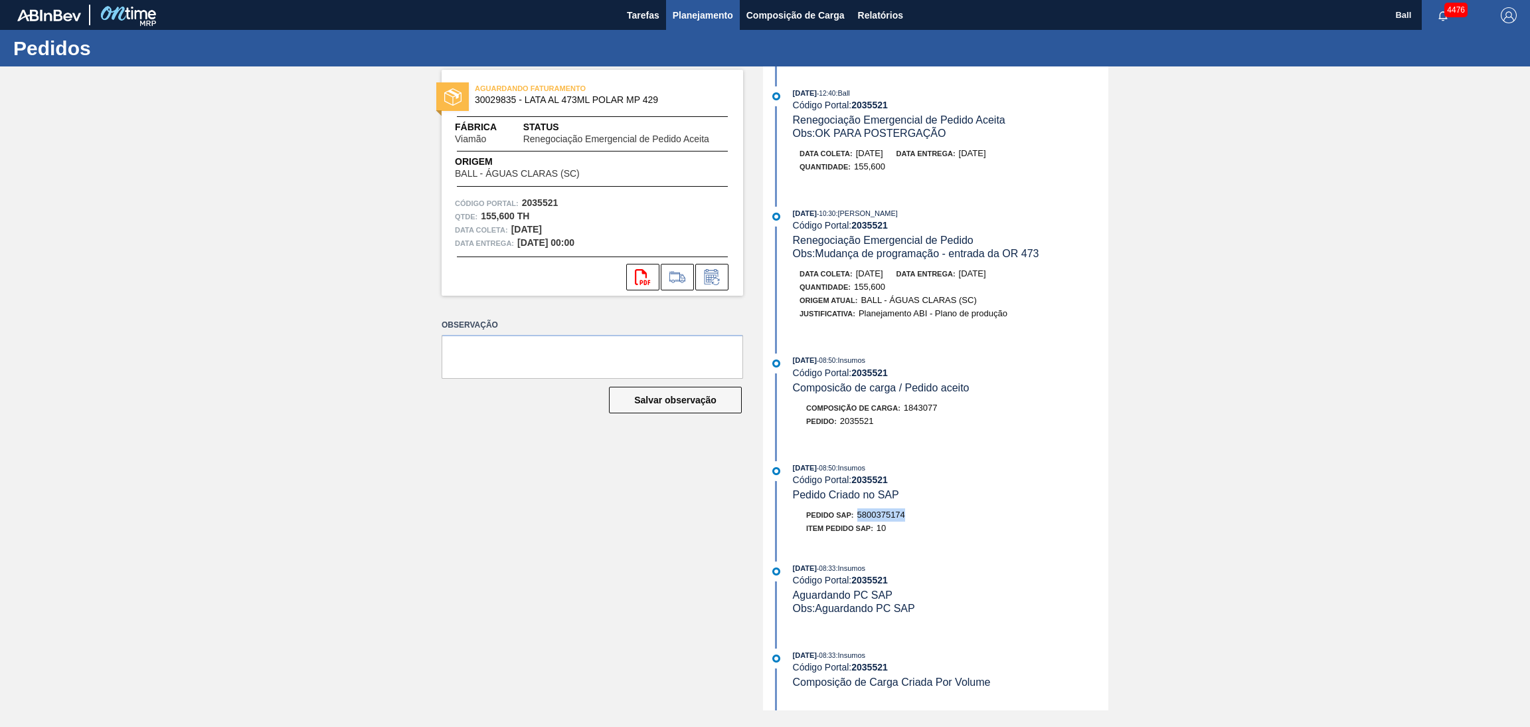
click at [720, 12] on span "Planejamento" at bounding box center [703, 15] width 60 height 16
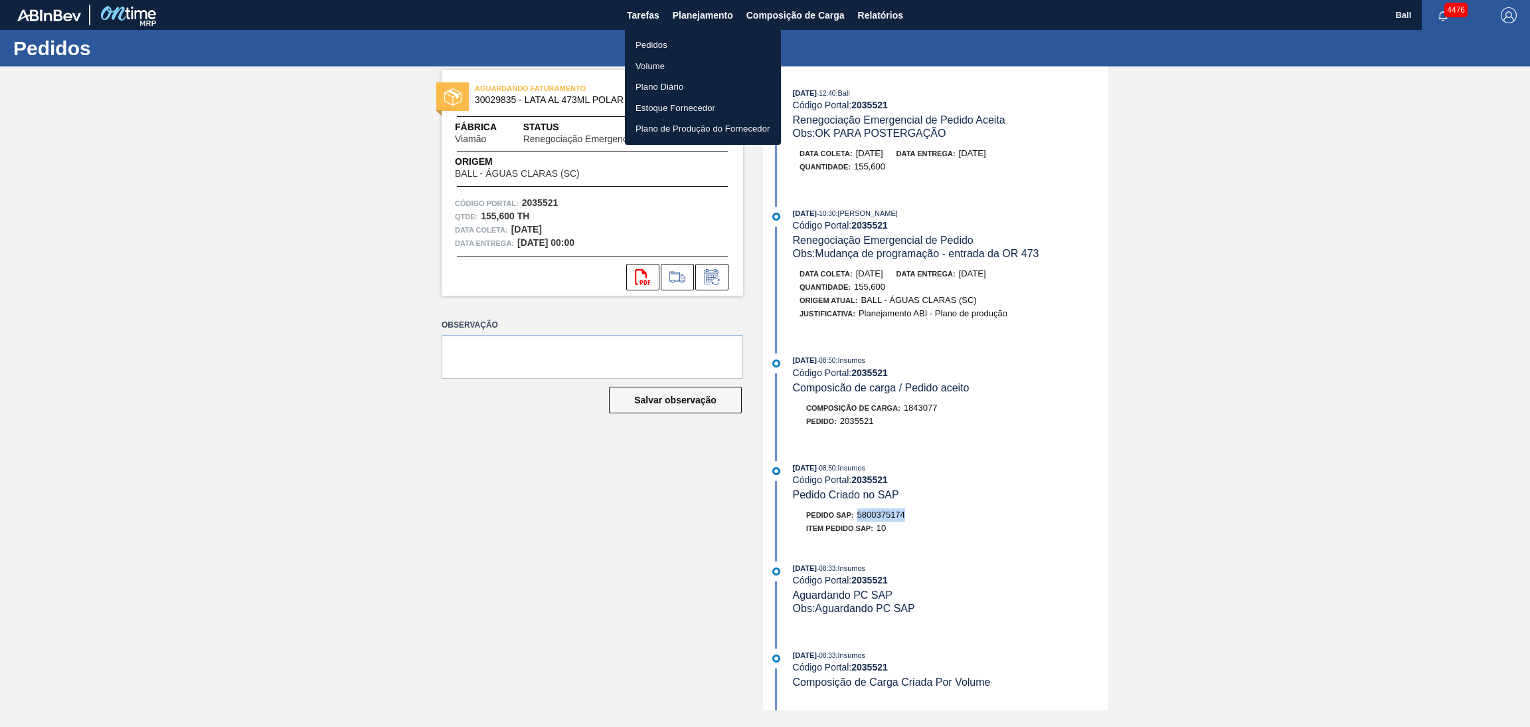
click at [695, 45] on li "Pedidos" at bounding box center [703, 45] width 156 height 21
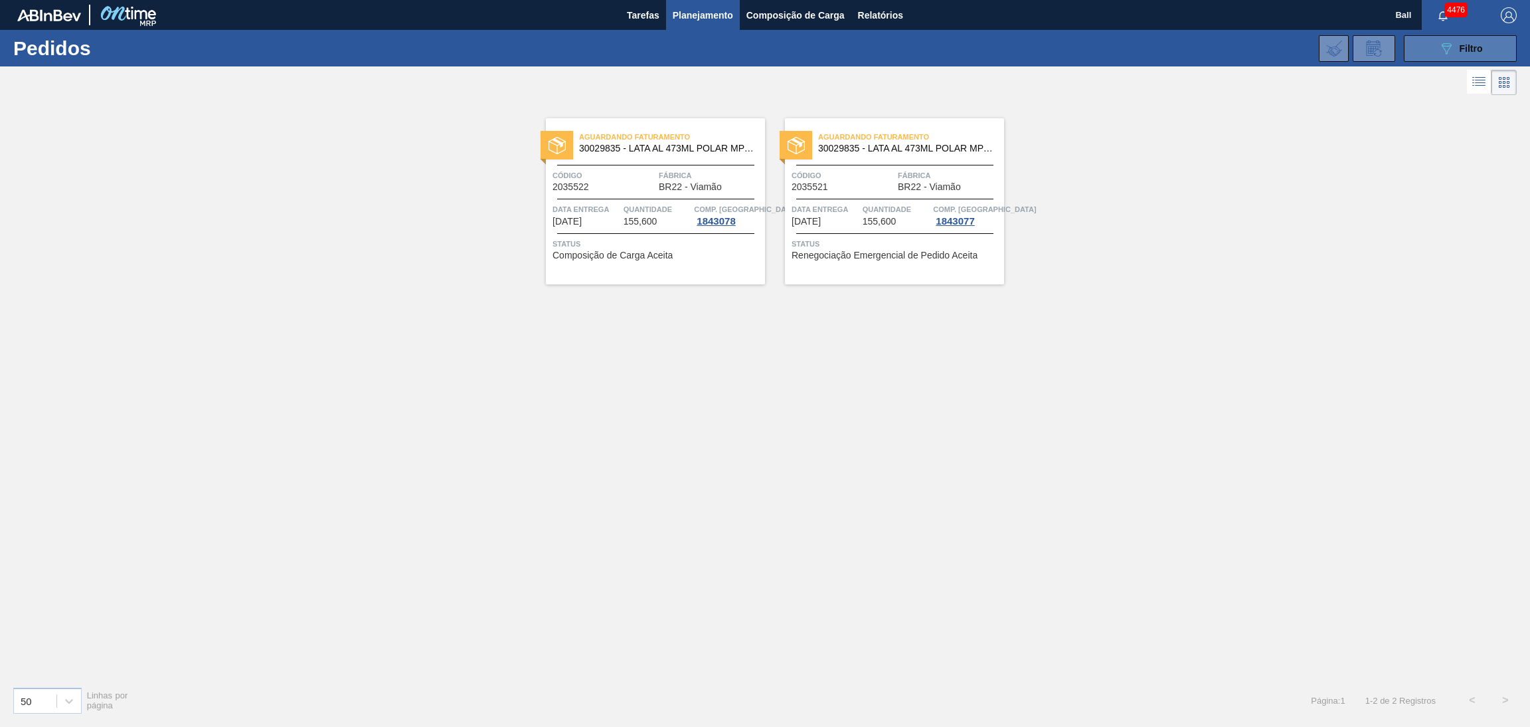
click at [1469, 45] on span "Filtro" at bounding box center [1471, 48] width 23 height 11
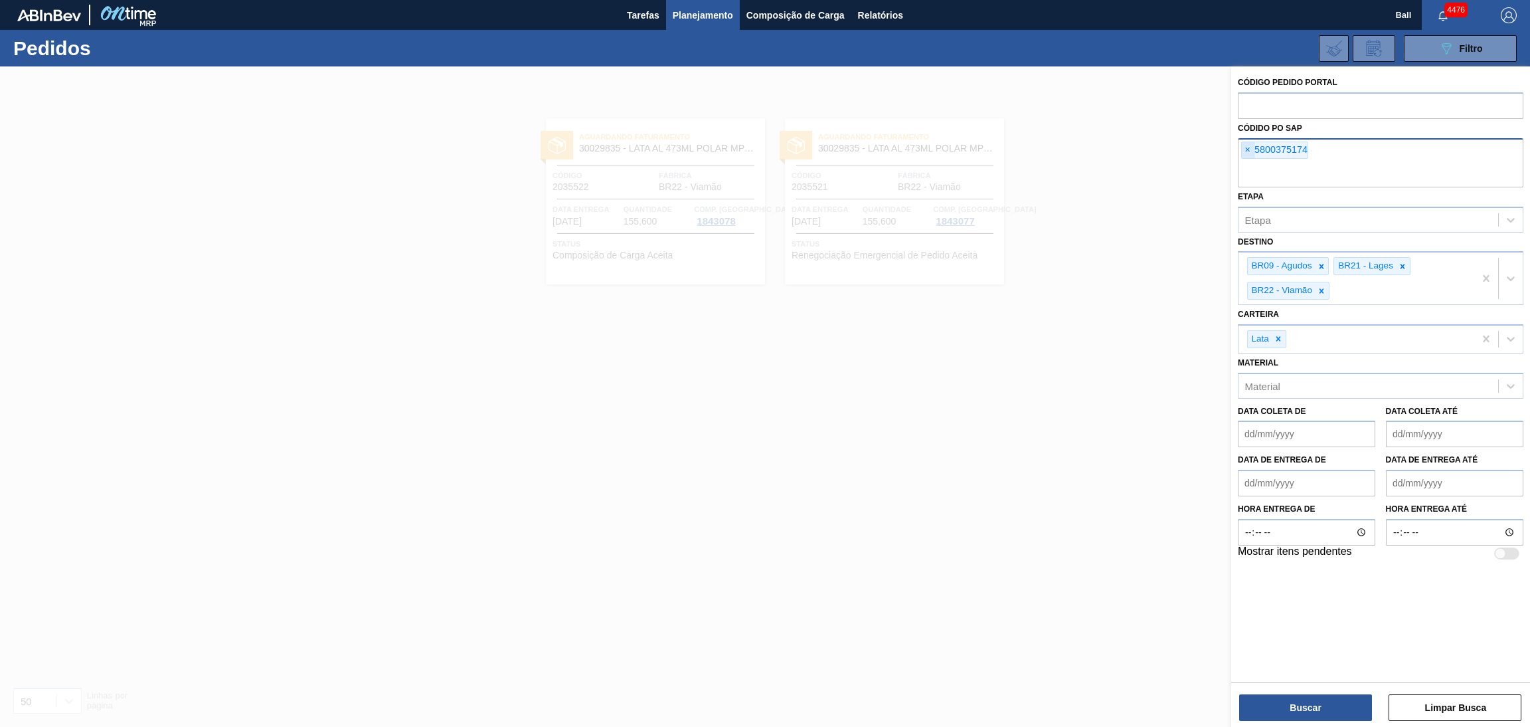
click at [1248, 148] on span "×" at bounding box center [1248, 150] width 13 height 16
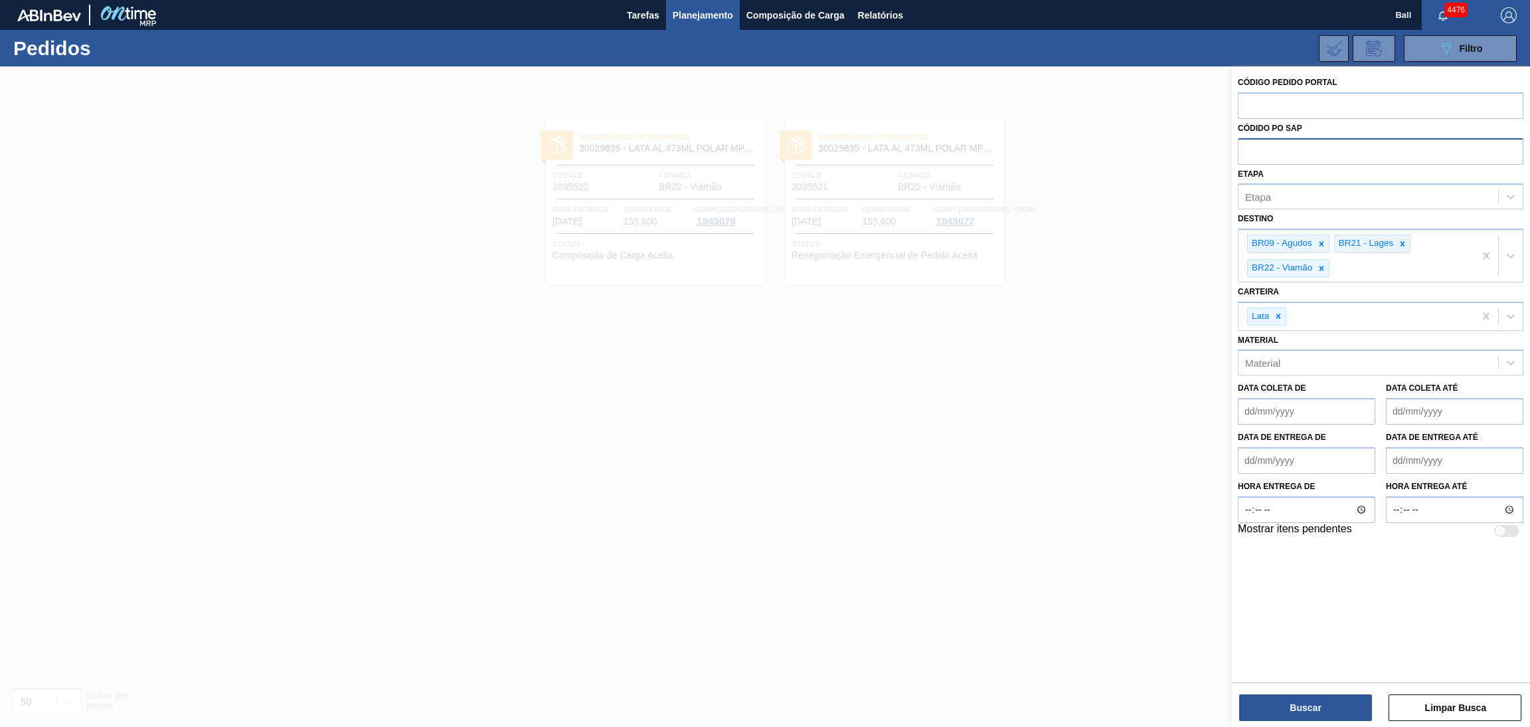
paste input "5800375110"
type input "5800375110"
click at [1289, 706] on button "Buscar" at bounding box center [1306, 707] width 133 height 27
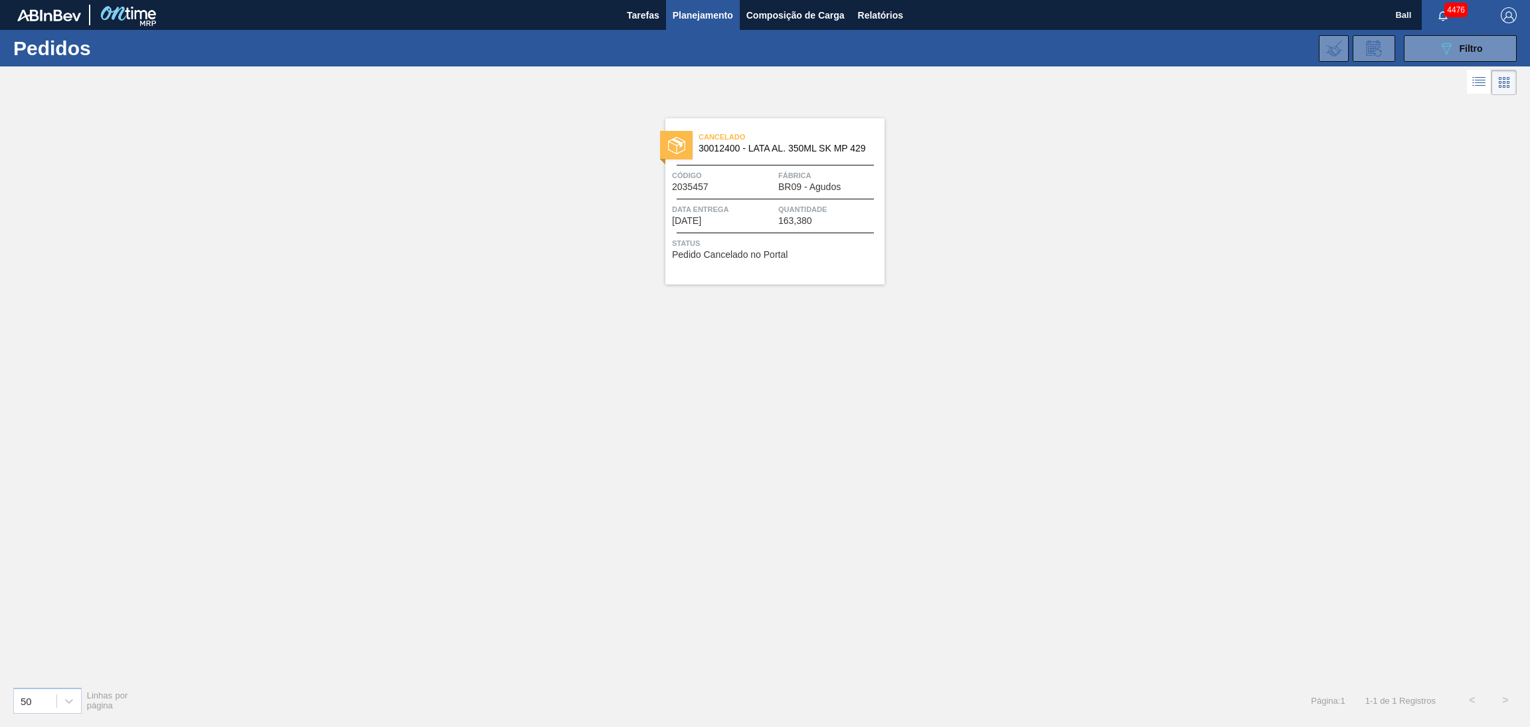
click at [782, 204] on span "Quantidade" at bounding box center [829, 209] width 103 height 13
